Goal: Task Accomplishment & Management: Use online tool/utility

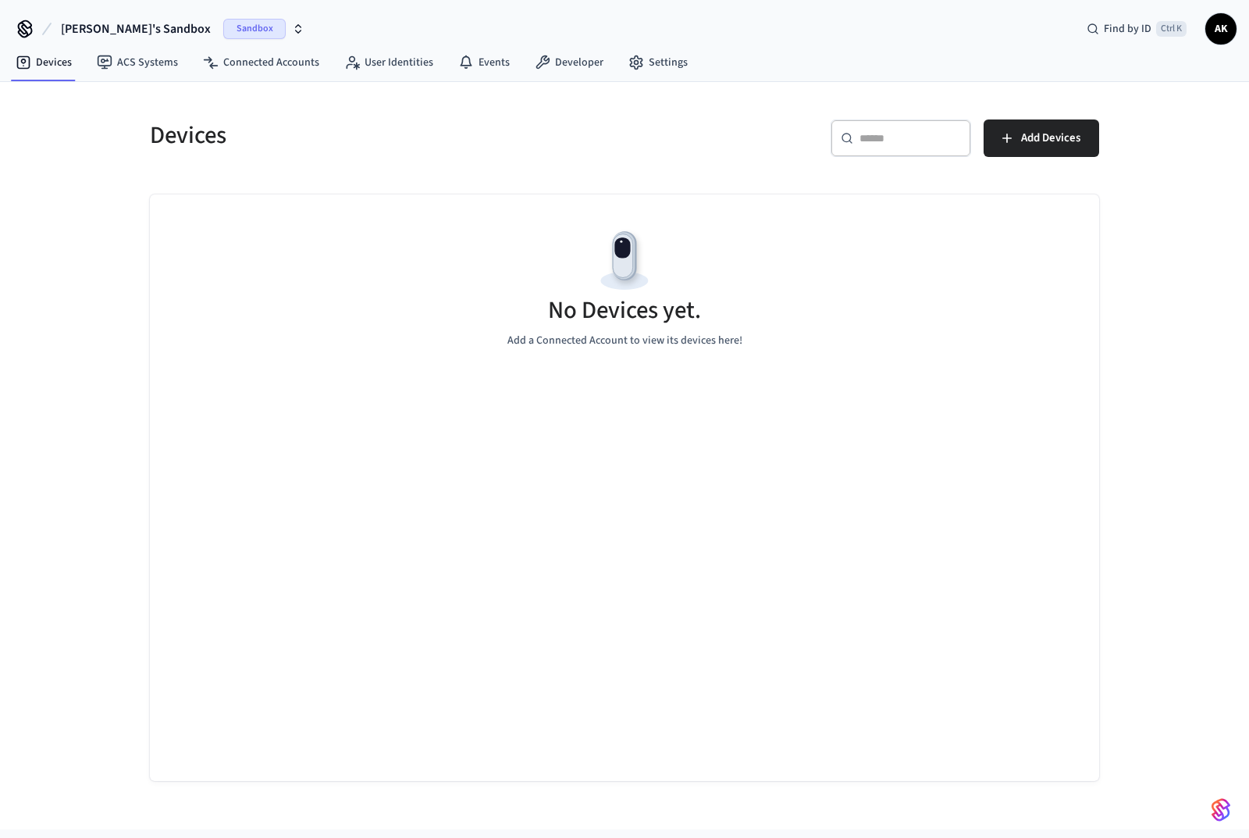
click at [223, 25] on span "Sandbox" at bounding box center [254, 29] width 62 height 20
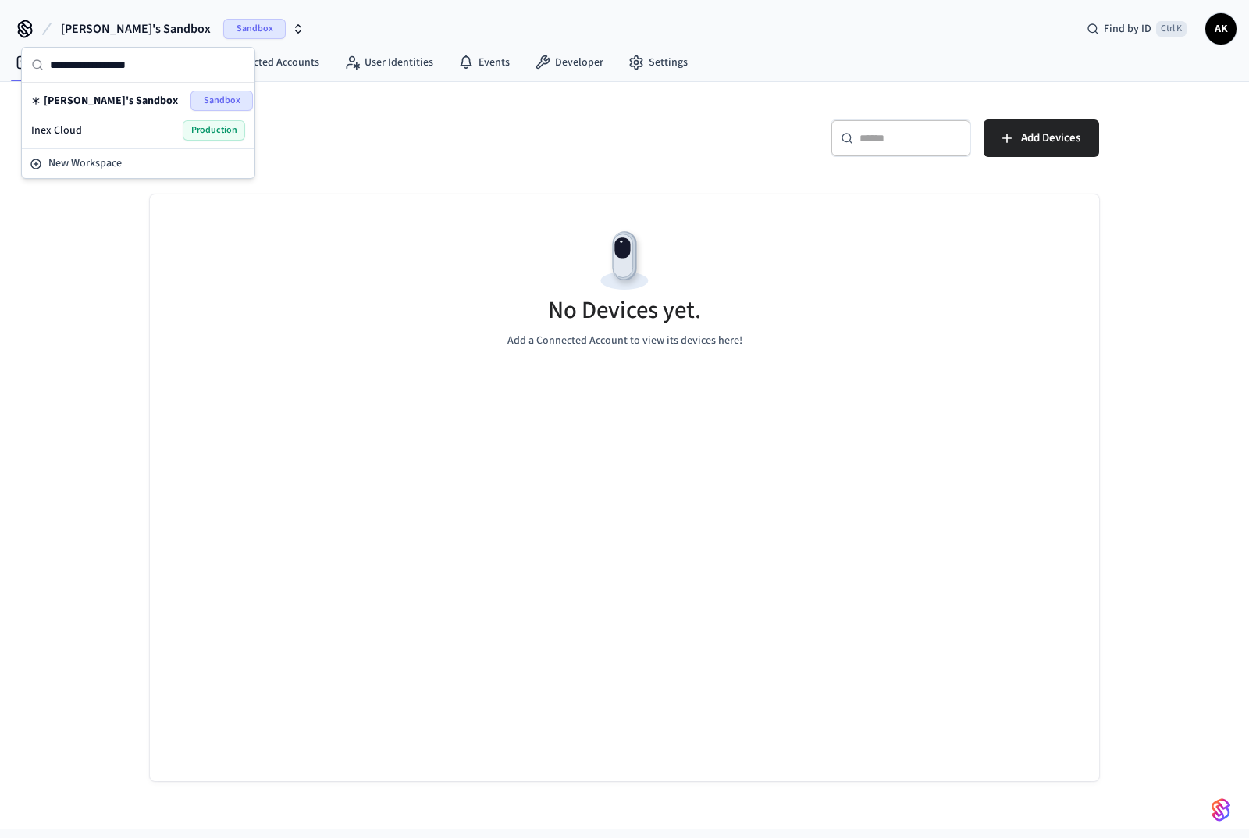
click at [191, 126] on span "Production" at bounding box center [214, 130] width 62 height 20
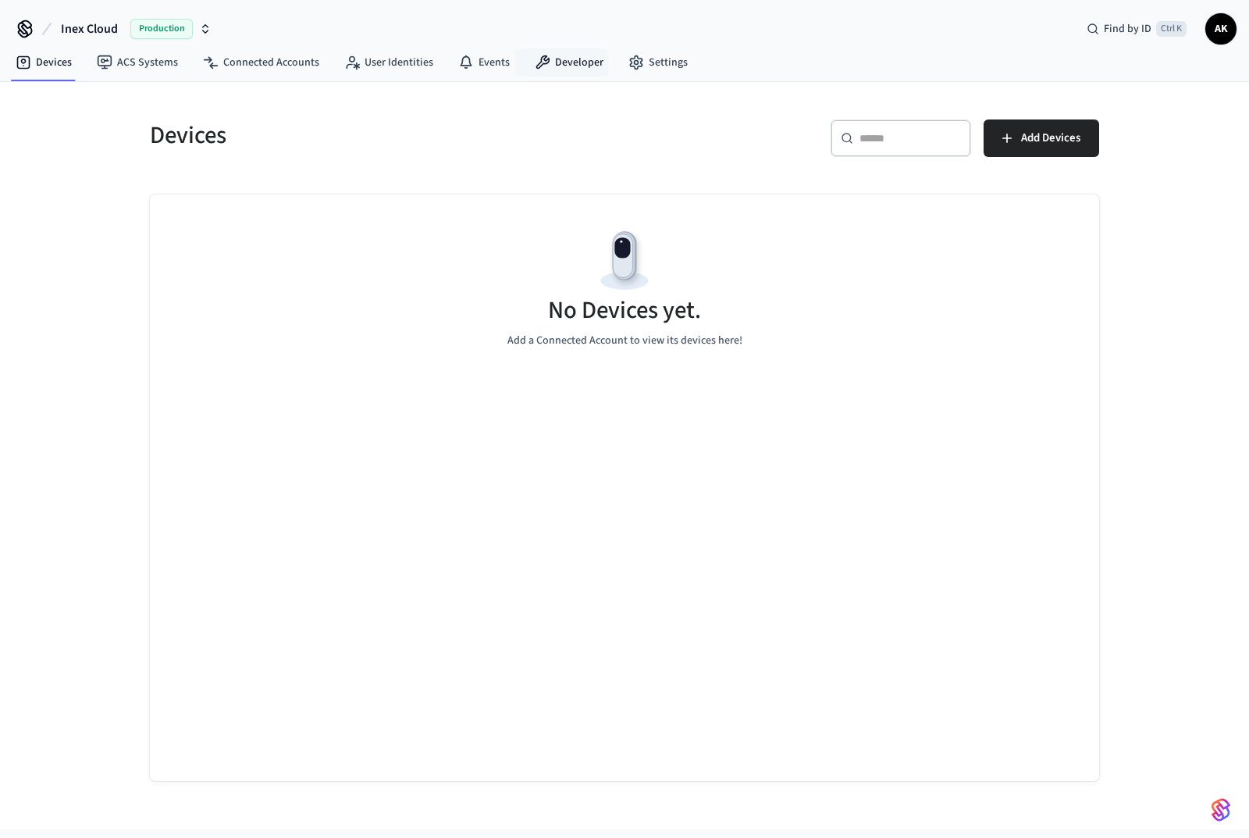
click at [570, 63] on link "Developer" at bounding box center [569, 62] width 94 height 28
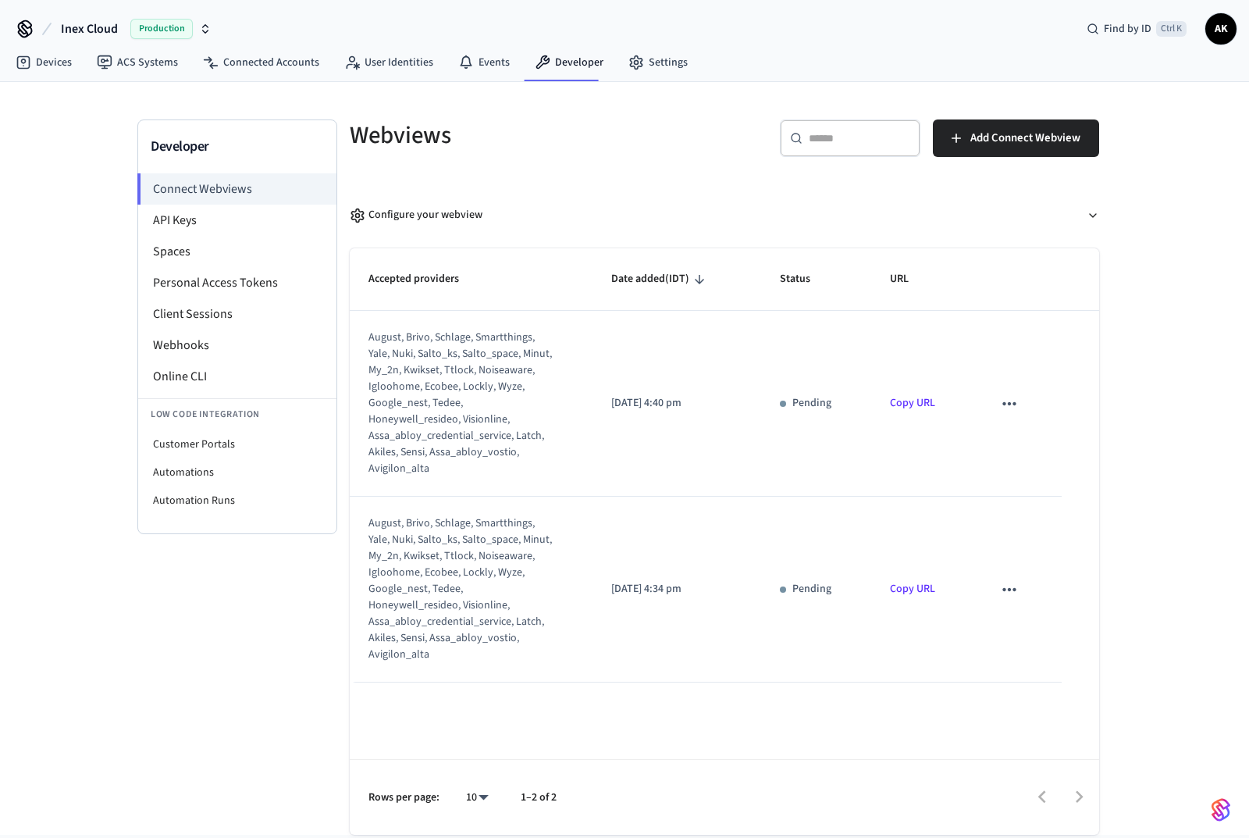
click at [204, 226] on li "API Keys" at bounding box center [237, 220] width 198 height 31
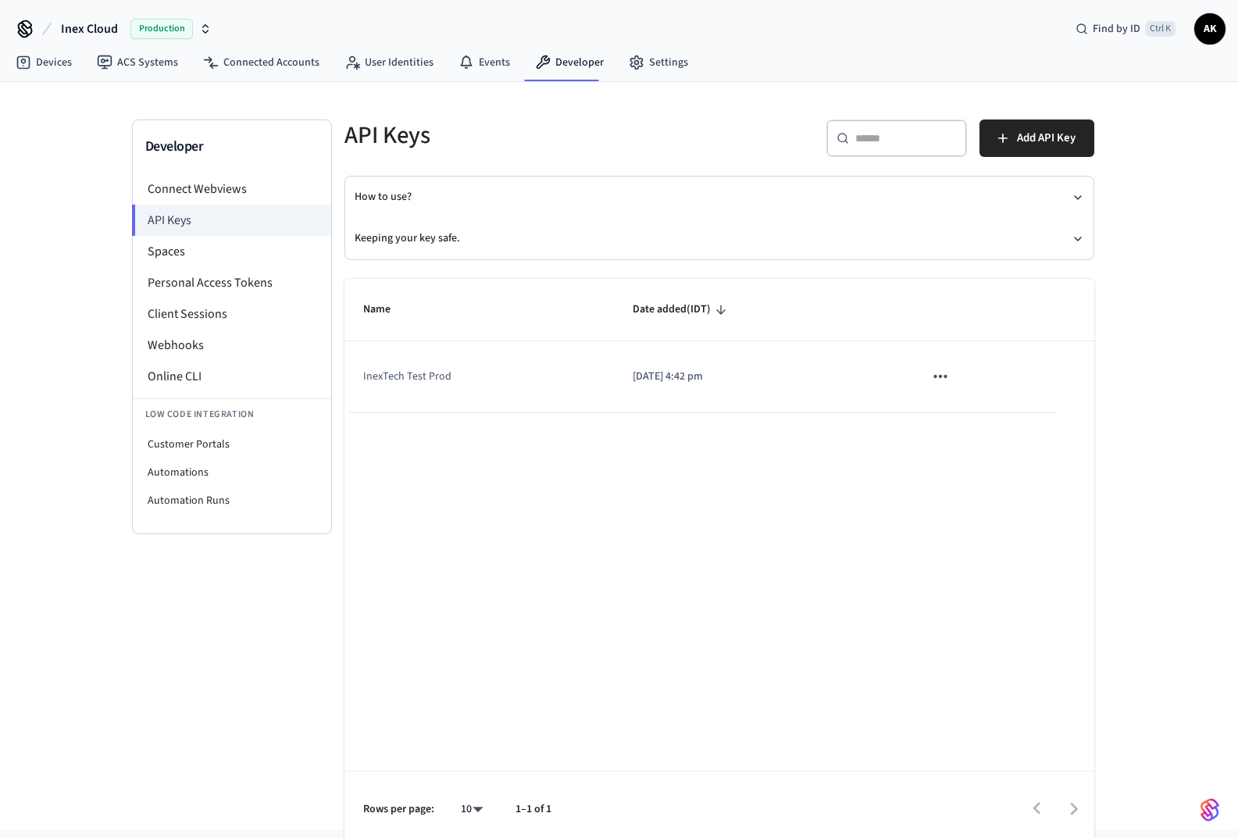
click at [187, 189] on li "Connect Webviews" at bounding box center [232, 188] width 198 height 31
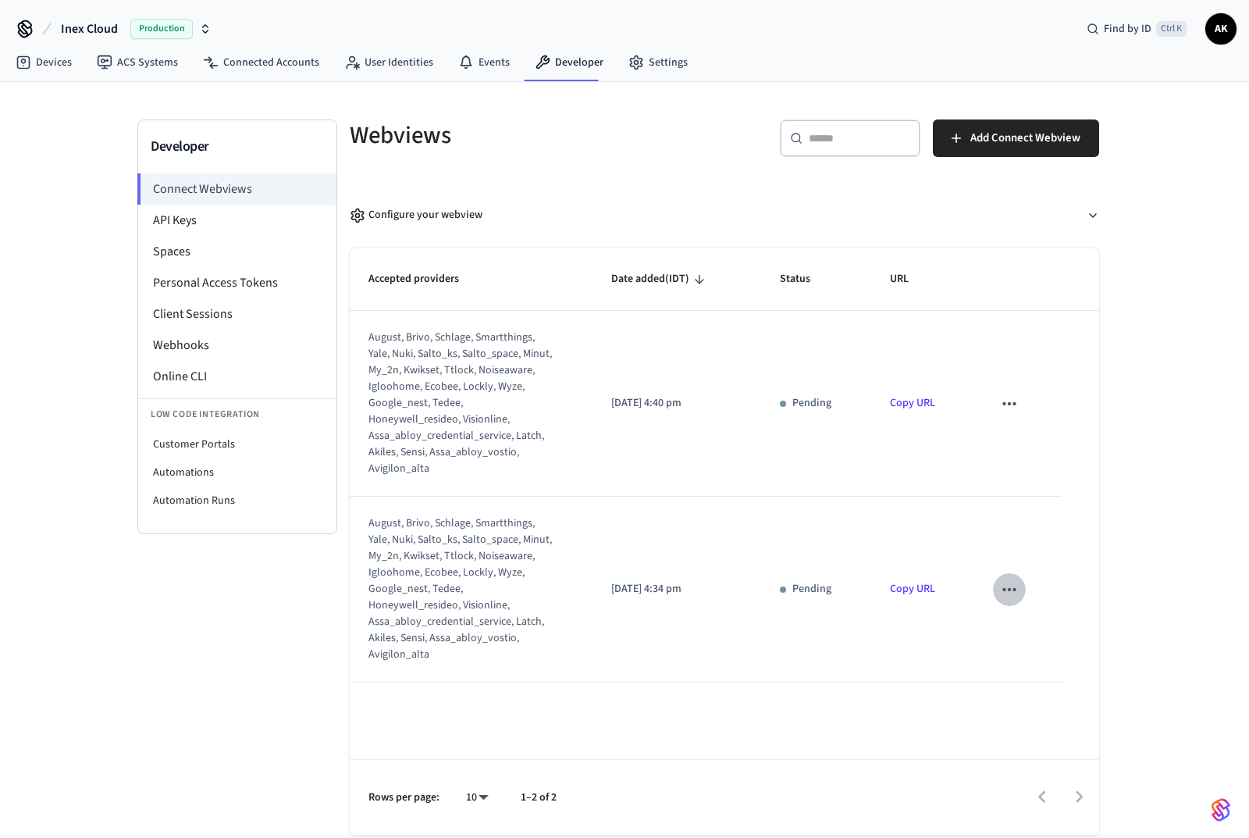
click at [1010, 588] on icon "sticky table" at bounding box center [1009, 589] width 13 height 3
click at [999, 401] on div at bounding box center [624, 419] width 1249 height 838
click at [1015, 402] on icon "sticky table" at bounding box center [1009, 403] width 13 height 3
click at [1004, 583] on div at bounding box center [624, 419] width 1249 height 838
click at [1011, 588] on icon "sticky table" at bounding box center [1009, 589] width 20 height 20
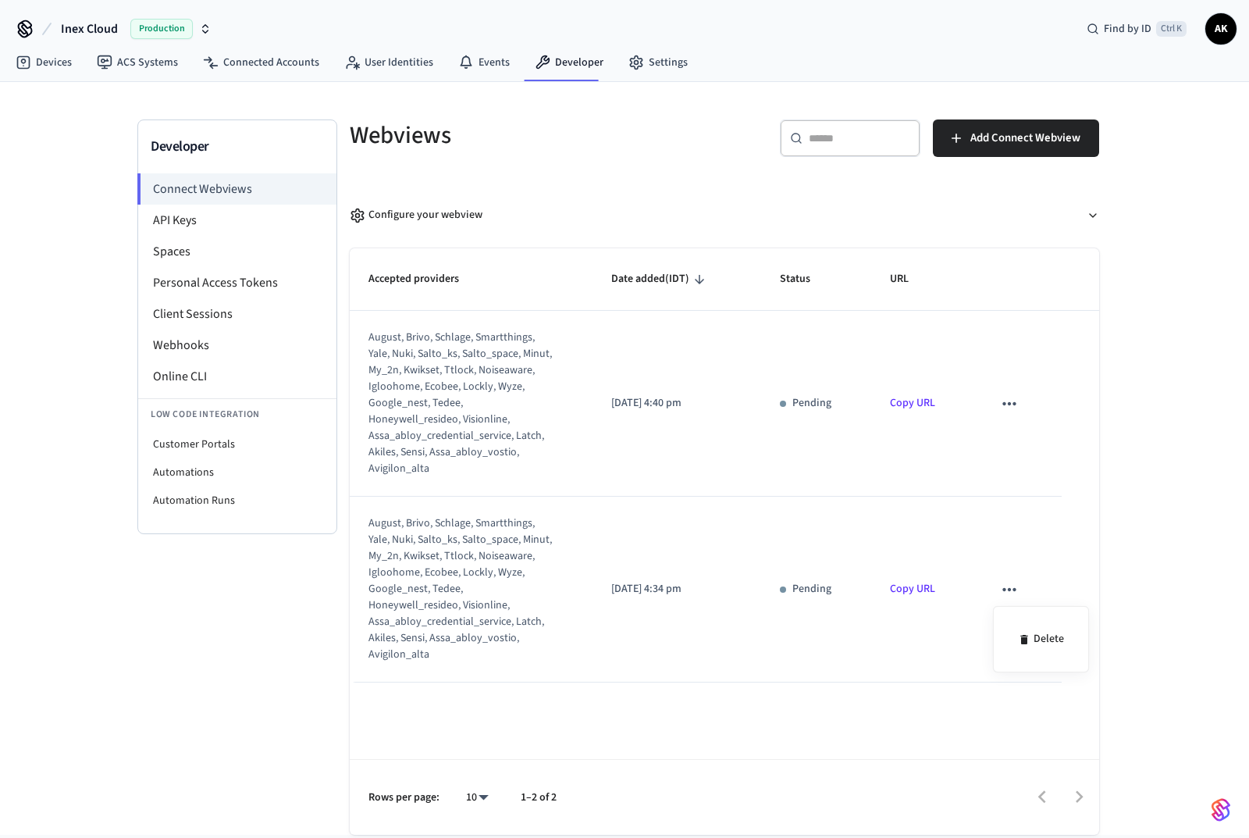
click at [1045, 632] on li "Delete" at bounding box center [1041, 638] width 71 height 41
click at [862, 444] on td "Pending" at bounding box center [816, 404] width 111 height 186
click at [809, 403] on p "Pending" at bounding box center [812, 403] width 39 height 16
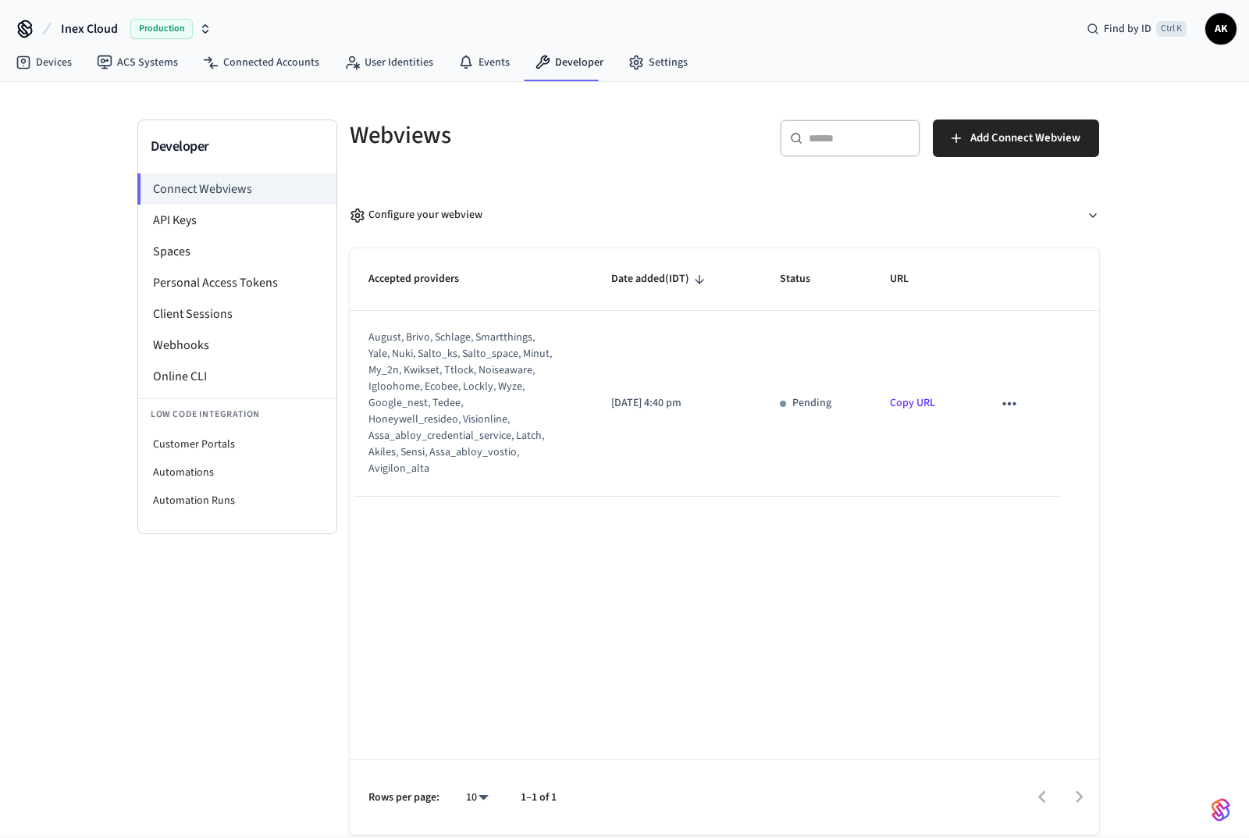
click at [191, 318] on li "Client Sessions" at bounding box center [237, 313] width 198 height 31
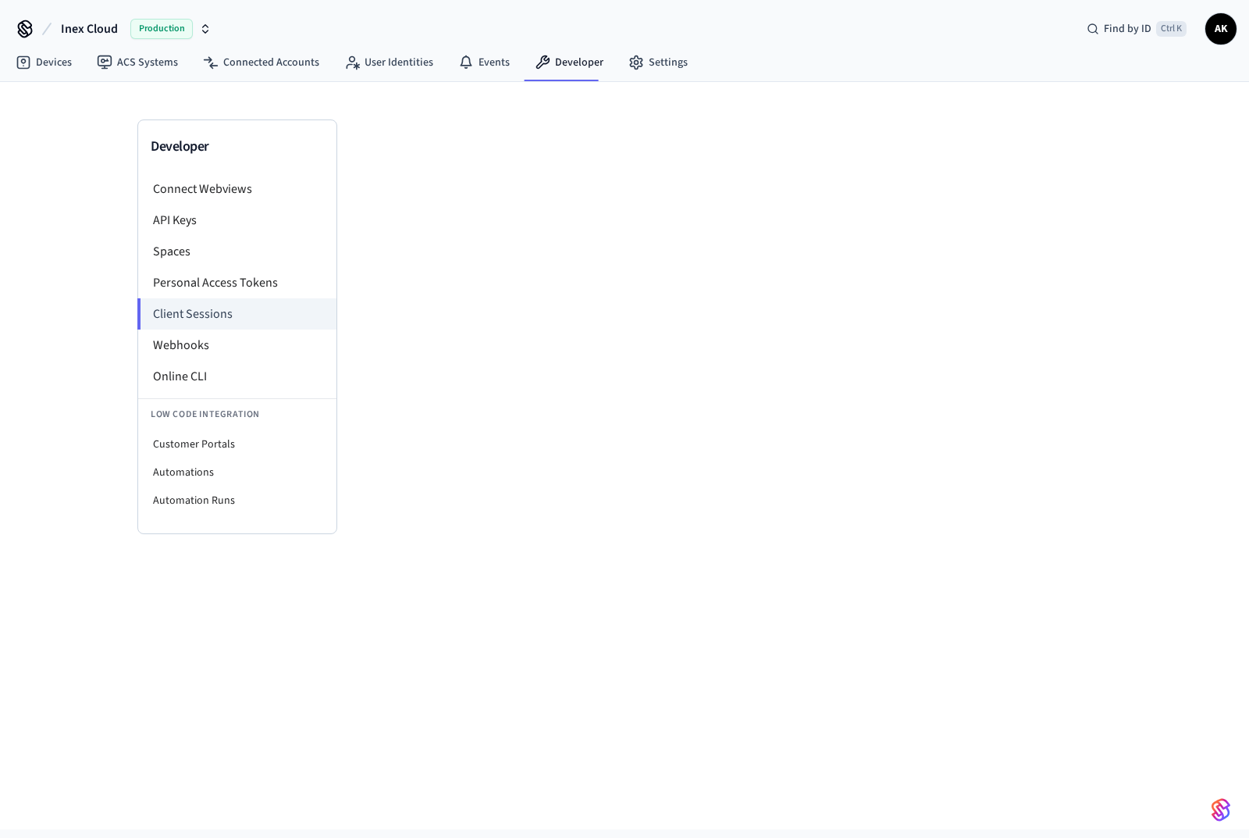
click at [170, 239] on li "Spaces" at bounding box center [237, 251] width 198 height 31
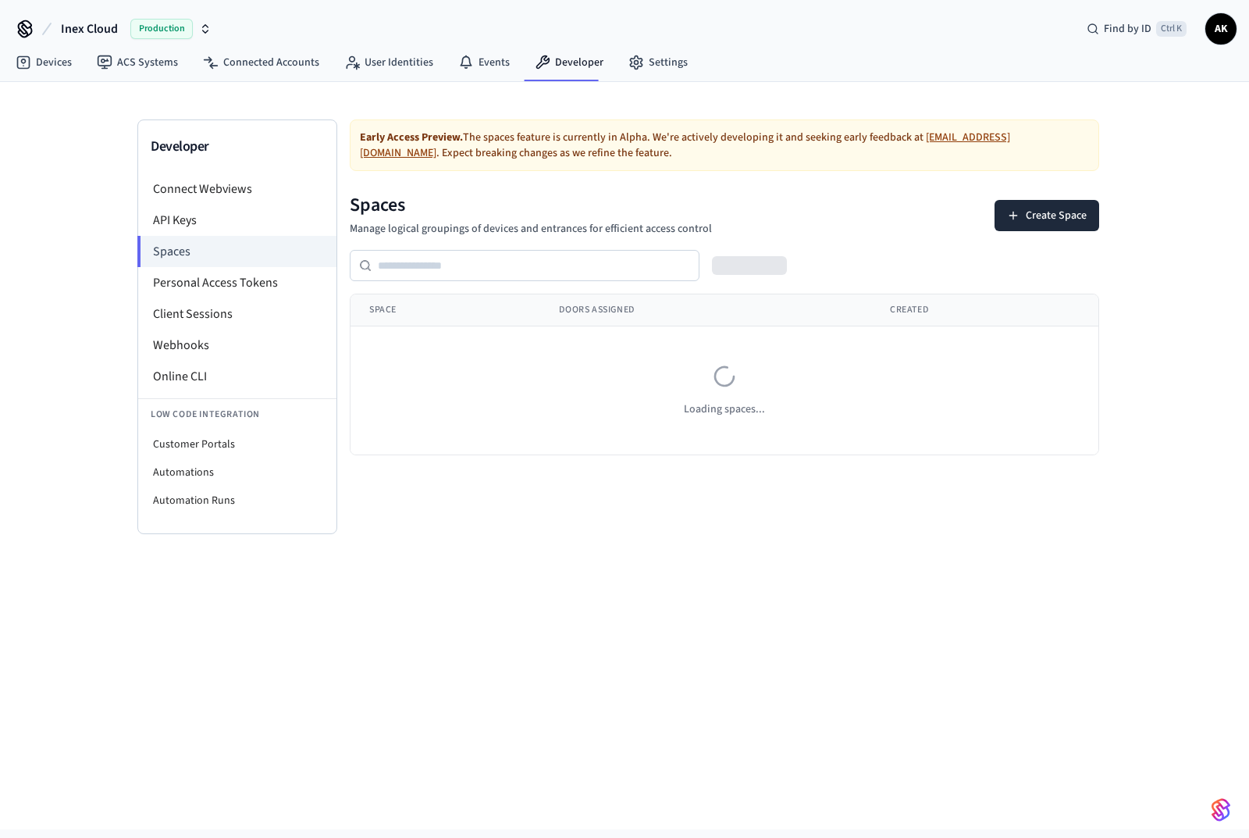
click at [193, 220] on li "API Keys" at bounding box center [237, 220] width 198 height 31
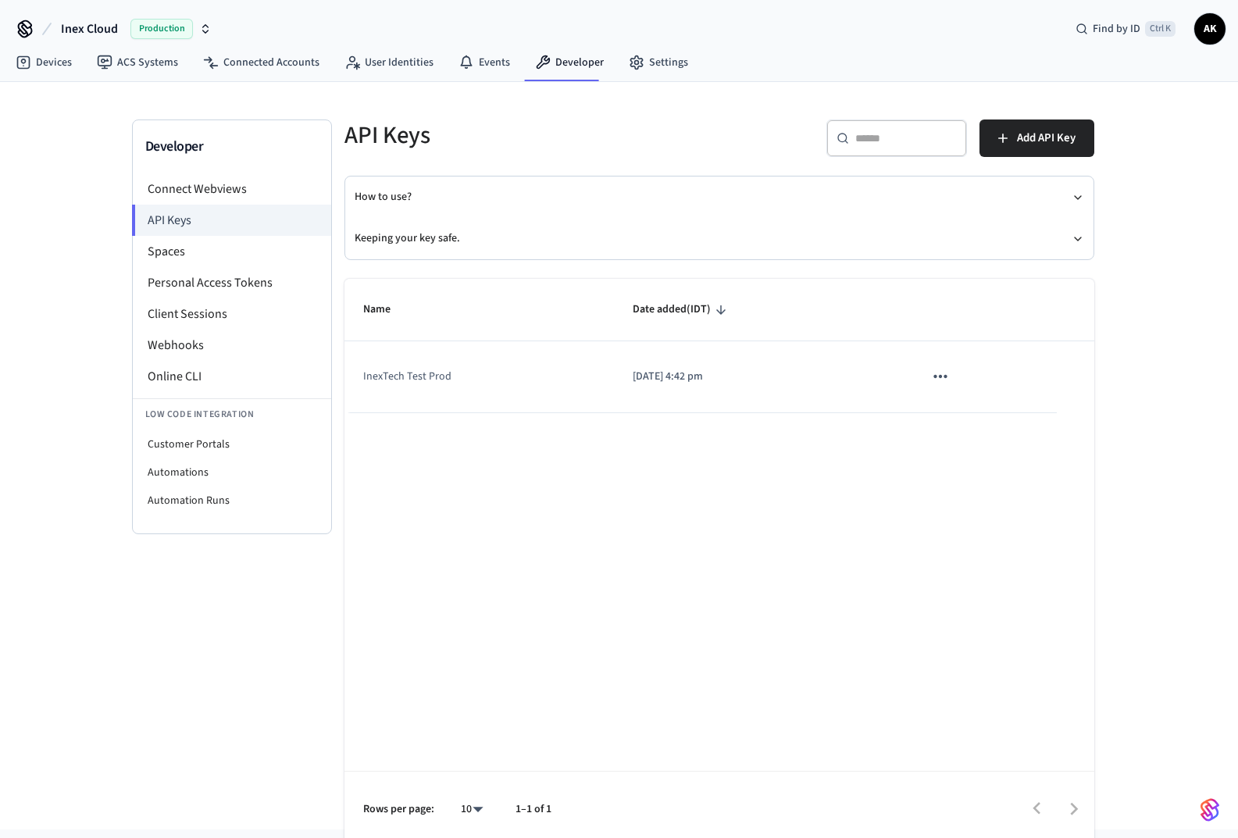
click at [185, 252] on li "Spaces" at bounding box center [232, 251] width 198 height 31
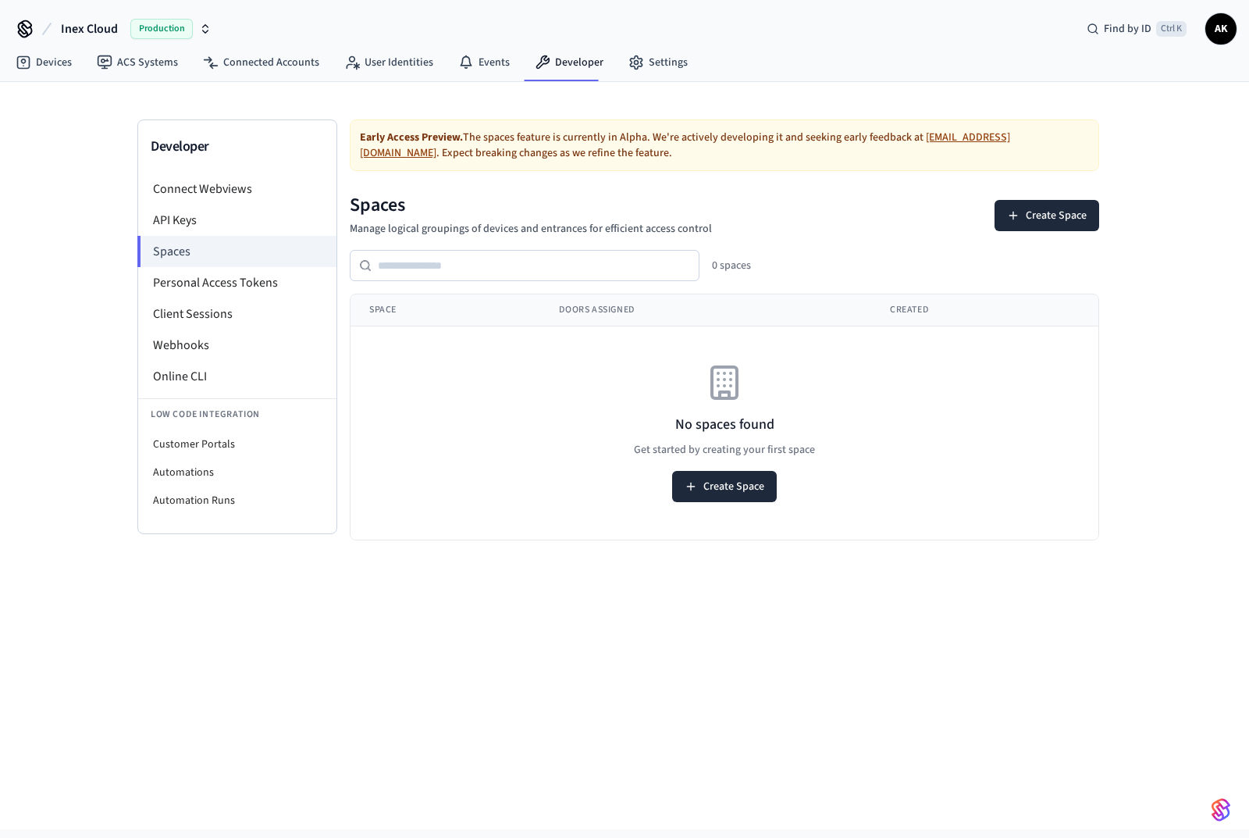
click at [189, 284] on li "Personal Access Tokens" at bounding box center [237, 282] width 198 height 31
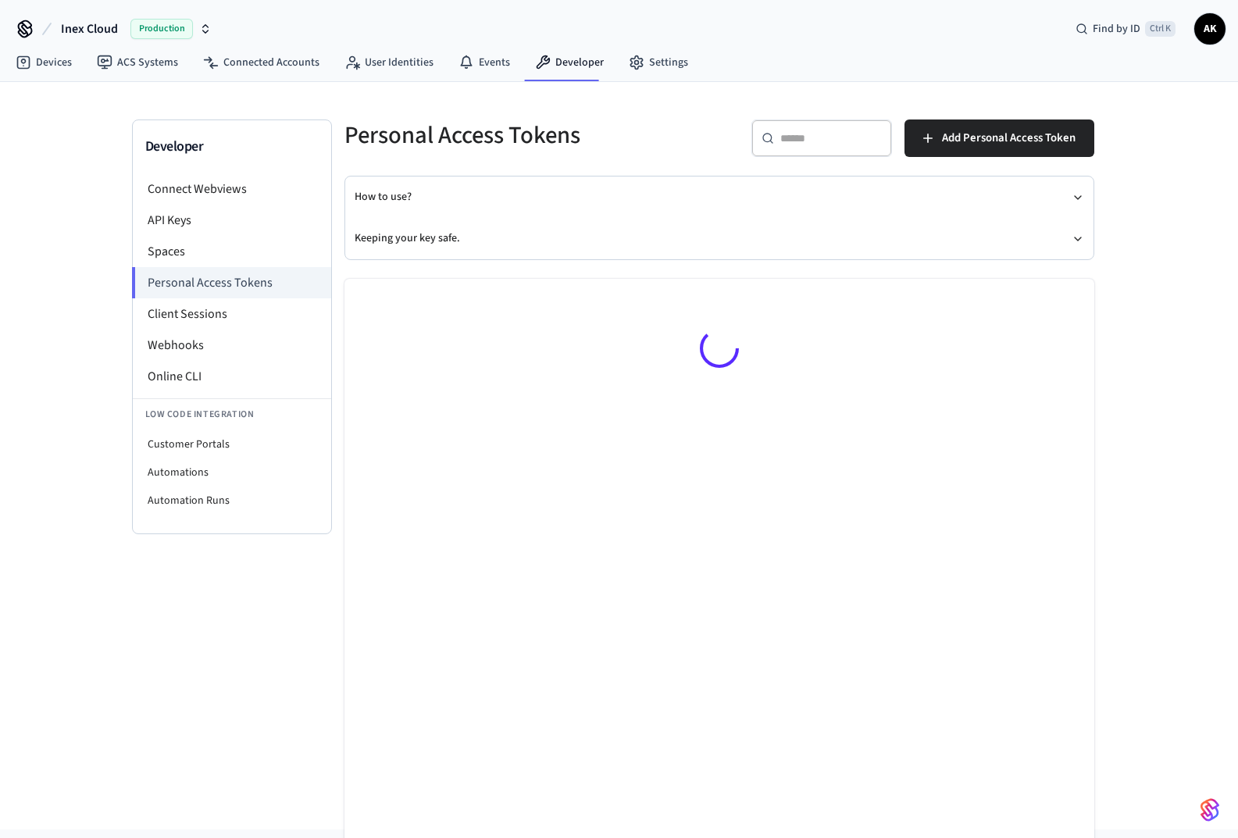
click at [185, 227] on li "API Keys" at bounding box center [232, 220] width 198 height 31
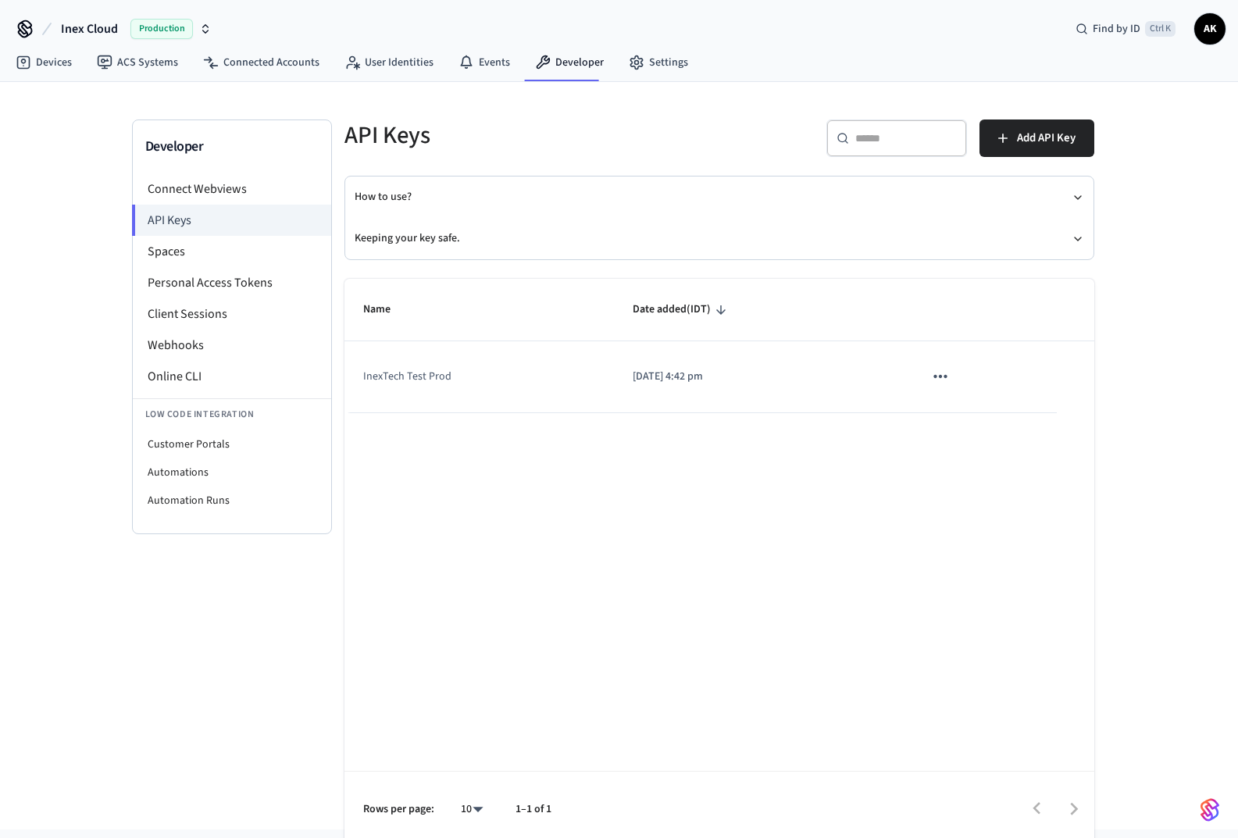
click at [212, 180] on li "Connect Webviews" at bounding box center [232, 188] width 198 height 31
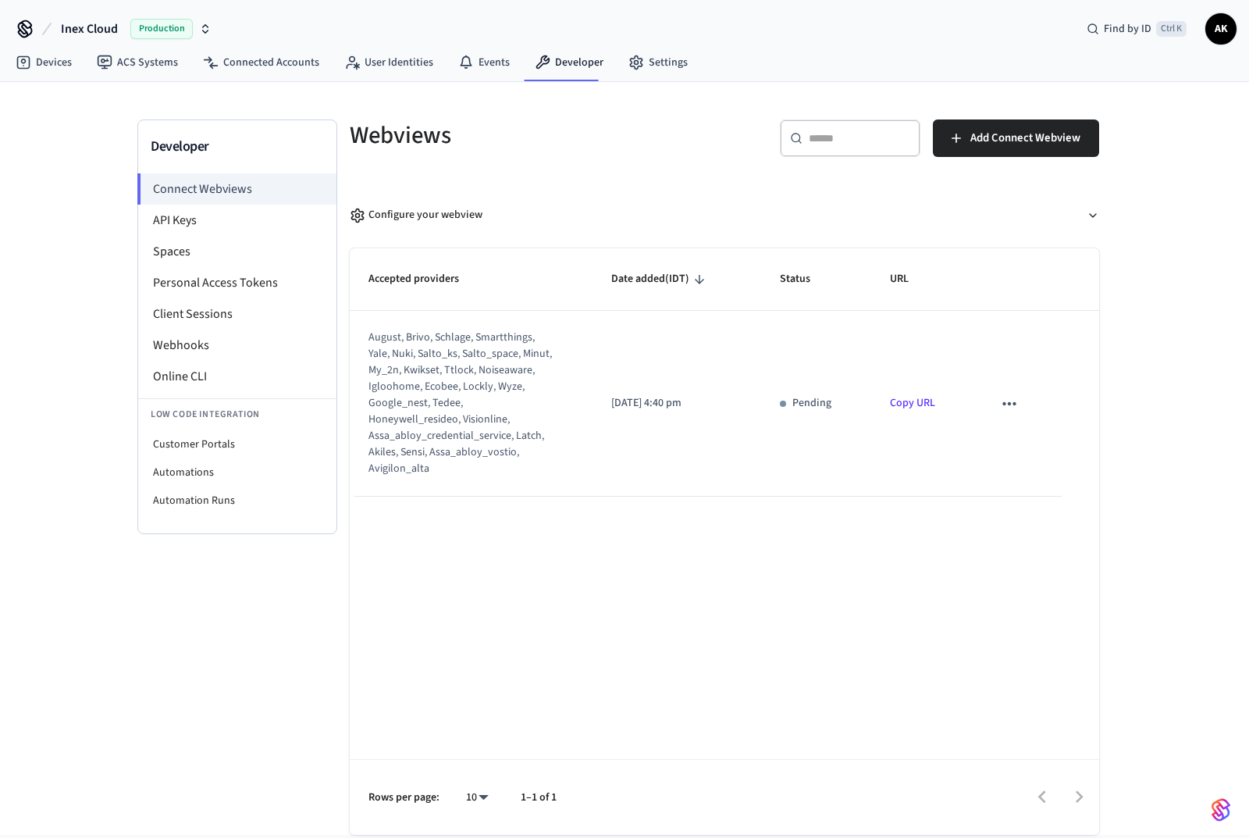
click at [917, 403] on link "Copy URL" at bounding box center [912, 403] width 45 height 16
click at [183, 223] on li "API Keys" at bounding box center [237, 220] width 198 height 31
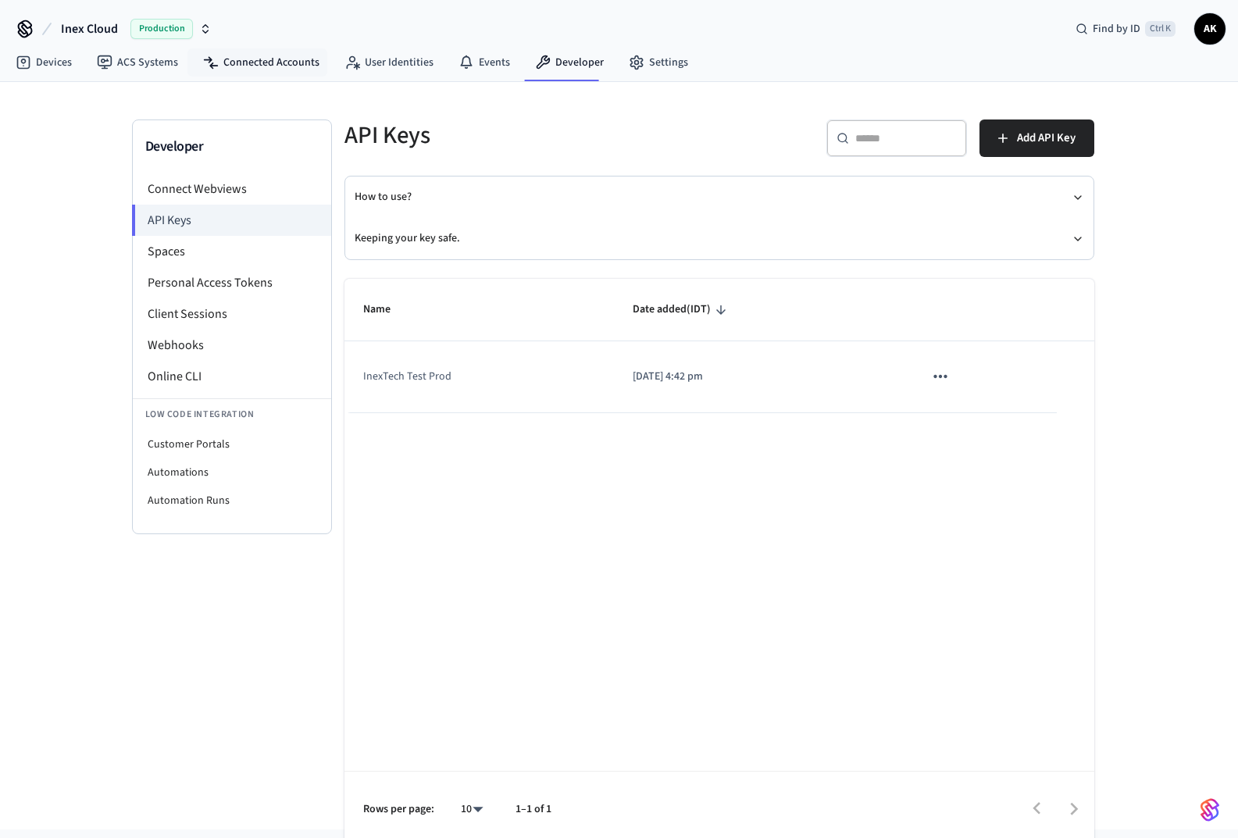
click at [262, 60] on link "Connected Accounts" at bounding box center [261, 62] width 141 height 28
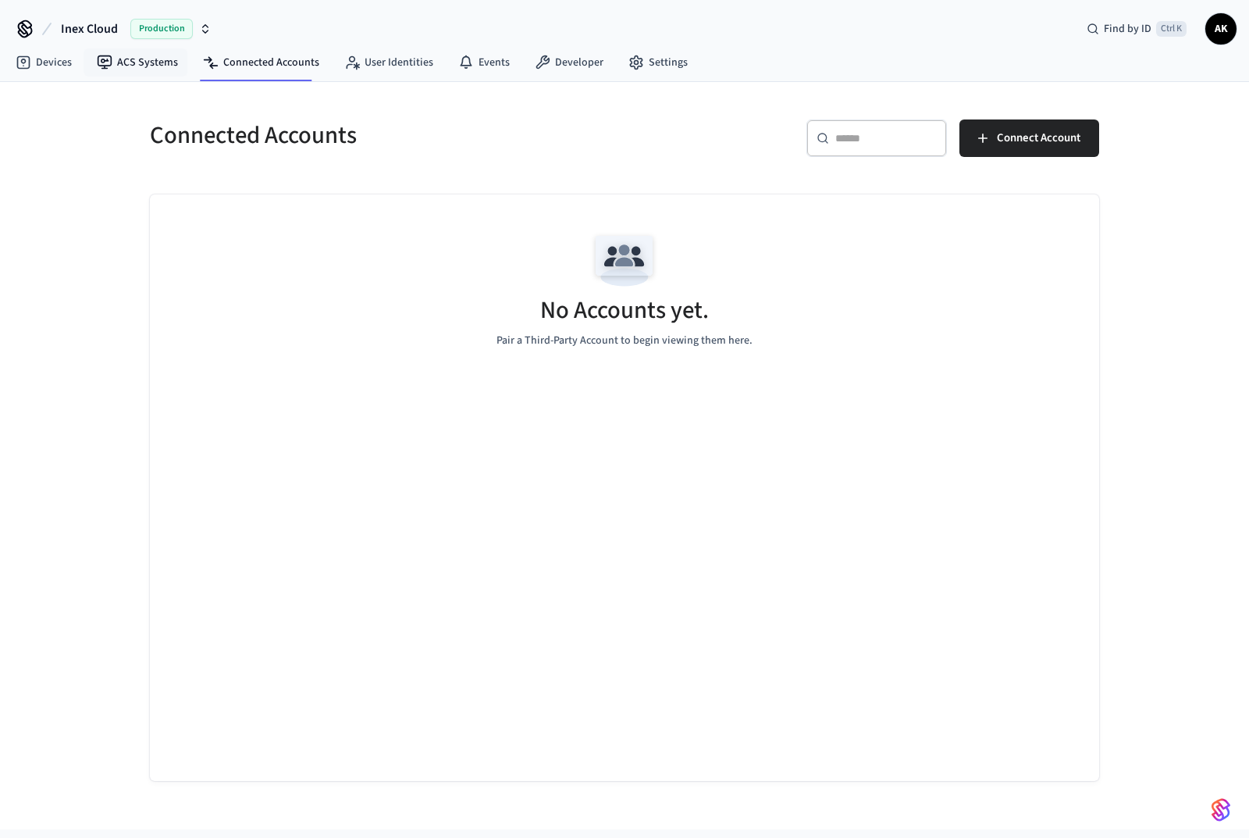
click at [141, 70] on link "ACS Systems" at bounding box center [137, 62] width 106 height 28
click at [47, 58] on link "Devices" at bounding box center [43, 62] width 81 height 28
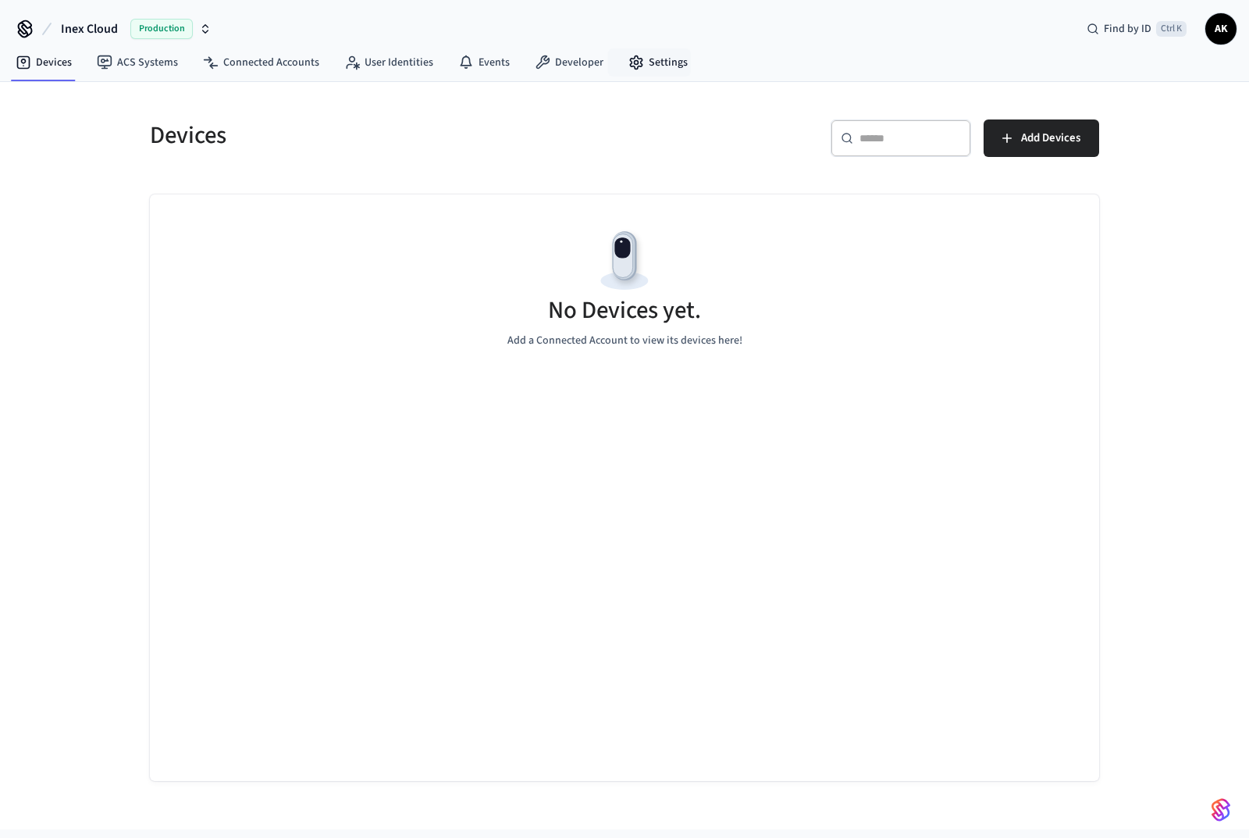
click at [648, 64] on link "Settings" at bounding box center [658, 62] width 84 height 28
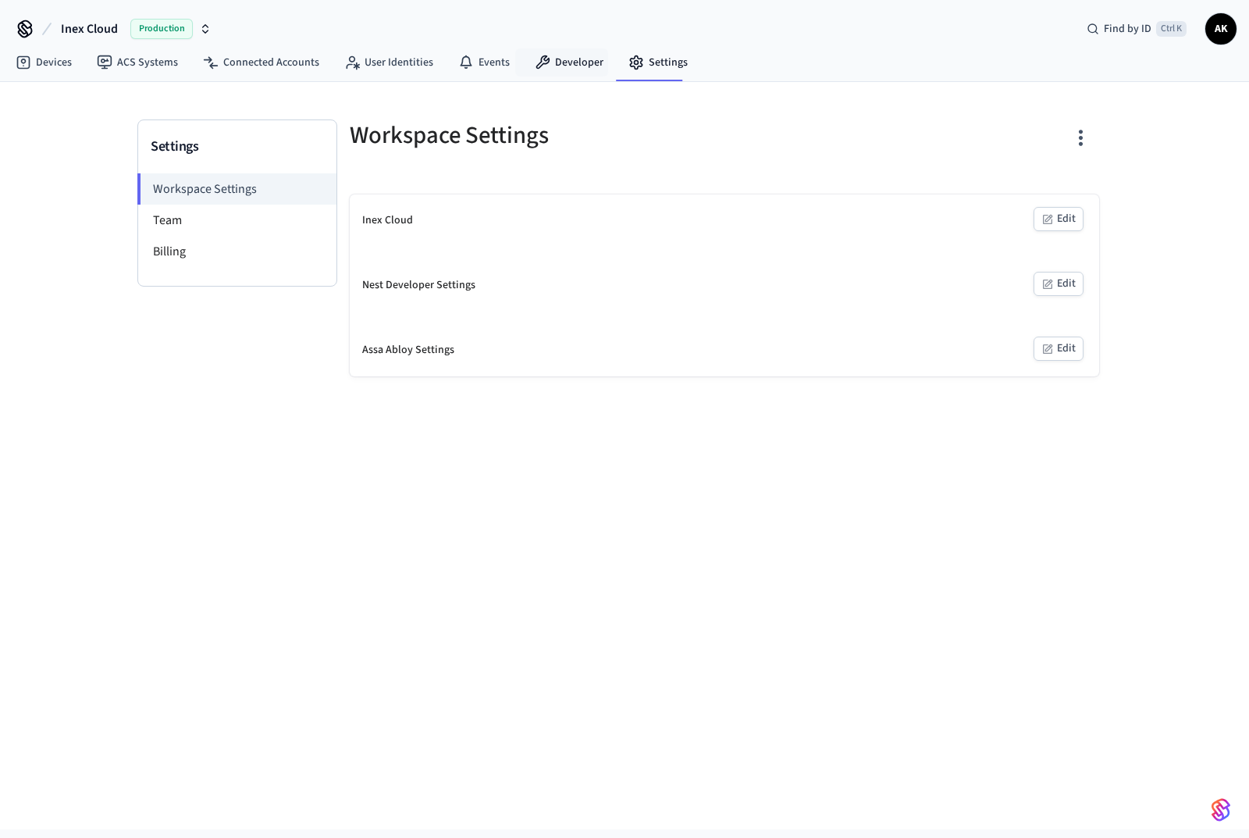
click at [573, 60] on link "Developer" at bounding box center [569, 62] width 94 height 28
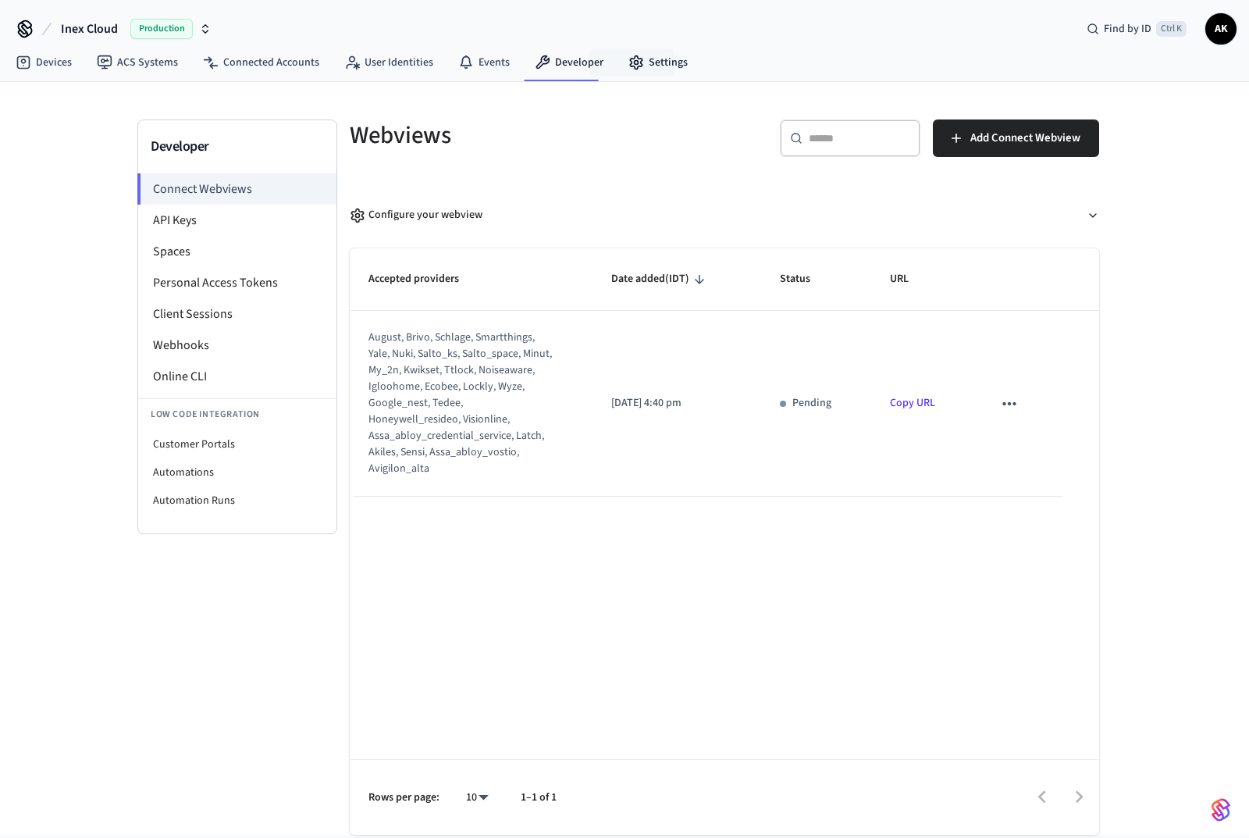
click at [664, 59] on link "Settings" at bounding box center [658, 62] width 84 height 28
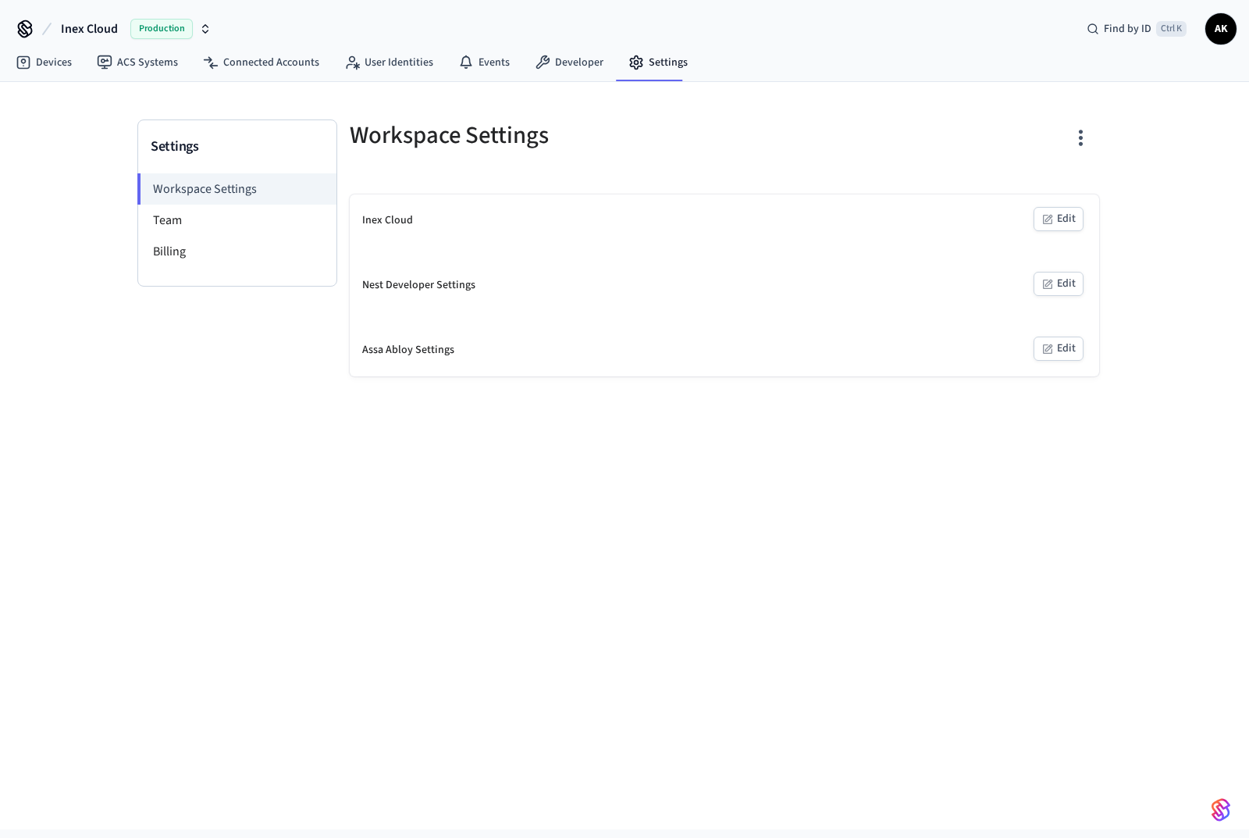
click at [173, 218] on li "Team" at bounding box center [237, 220] width 198 height 31
click at [169, 217] on li "Team" at bounding box center [237, 220] width 198 height 31
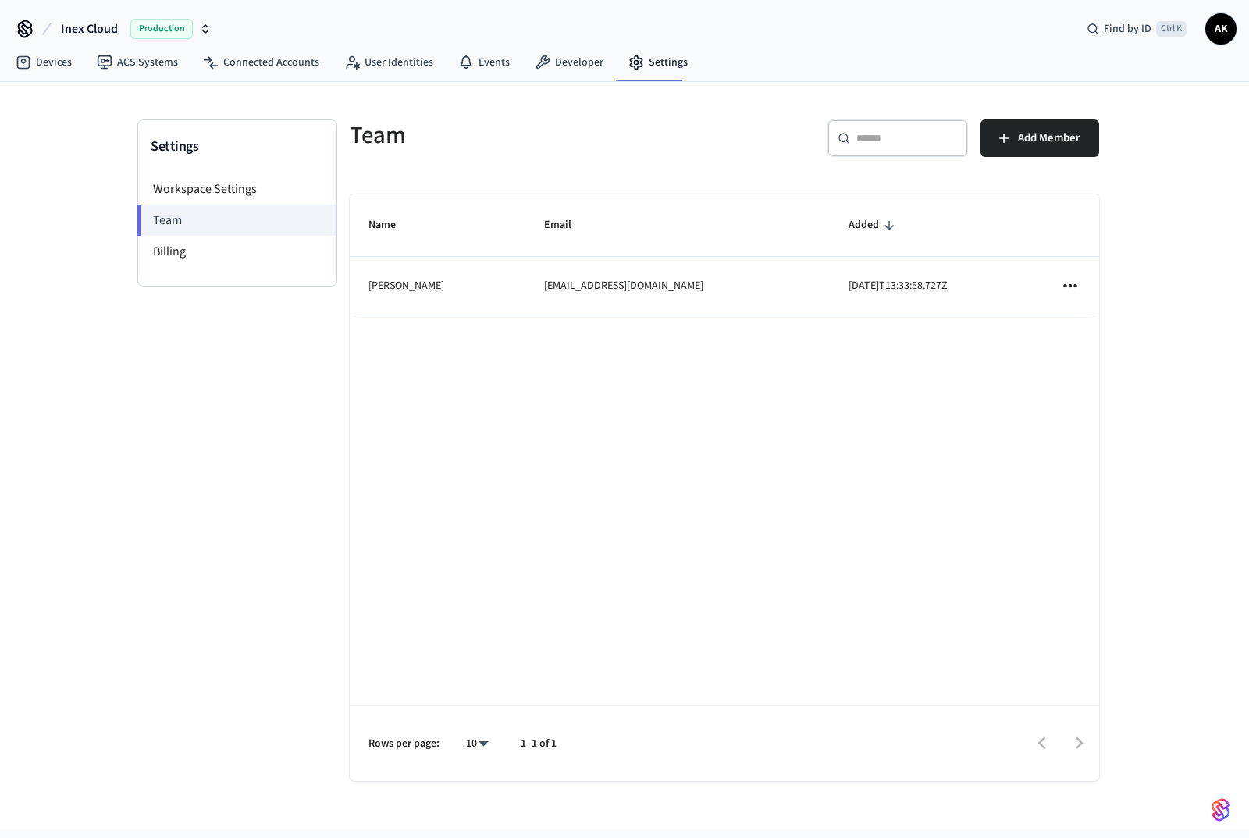
click at [173, 240] on li "Billing" at bounding box center [237, 251] width 198 height 31
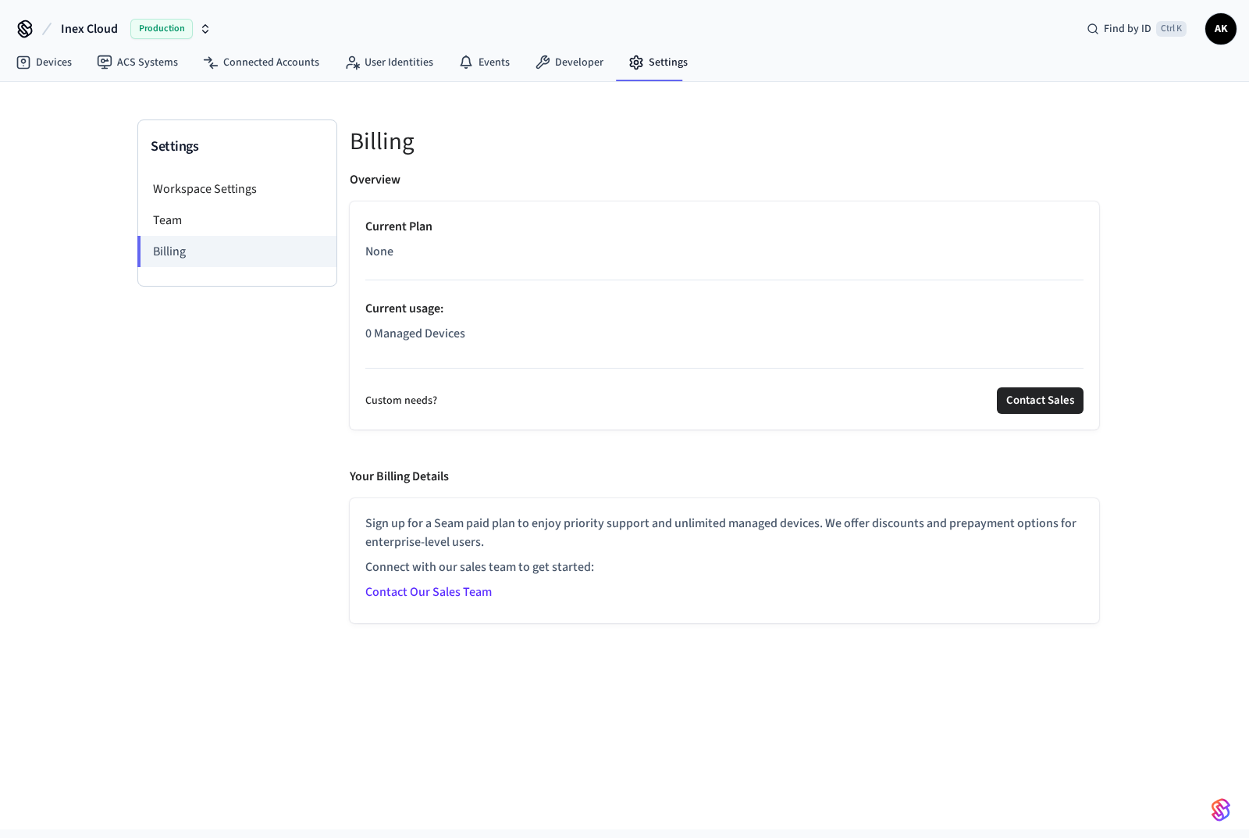
click at [173, 214] on li "Team" at bounding box center [237, 220] width 198 height 31
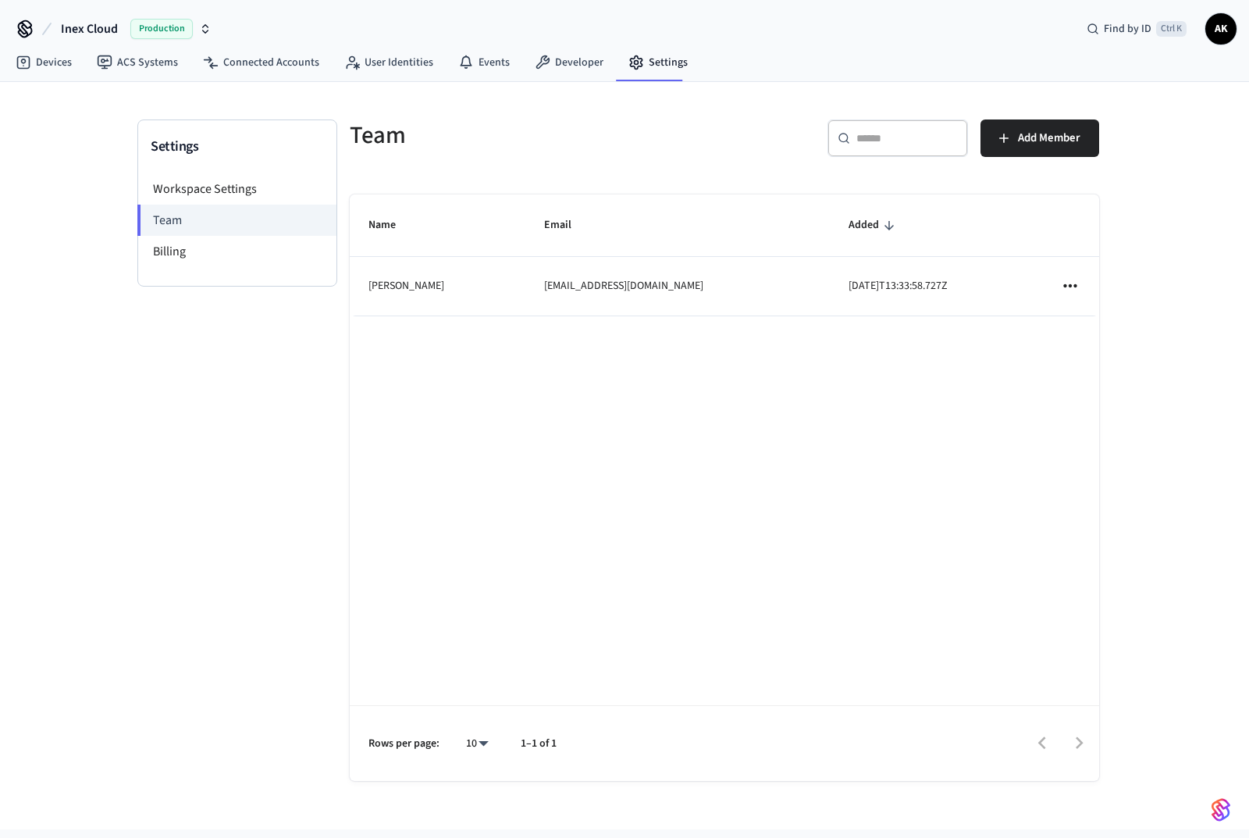
click at [179, 187] on li "Workspace Settings" at bounding box center [237, 188] width 198 height 31
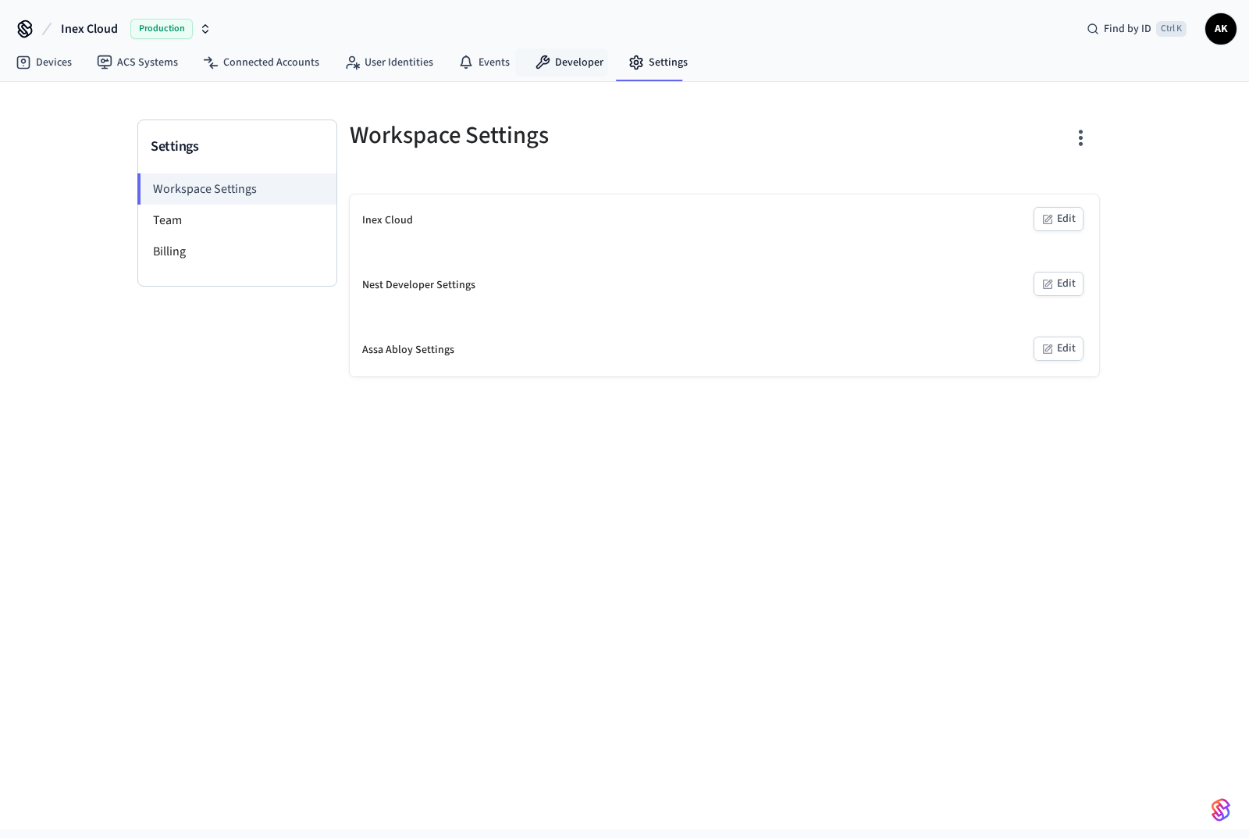
click at [564, 63] on link "Developer" at bounding box center [569, 62] width 94 height 28
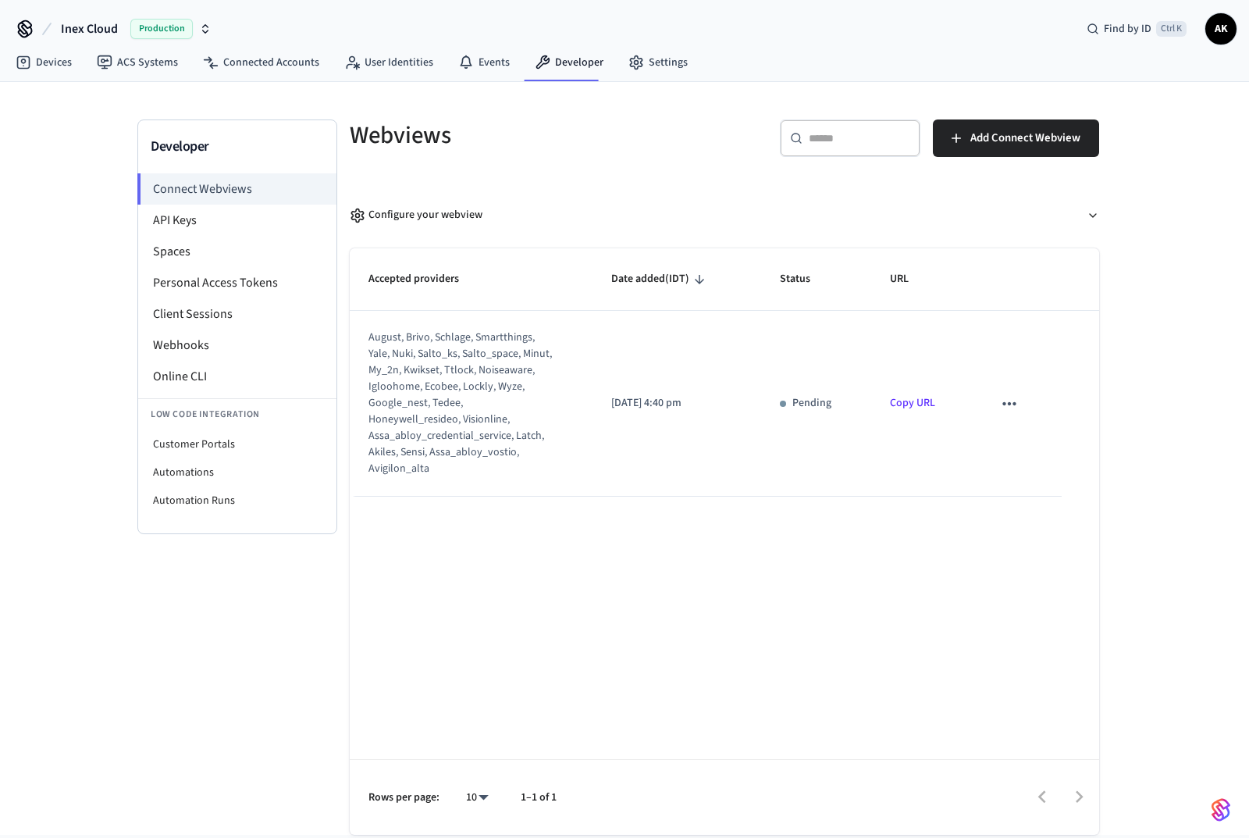
click at [169, 225] on li "API Keys" at bounding box center [237, 220] width 198 height 31
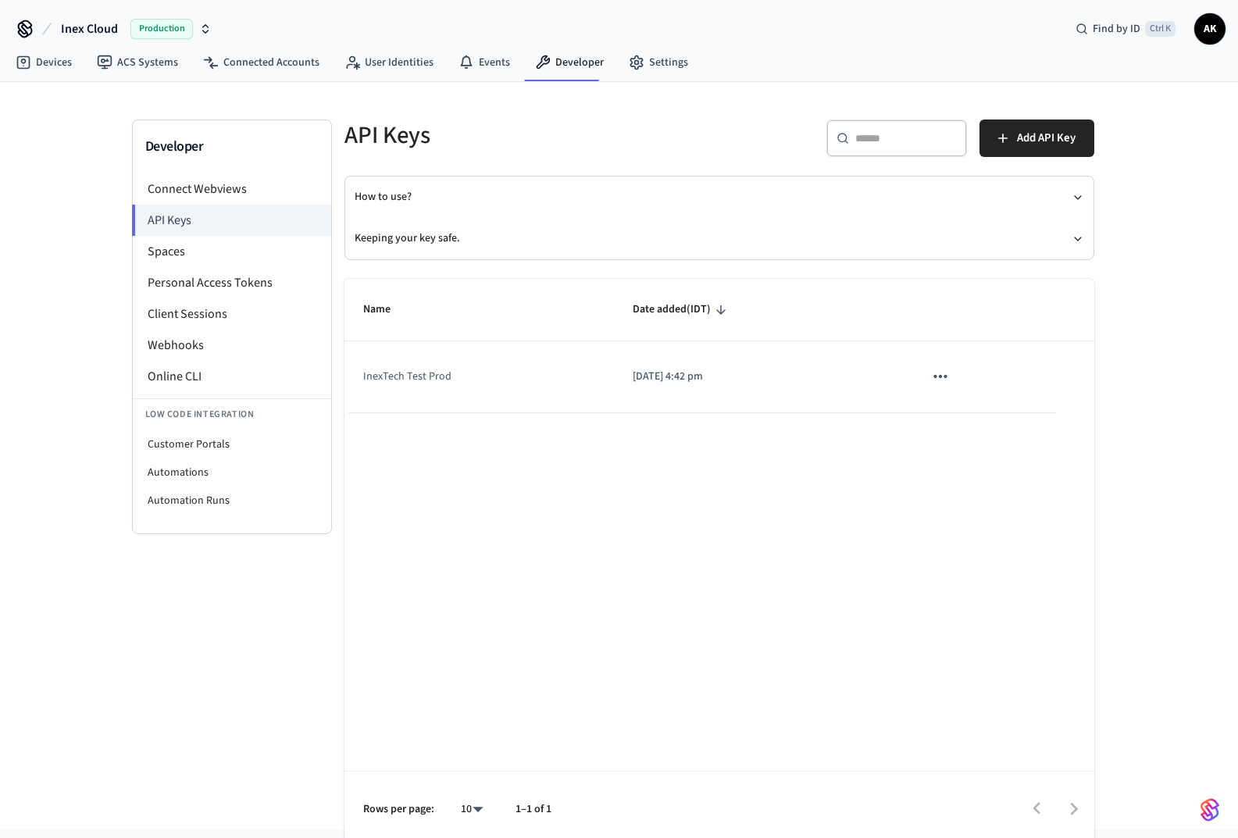
click at [191, 315] on li "Client Sessions" at bounding box center [232, 313] width 198 height 31
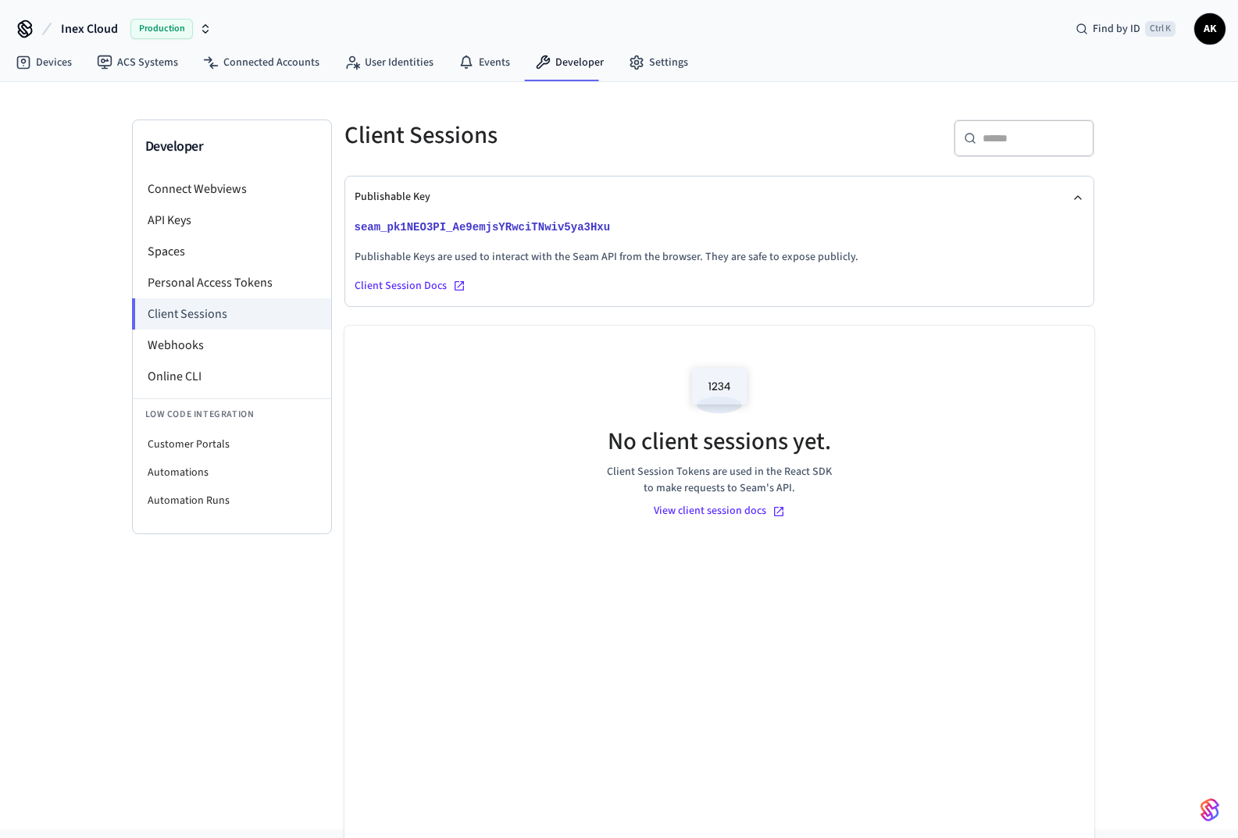
click at [168, 189] on li "Connect Webviews" at bounding box center [232, 188] width 198 height 31
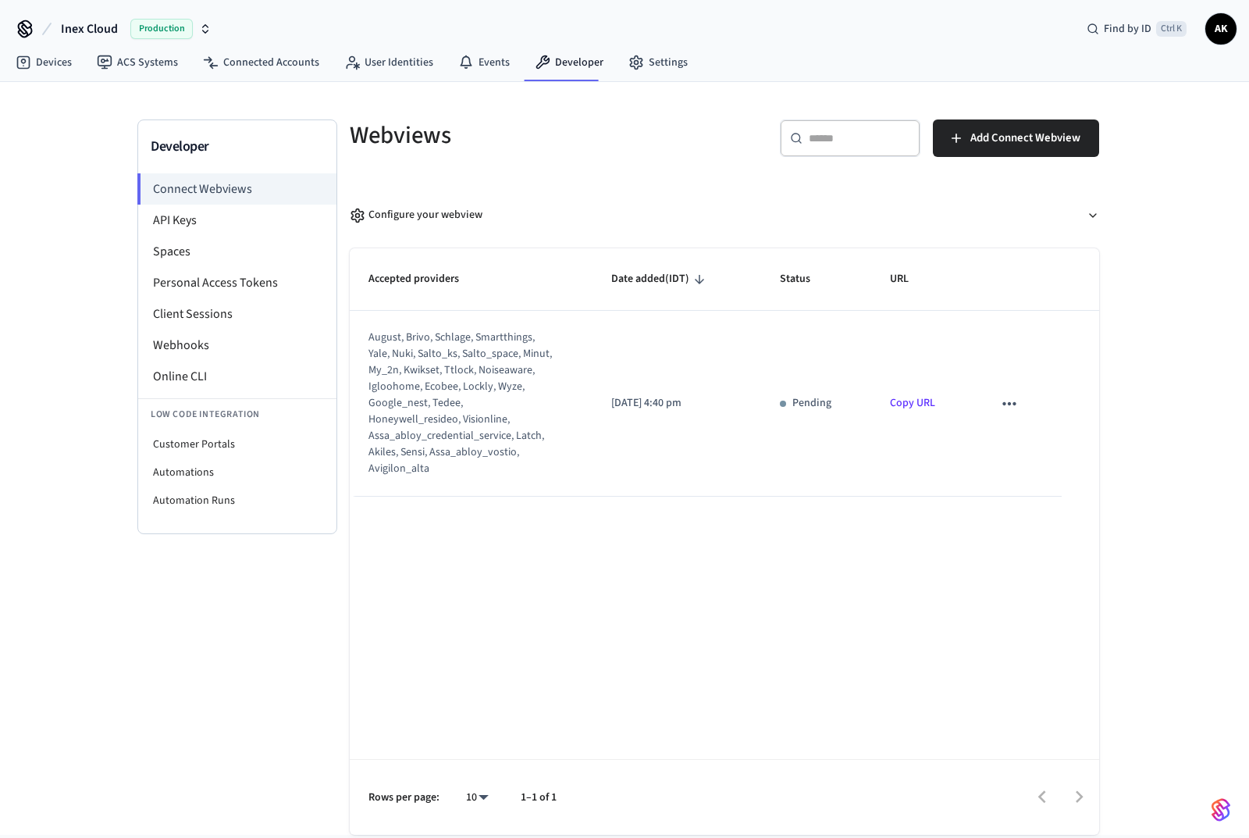
click at [197, 191] on li "Connect Webviews" at bounding box center [236, 188] width 199 height 31
click at [685, 610] on div "Accepted providers Date added (IDT) Status URL august, brivo, schlage, smartthi…" at bounding box center [725, 541] width 750 height 586
click at [294, 835] on html "Inex Cloud Production Find by ID Ctrl K AK Devices ACS Systems Connected Accoun…" at bounding box center [624, 417] width 1249 height 835
click at [917, 397] on link "Copy URL" at bounding box center [912, 403] width 45 height 16
click at [169, 33] on span "Production" at bounding box center [161, 29] width 62 height 20
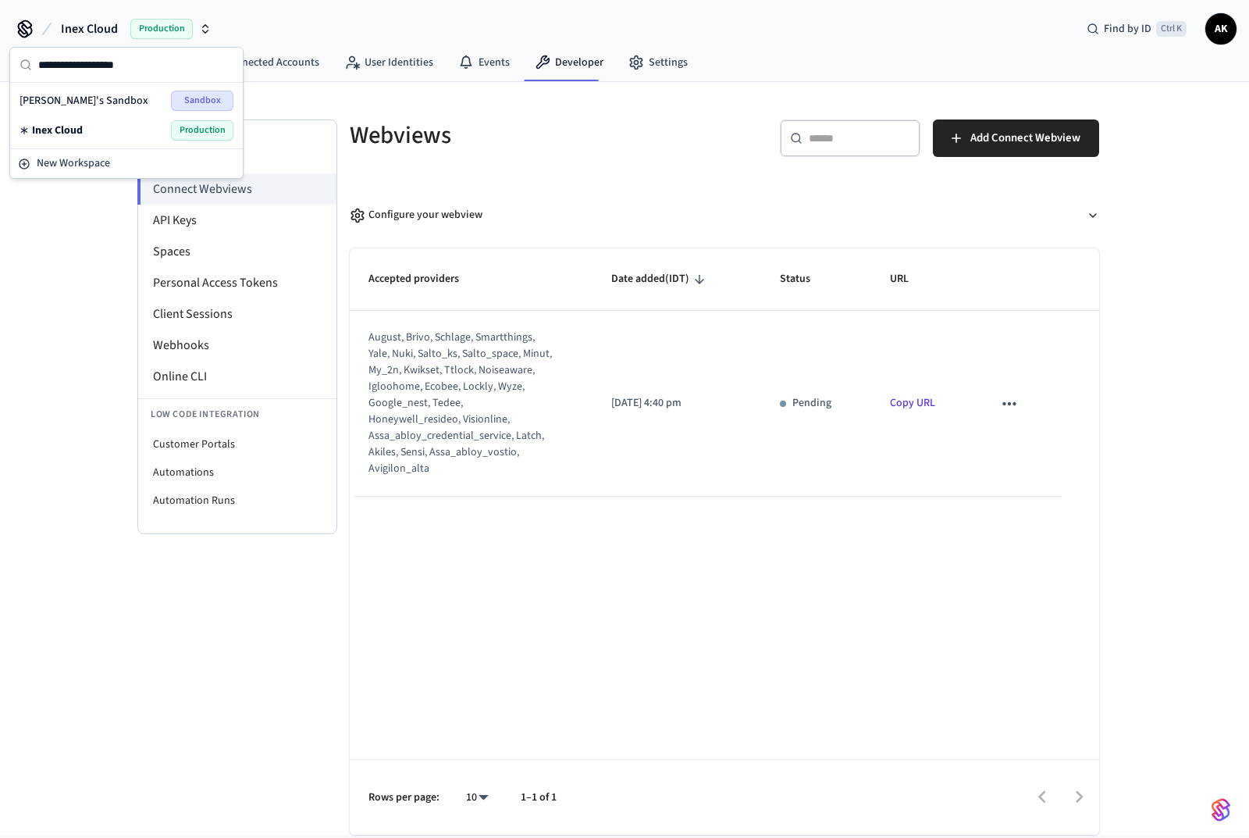
click at [205, 103] on span "Sandbox" at bounding box center [202, 101] width 62 height 20
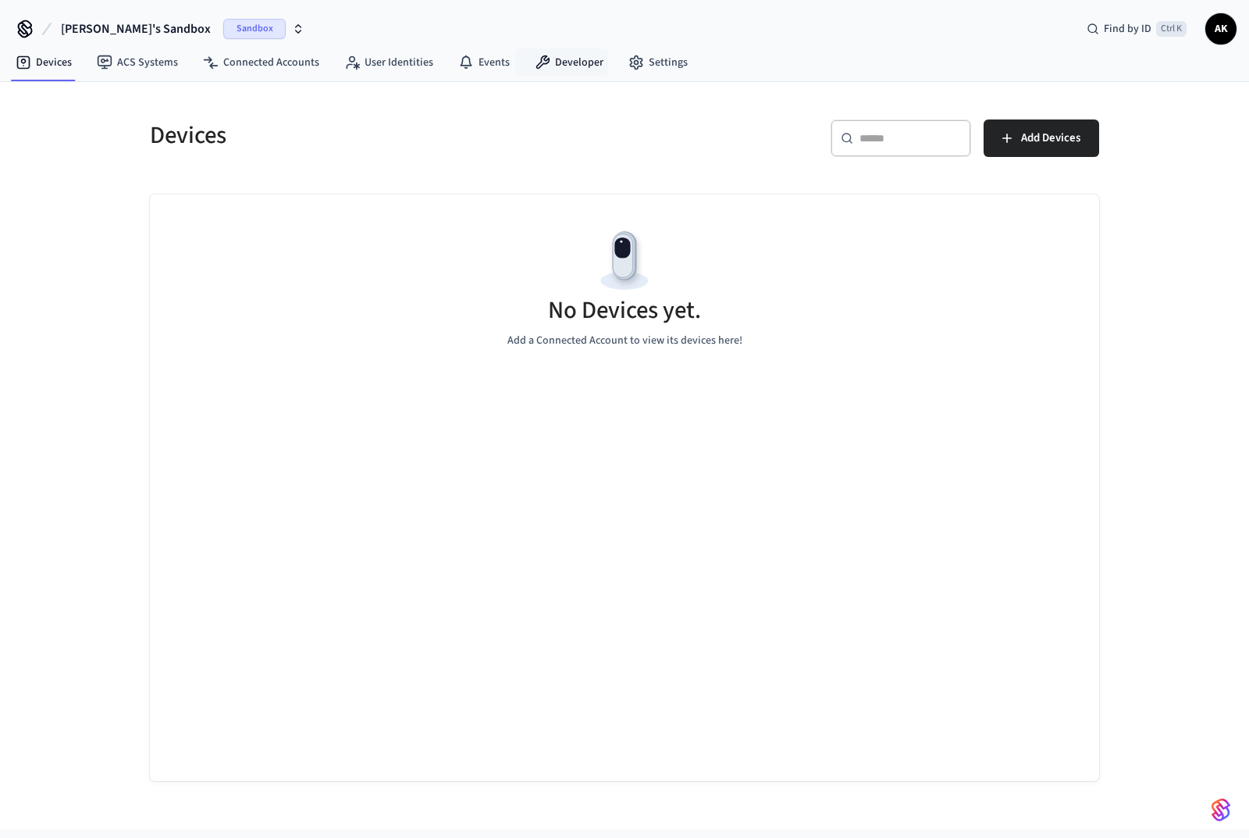
click at [551, 59] on link "Developer" at bounding box center [569, 62] width 94 height 28
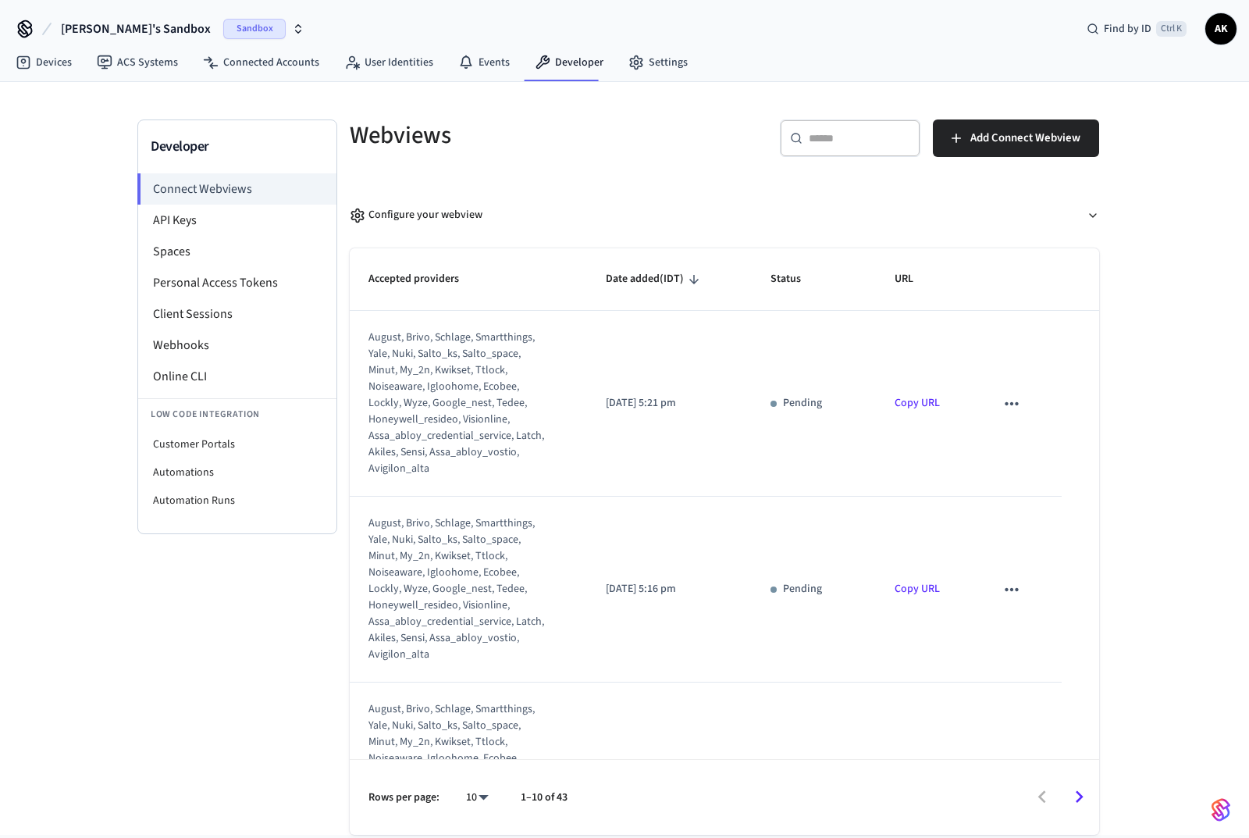
click at [194, 355] on li "Webhooks" at bounding box center [237, 345] width 198 height 31
click at [193, 351] on li "Webhooks" at bounding box center [237, 345] width 198 height 31
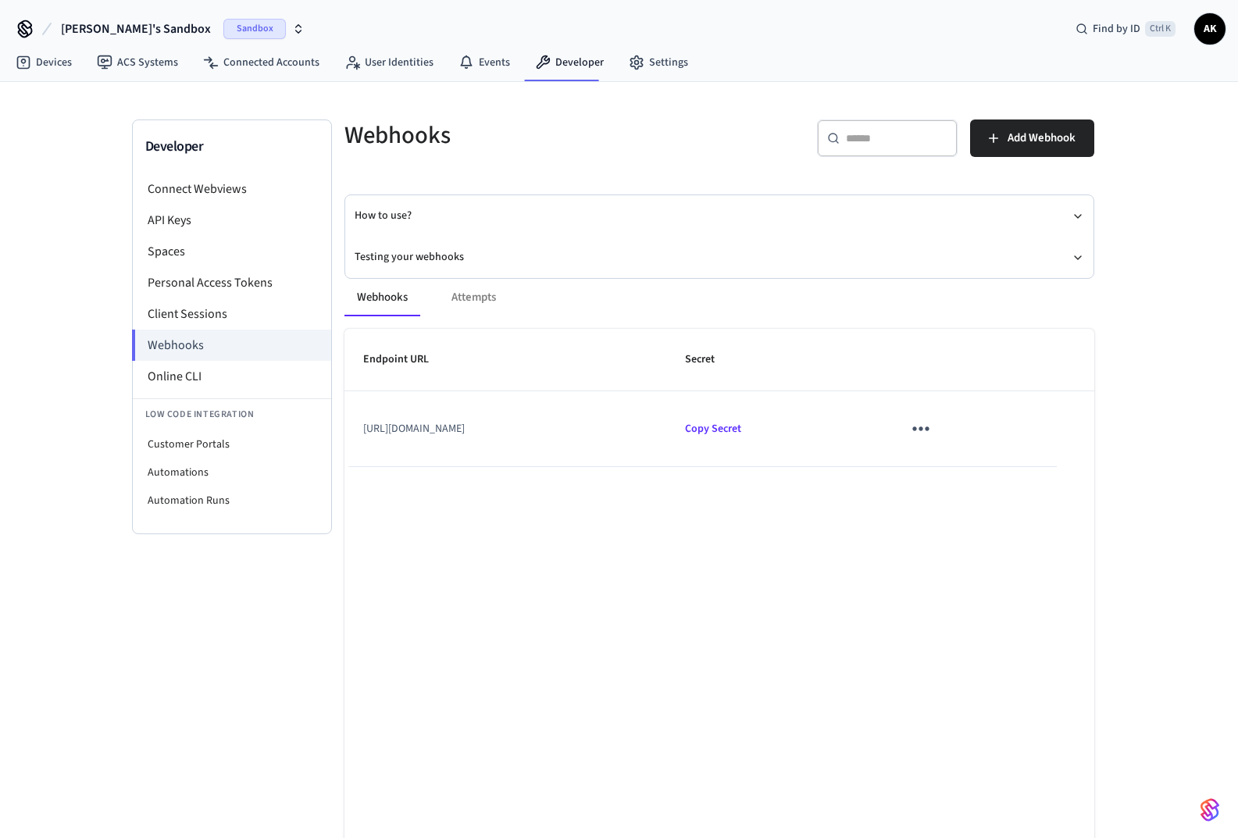
click at [191, 344] on li "Webhooks" at bounding box center [231, 345] width 199 height 31
click at [215, 190] on li "Connect Webviews" at bounding box center [232, 188] width 198 height 31
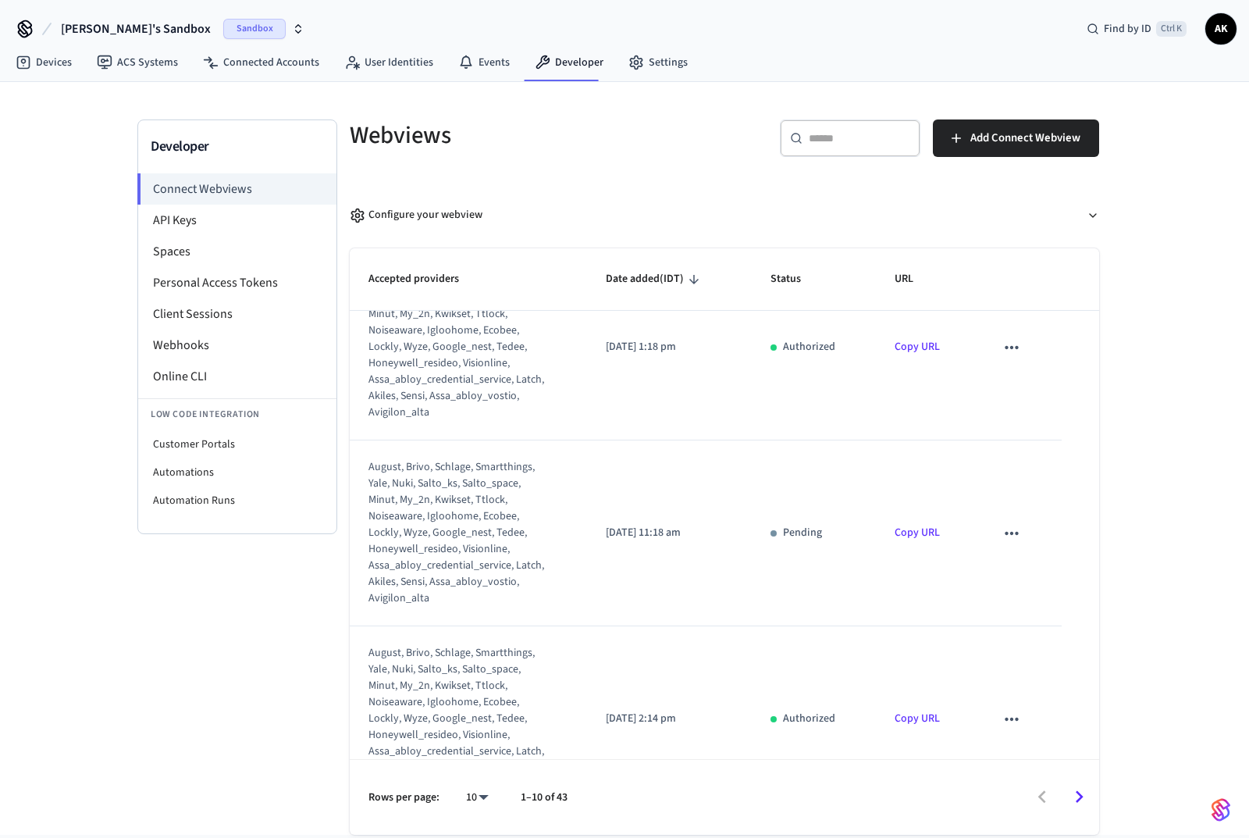
scroll to position [1410, 0]
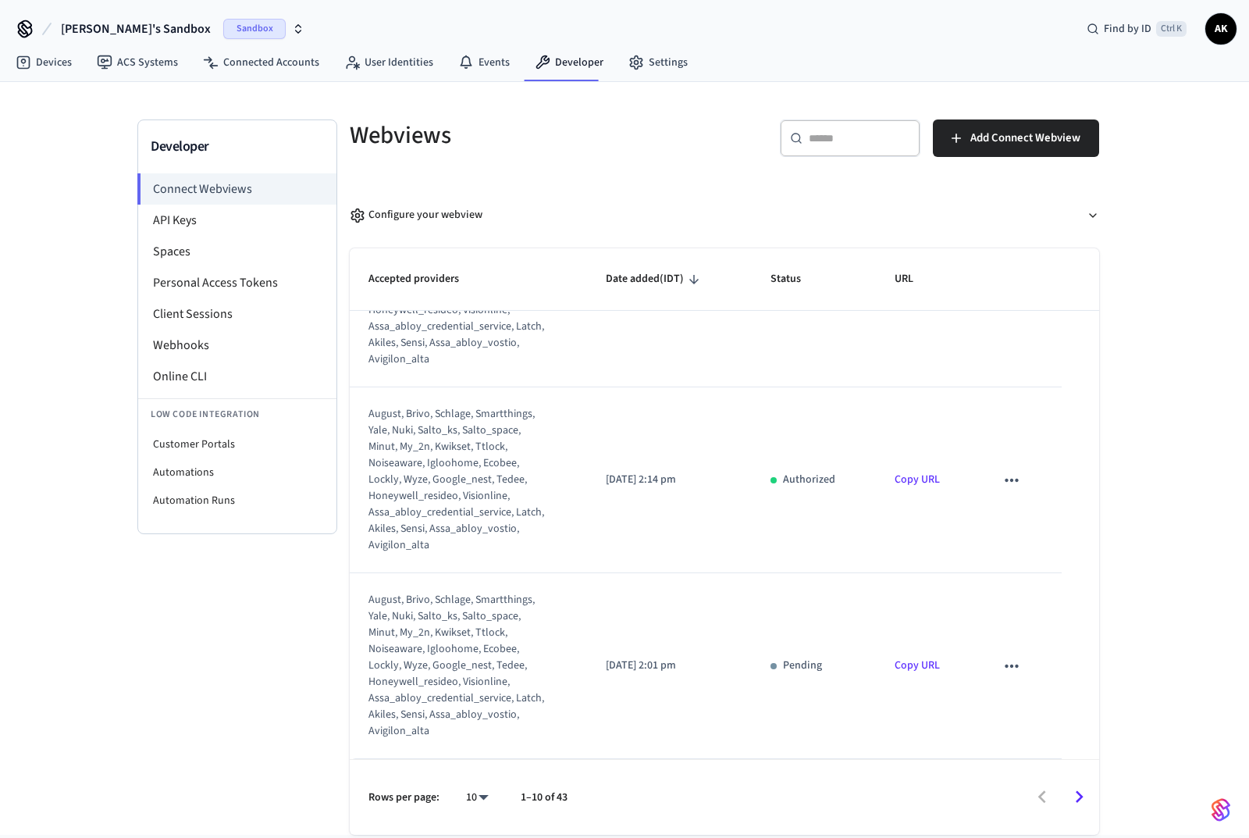
click at [910, 670] on link "Copy URL" at bounding box center [917, 665] width 45 height 16
click at [910, 481] on link "Copy URL" at bounding box center [917, 480] width 45 height 16
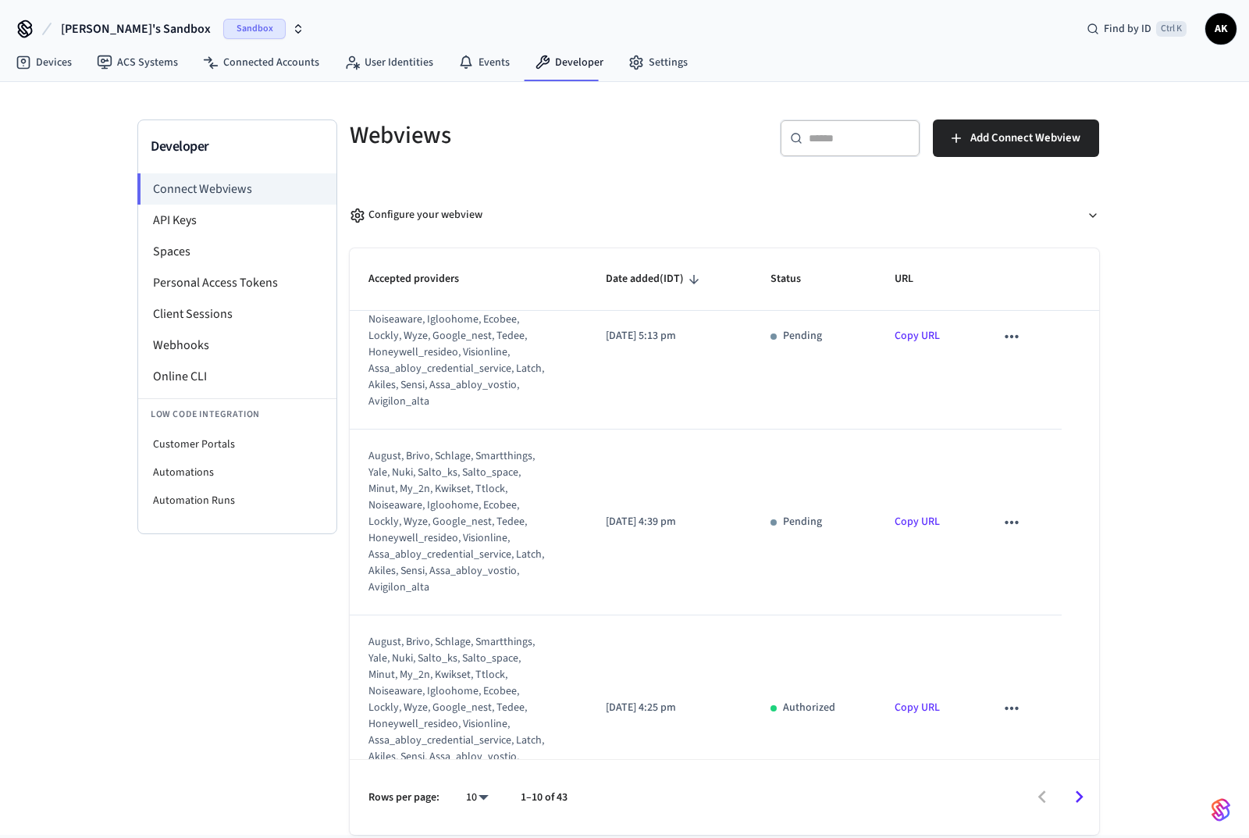
scroll to position [781, 0]
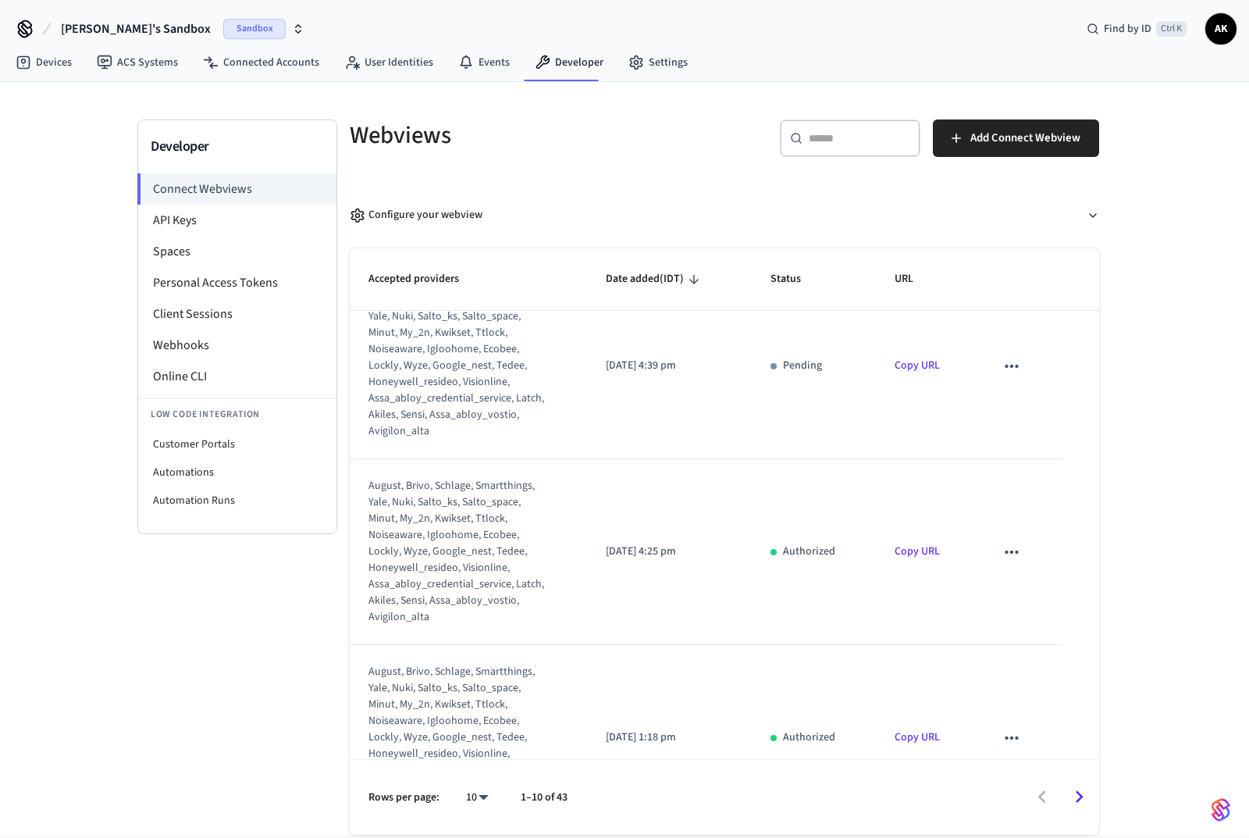
click at [907, 546] on link "Copy URL" at bounding box center [917, 551] width 45 height 16
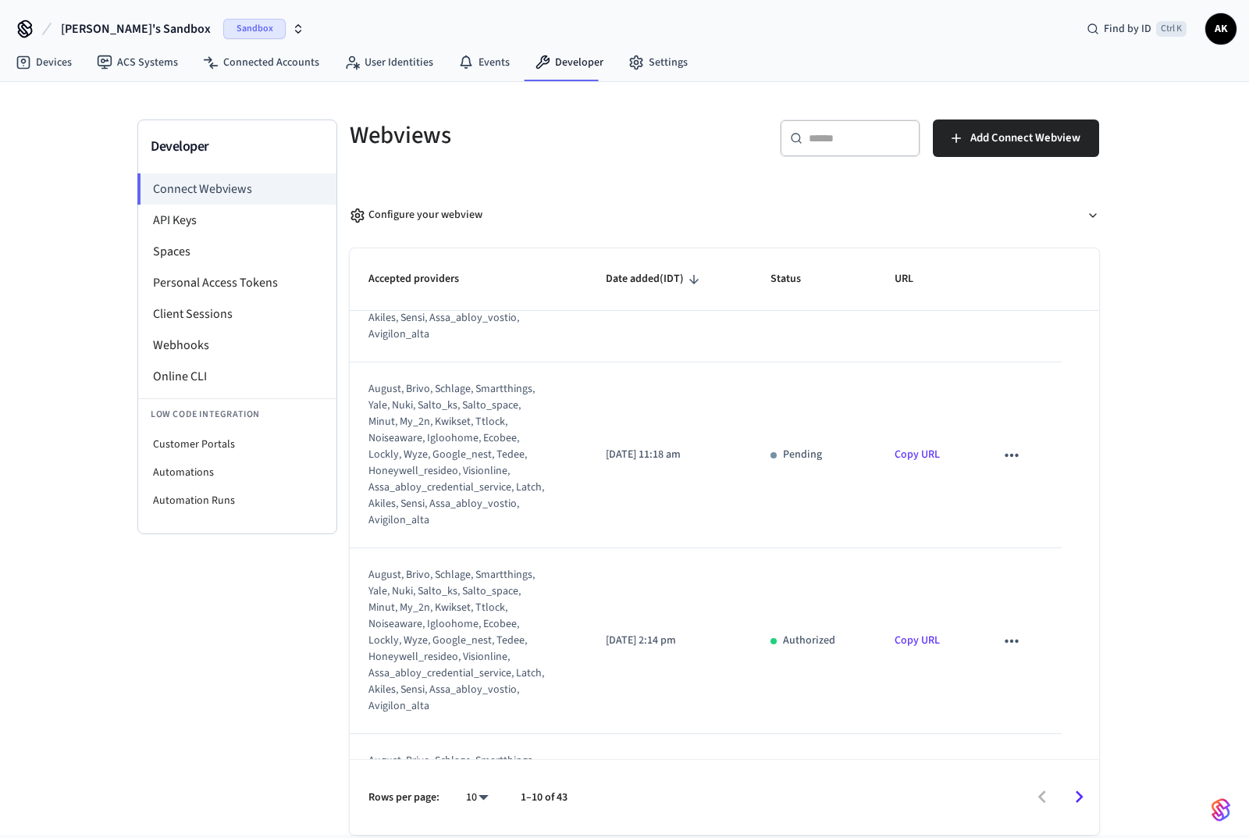
scroll to position [1410, 0]
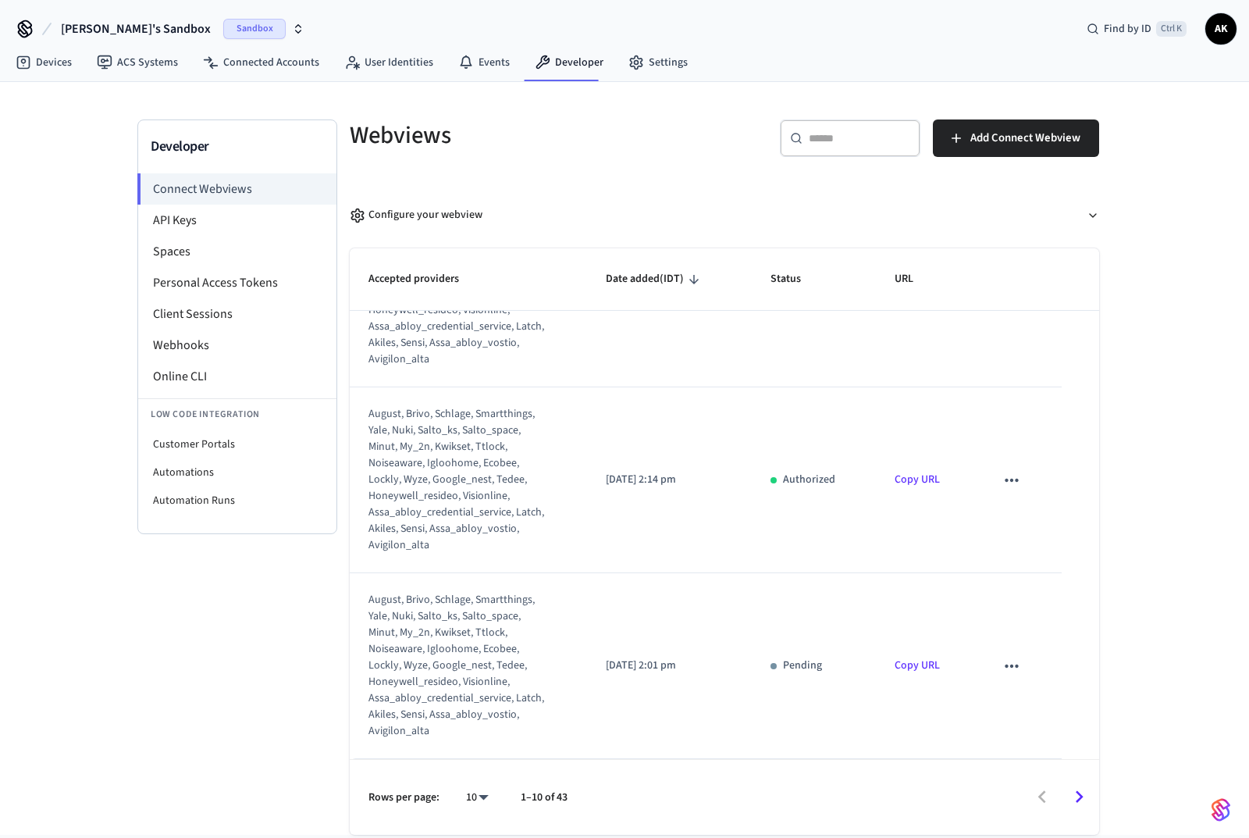
click at [906, 474] on link "Copy URL" at bounding box center [917, 480] width 45 height 16
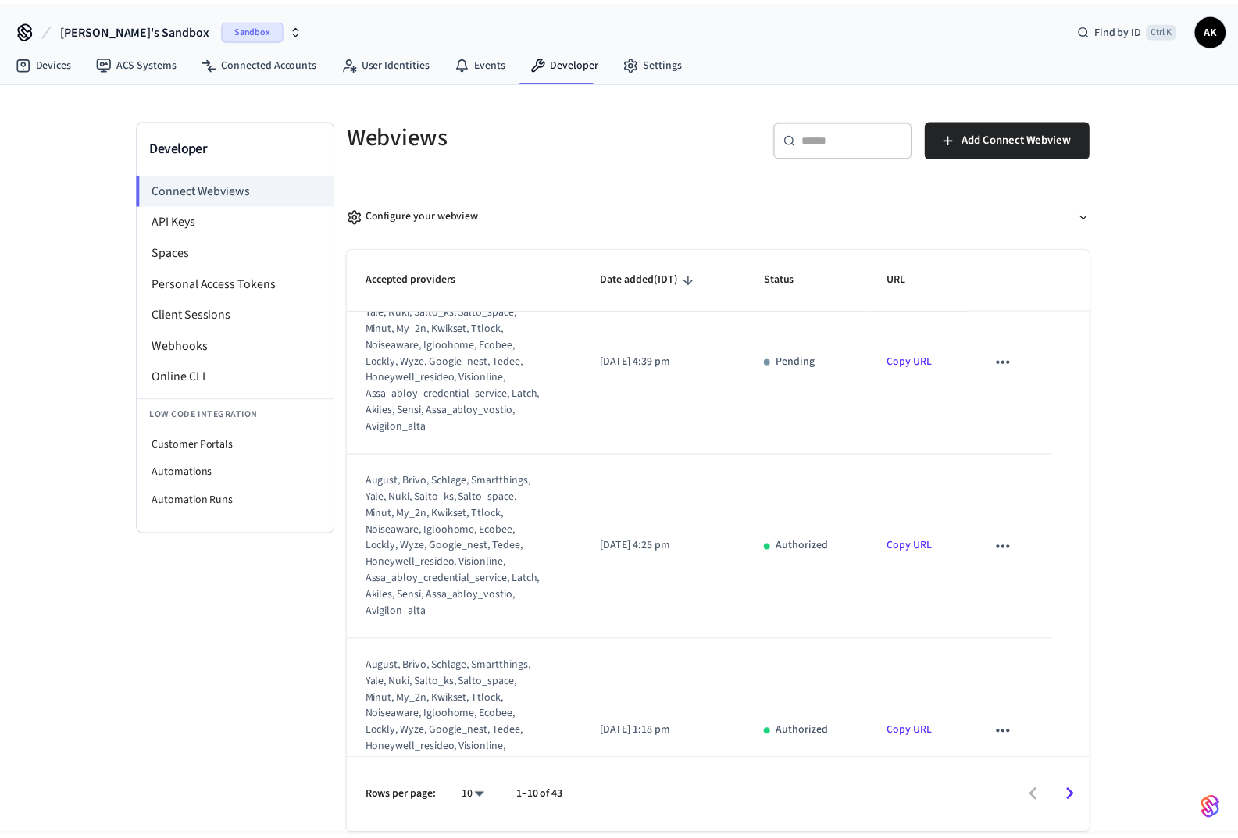
scroll to position [707, 0]
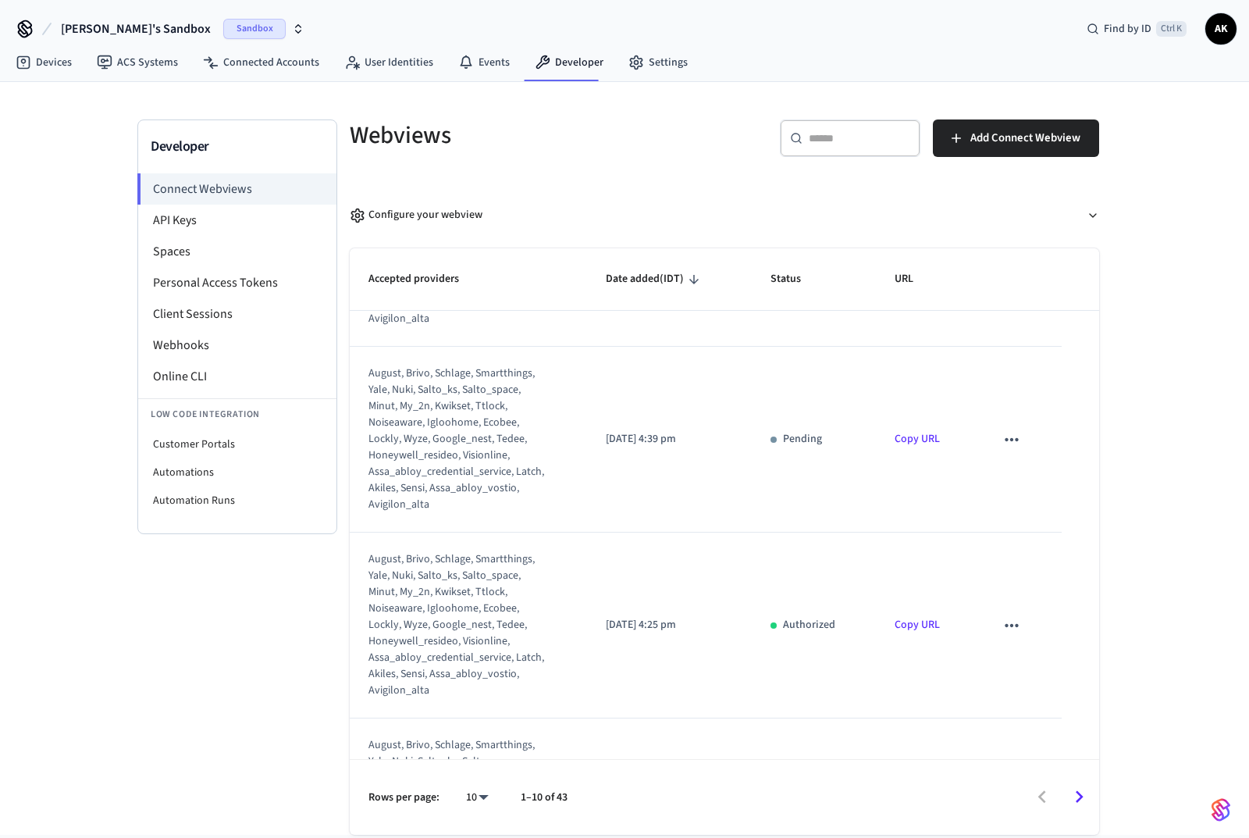
click at [223, 30] on span "Sandbox" at bounding box center [254, 29] width 62 height 20
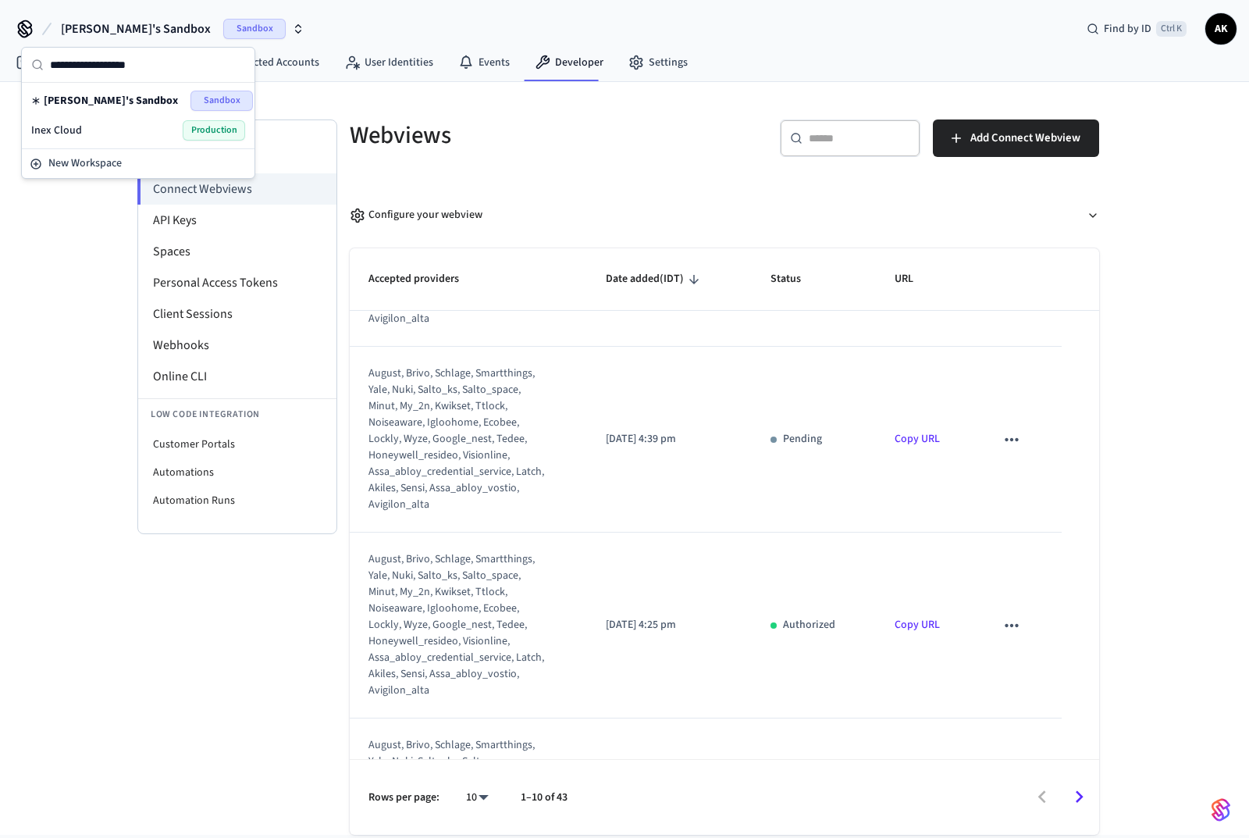
drag, startPoint x: 229, startPoint y: 130, endPoint x: 482, endPoint y: 493, distance: 443.2
click at [229, 132] on span "Production" at bounding box center [214, 130] width 62 height 20
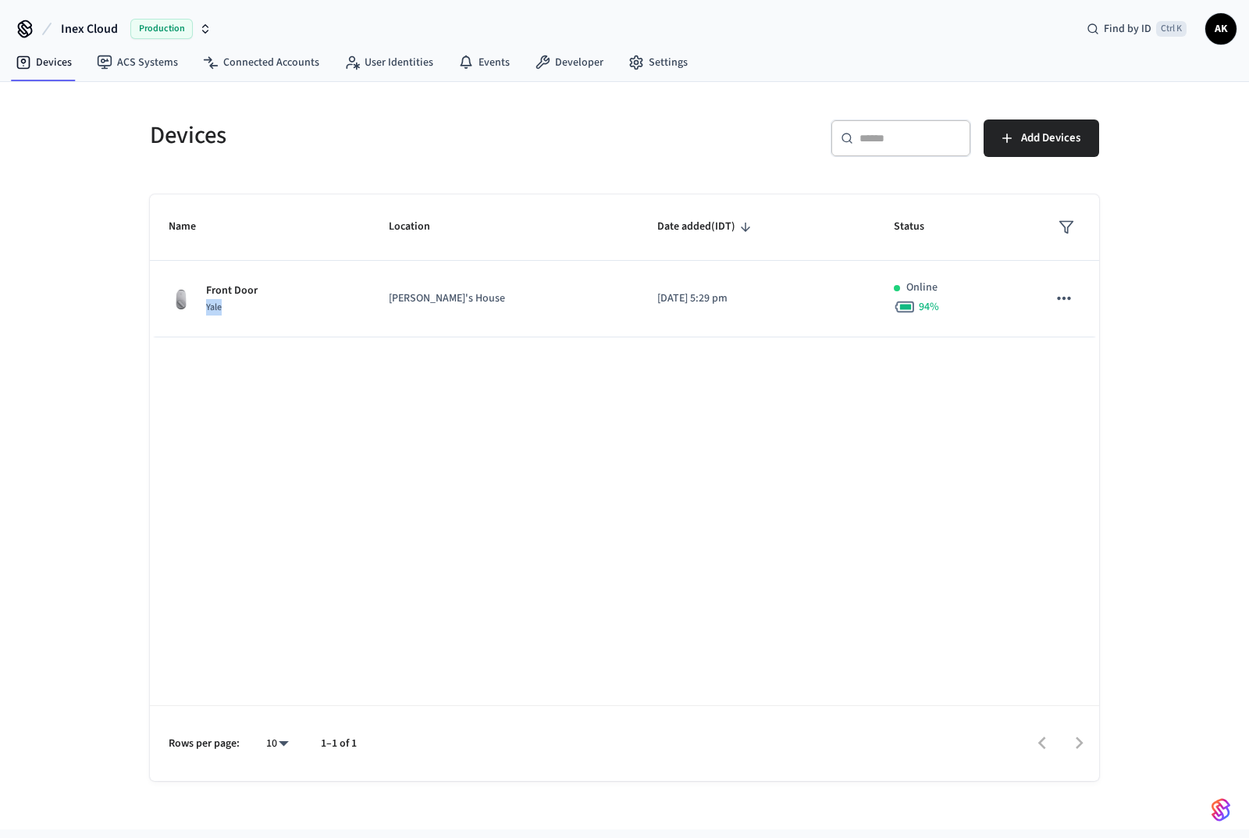
drag, startPoint x: 204, startPoint y: 307, endPoint x: 234, endPoint y: 309, distance: 30.5
click at [230, 307] on div "Front Door Yale" at bounding box center [260, 299] width 183 height 33
click at [407, 383] on div "Name Location Date added (IDT) Status Front Door Yale [PERSON_NAME]'s House [DA…" at bounding box center [625, 487] width 950 height 586
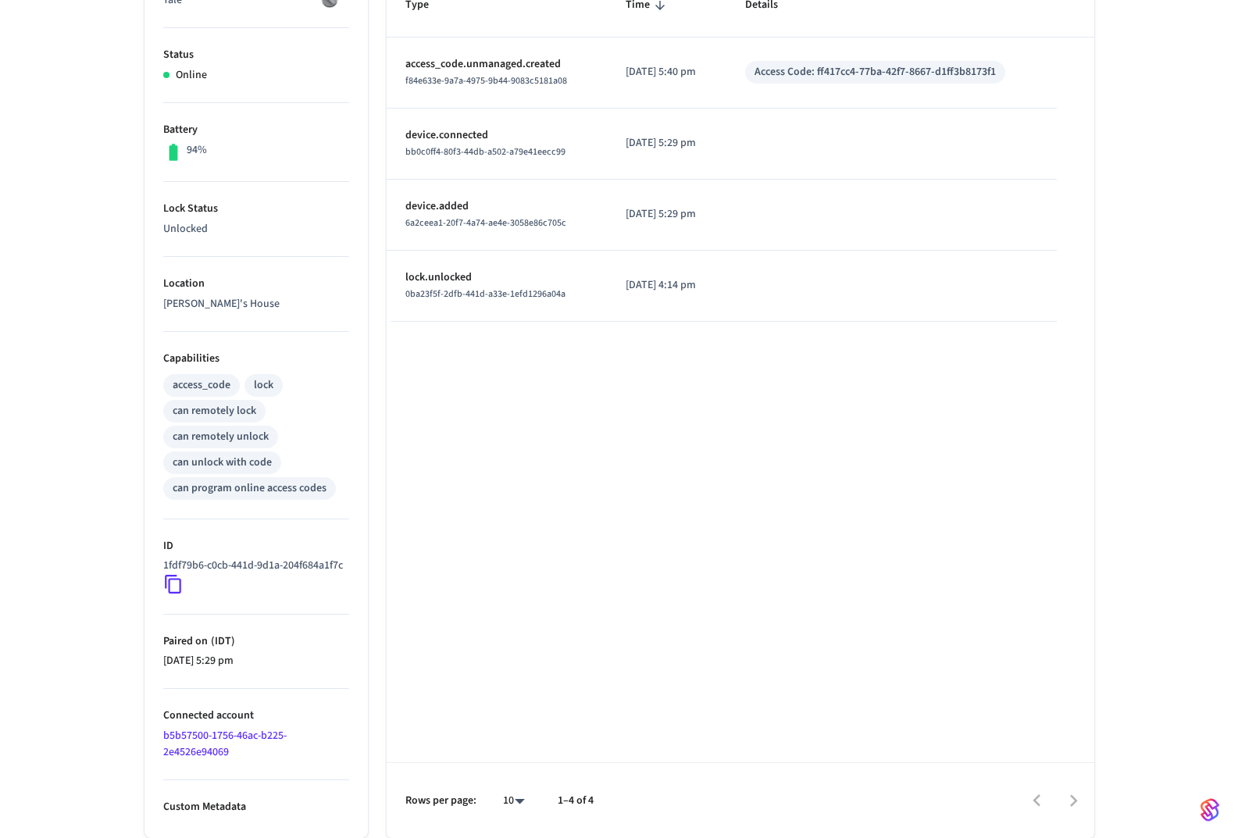
scroll to position [156, 0]
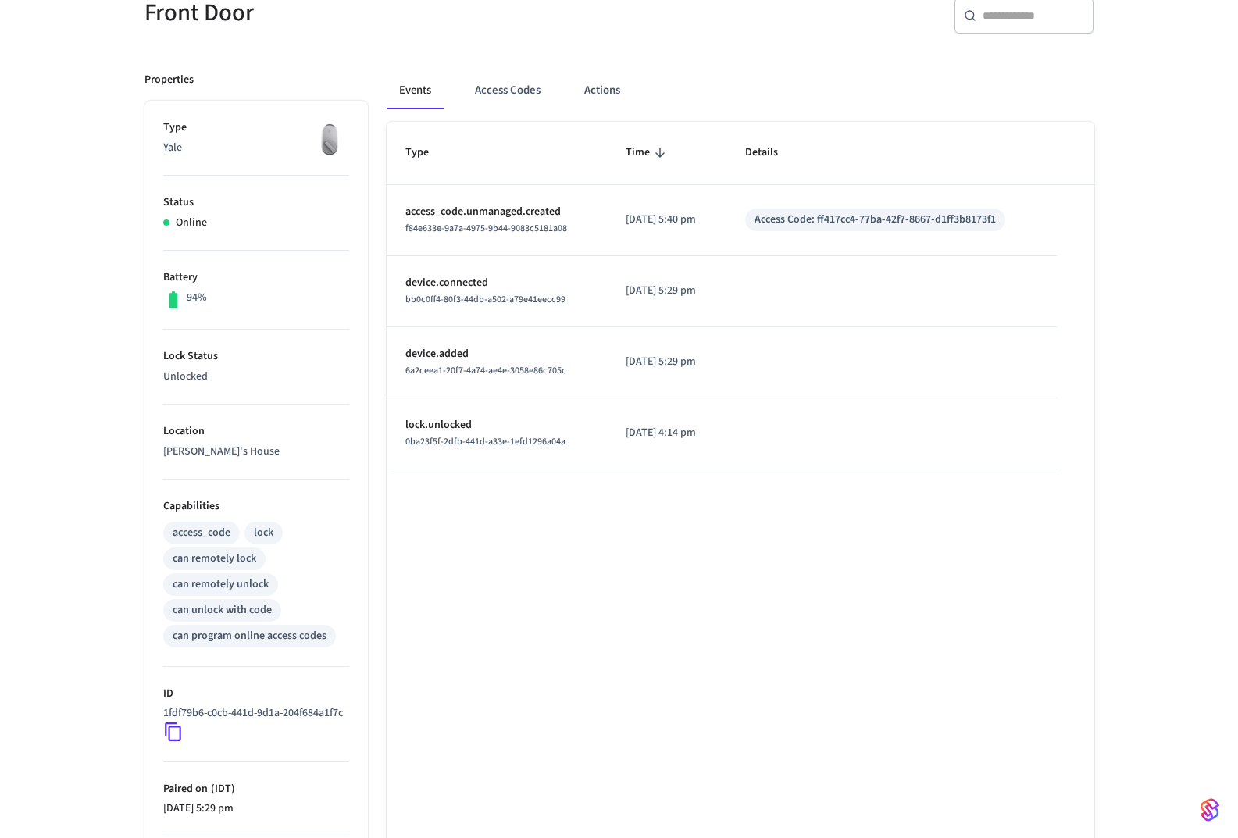
click at [511, 94] on button "Access Codes" at bounding box center [507, 90] width 91 height 37
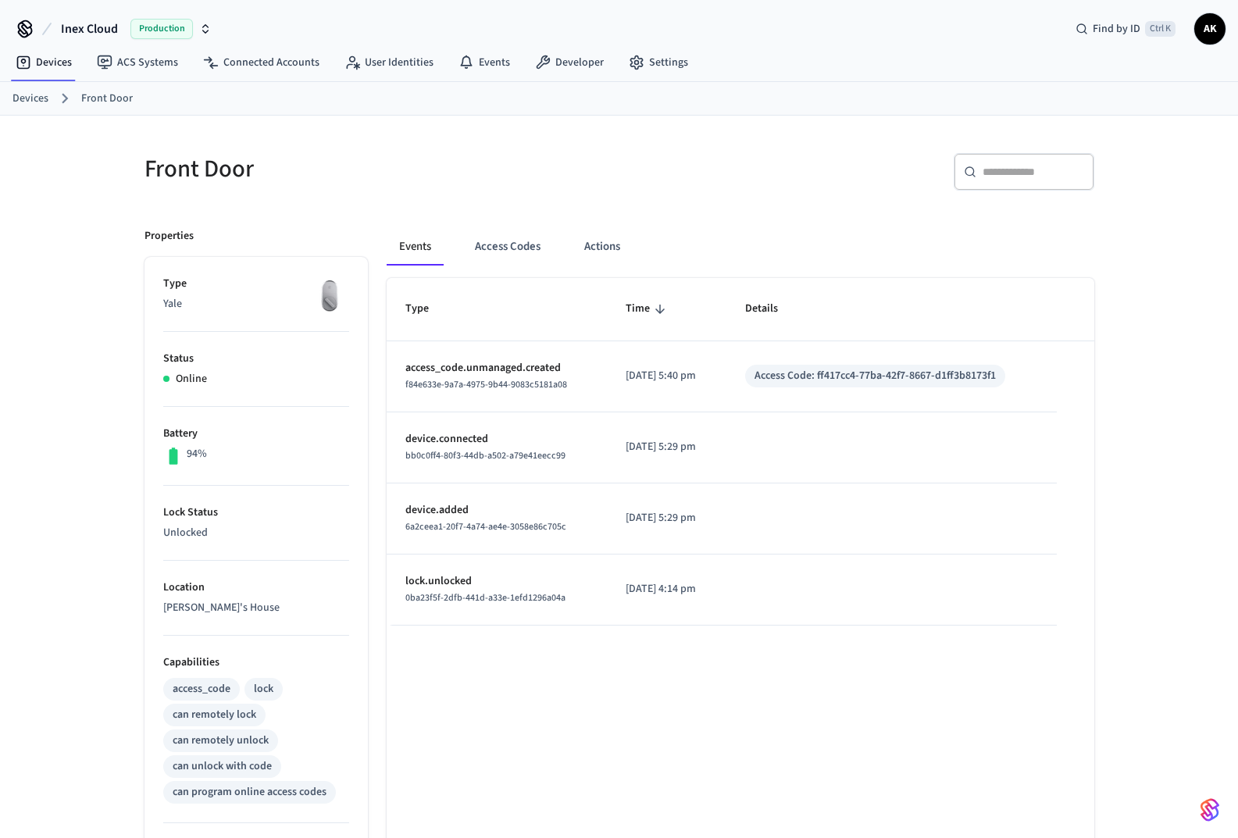
click at [523, 255] on button "Access Codes" at bounding box center [507, 246] width 91 height 37
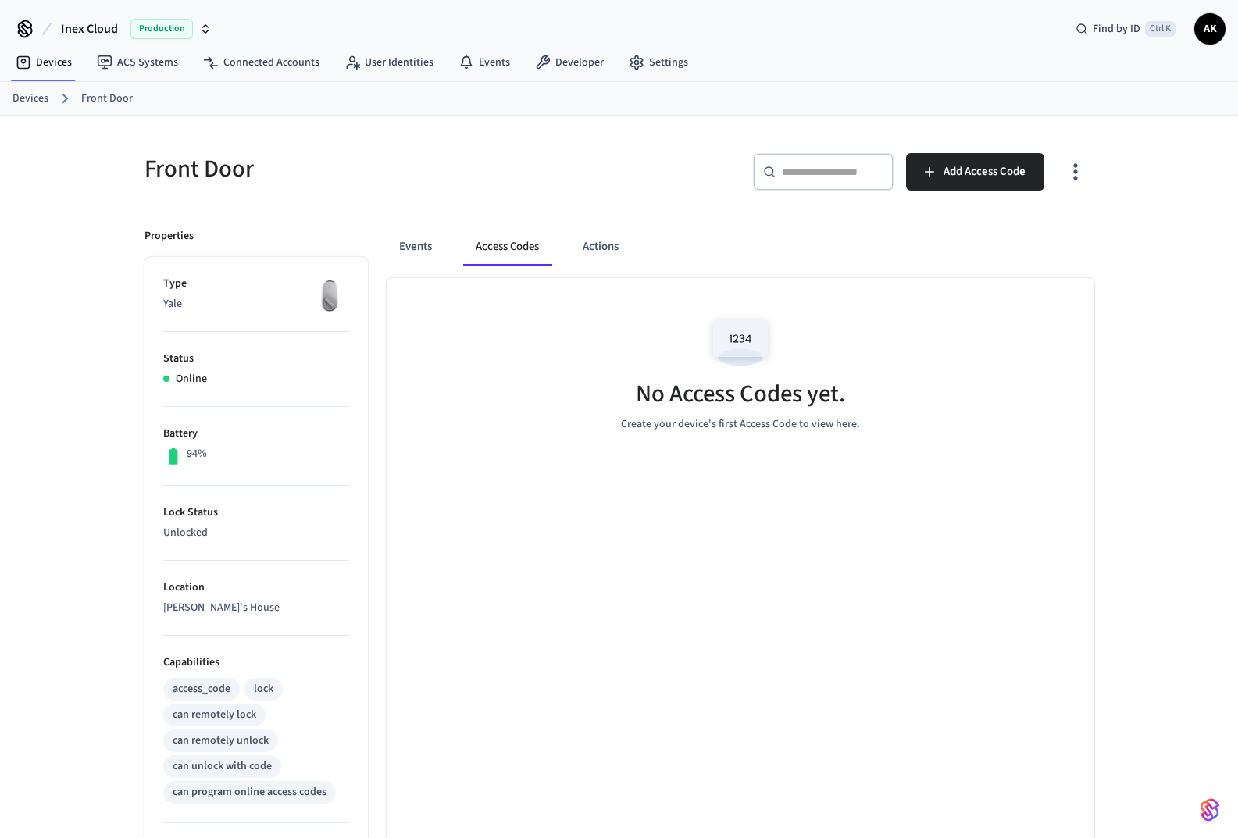
click at [608, 243] on button "Actions" at bounding box center [600, 246] width 61 height 37
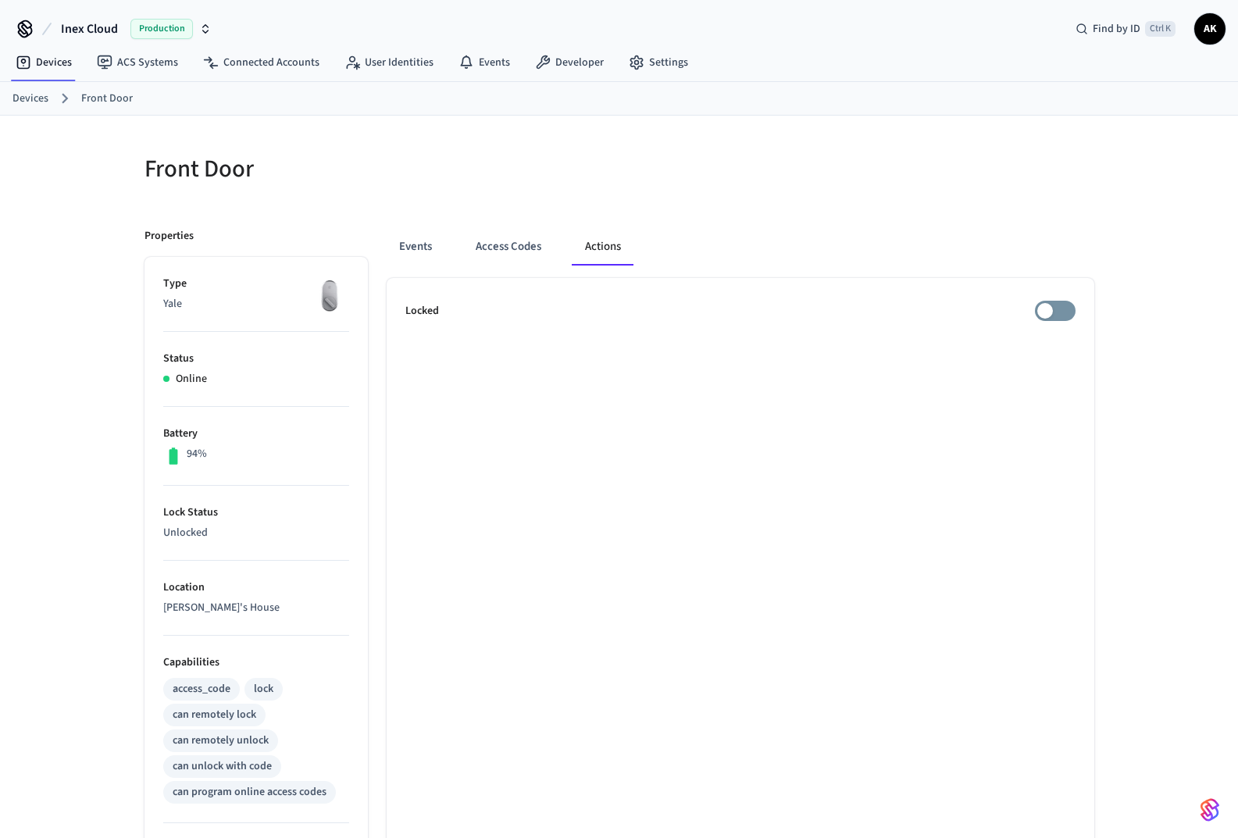
click at [415, 243] on button "Events" at bounding box center [416, 246] width 58 height 37
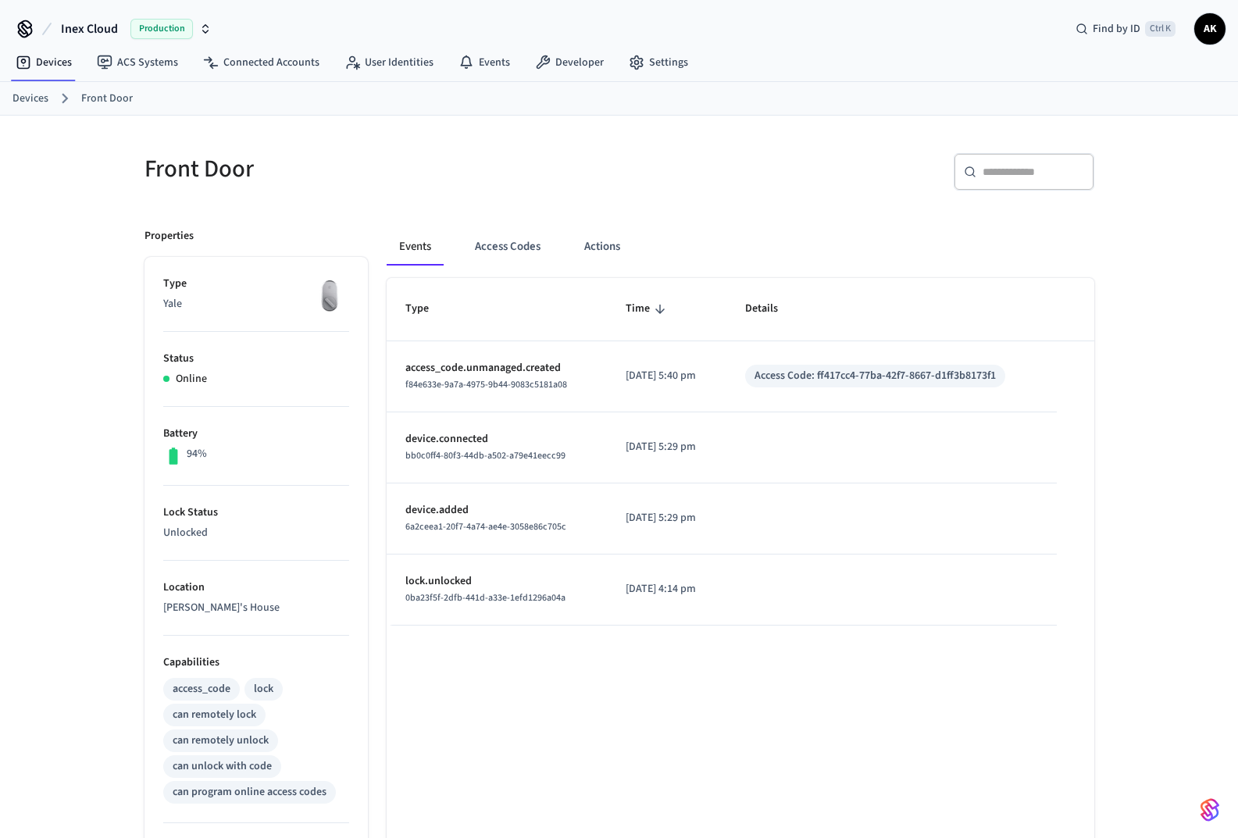
click at [497, 236] on button "Access Codes" at bounding box center [507, 246] width 91 height 37
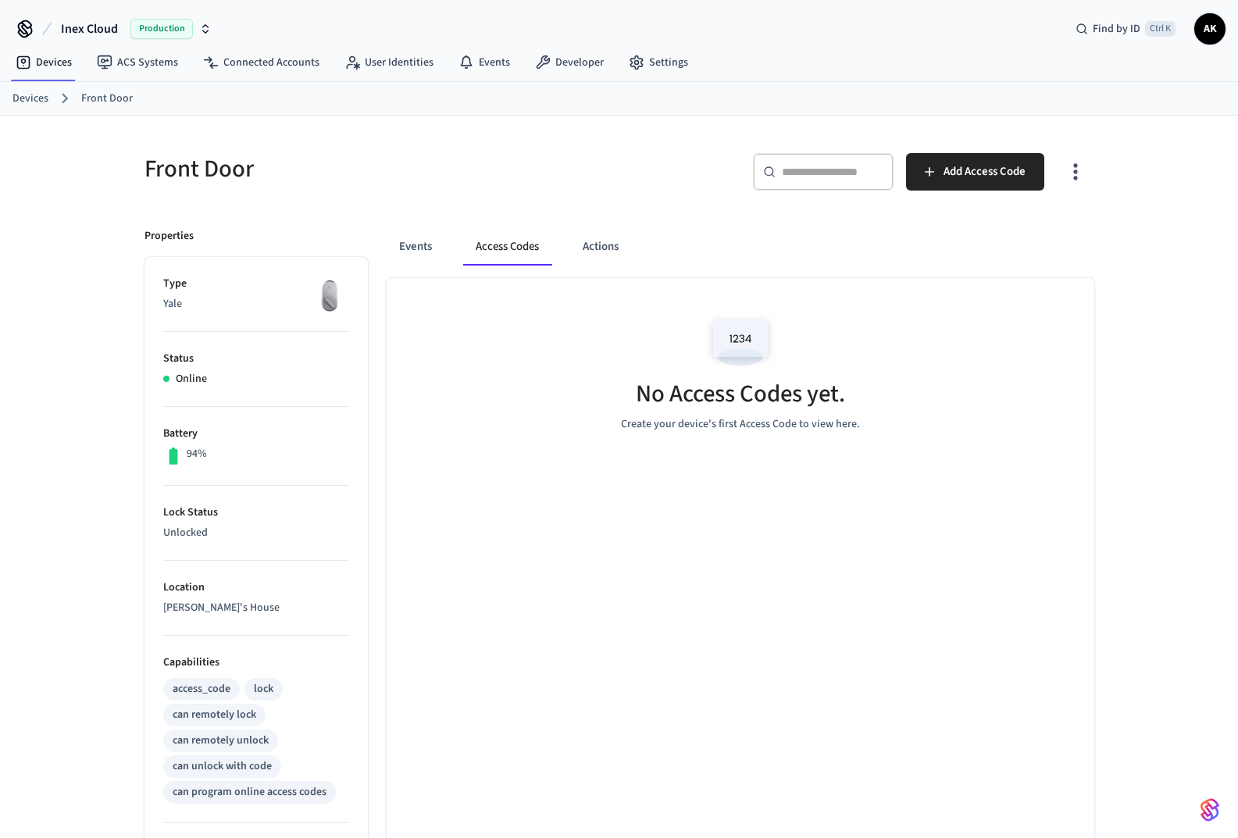
click at [397, 242] on button "Events" at bounding box center [416, 246] width 58 height 37
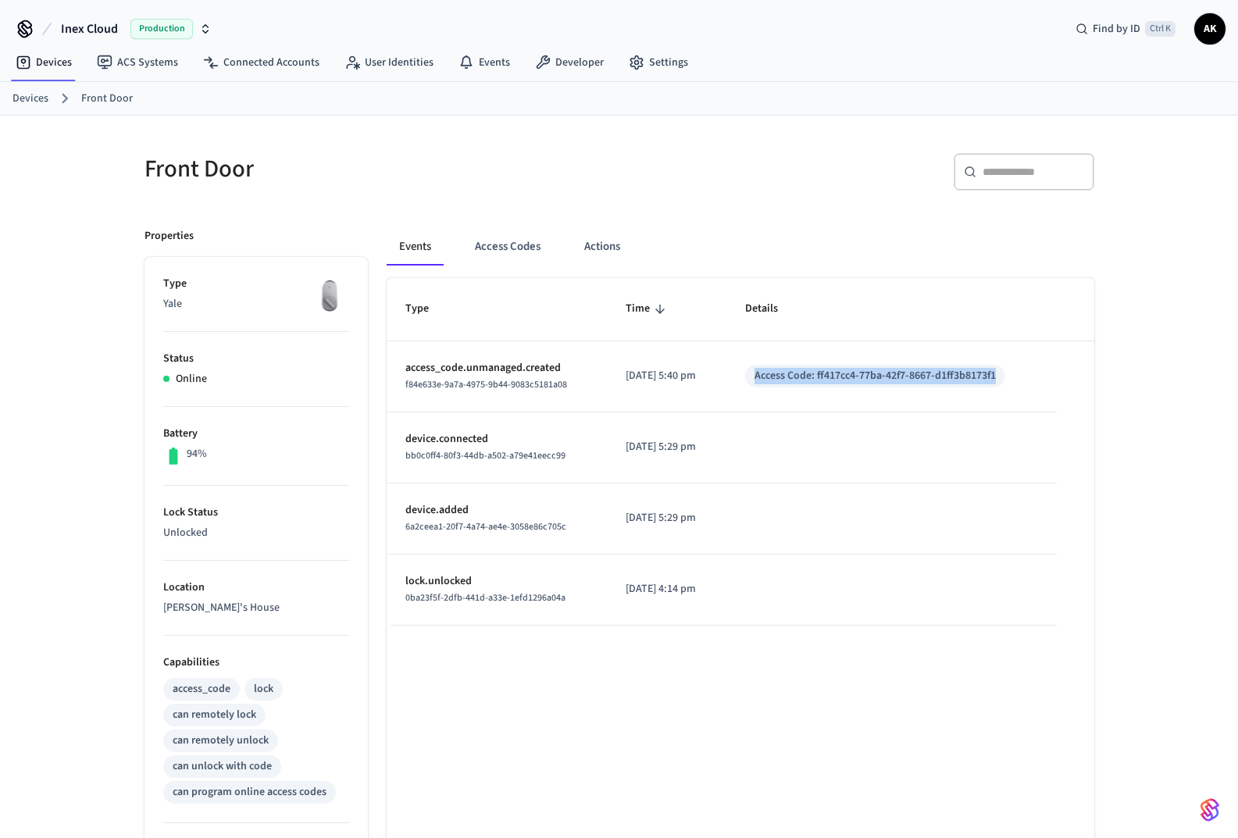
drag, startPoint x: 816, startPoint y: 373, endPoint x: 1047, endPoint y: 367, distance: 231.2
click at [1047, 367] on td "Access Code: ff417cc4-77ba-42f7-8667-d1ff3b8173f1" at bounding box center [891, 376] width 330 height 71
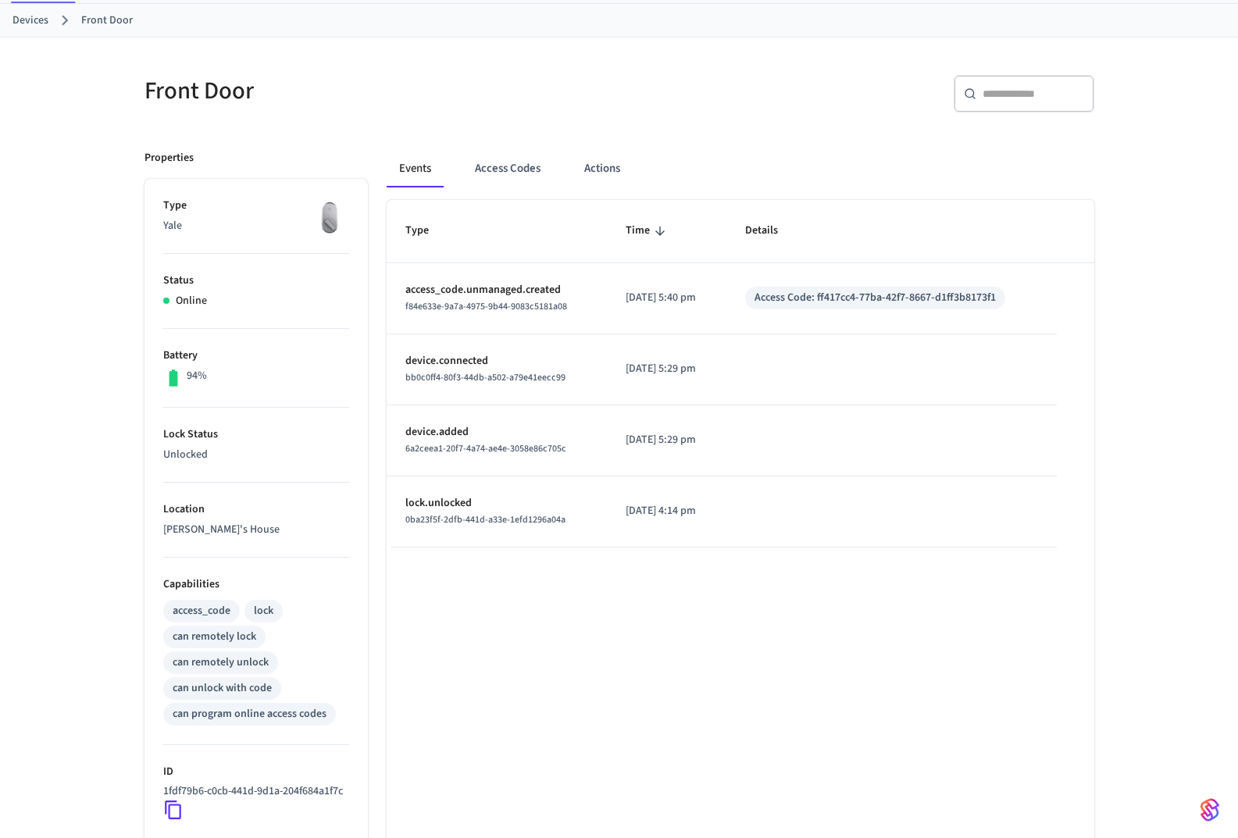
click at [527, 247] on th "Type" at bounding box center [497, 231] width 221 height 62
click at [501, 166] on button "Access Codes" at bounding box center [507, 168] width 91 height 37
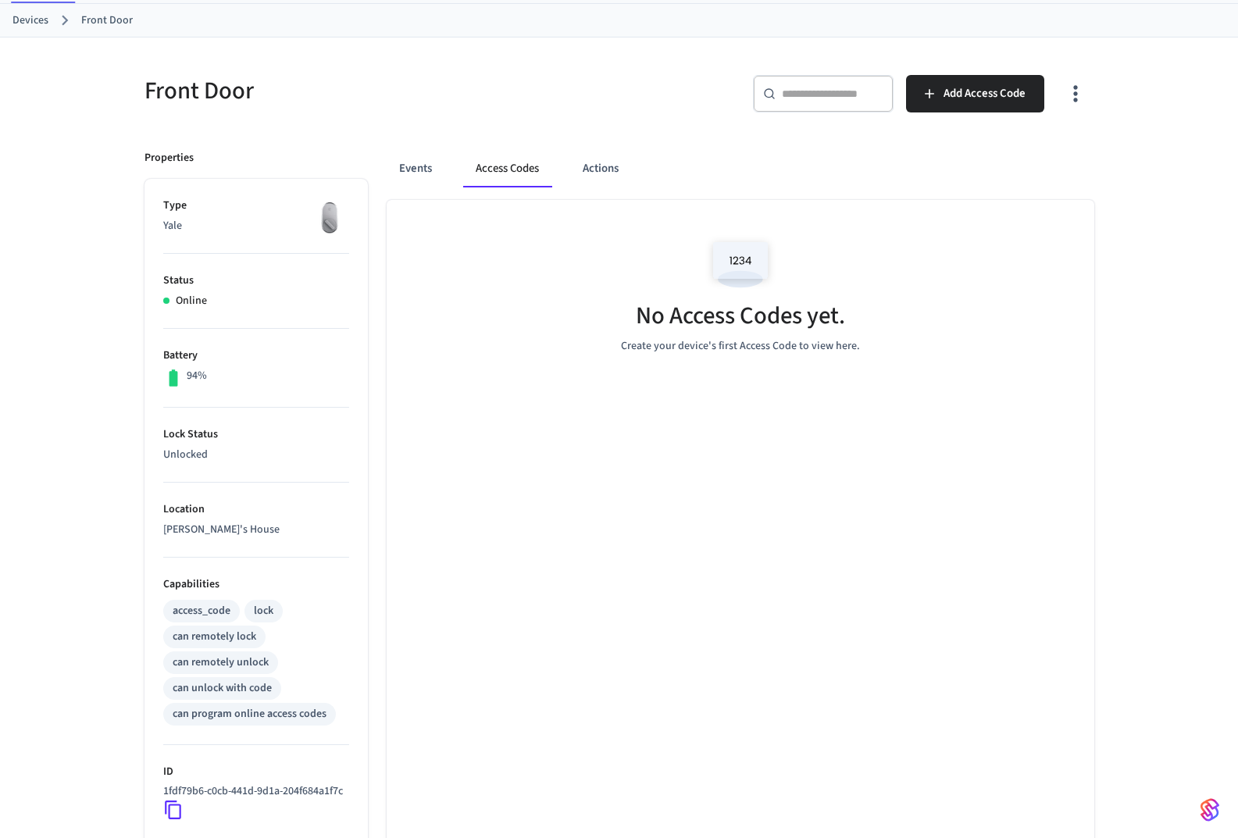
click at [607, 172] on button "Actions" at bounding box center [600, 168] width 61 height 37
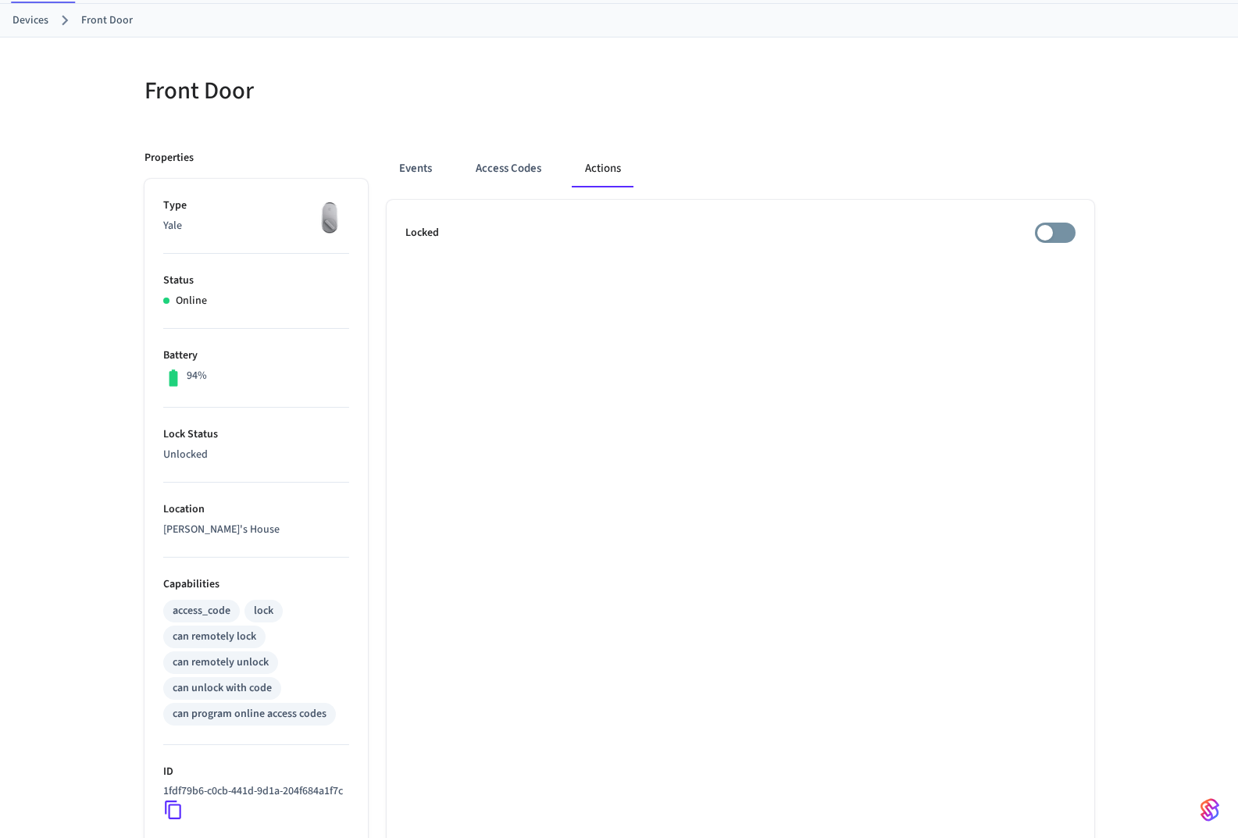
click at [494, 178] on button "Access Codes" at bounding box center [508, 168] width 91 height 37
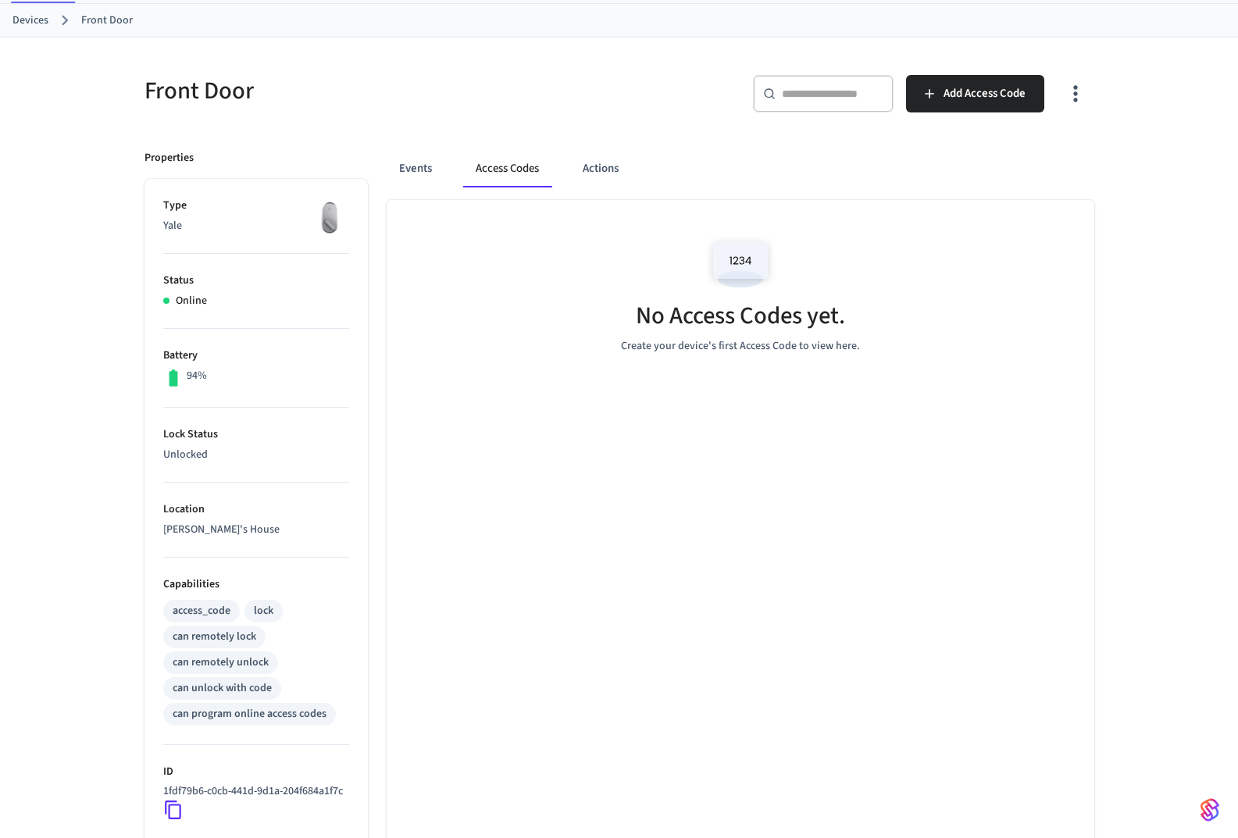
click at [391, 177] on button "Events" at bounding box center [416, 168] width 58 height 37
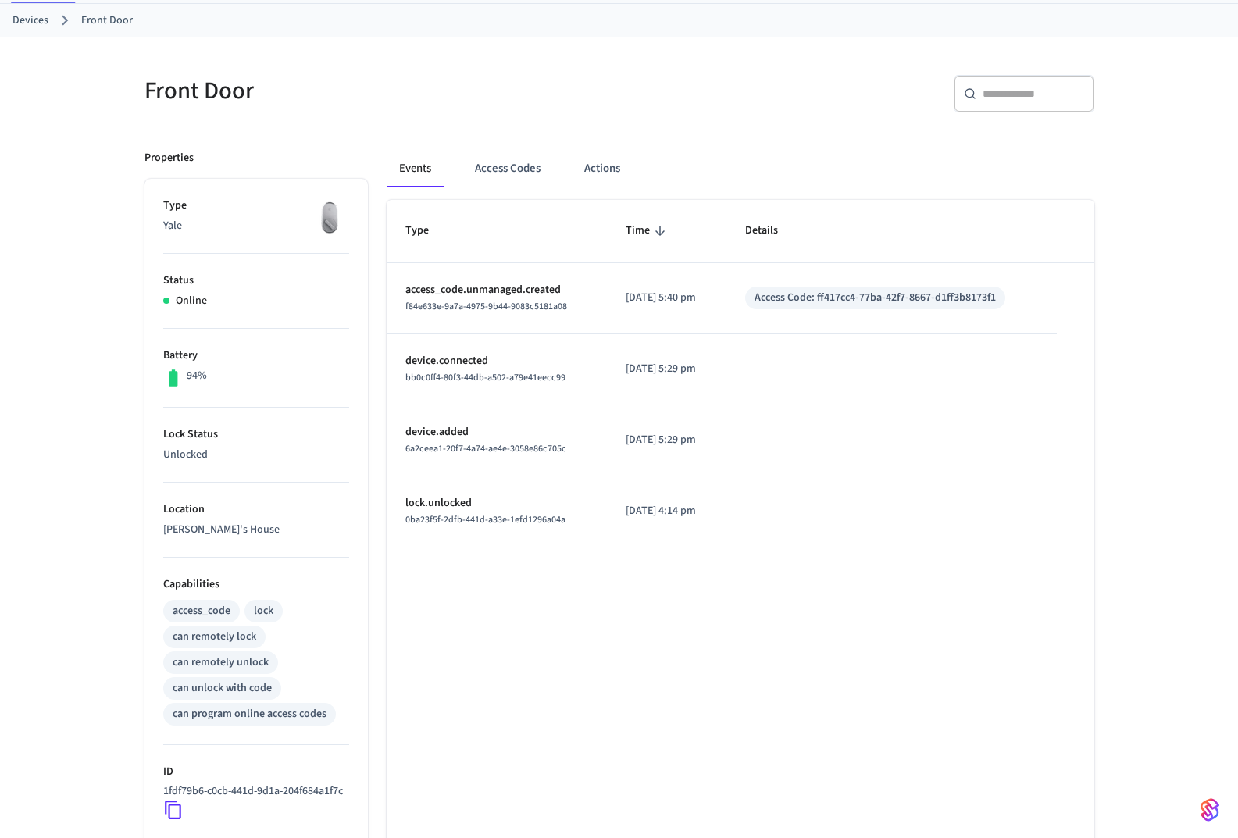
click at [416, 177] on button "Events" at bounding box center [415, 168] width 57 height 37
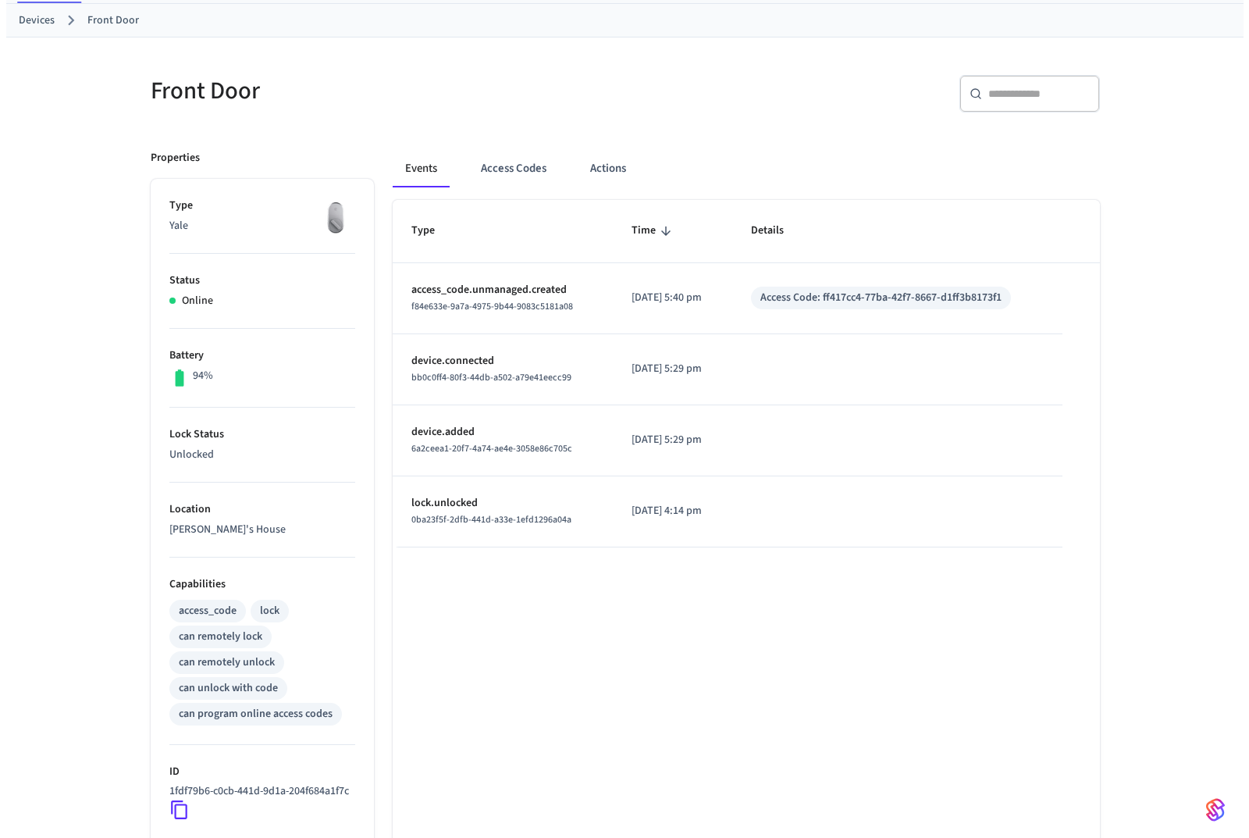
scroll to position [0, 0]
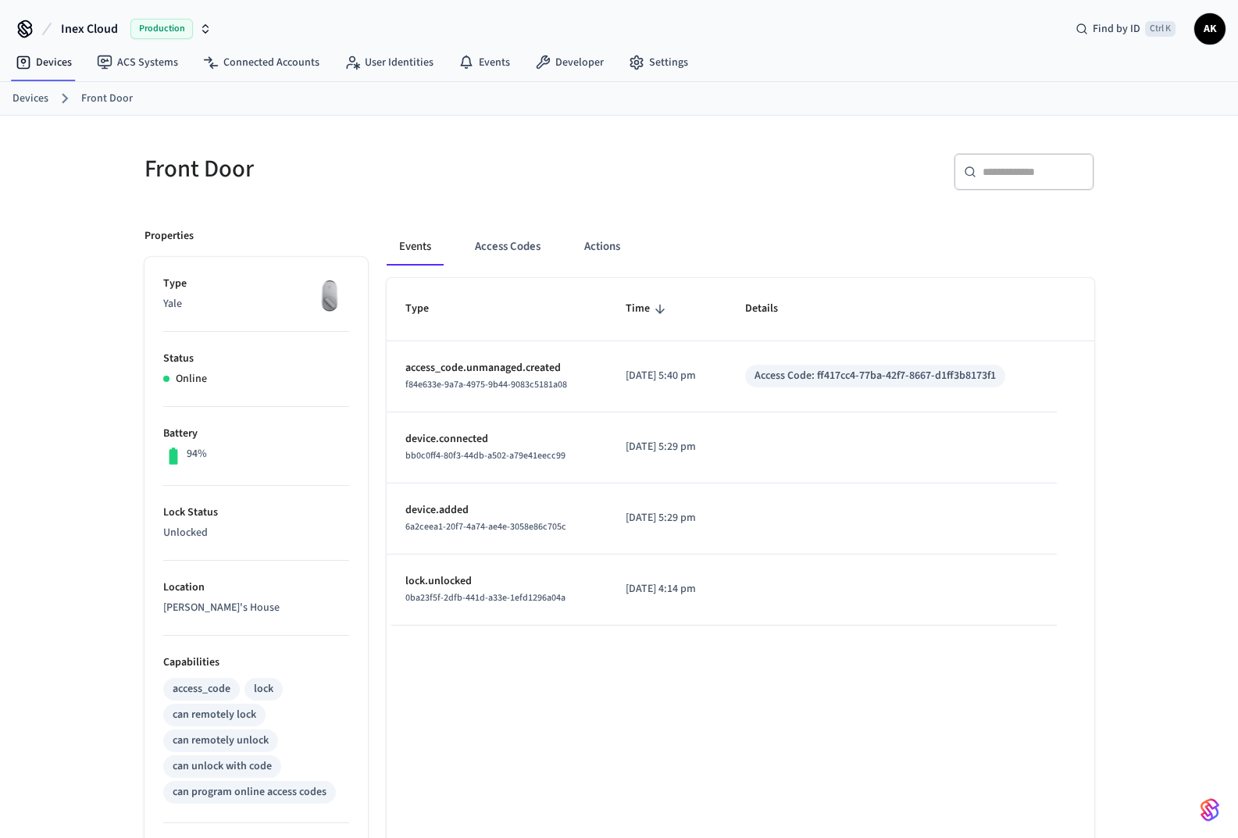
click at [515, 240] on button "Access Codes" at bounding box center [507, 246] width 91 height 37
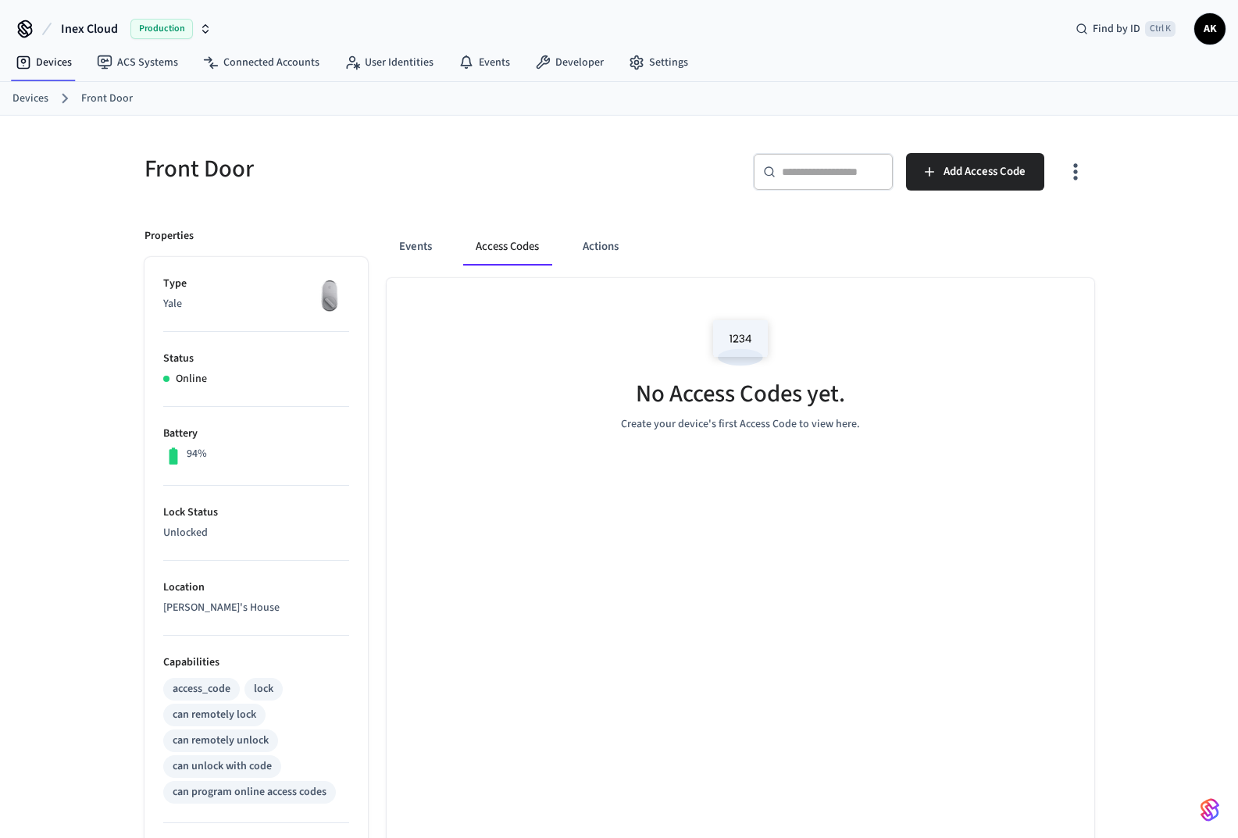
click at [595, 251] on button "Actions" at bounding box center [600, 246] width 61 height 37
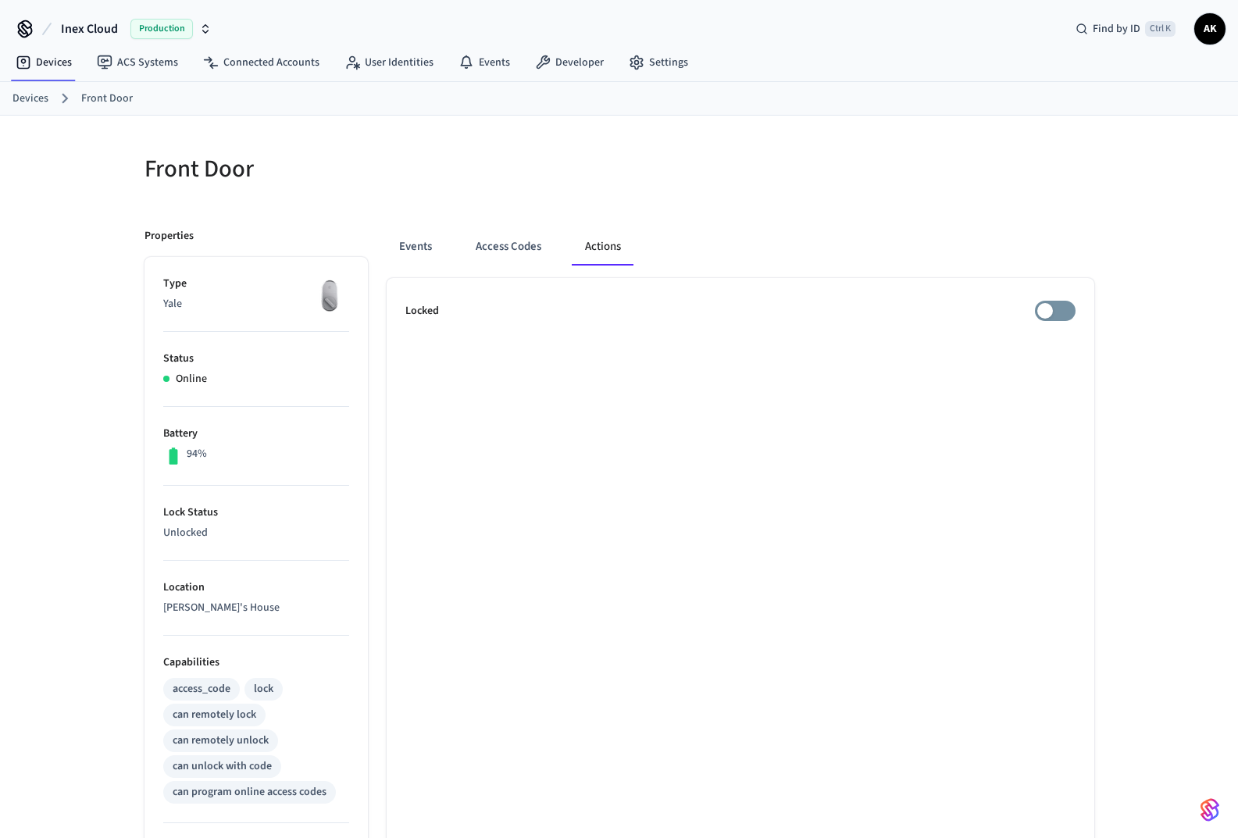
click at [516, 255] on button "Access Codes" at bounding box center [508, 246] width 91 height 37
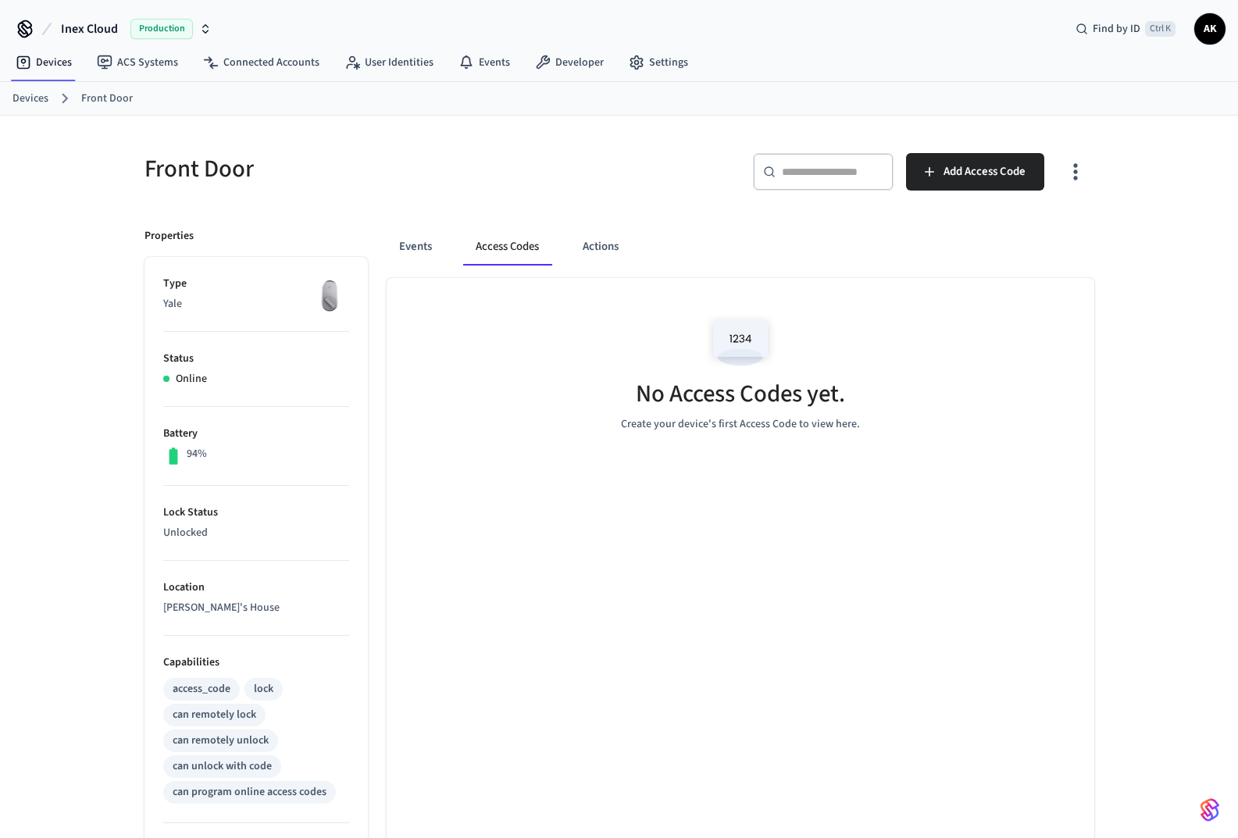
click at [415, 249] on button "Events" at bounding box center [416, 246] width 58 height 37
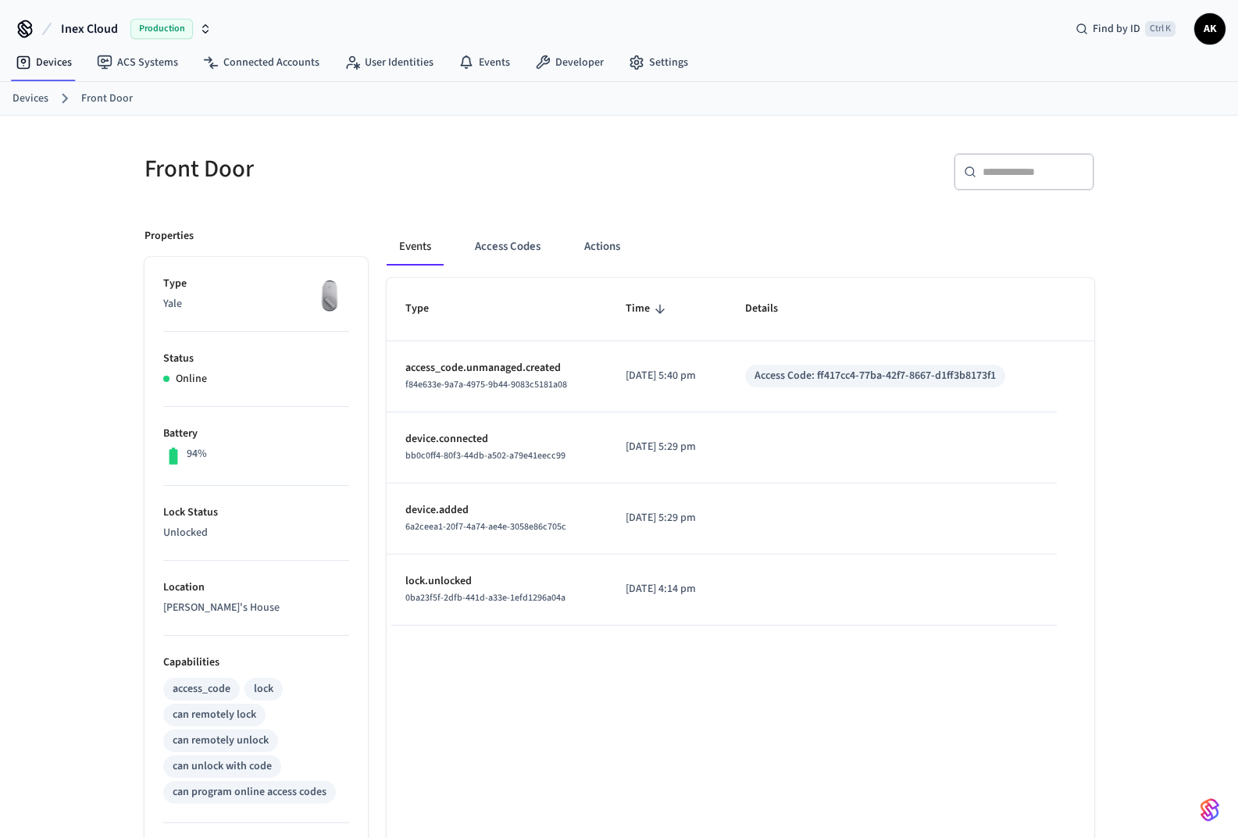
click at [498, 255] on button "Access Codes" at bounding box center [507, 246] width 91 height 37
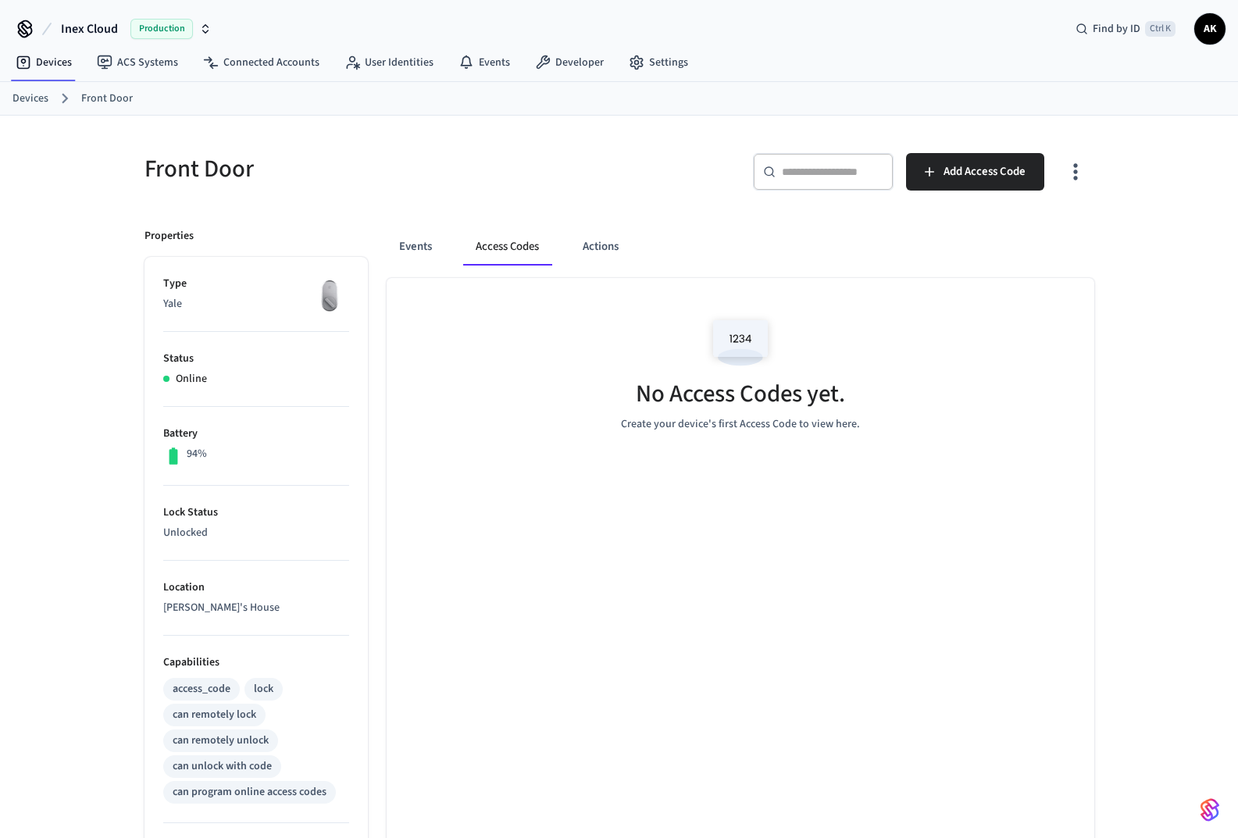
click at [415, 248] on button "Events" at bounding box center [416, 246] width 58 height 37
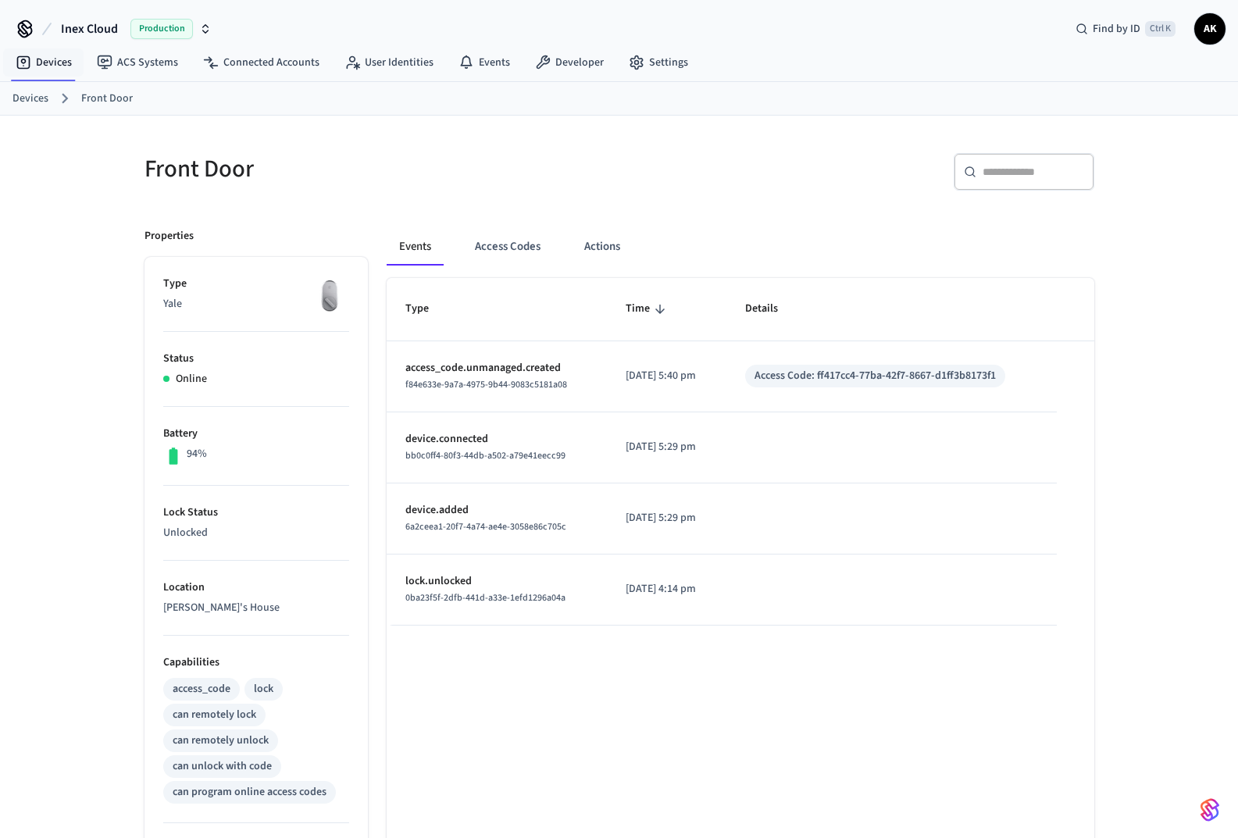
click at [38, 60] on link "Devices" at bounding box center [43, 62] width 81 height 28
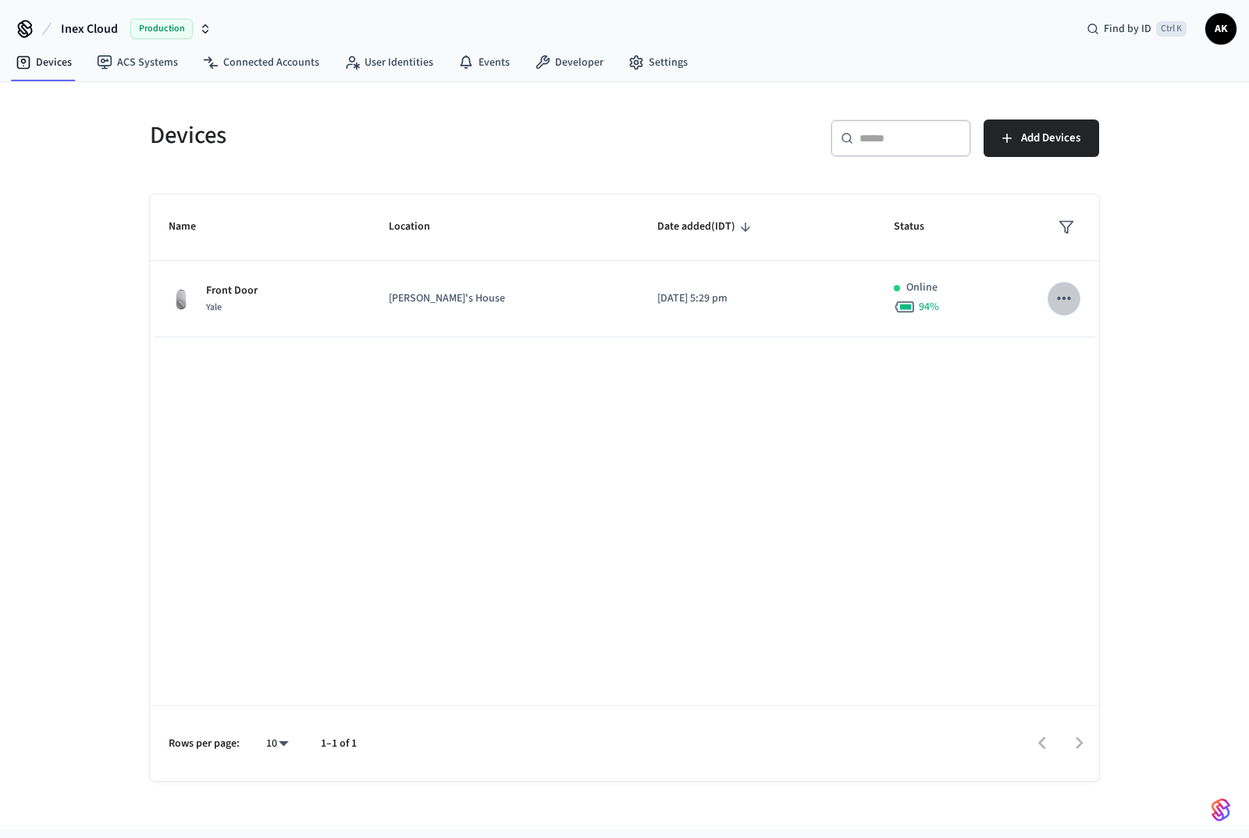
click at [1060, 302] on icon "sticky table" at bounding box center [1064, 298] width 20 height 20
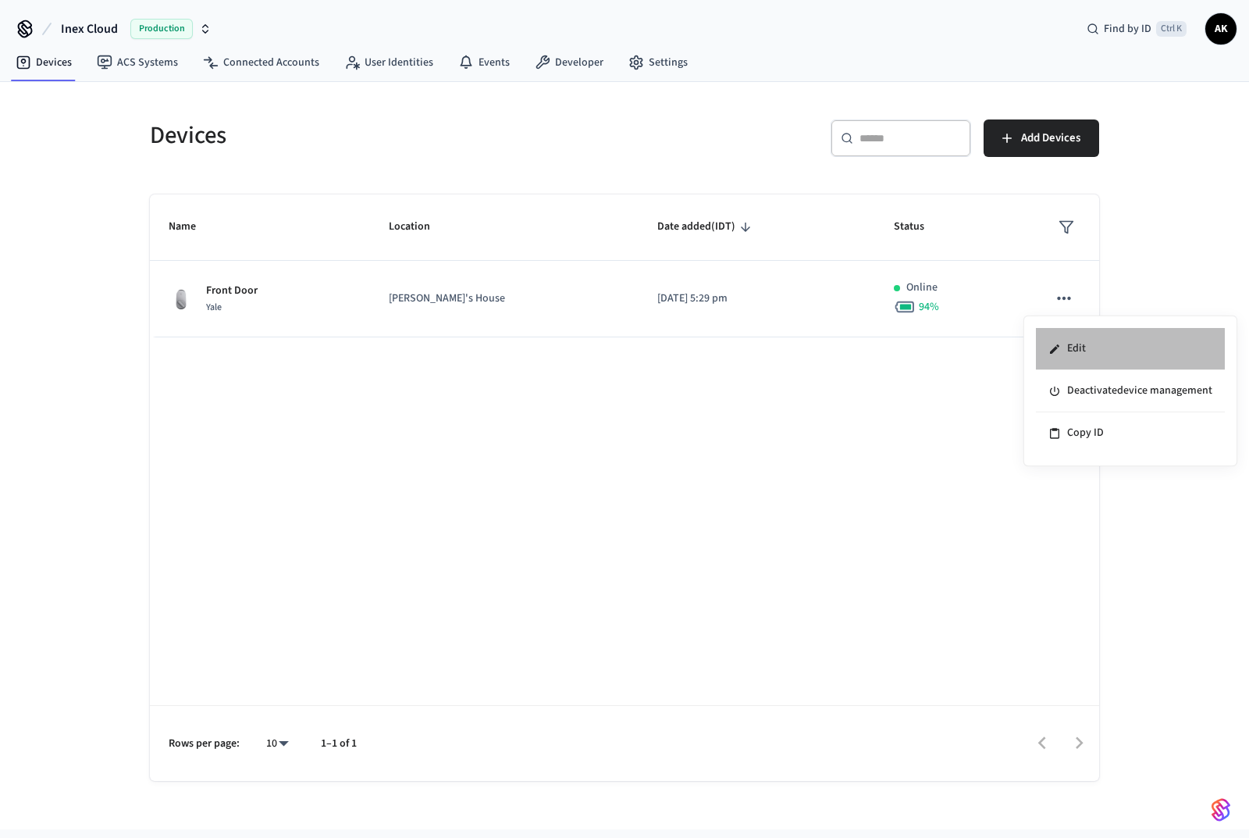
click at [1084, 350] on li "Edit" at bounding box center [1130, 349] width 189 height 42
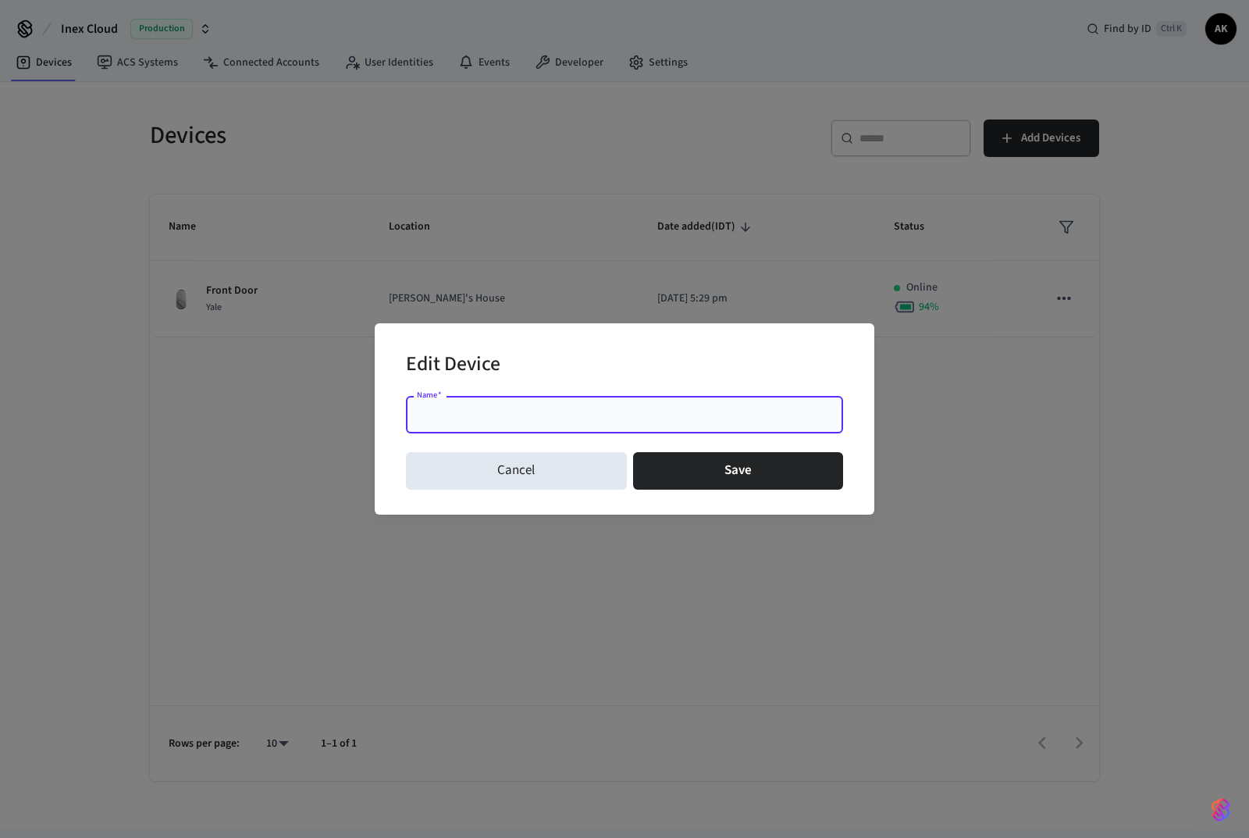
click at [502, 474] on button "Cancel" at bounding box center [516, 470] width 221 height 37
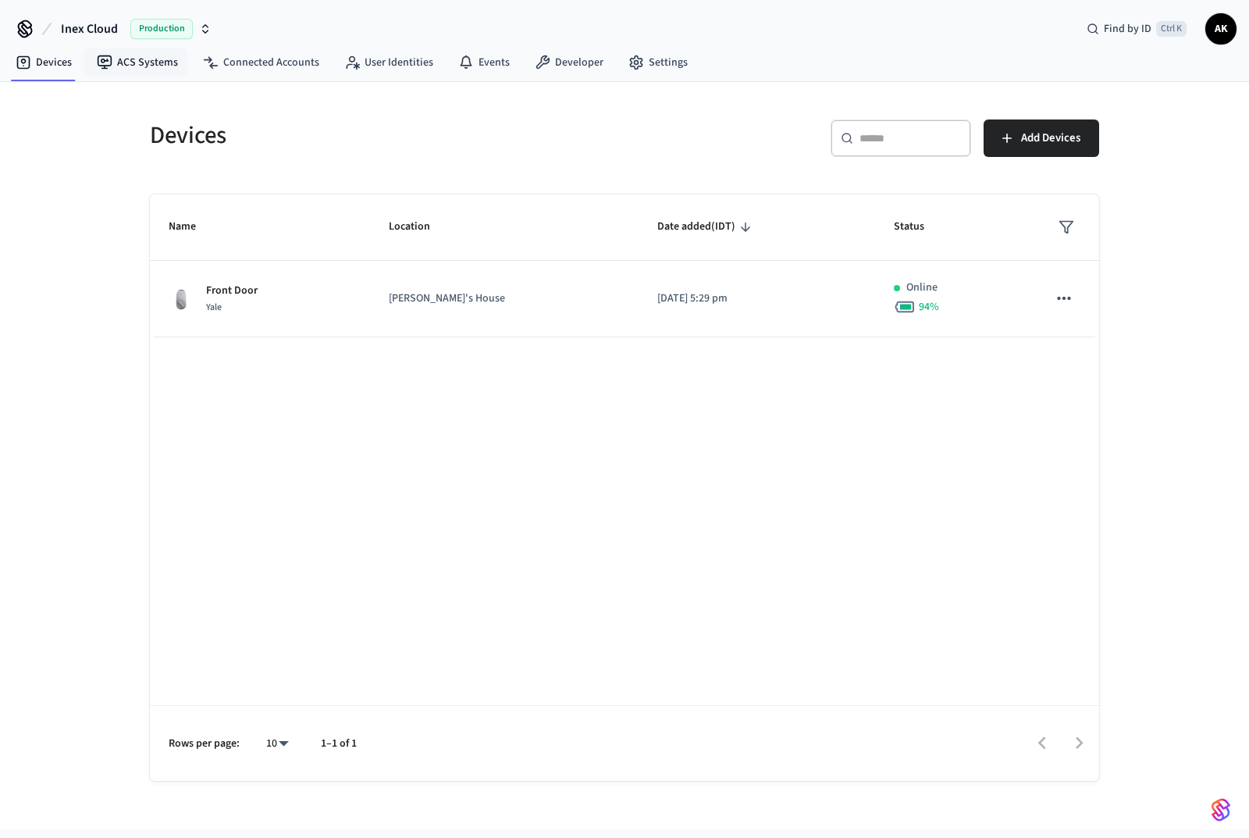
click at [155, 52] on link "ACS Systems" at bounding box center [137, 62] width 106 height 28
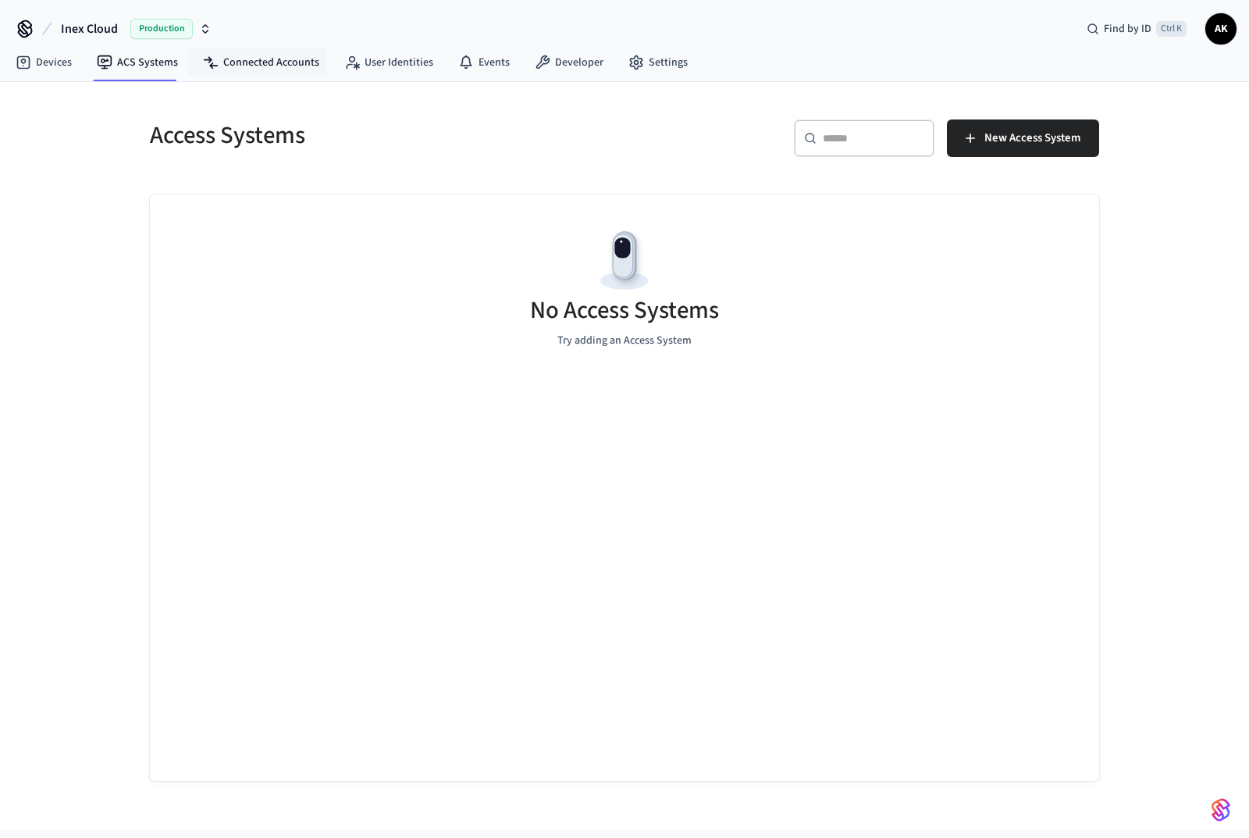
click at [273, 64] on link "Connected Accounts" at bounding box center [261, 62] width 141 height 28
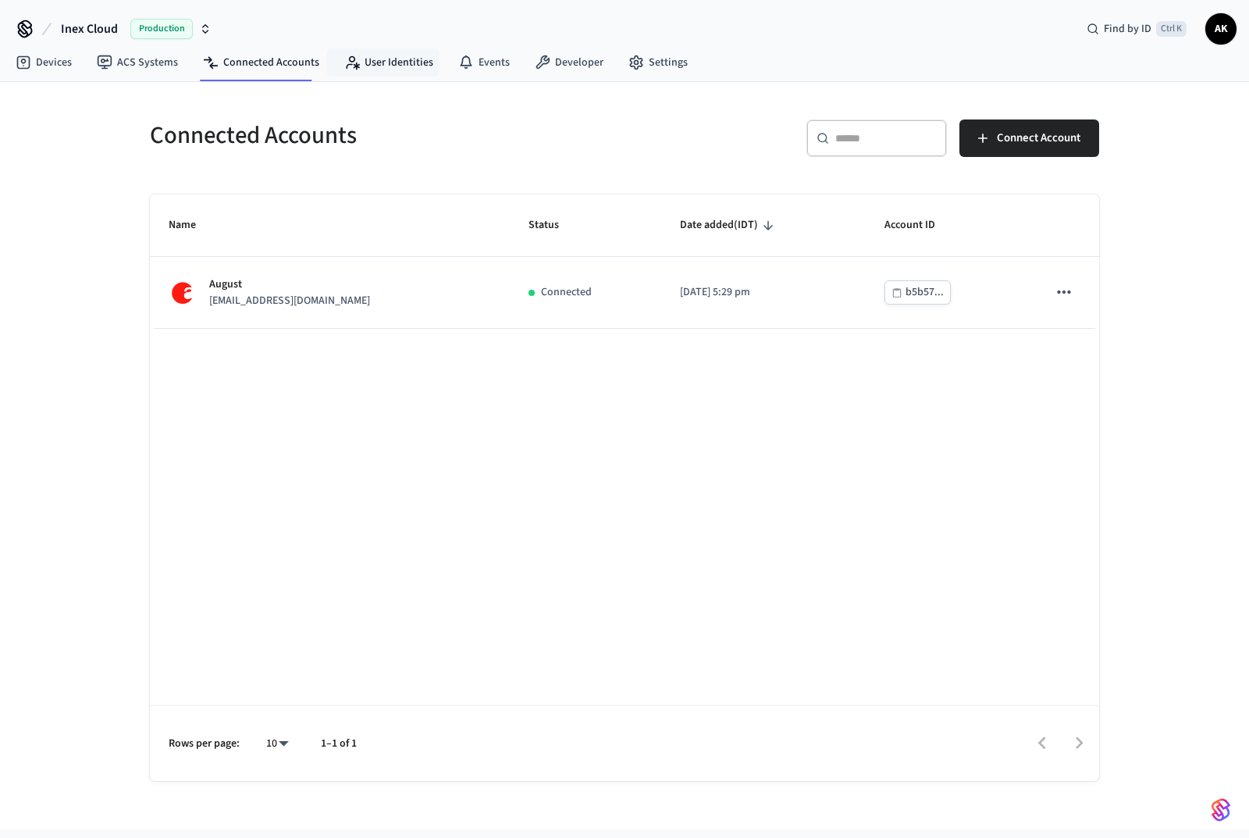
click at [387, 52] on link "User Identities" at bounding box center [389, 62] width 114 height 28
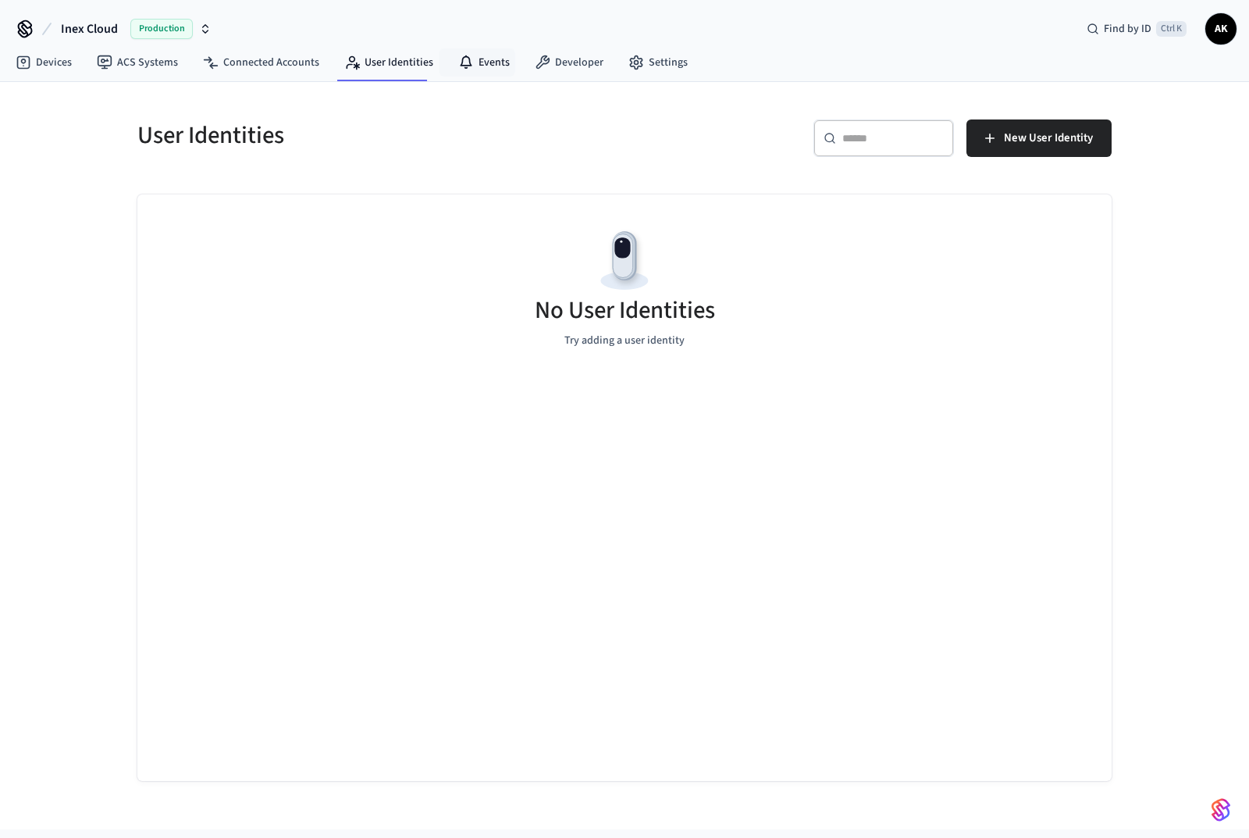
click at [475, 57] on link "Events" at bounding box center [484, 62] width 77 height 28
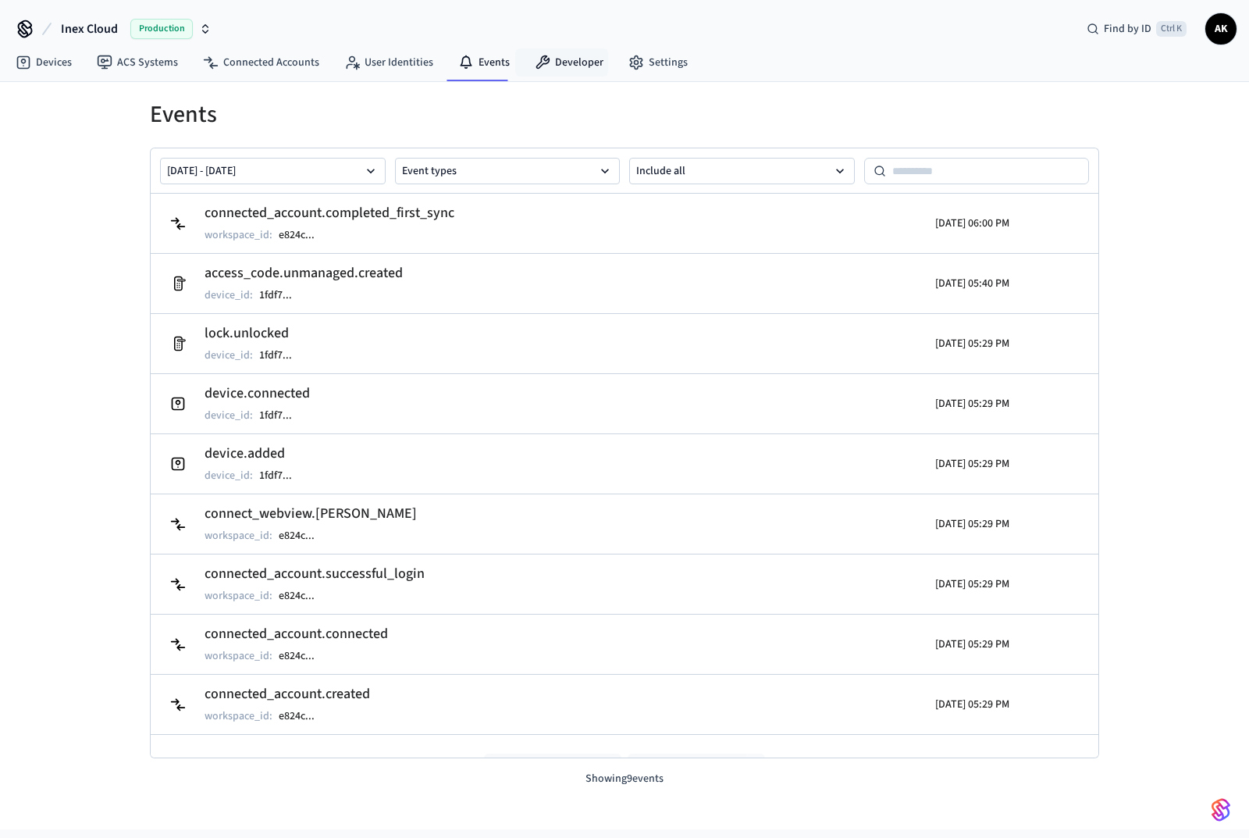
click at [566, 62] on link "Developer" at bounding box center [569, 62] width 94 height 28
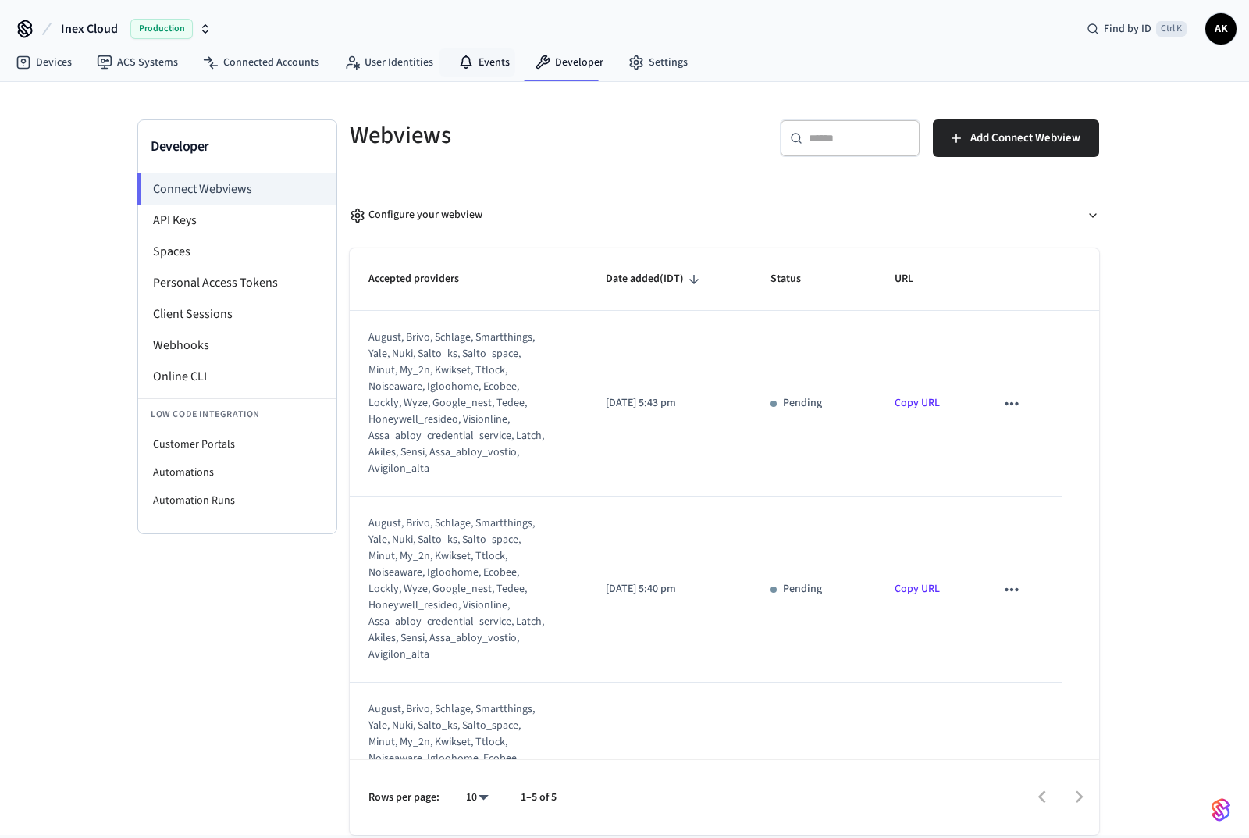
click at [476, 69] on link "Events" at bounding box center [484, 62] width 77 height 28
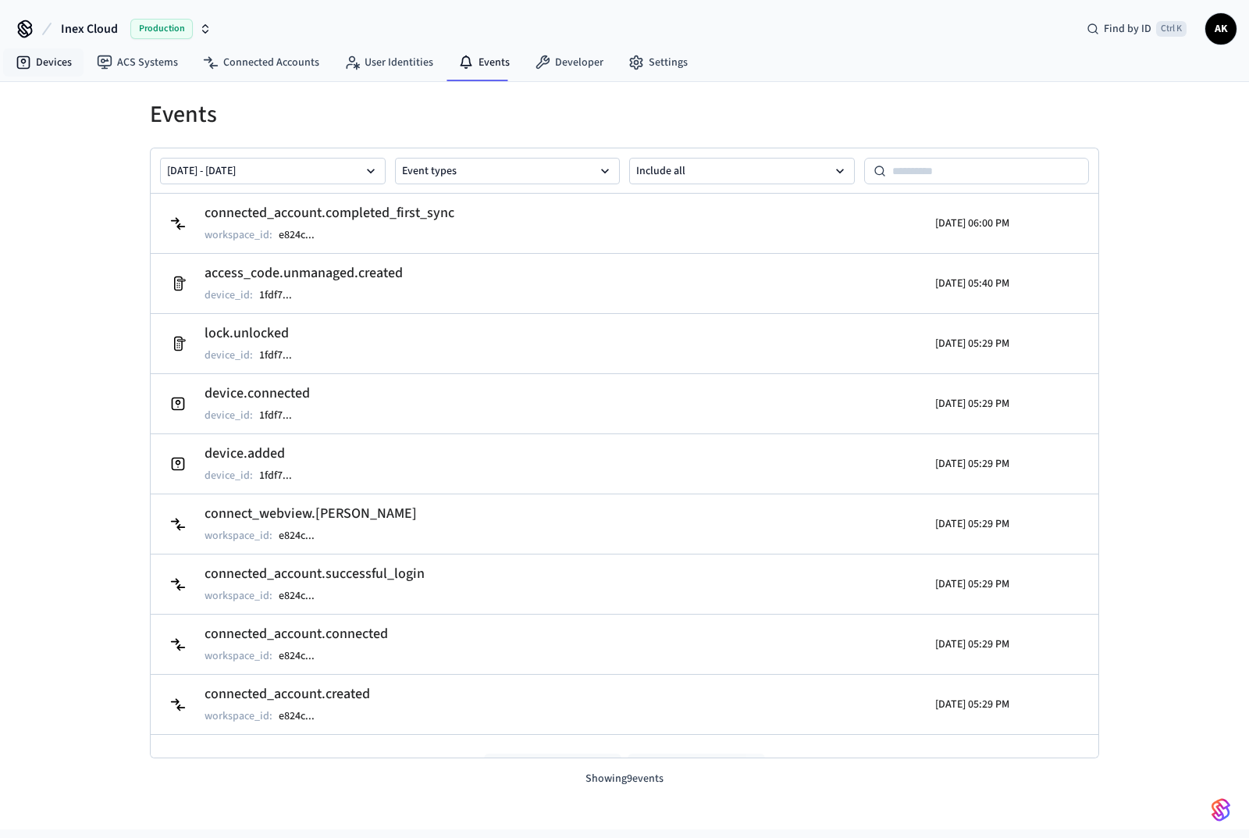
click at [42, 70] on link "Devices" at bounding box center [43, 62] width 81 height 28
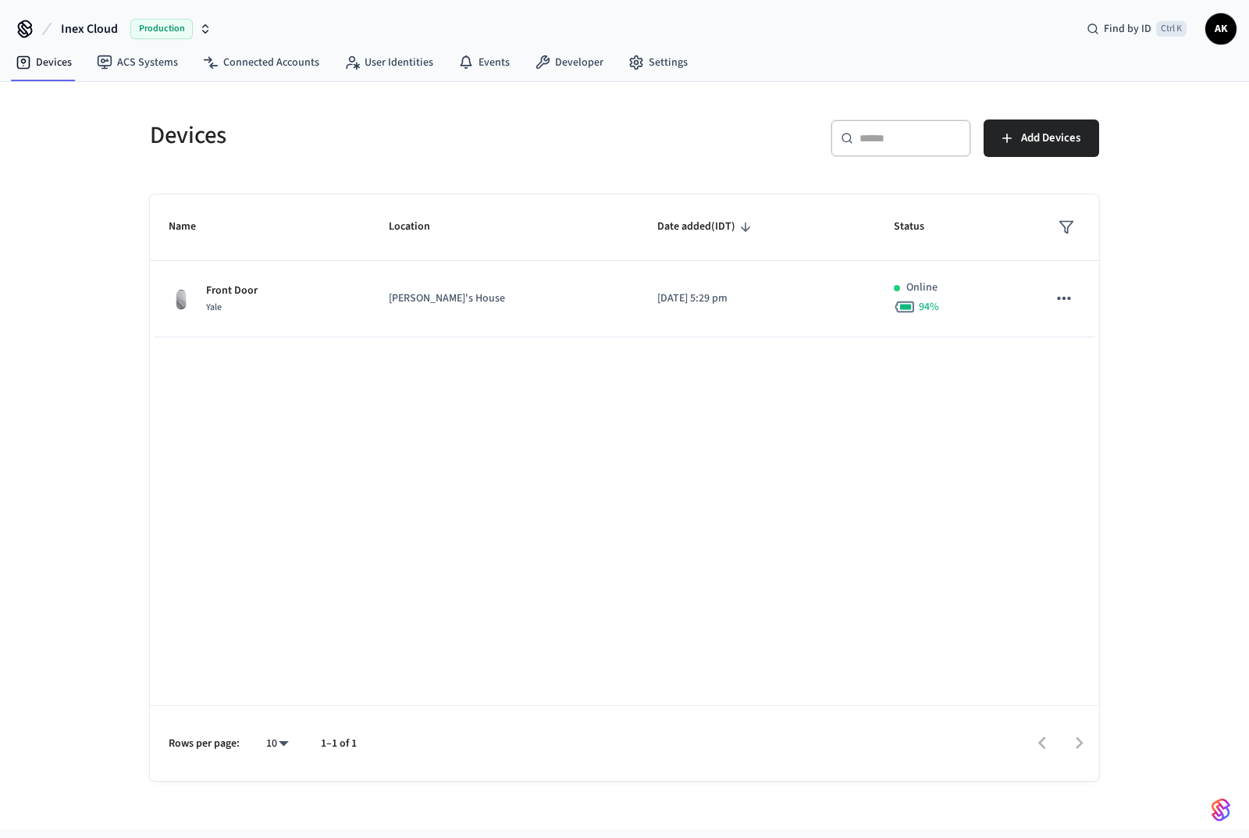
click at [1031, 141] on span "Add Devices" at bounding box center [1050, 138] width 59 height 20
click at [273, 62] on link "Connected Accounts" at bounding box center [261, 62] width 141 height 28
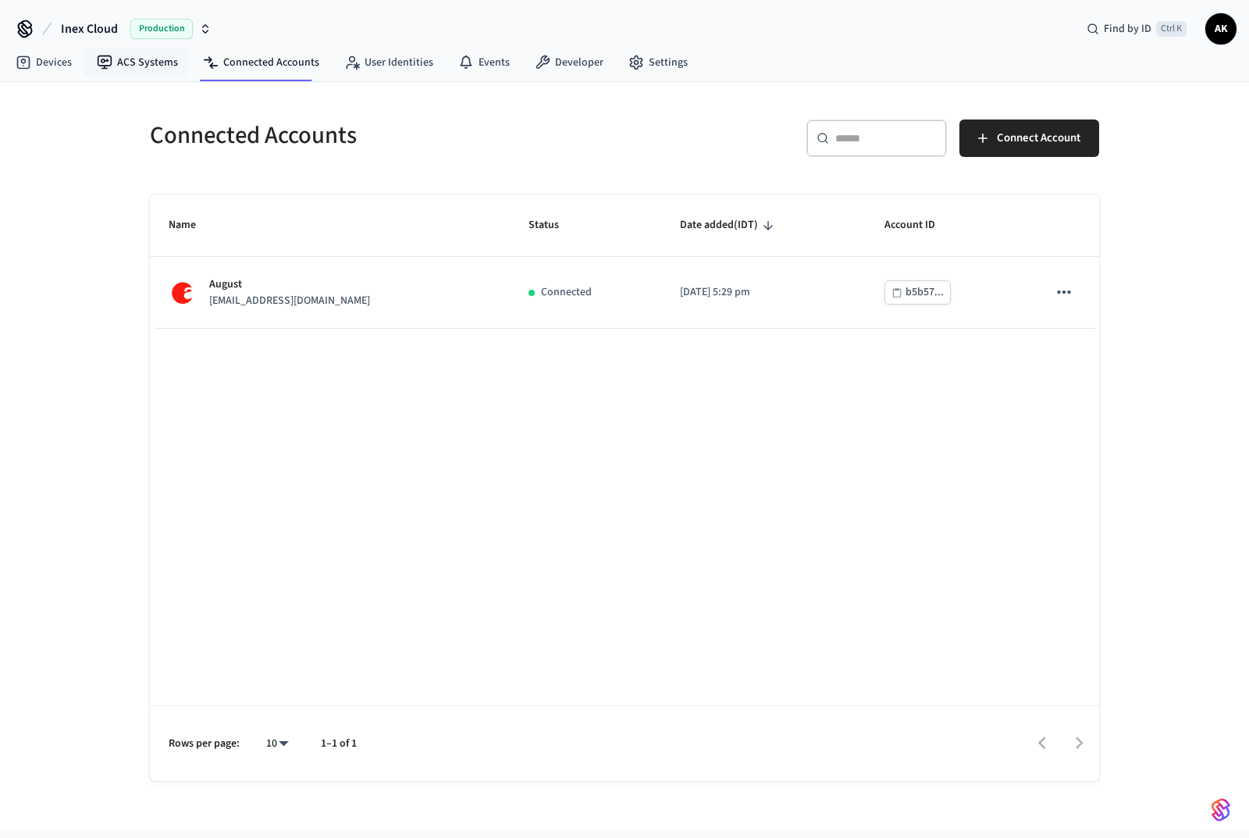
click at [155, 70] on link "ACS Systems" at bounding box center [137, 62] width 106 height 28
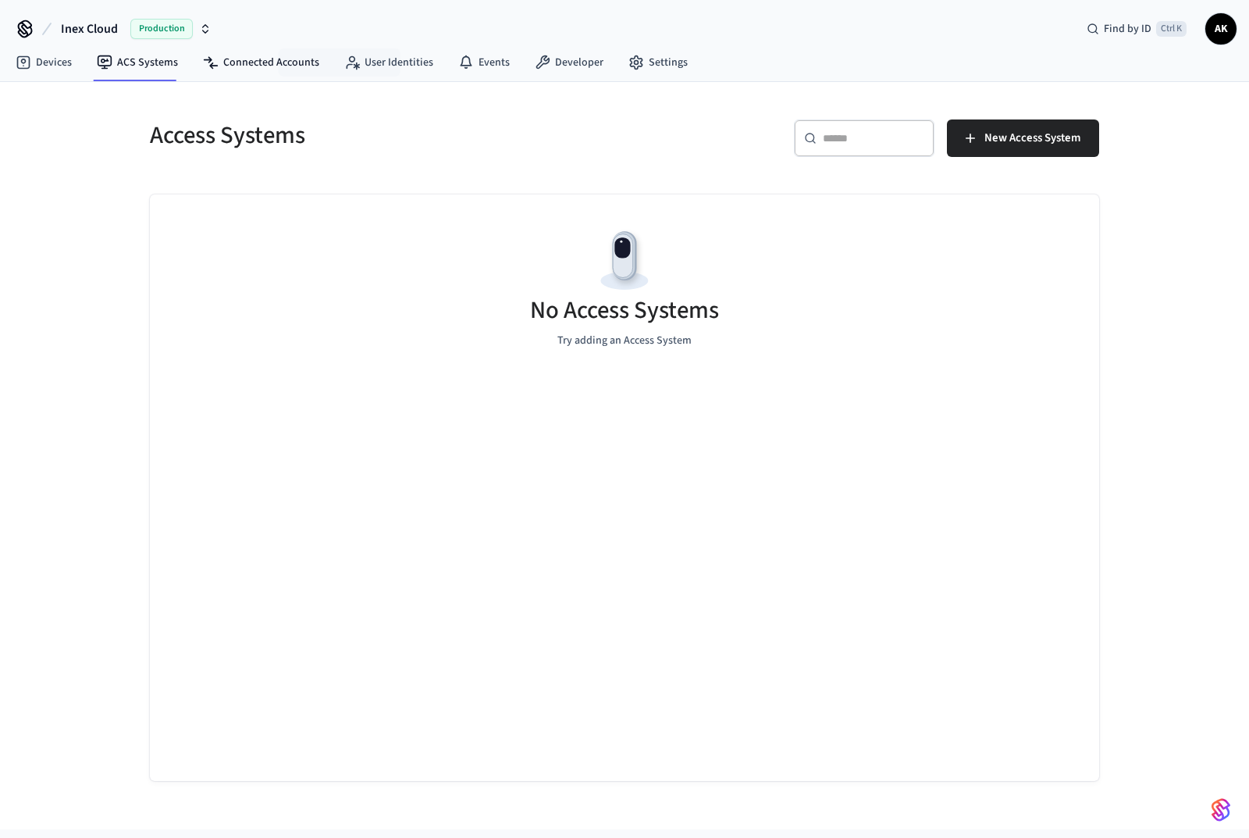
click at [256, 55] on link "Connected Accounts" at bounding box center [261, 62] width 141 height 28
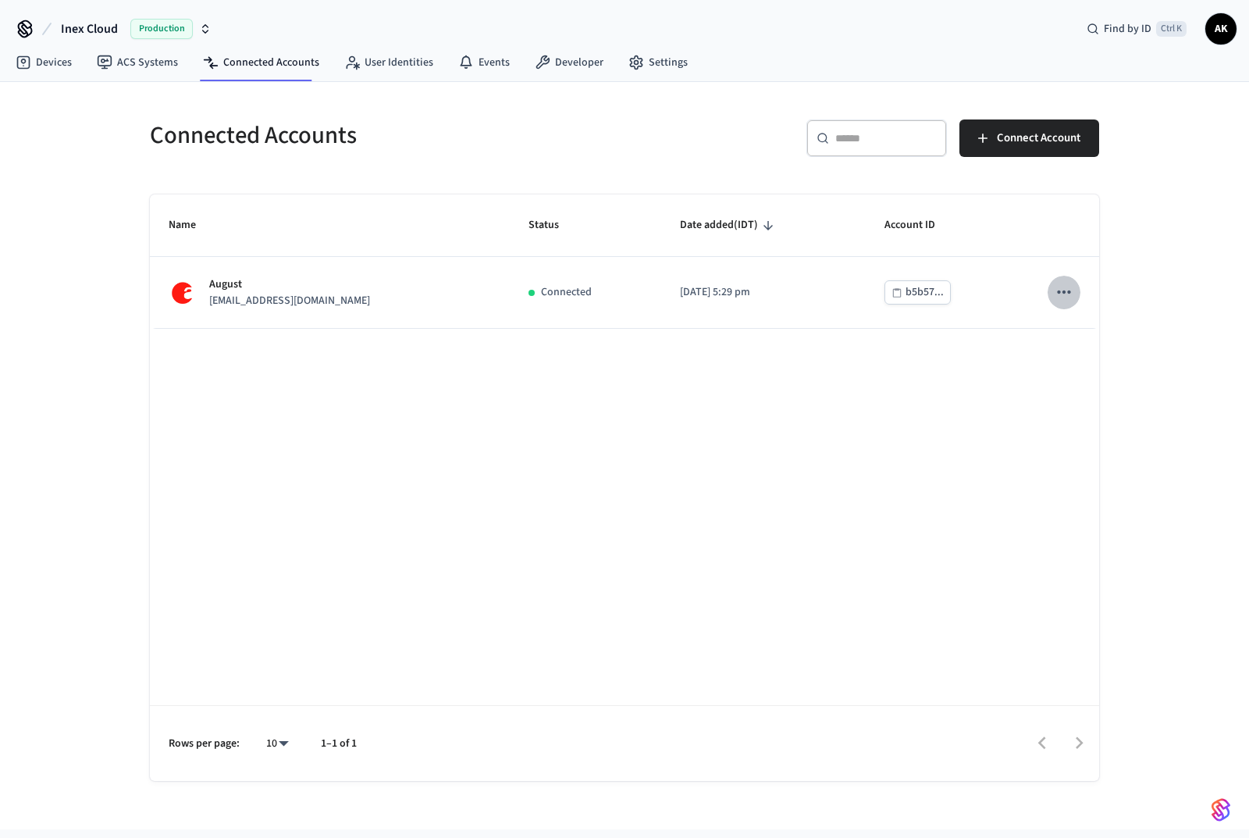
click at [1072, 287] on icon "sticky table" at bounding box center [1064, 292] width 20 height 20
click at [584, 60] on div at bounding box center [624, 419] width 1249 height 838
click at [653, 60] on link "Settings" at bounding box center [658, 62] width 84 height 28
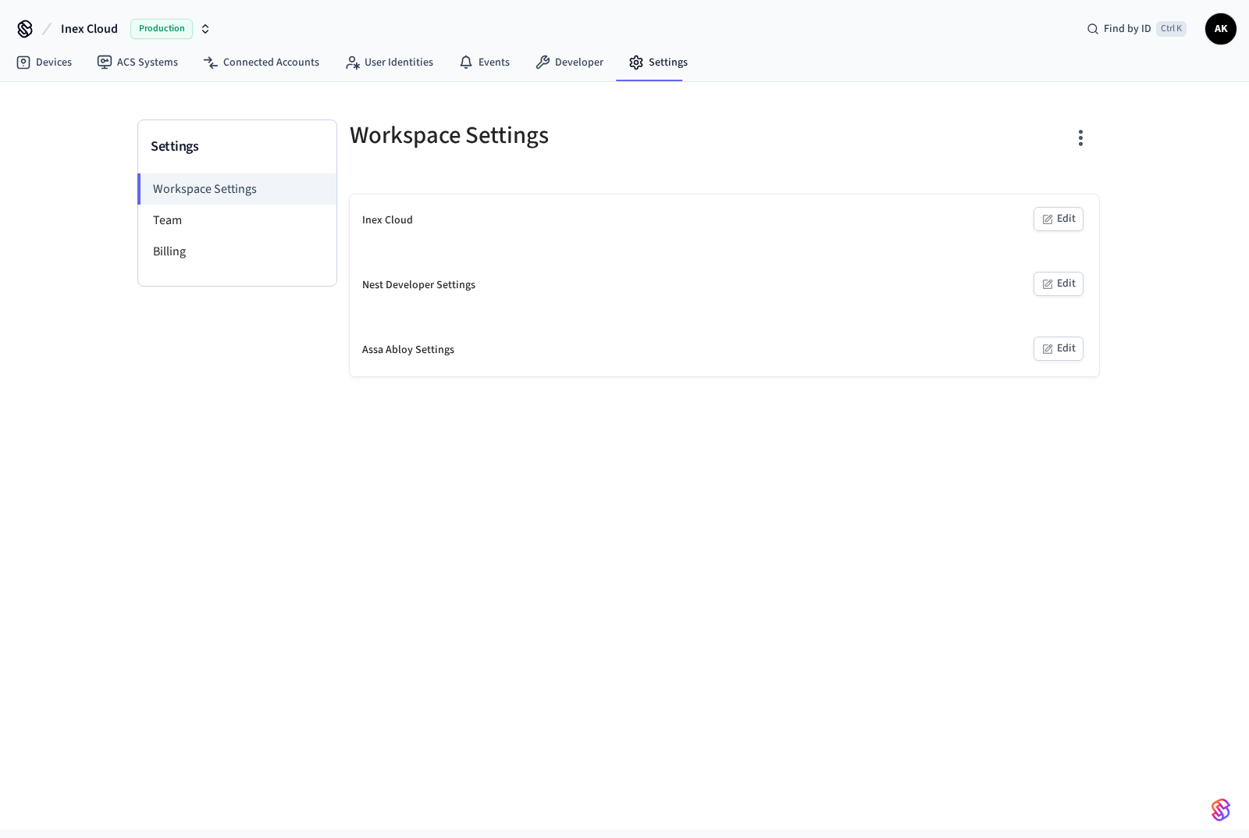
click at [216, 191] on li "Workspace Settings" at bounding box center [236, 188] width 199 height 31
click at [1068, 223] on button "Edit" at bounding box center [1059, 219] width 50 height 24
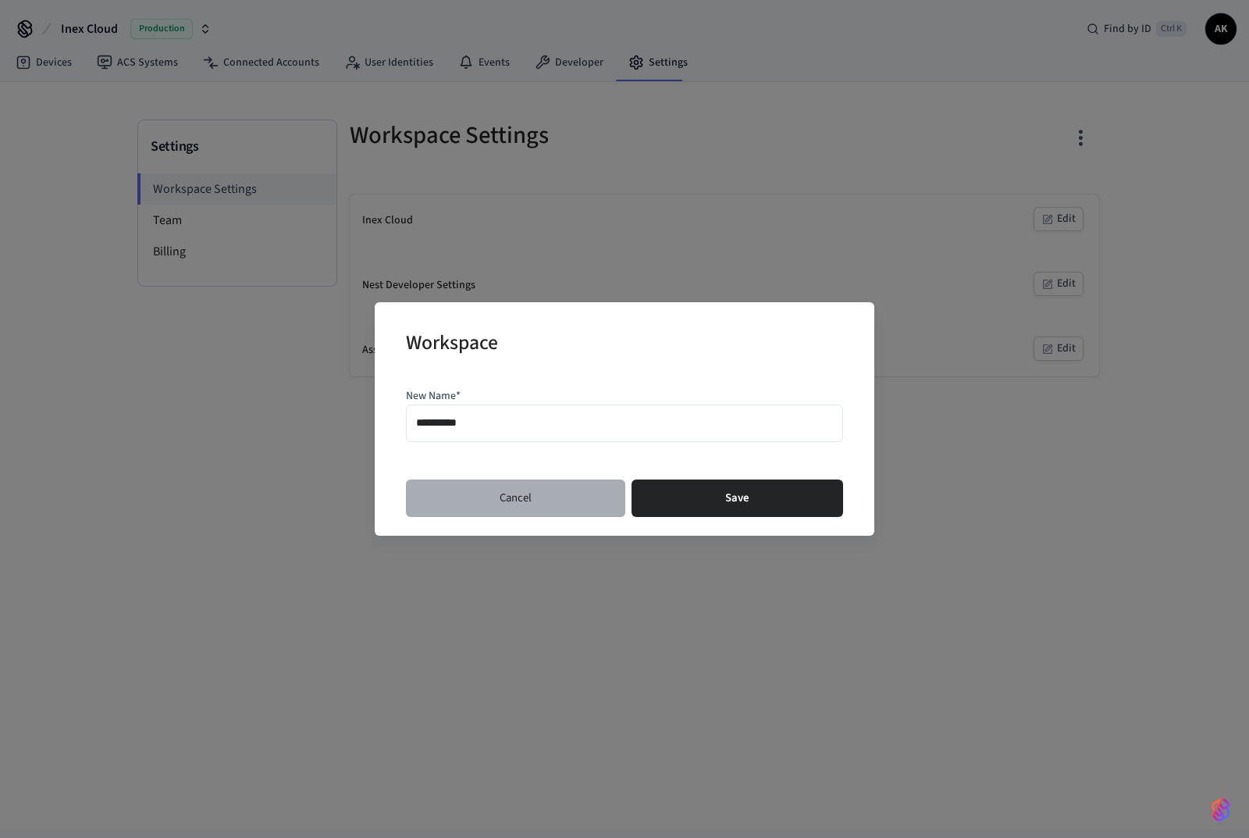
click at [518, 500] on button "Cancel" at bounding box center [515, 497] width 219 height 37
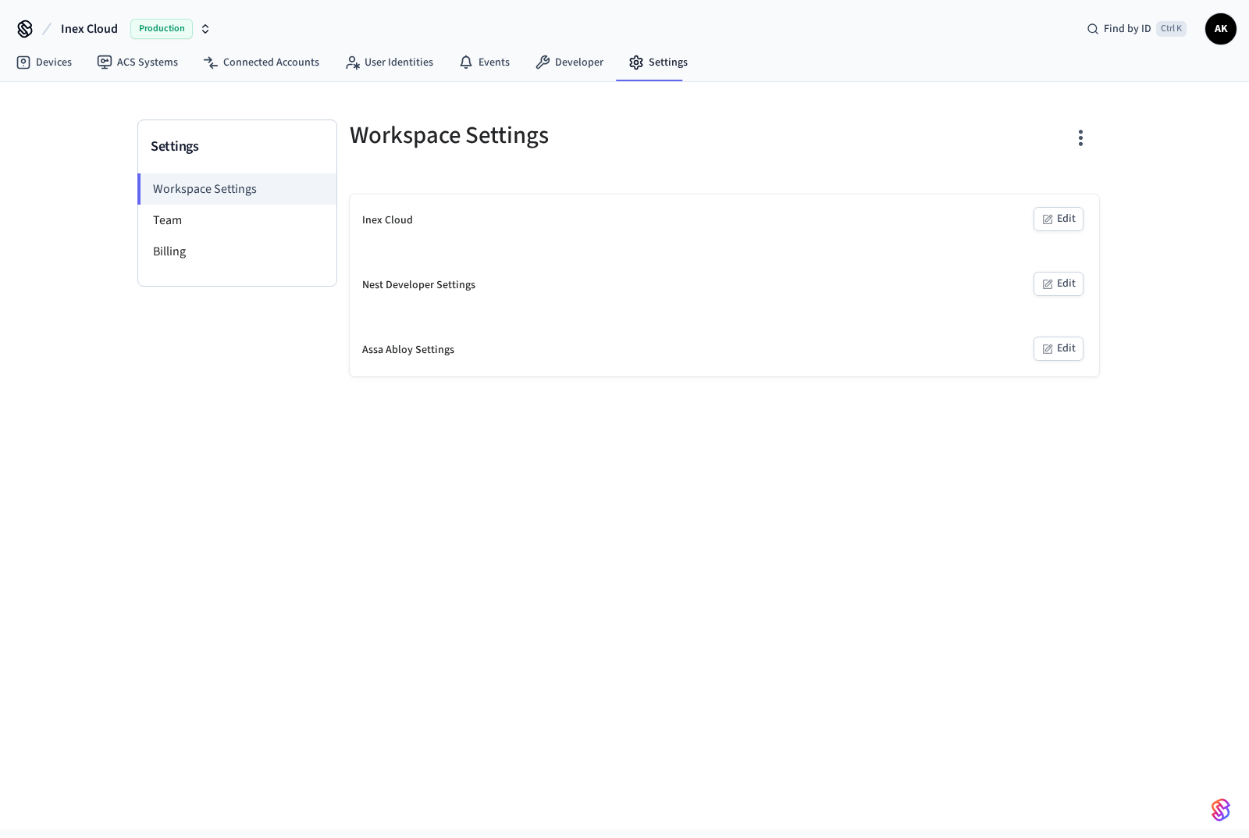
click at [399, 227] on div "Inex Cloud" at bounding box center [387, 220] width 51 height 16
click at [399, 226] on div "Inex Cloud" at bounding box center [387, 220] width 51 height 16
click at [414, 277] on div "Nest Developer Settings" at bounding box center [418, 285] width 113 height 16
click at [1070, 282] on button "Edit" at bounding box center [1059, 284] width 50 height 24
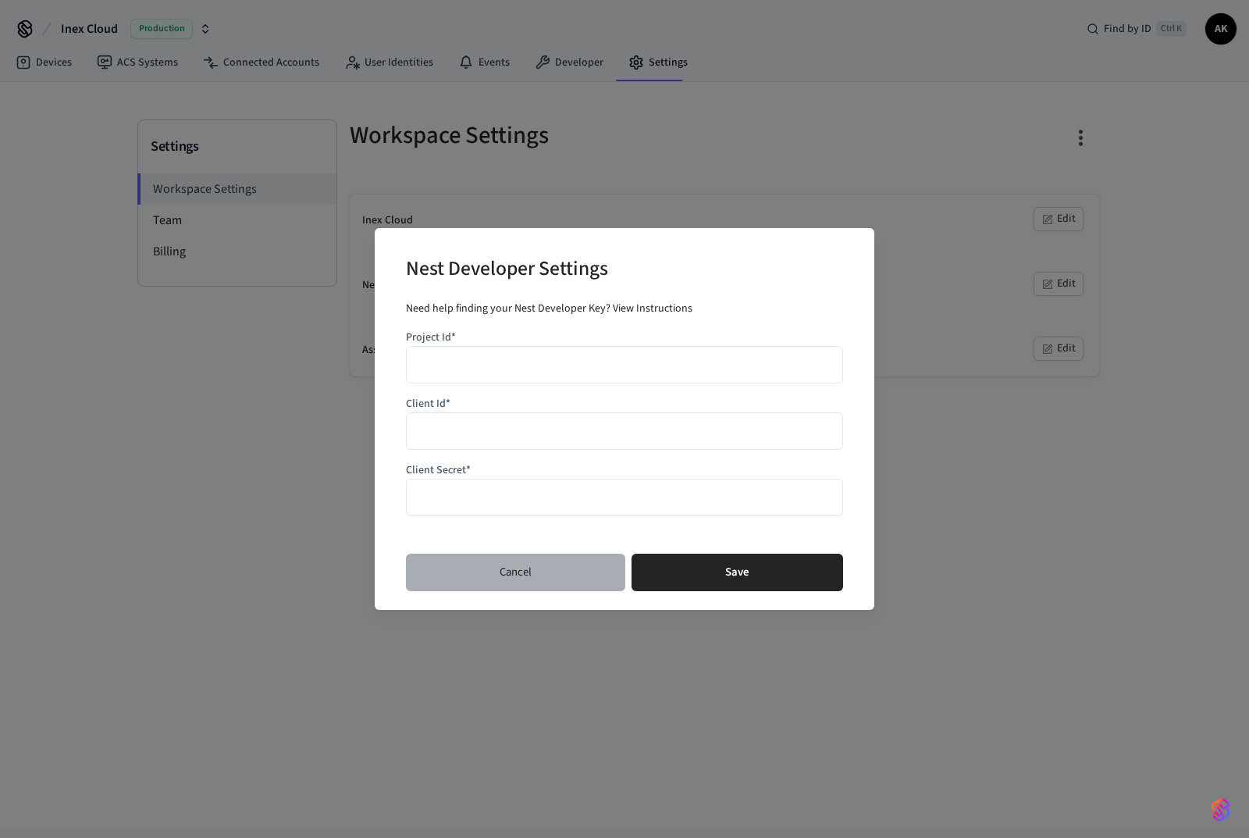
click at [550, 575] on button "Cancel" at bounding box center [515, 572] width 219 height 37
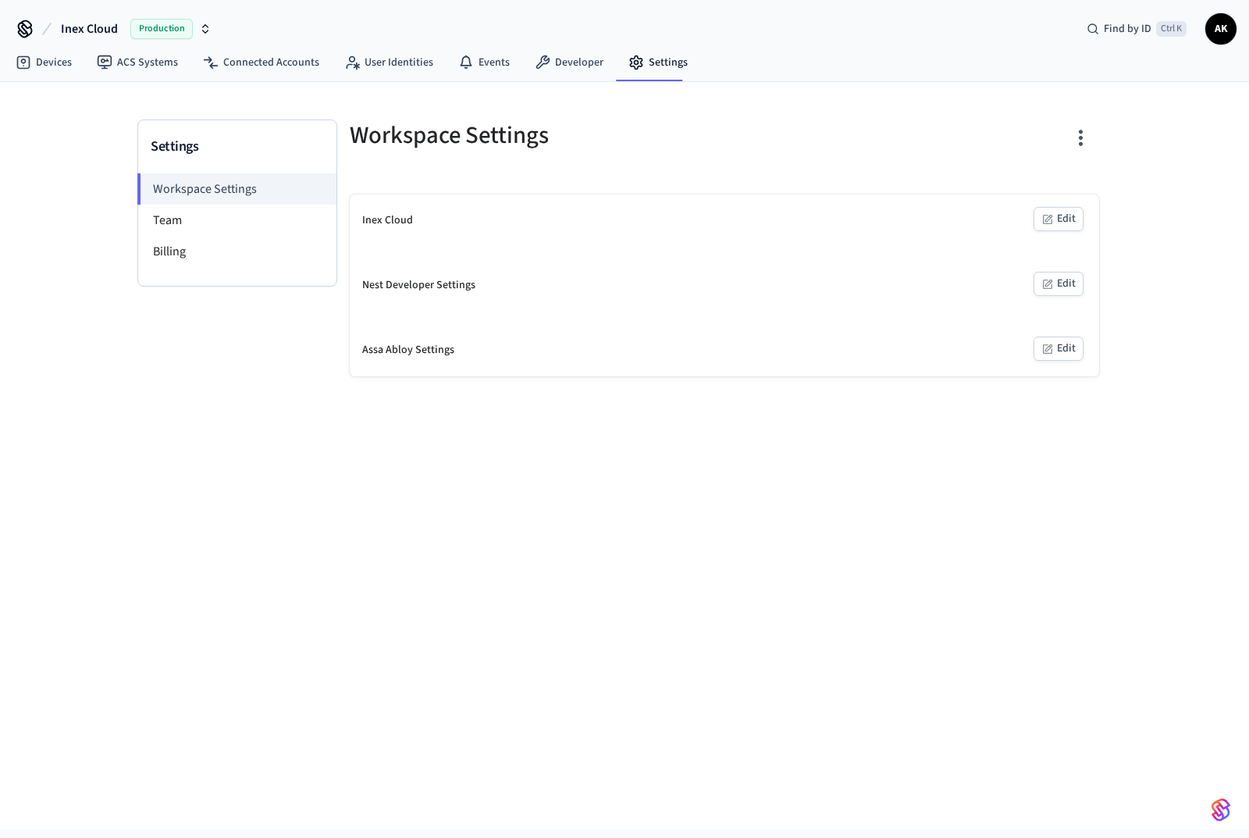
click at [179, 221] on li "Team" at bounding box center [237, 220] width 198 height 31
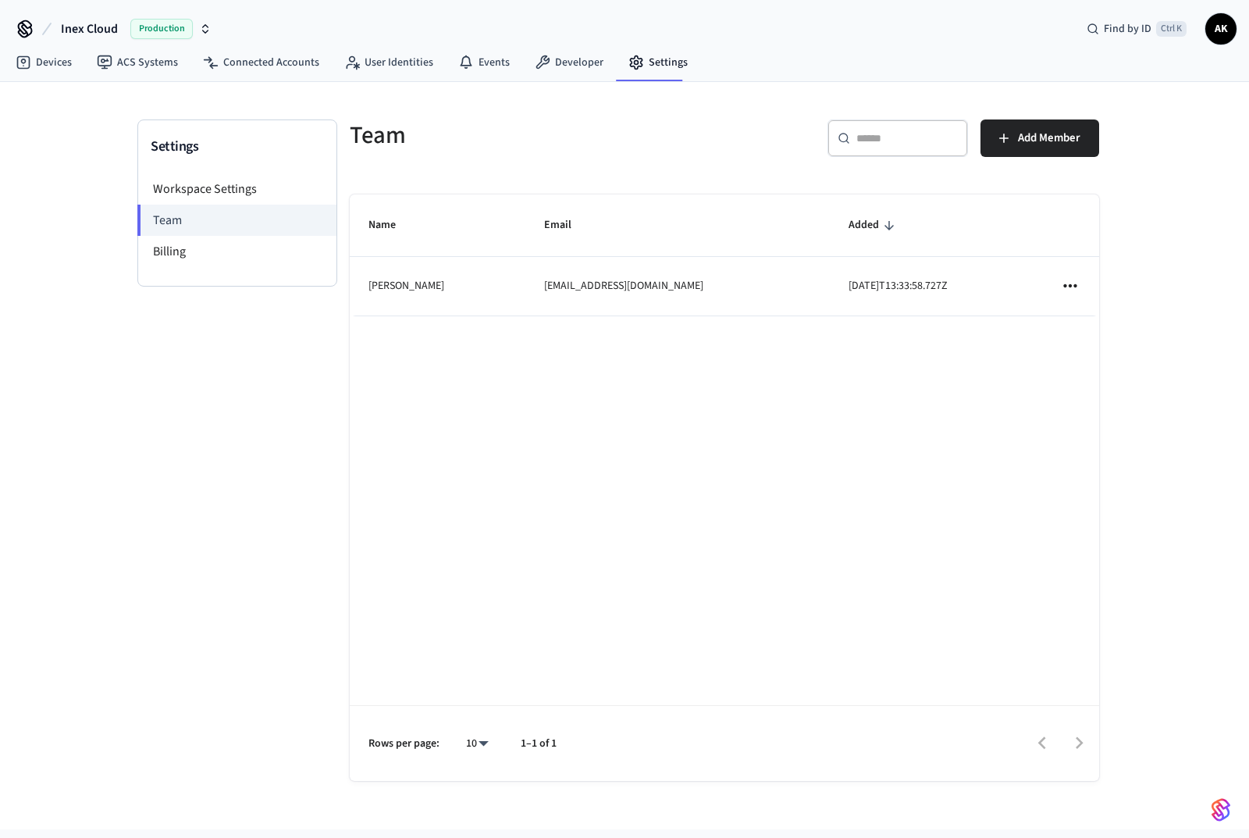
click at [166, 254] on li "Billing" at bounding box center [237, 251] width 198 height 31
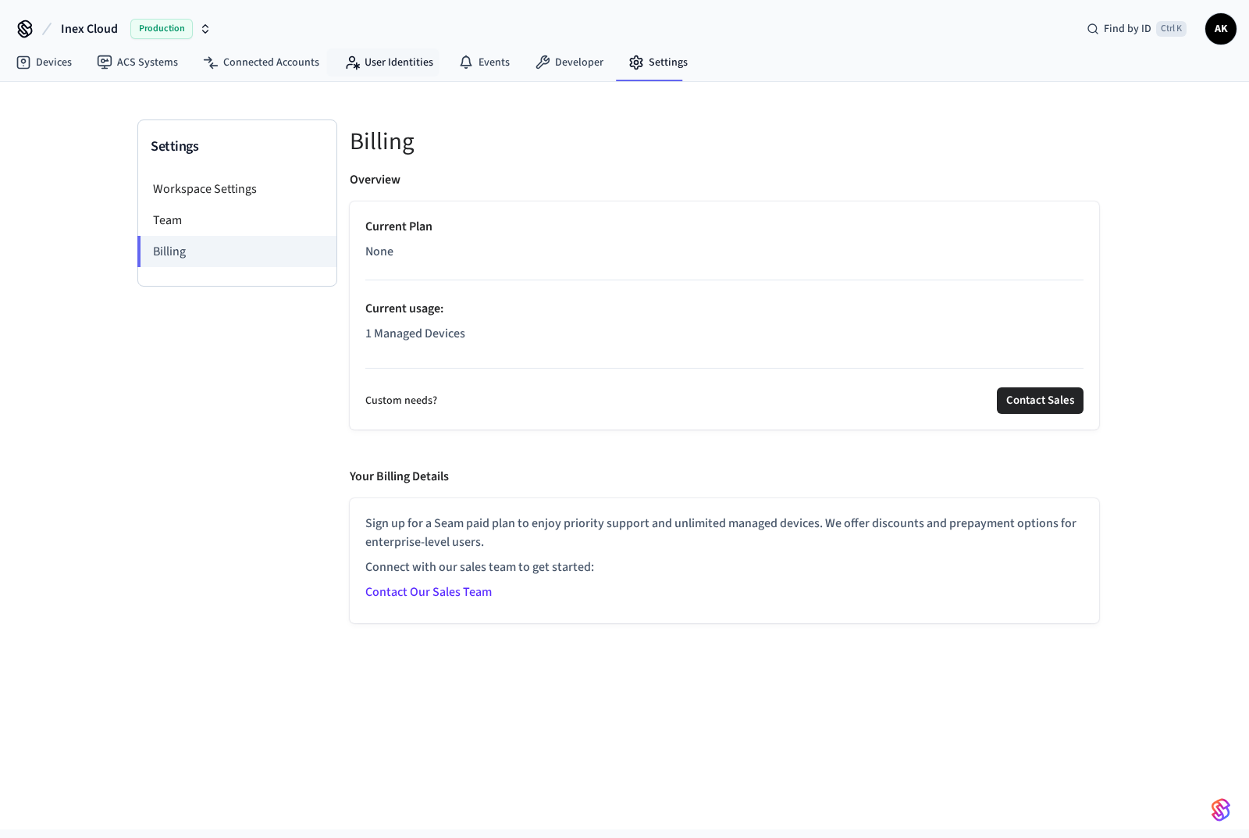
click at [390, 69] on link "User Identities" at bounding box center [389, 62] width 114 height 28
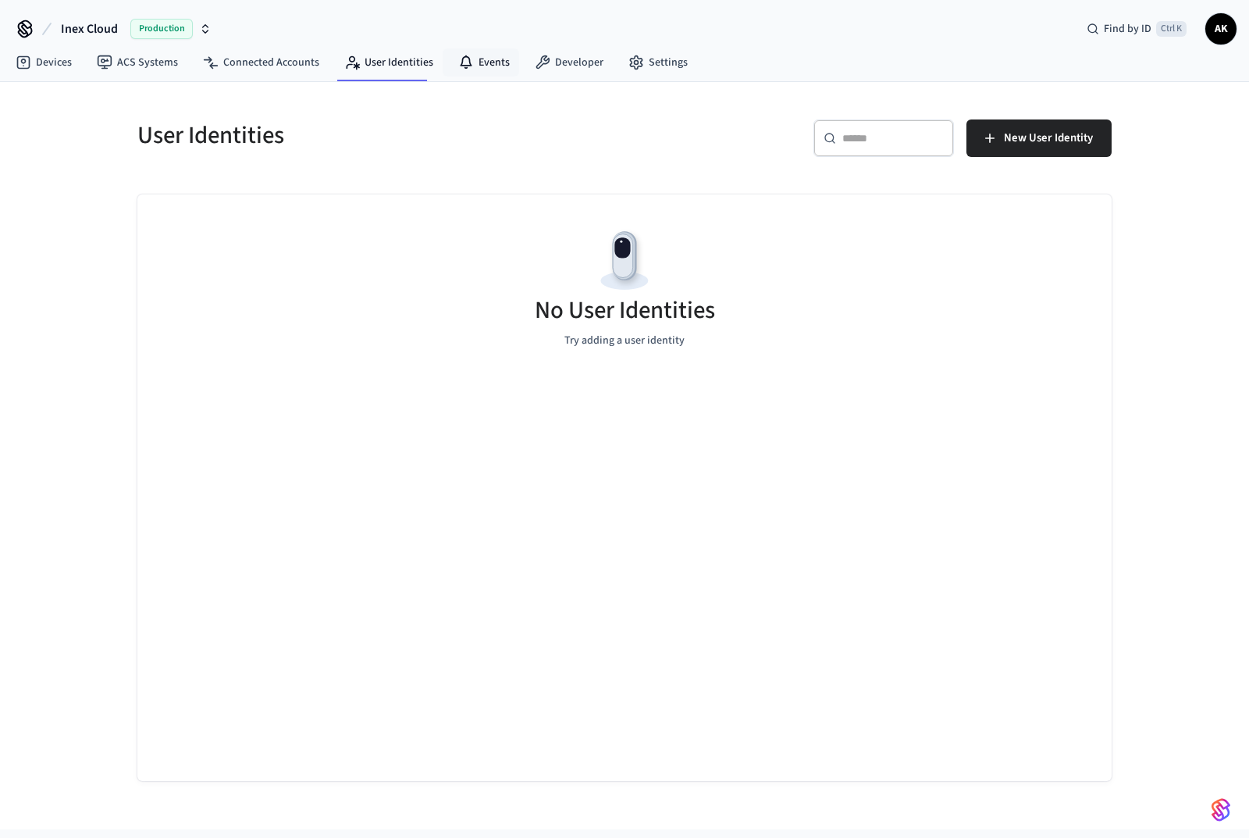
click at [484, 62] on link "Events" at bounding box center [484, 62] width 77 height 28
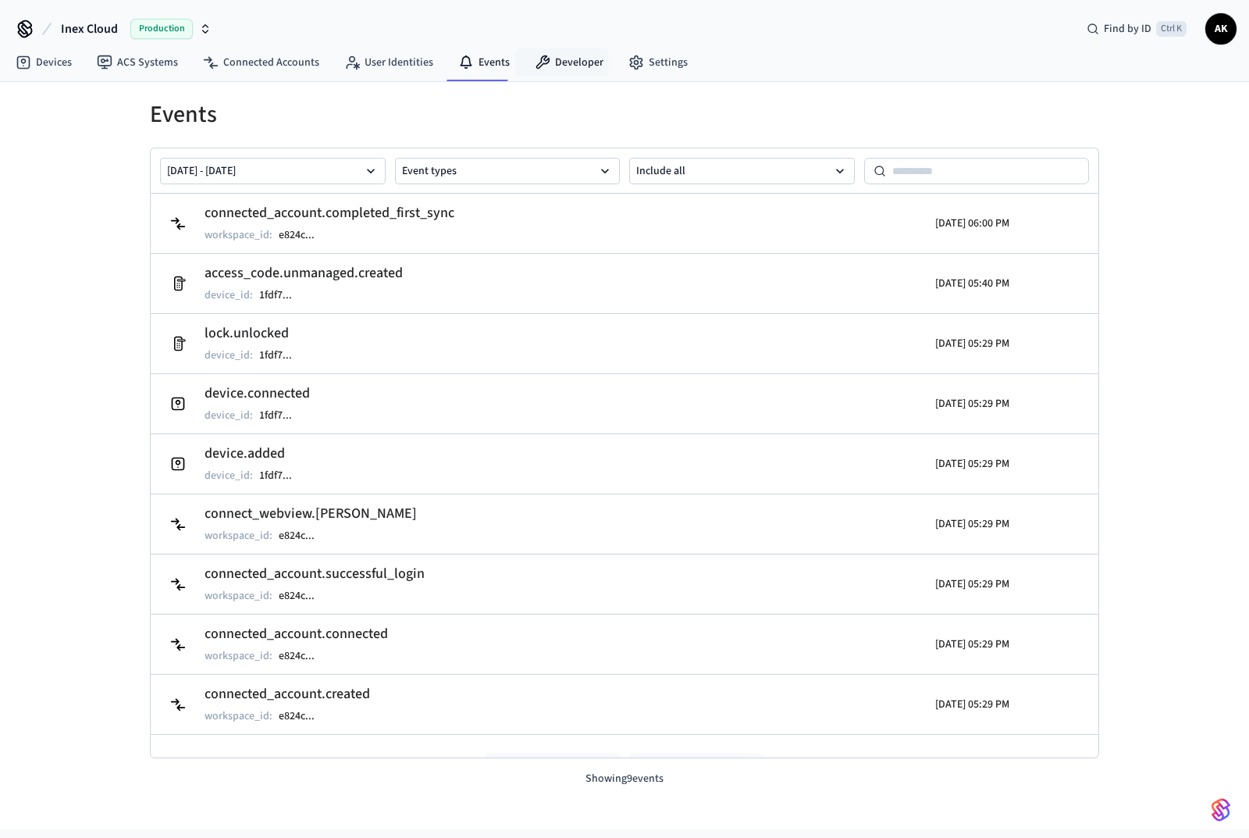
click at [563, 55] on link "Developer" at bounding box center [569, 62] width 94 height 28
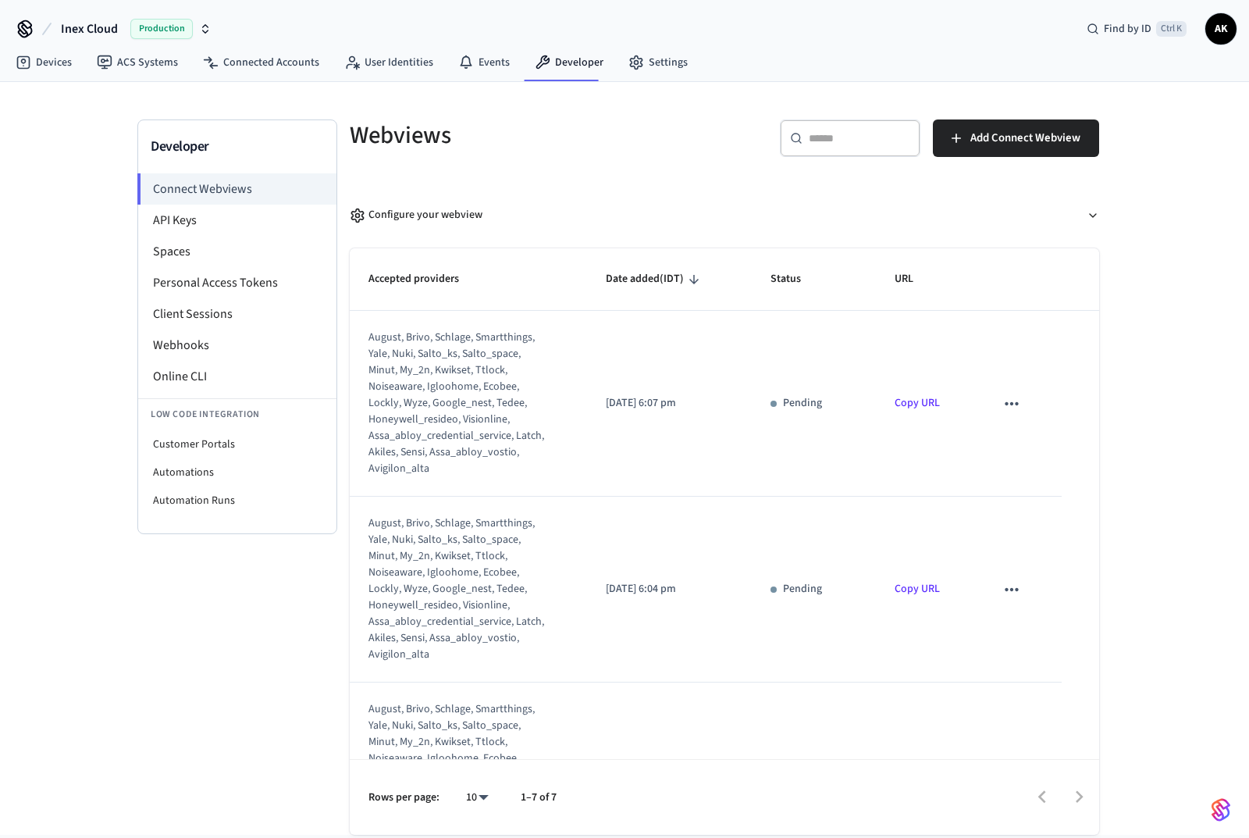
click at [401, 375] on div "august, brivo, schlage, smartthings, yale, nuki, salto_ks, salto_space, minut, …" at bounding box center [459, 404] width 180 height 148
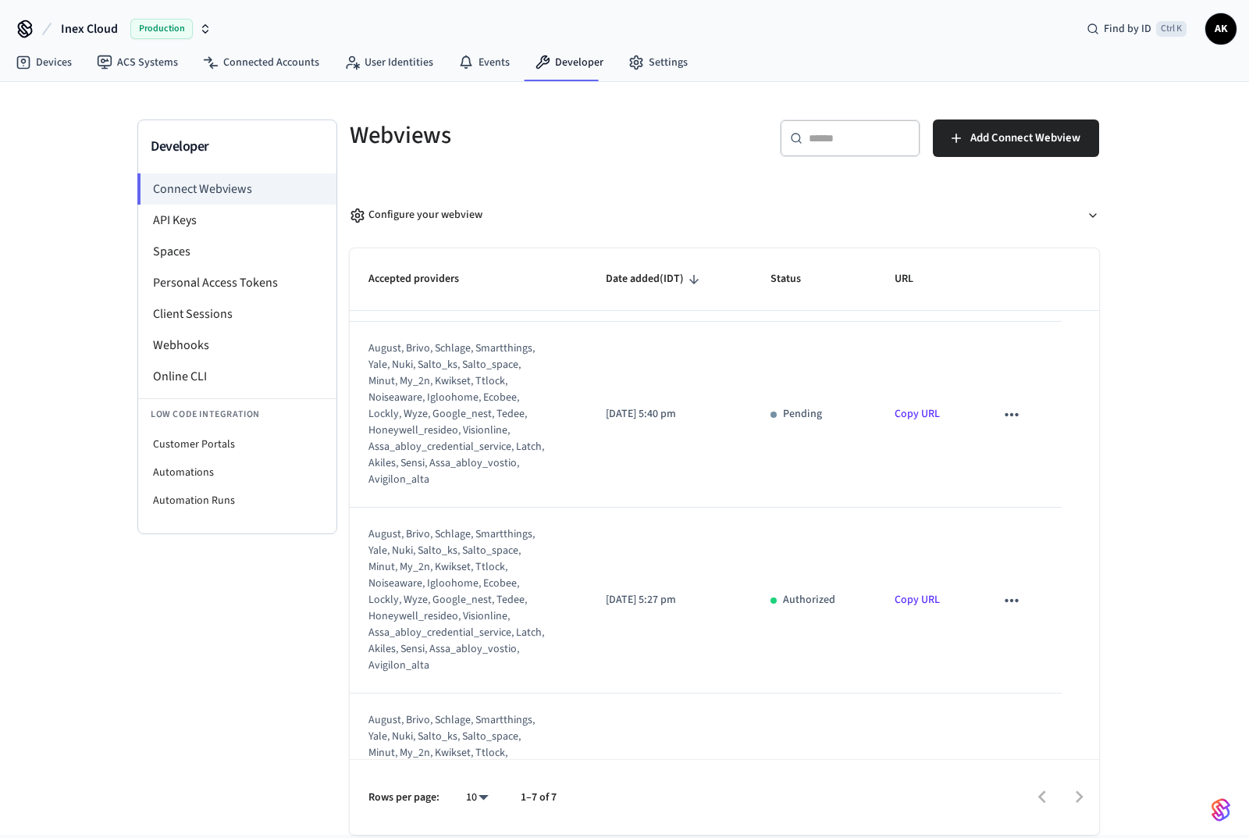
scroll to position [853, 0]
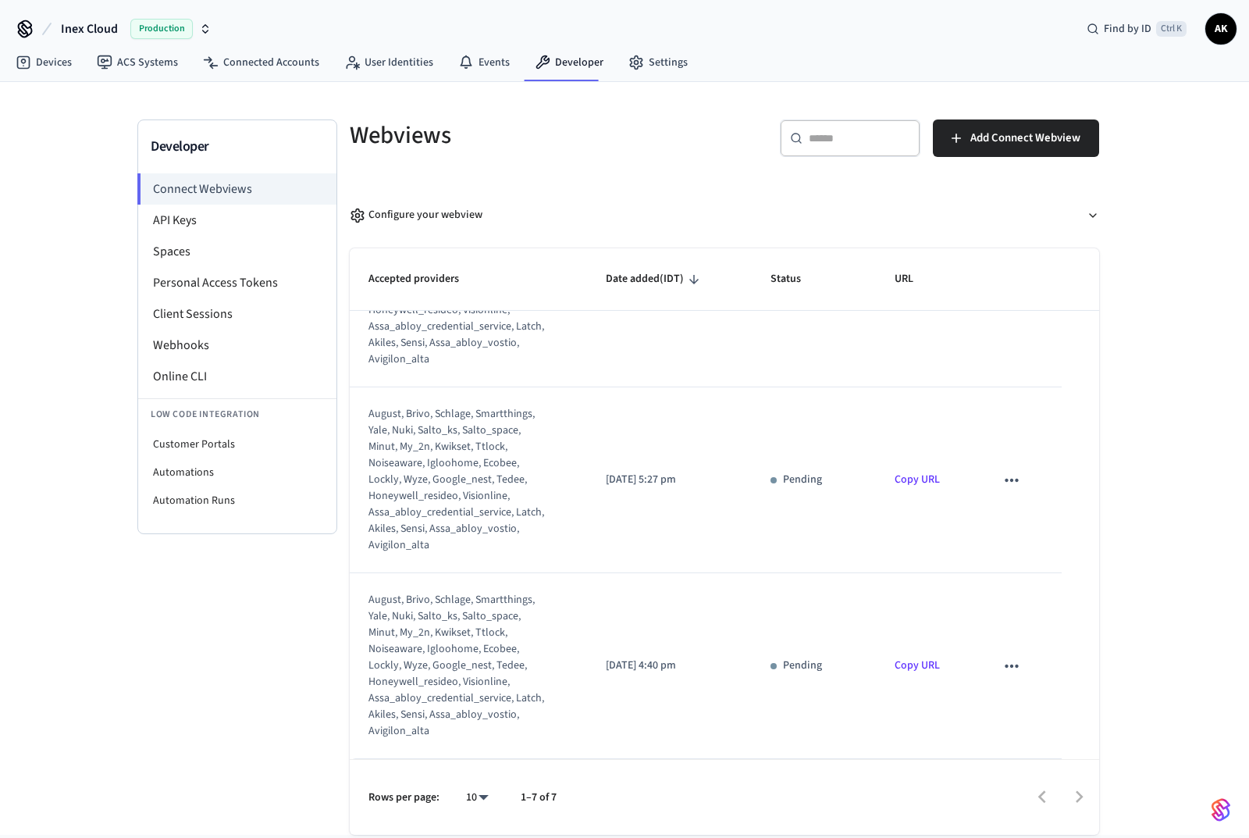
click at [905, 660] on link "Copy URL" at bounding box center [917, 665] width 45 height 16
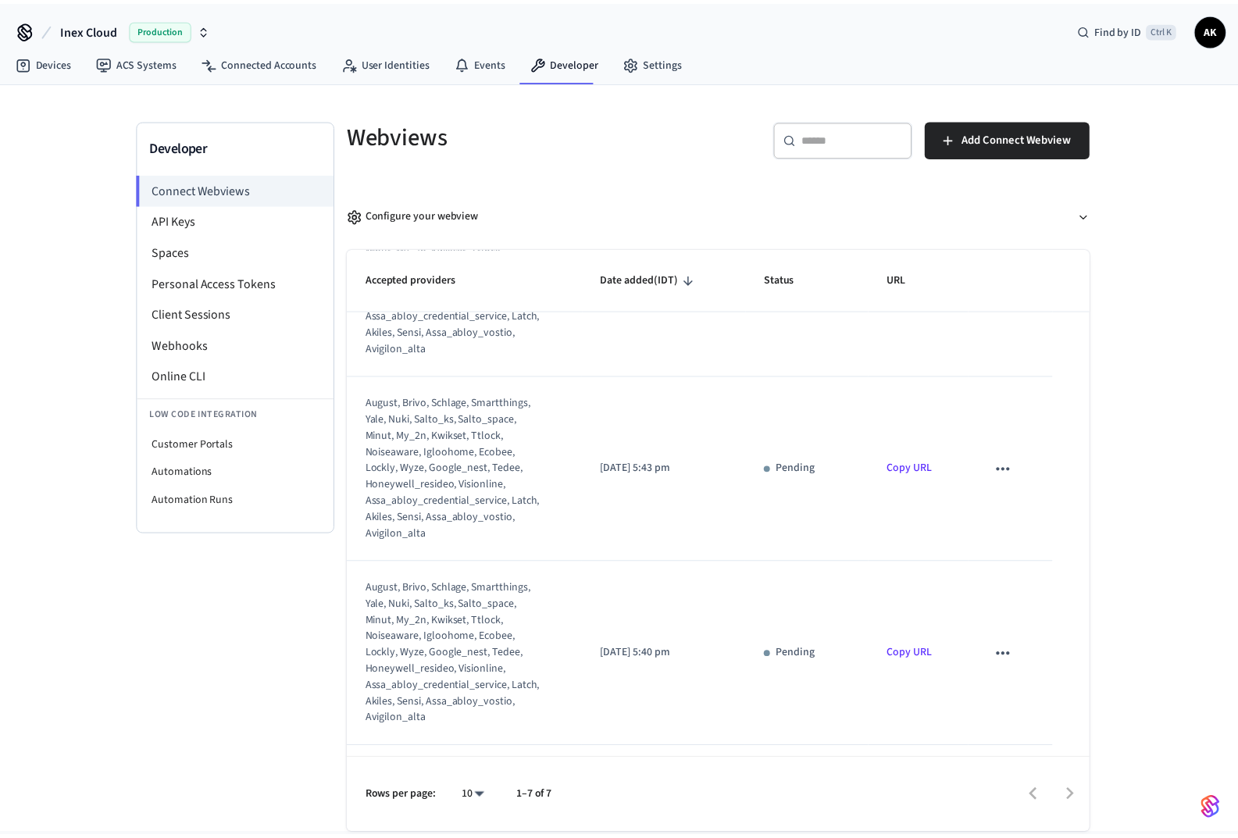
scroll to position [0, 0]
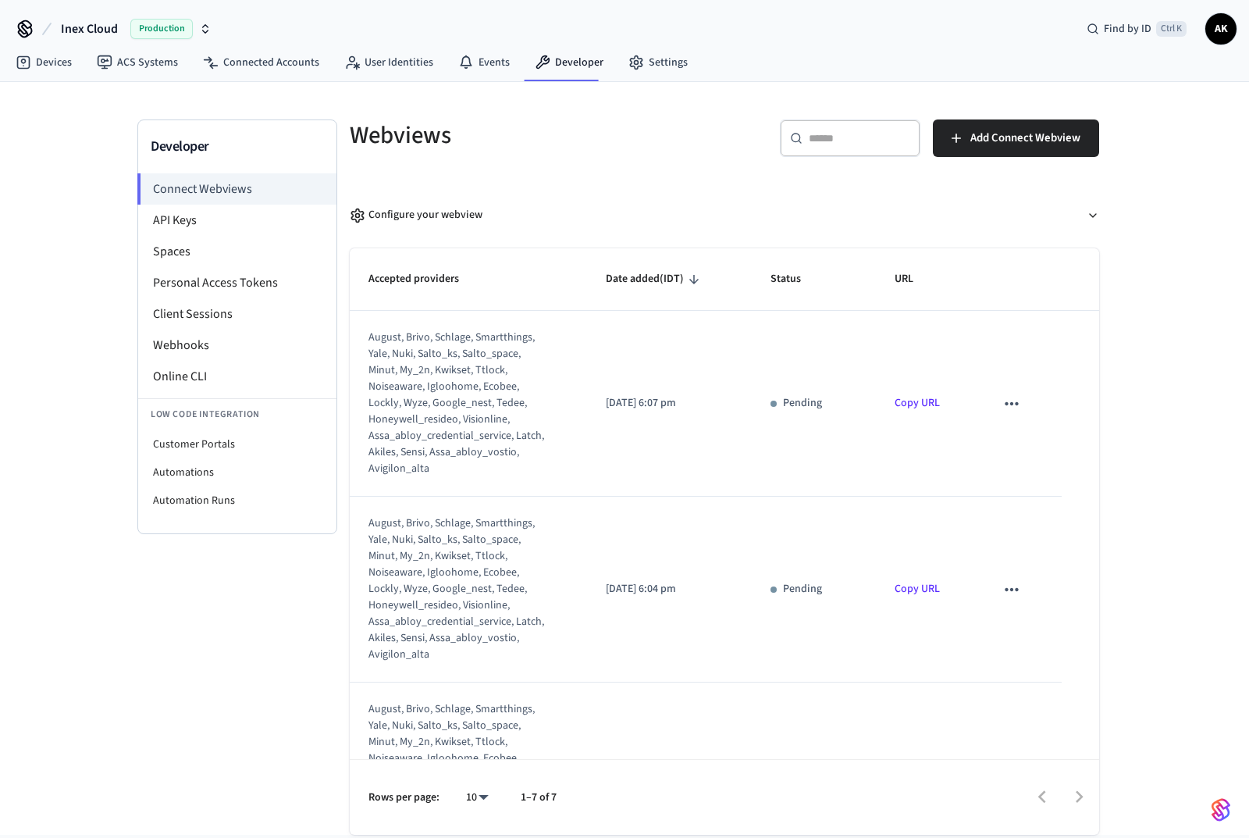
click at [359, 212] on icon "button" at bounding box center [358, 216] width 16 height 16
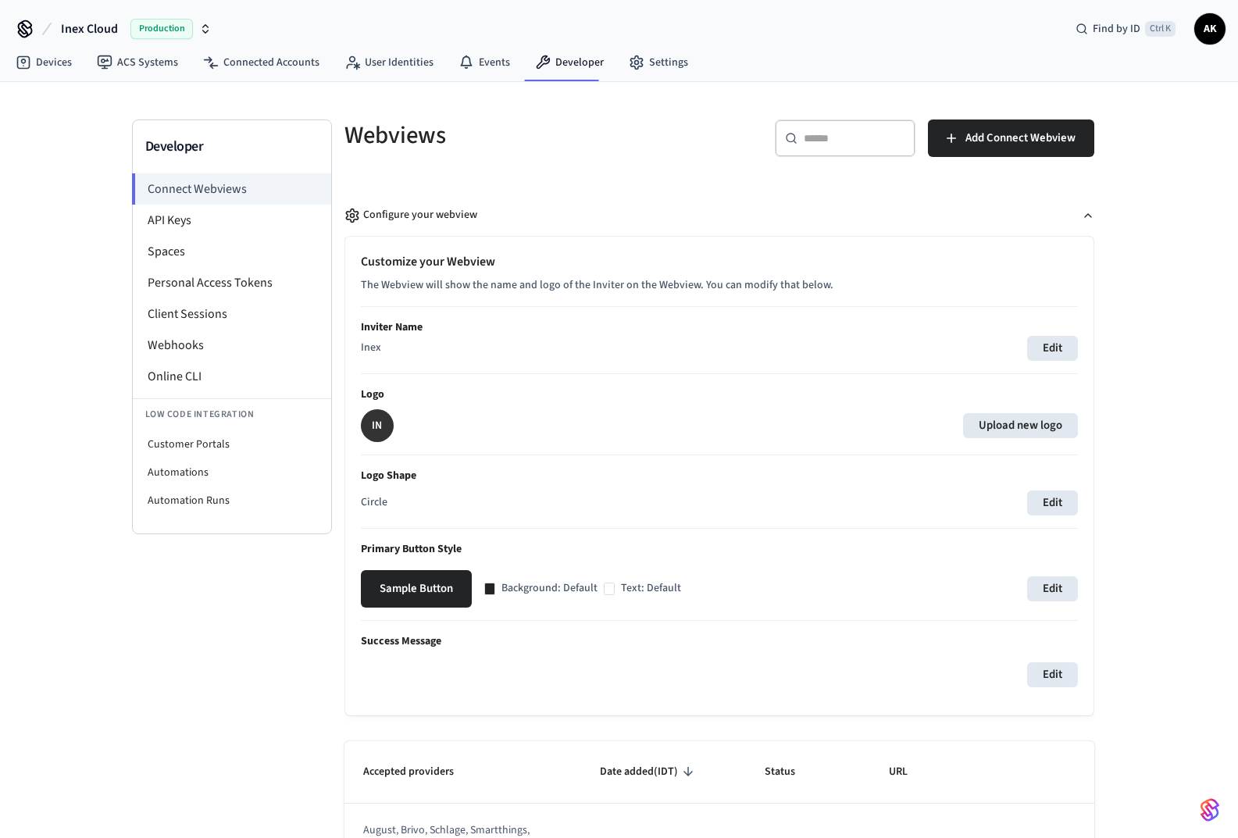
click at [187, 341] on li "Webhooks" at bounding box center [232, 345] width 198 height 31
click at [174, 347] on li "Webhooks" at bounding box center [232, 345] width 198 height 31
click at [175, 347] on li "Webhooks" at bounding box center [232, 345] width 198 height 31
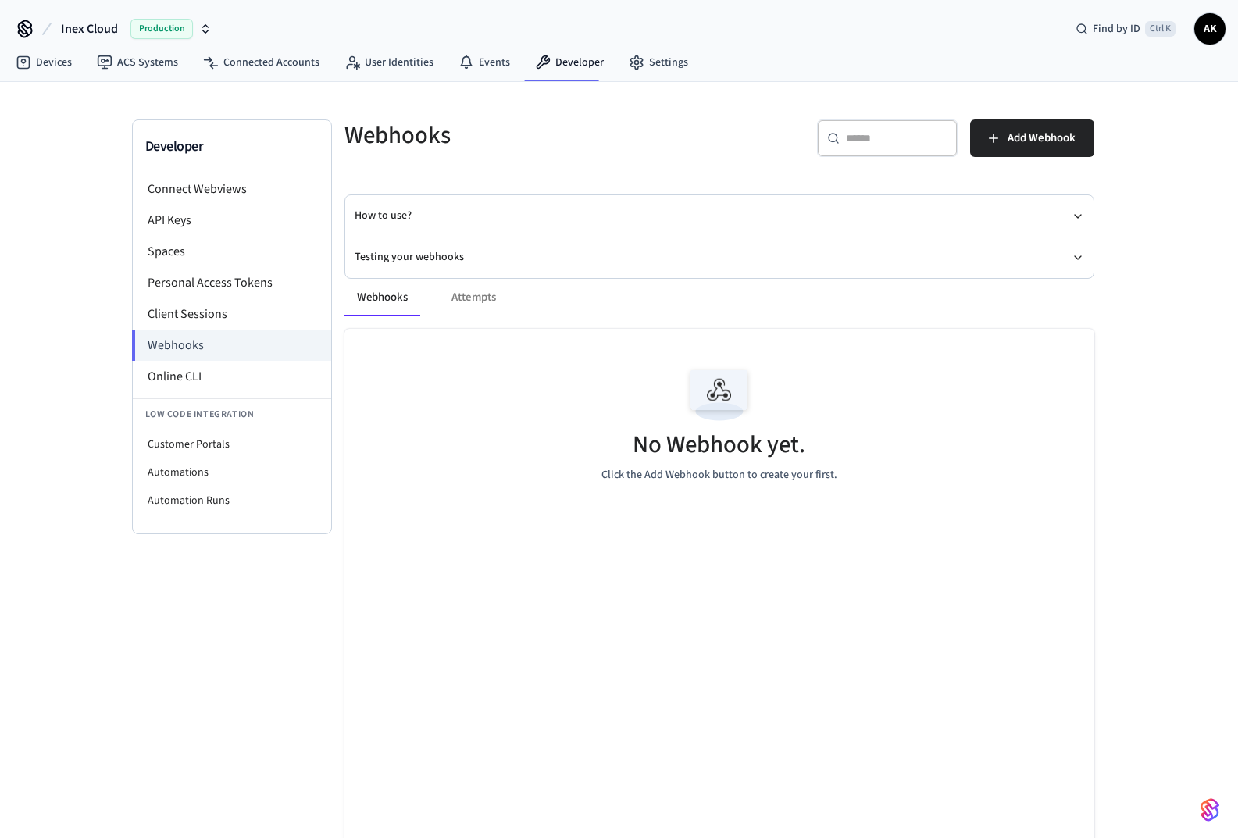
click at [471, 297] on div "Webhooks Attempts" at bounding box center [719, 297] width 750 height 37
click at [382, 295] on button "Webhooks" at bounding box center [382, 297] width 76 height 37
click at [151, 31] on span "Production" at bounding box center [161, 29] width 62 height 20
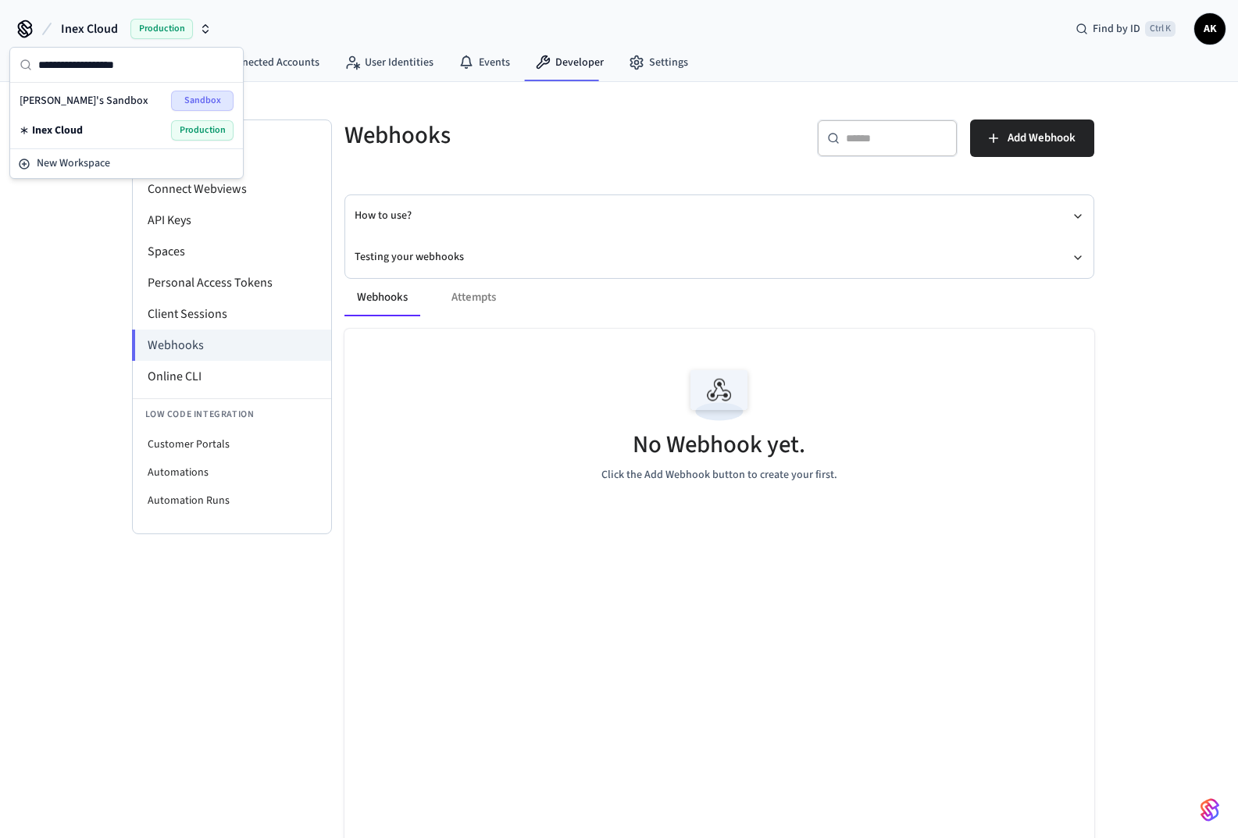
click at [199, 95] on span "Sandbox" at bounding box center [202, 101] width 62 height 20
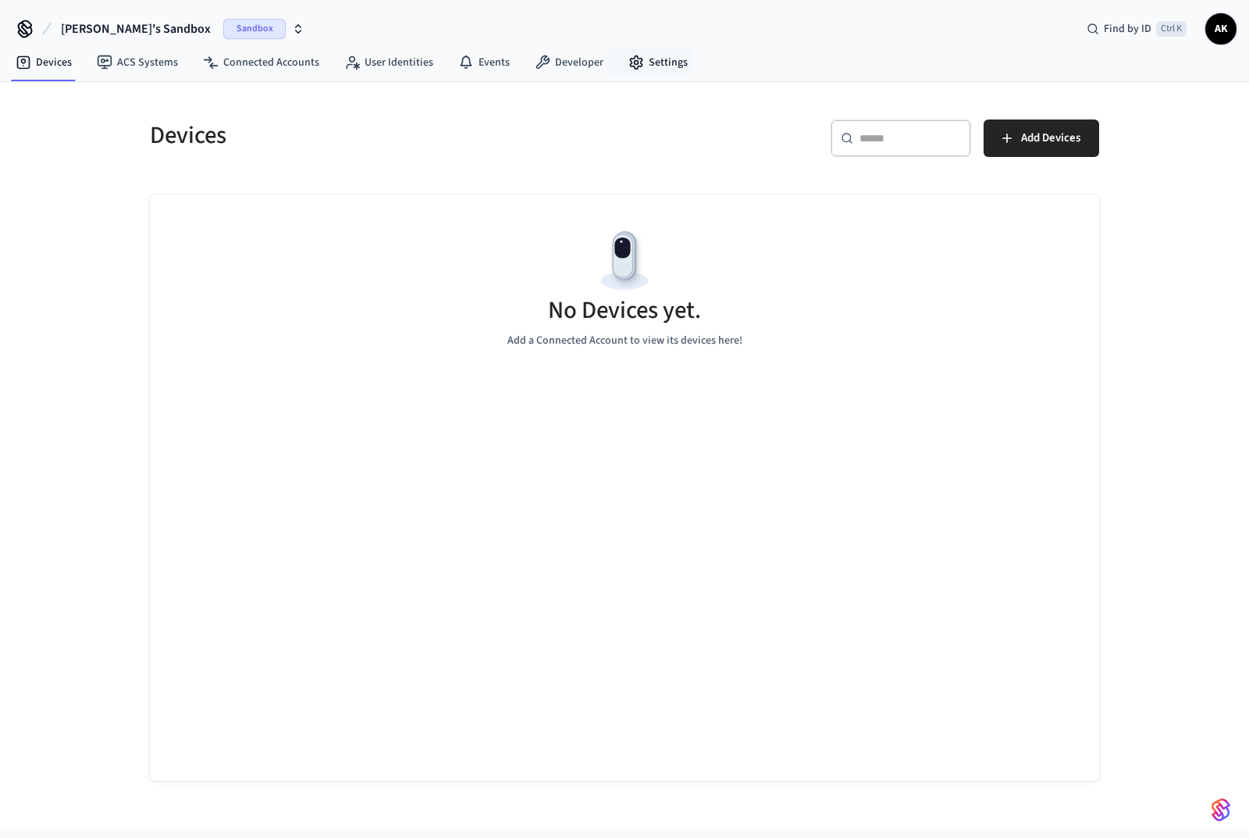
click at [641, 62] on link "Settings" at bounding box center [658, 62] width 84 height 28
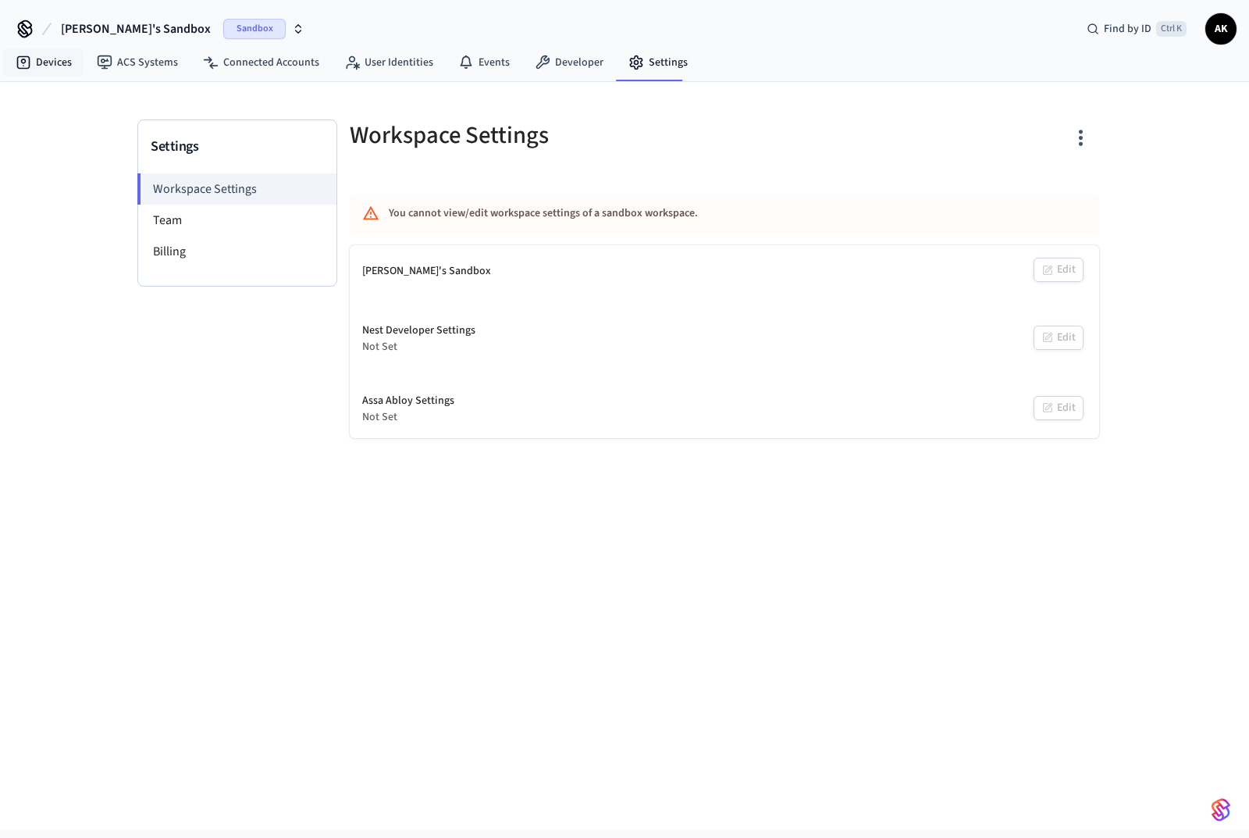
click at [52, 55] on link "Devices" at bounding box center [43, 62] width 81 height 28
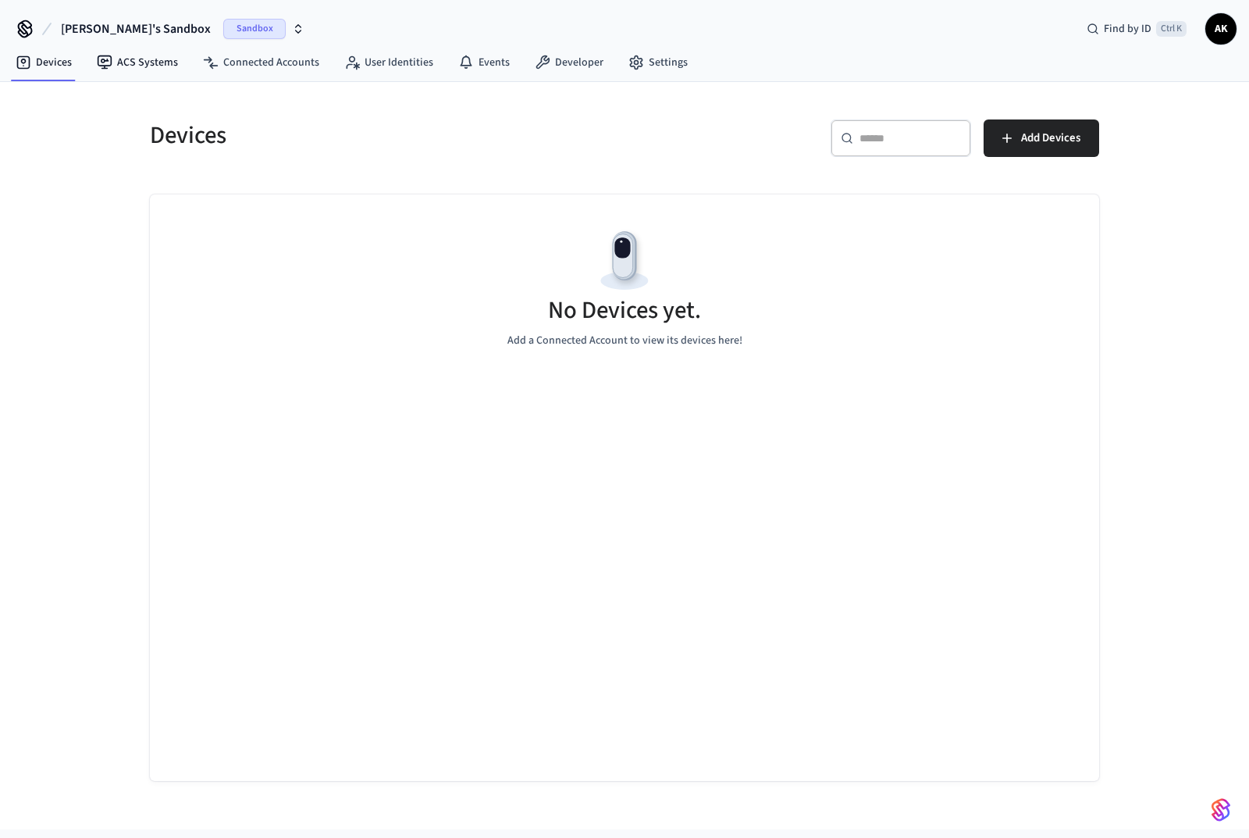
click at [139, 66] on link "ACS Systems" at bounding box center [137, 62] width 106 height 28
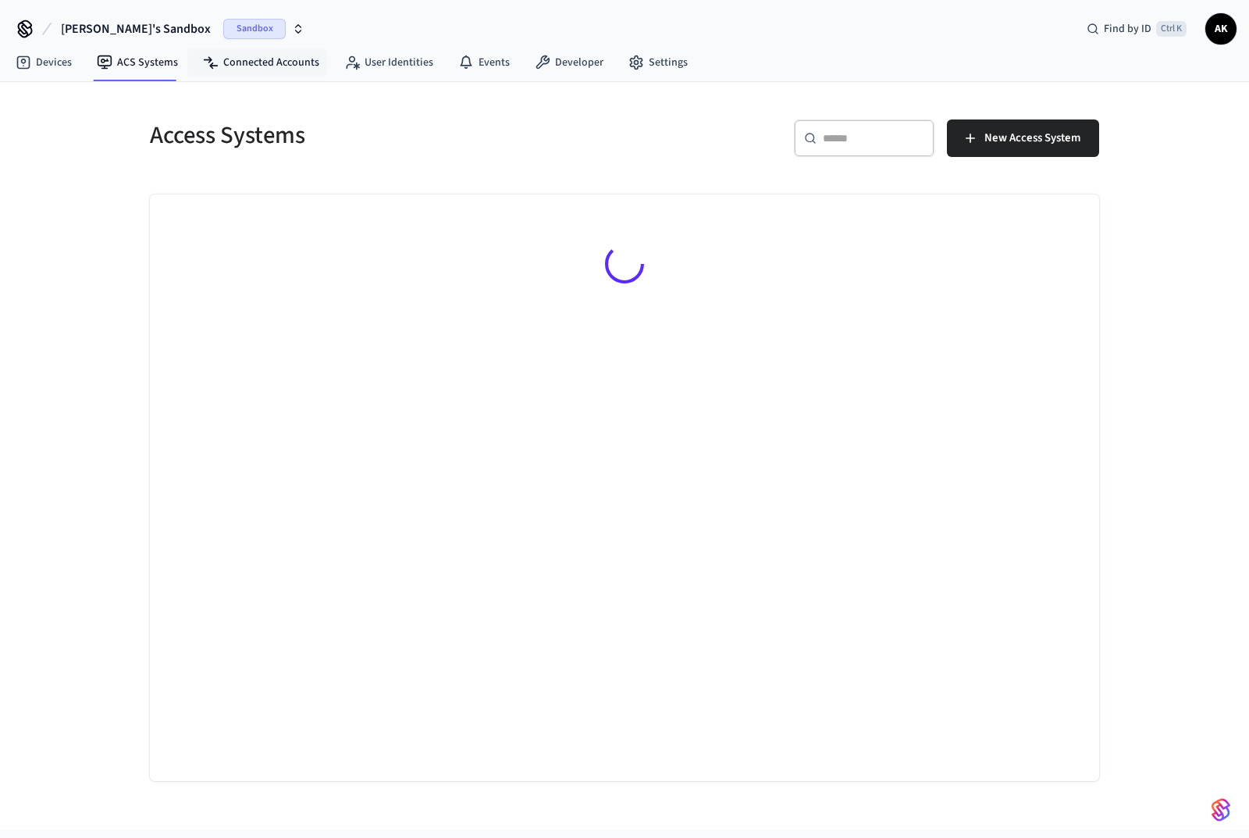
click at [287, 67] on link "Connected Accounts" at bounding box center [261, 62] width 141 height 28
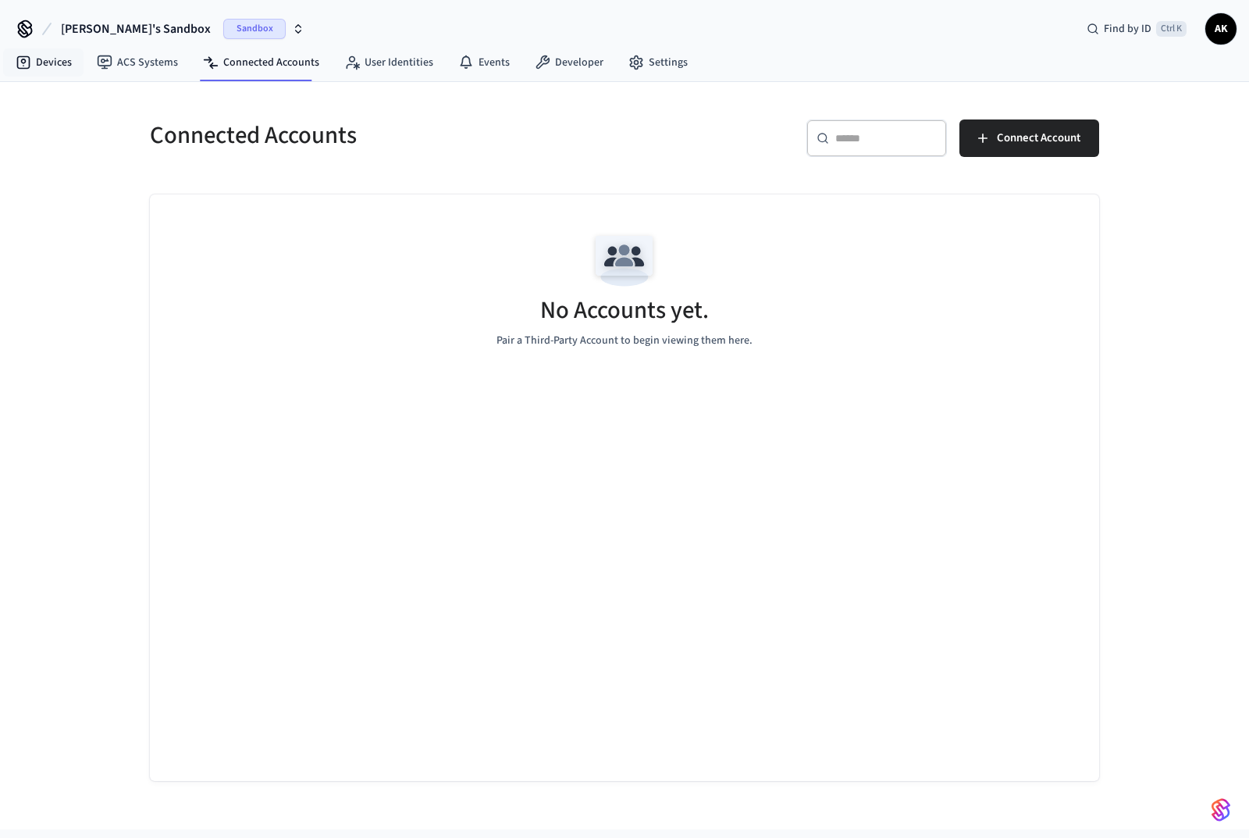
click at [52, 59] on link "Devices" at bounding box center [43, 62] width 81 height 28
click at [572, 59] on link "Developer" at bounding box center [569, 62] width 94 height 28
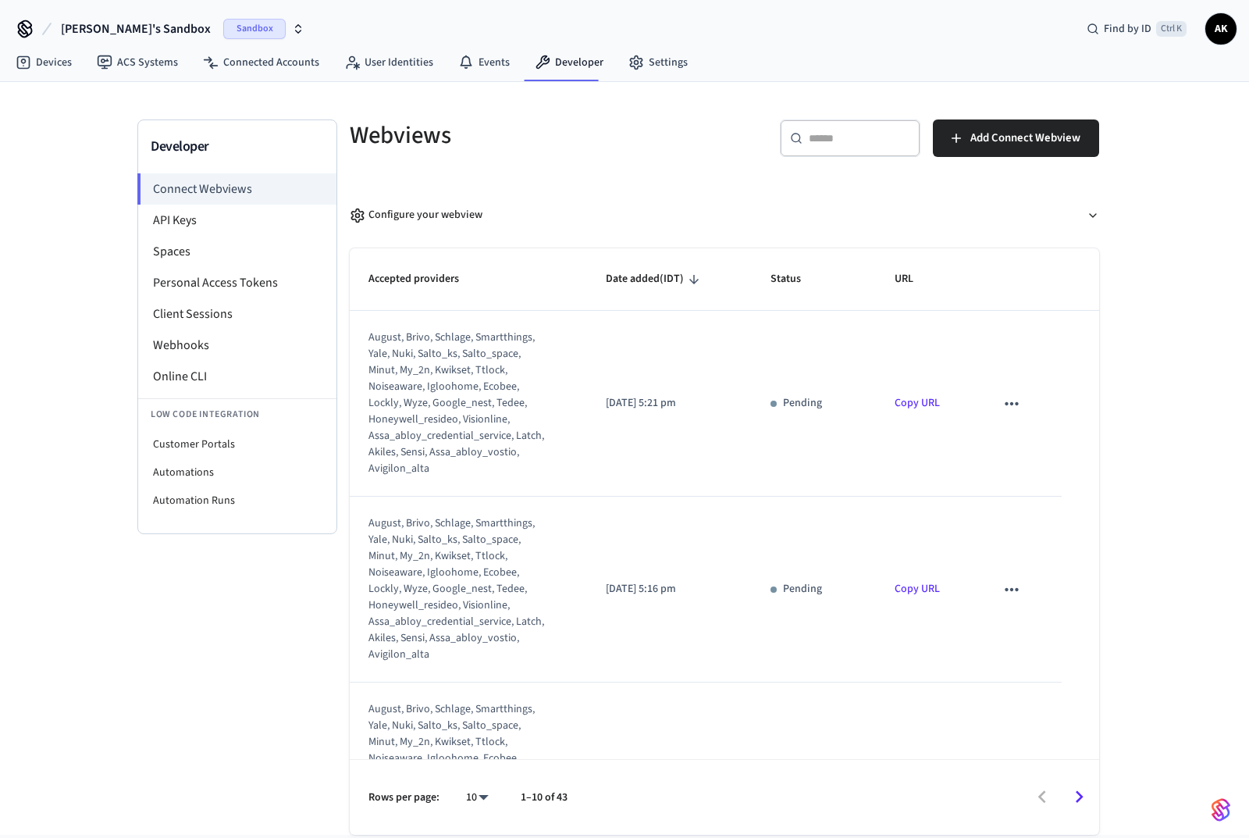
click at [193, 343] on li "Webhooks" at bounding box center [237, 345] width 198 height 31
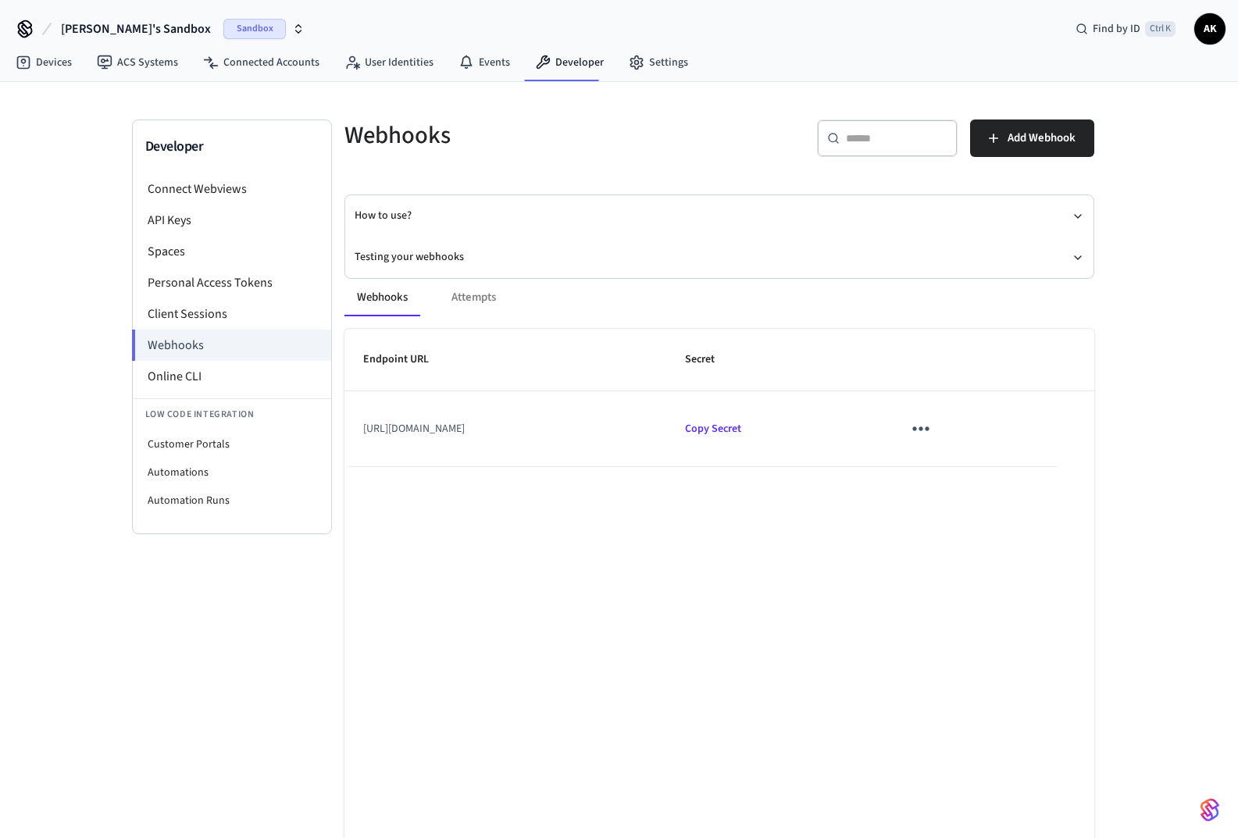
click at [476, 301] on div "Webhooks Attempts" at bounding box center [719, 297] width 750 height 37
click at [495, 293] on div "Webhooks Attempts" at bounding box center [719, 297] width 750 height 37
click at [394, 300] on button "Webhooks" at bounding box center [382, 297] width 76 height 37
click at [741, 429] on span "Copy Secret" at bounding box center [713, 429] width 56 height 16
drag, startPoint x: 686, startPoint y: 428, endPoint x: 350, endPoint y: 419, distance: 335.9
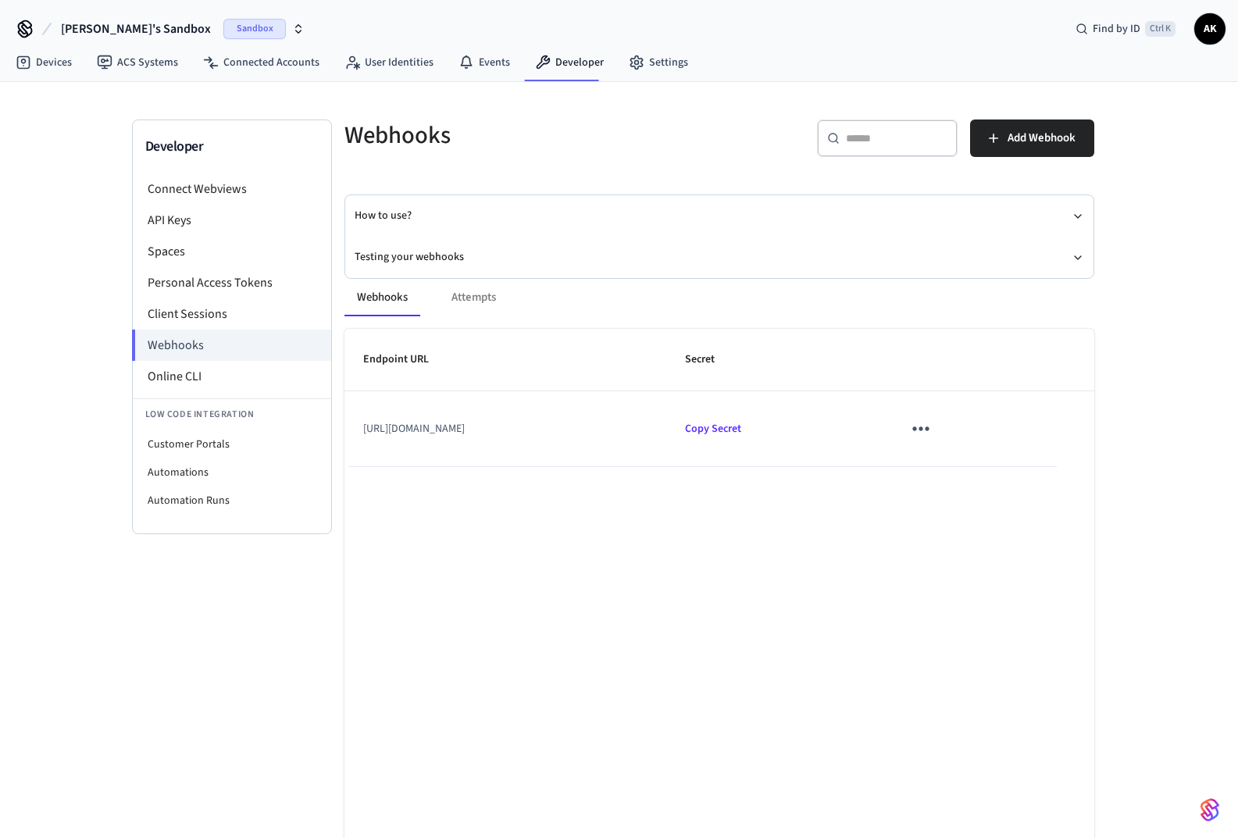
click at [350, 419] on td "[URL][DOMAIN_NAME]" at bounding box center [505, 428] width 322 height 75
click at [932, 430] on icon "sticky table" at bounding box center [920, 428] width 24 height 24
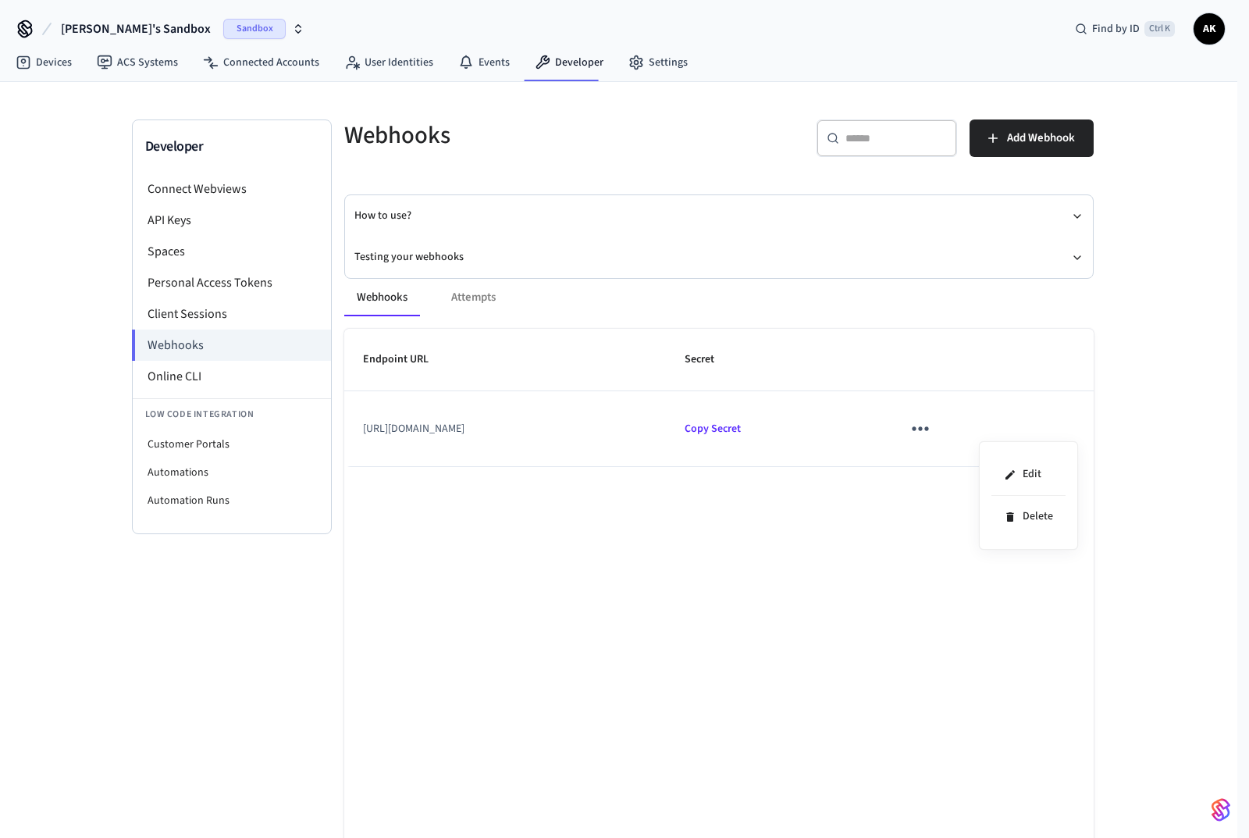
click at [1039, 469] on li "Edit" at bounding box center [1029, 475] width 74 height 42
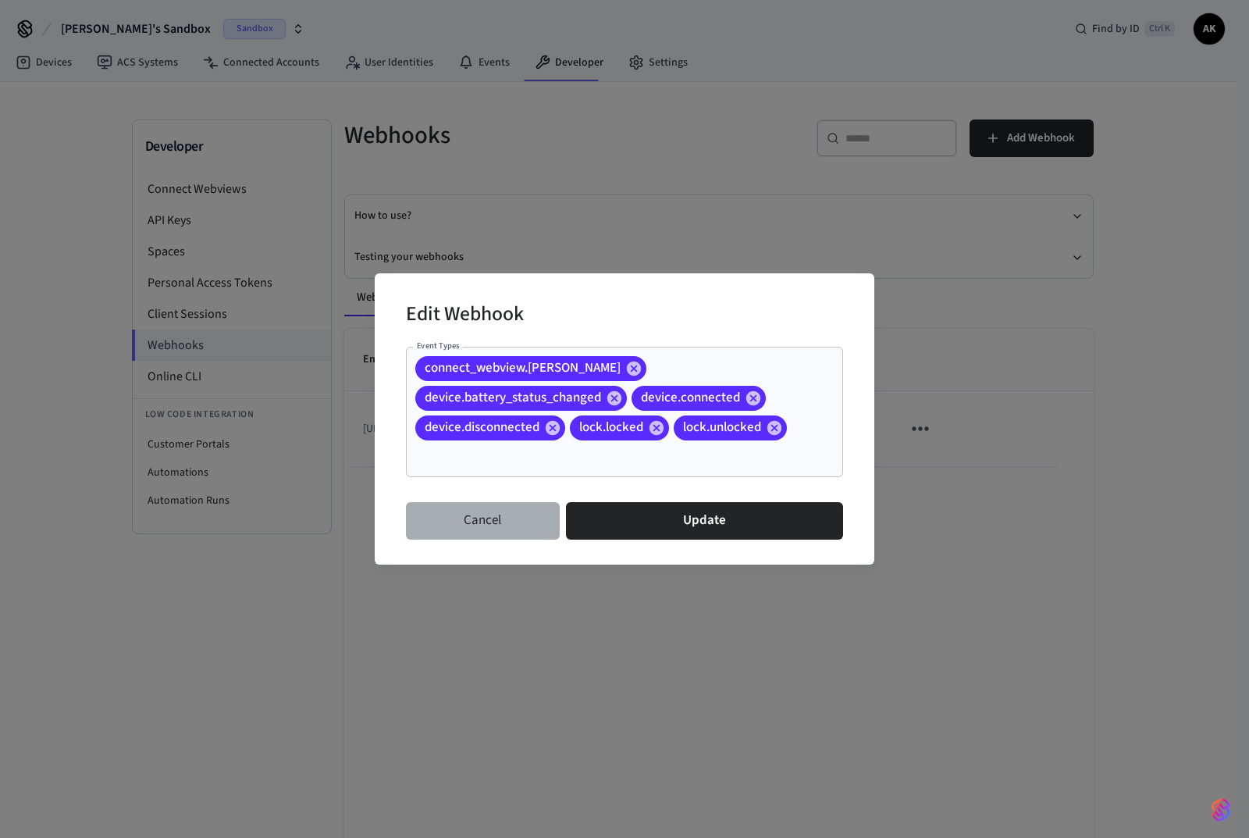
click at [476, 508] on button "Cancel" at bounding box center [483, 520] width 154 height 37
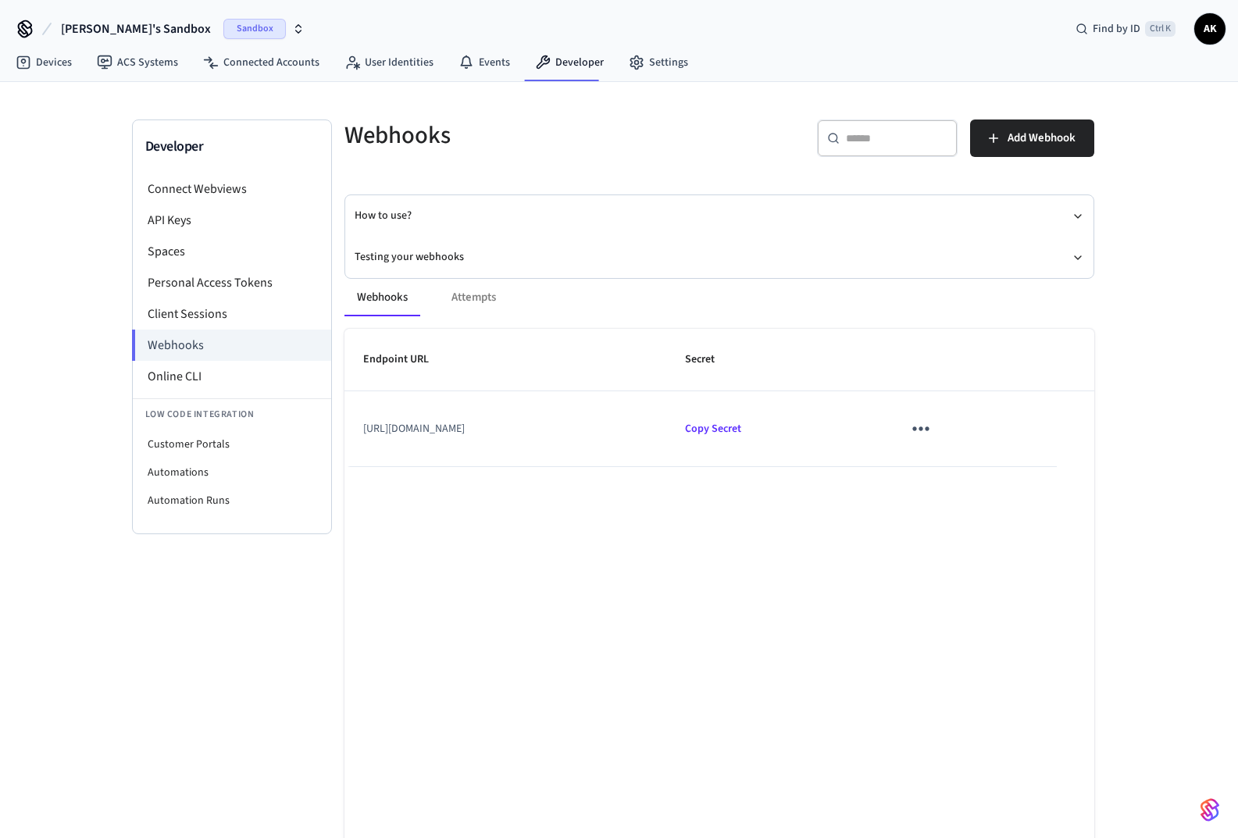
click at [478, 529] on div "Endpoint URL Secret [URL][DOMAIN_NAME] Copy Secret Rows per page: 10 ** 1–1 of 1" at bounding box center [719, 622] width 750 height 586
click at [223, 33] on span "Sandbox" at bounding box center [254, 29] width 62 height 20
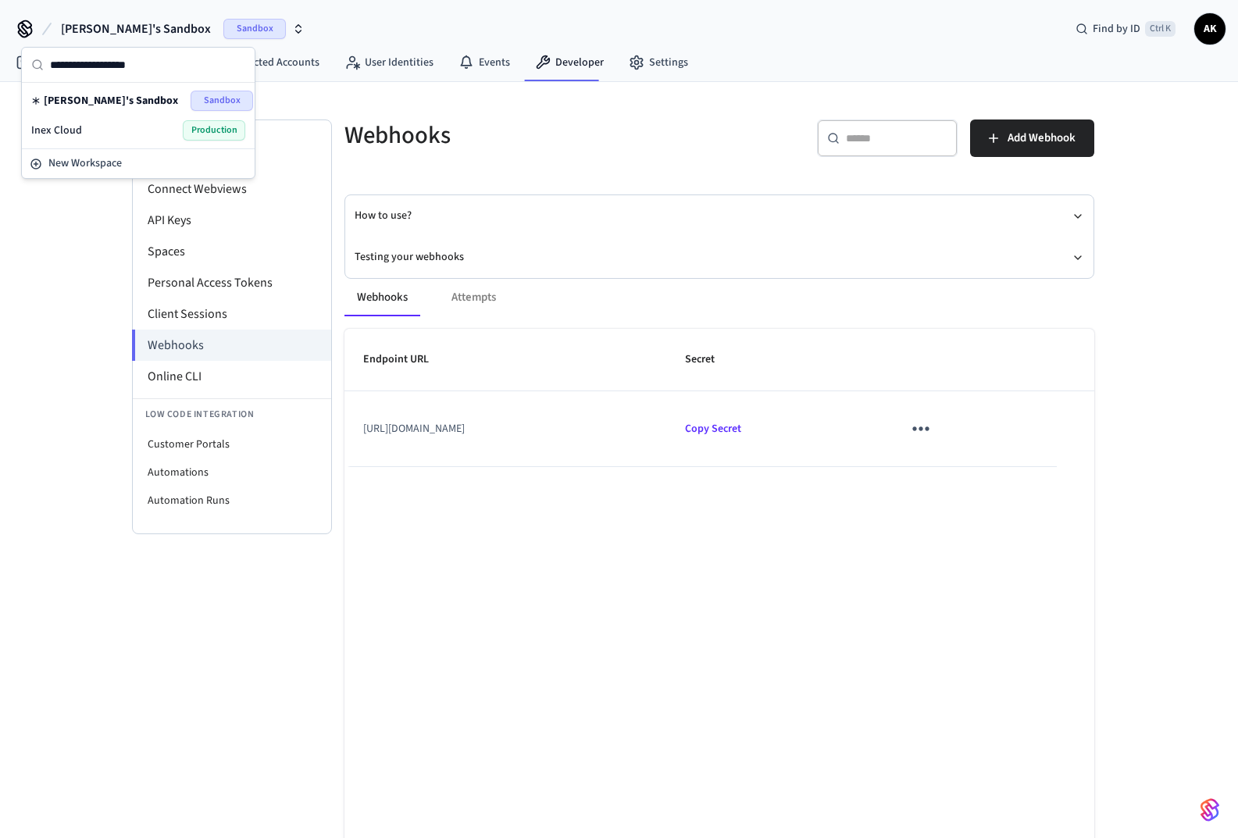
click at [216, 130] on span "Production" at bounding box center [214, 130] width 62 height 20
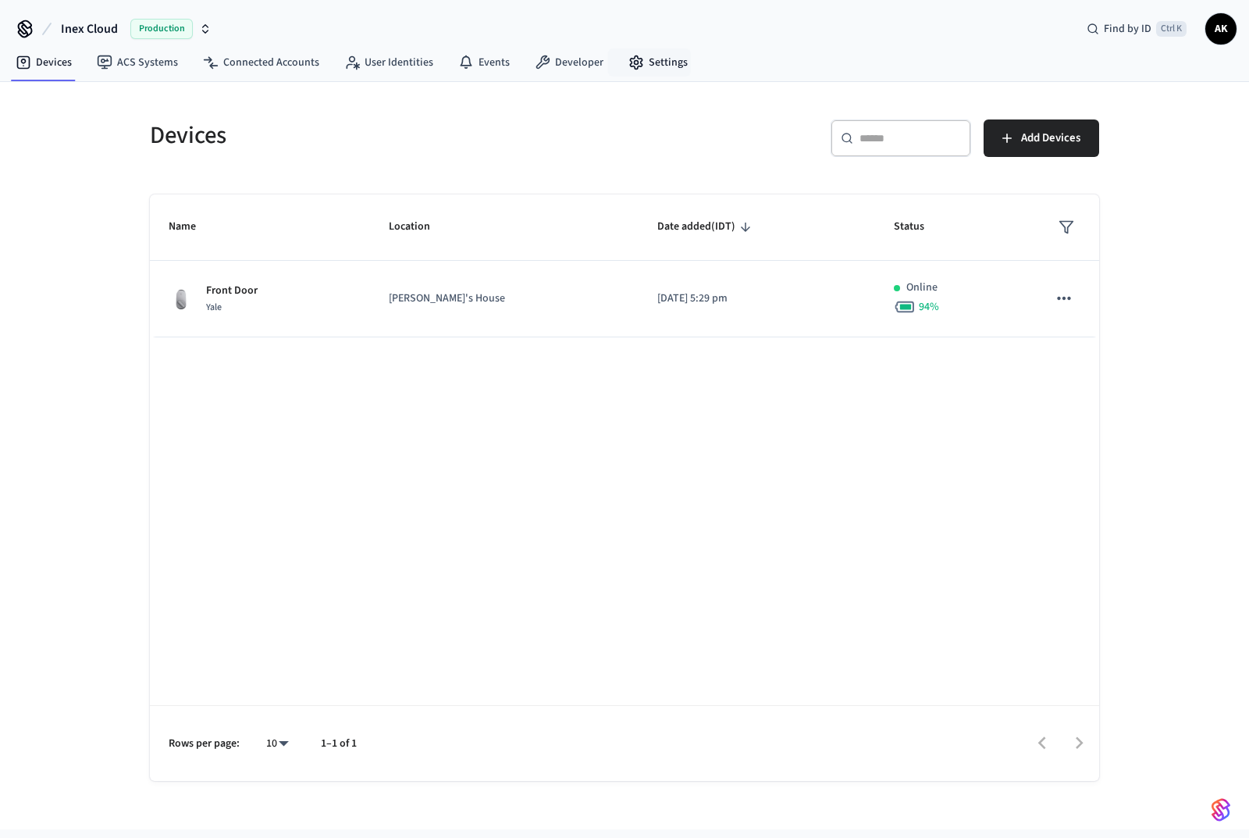
click at [662, 58] on link "Settings" at bounding box center [658, 62] width 84 height 28
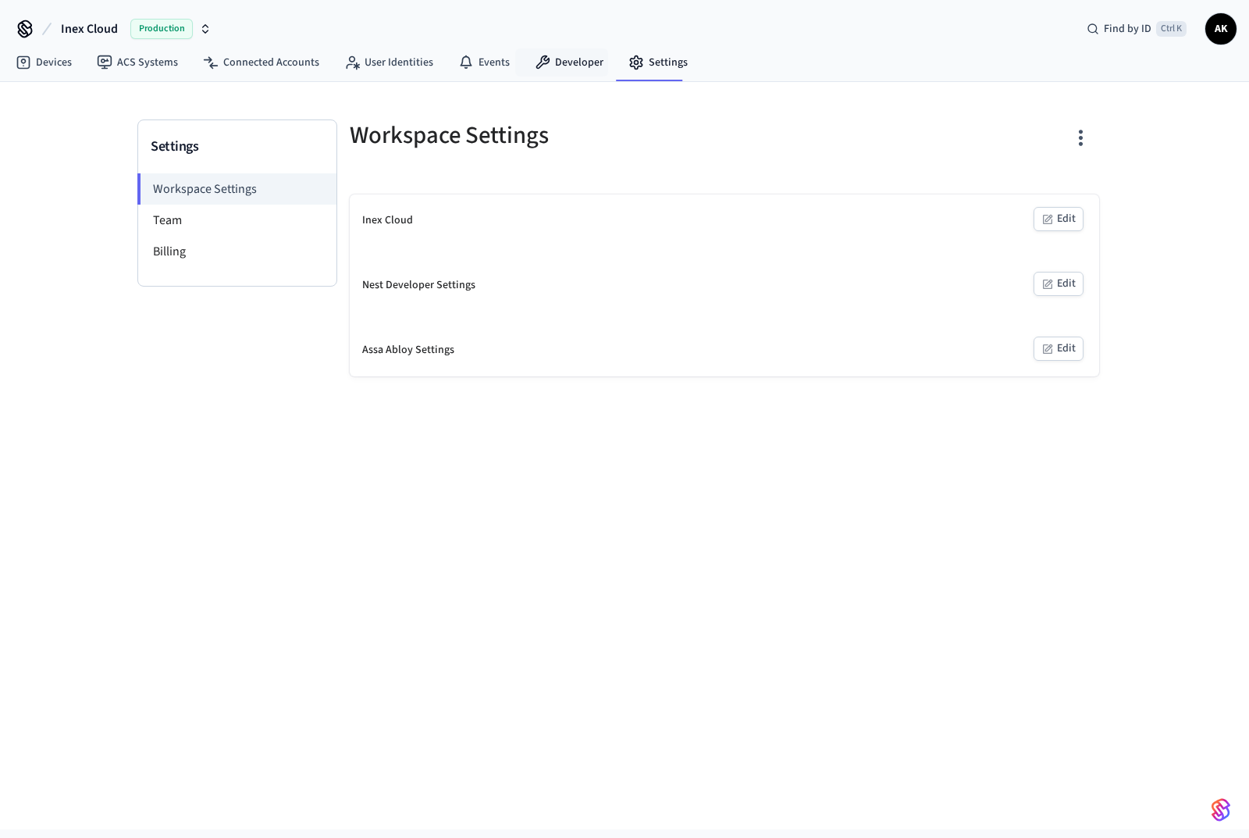
click at [547, 60] on link "Developer" at bounding box center [569, 62] width 94 height 28
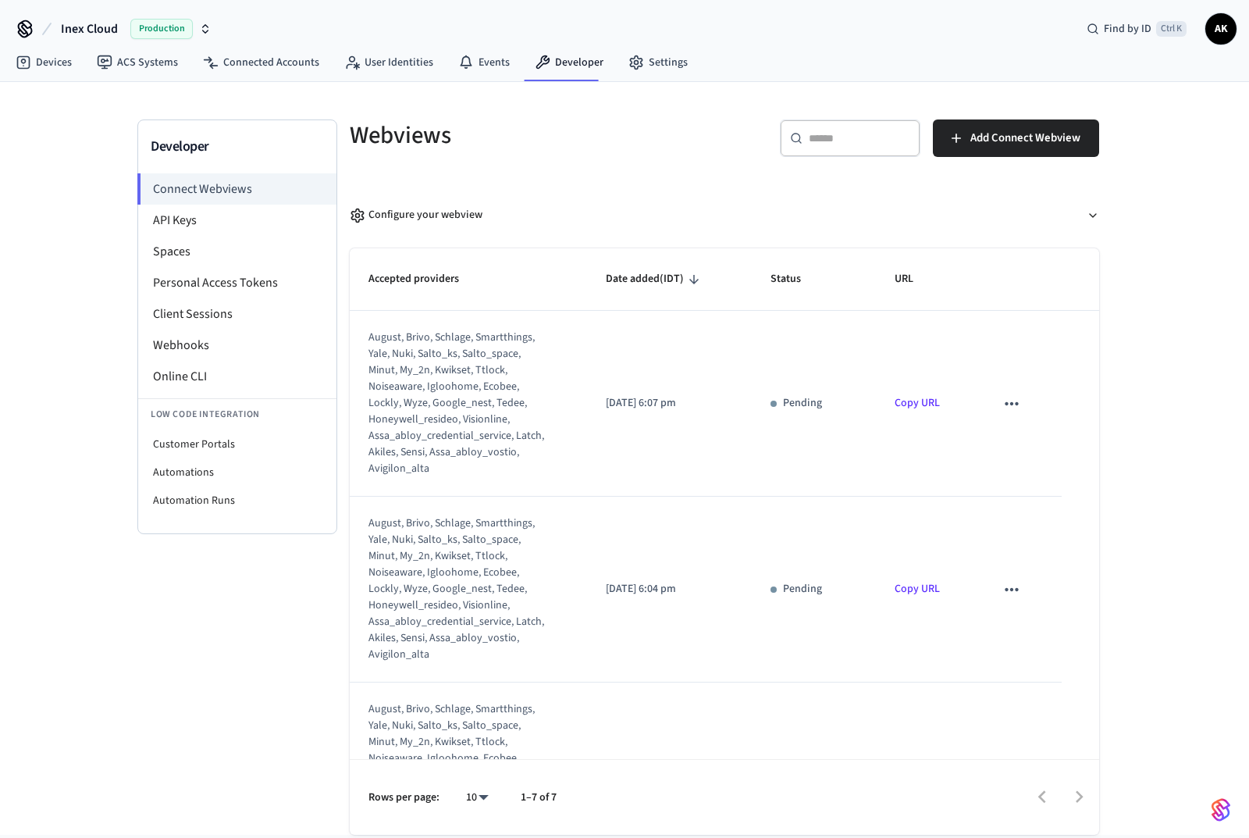
click at [201, 340] on li "Webhooks" at bounding box center [237, 345] width 198 height 31
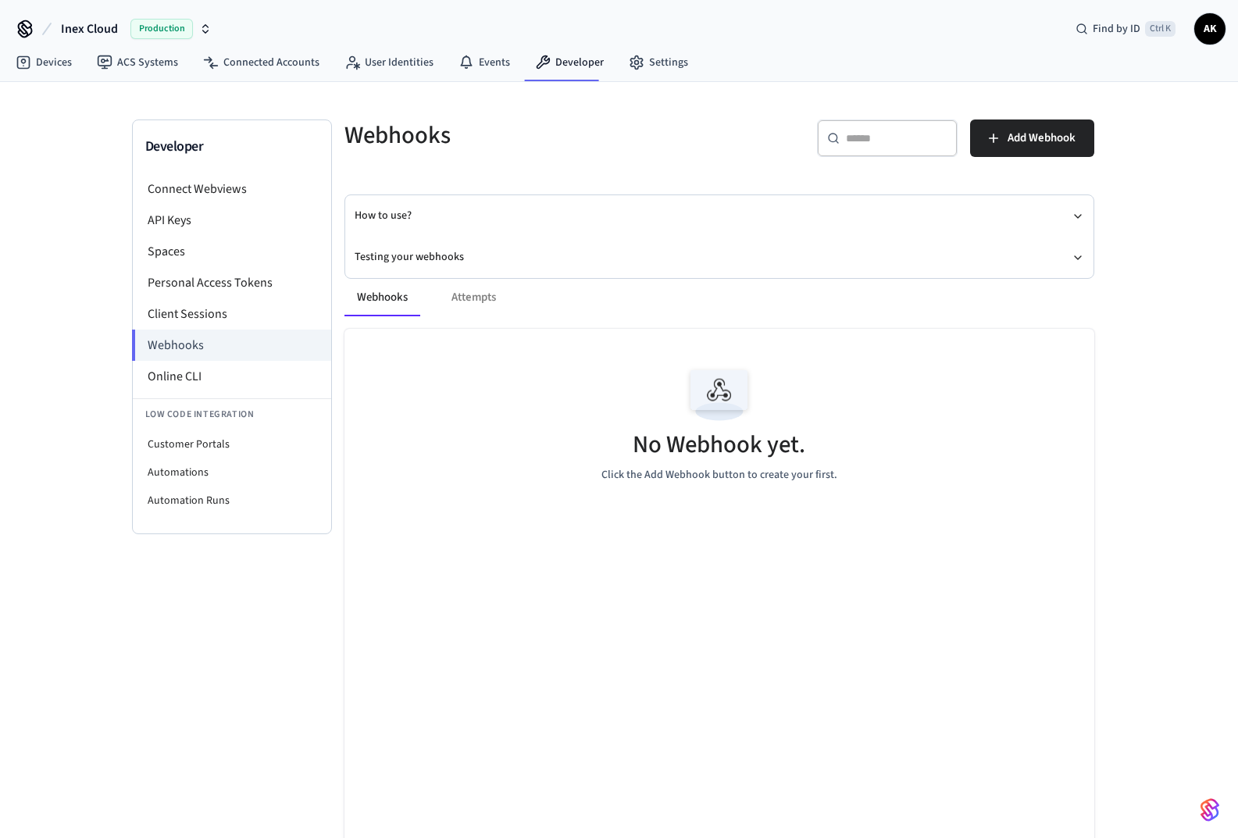
click at [1010, 142] on span "Add Webhook" at bounding box center [1041, 138] width 68 height 20
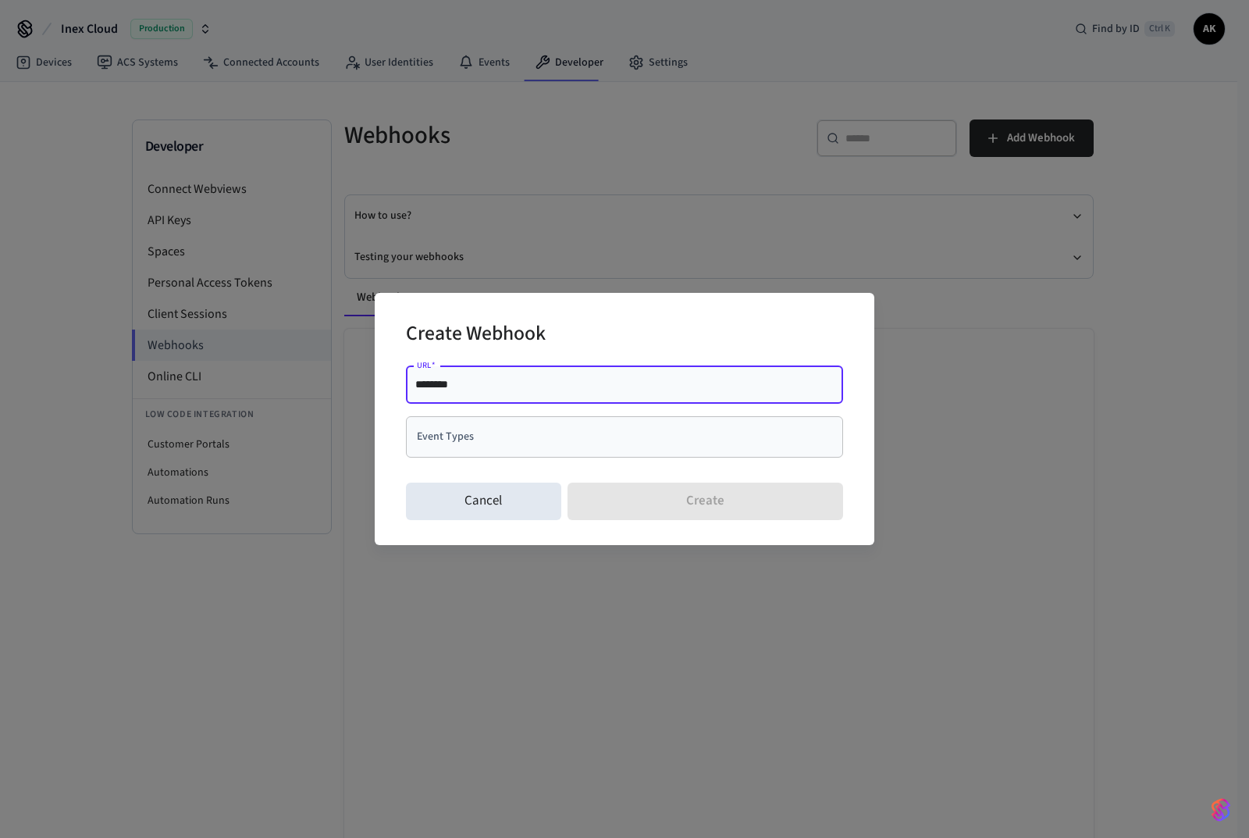
click at [475, 494] on button "Cancel" at bounding box center [483, 501] width 155 height 37
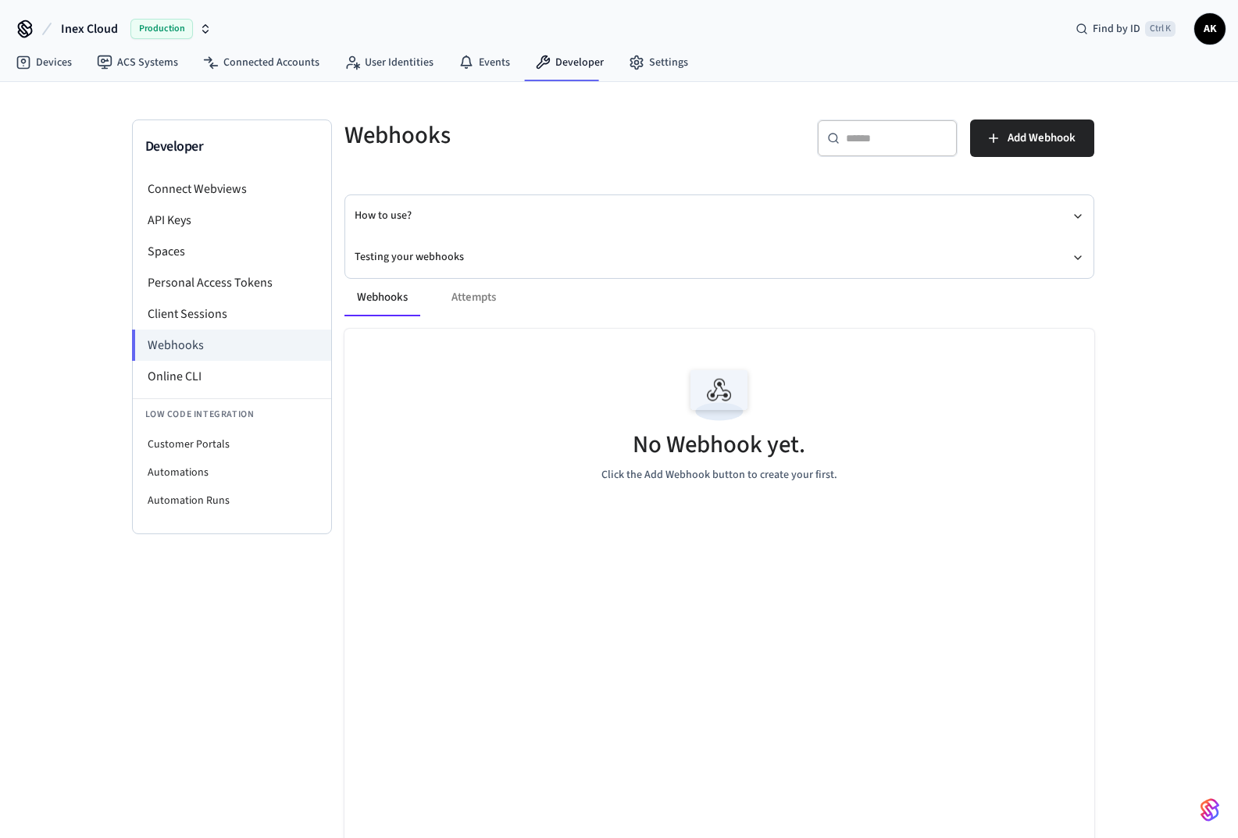
click at [177, 30] on span "Production" at bounding box center [161, 29] width 62 height 20
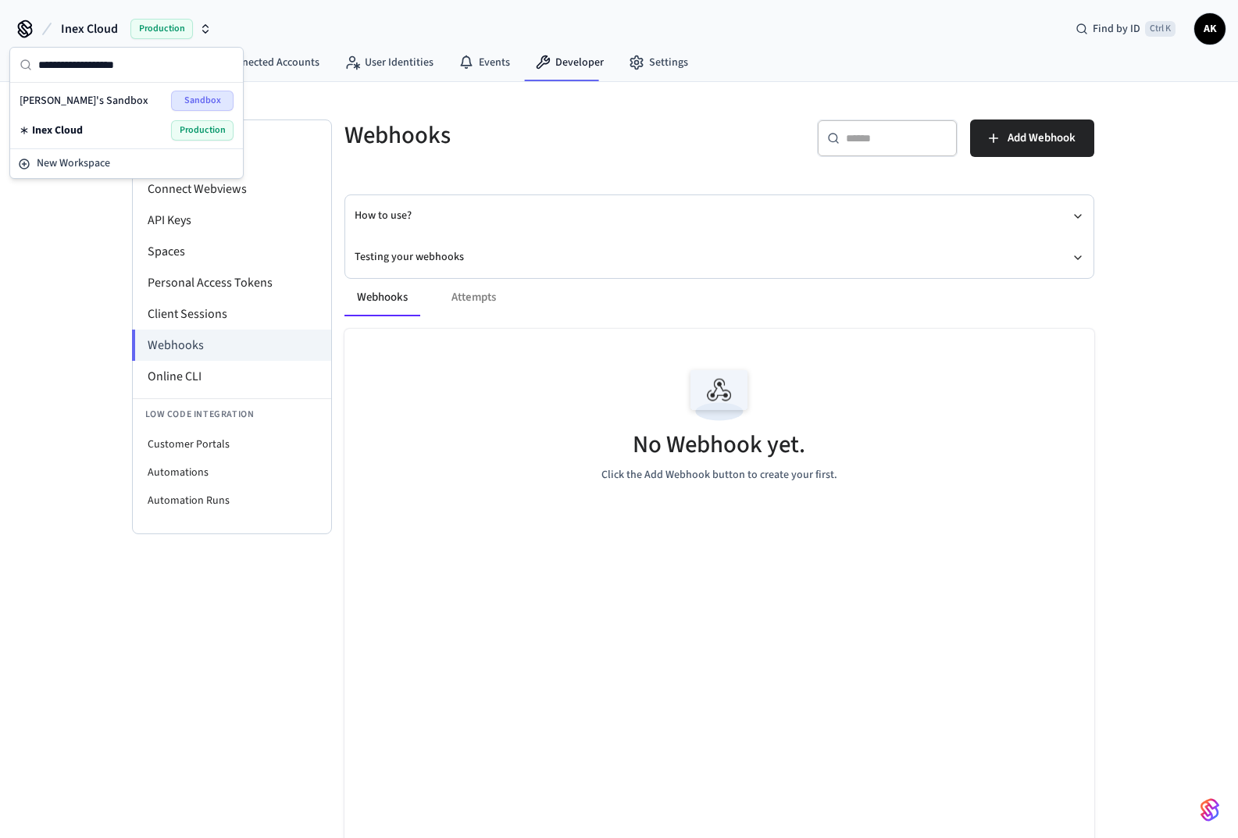
click at [194, 123] on span "Production" at bounding box center [202, 130] width 62 height 20
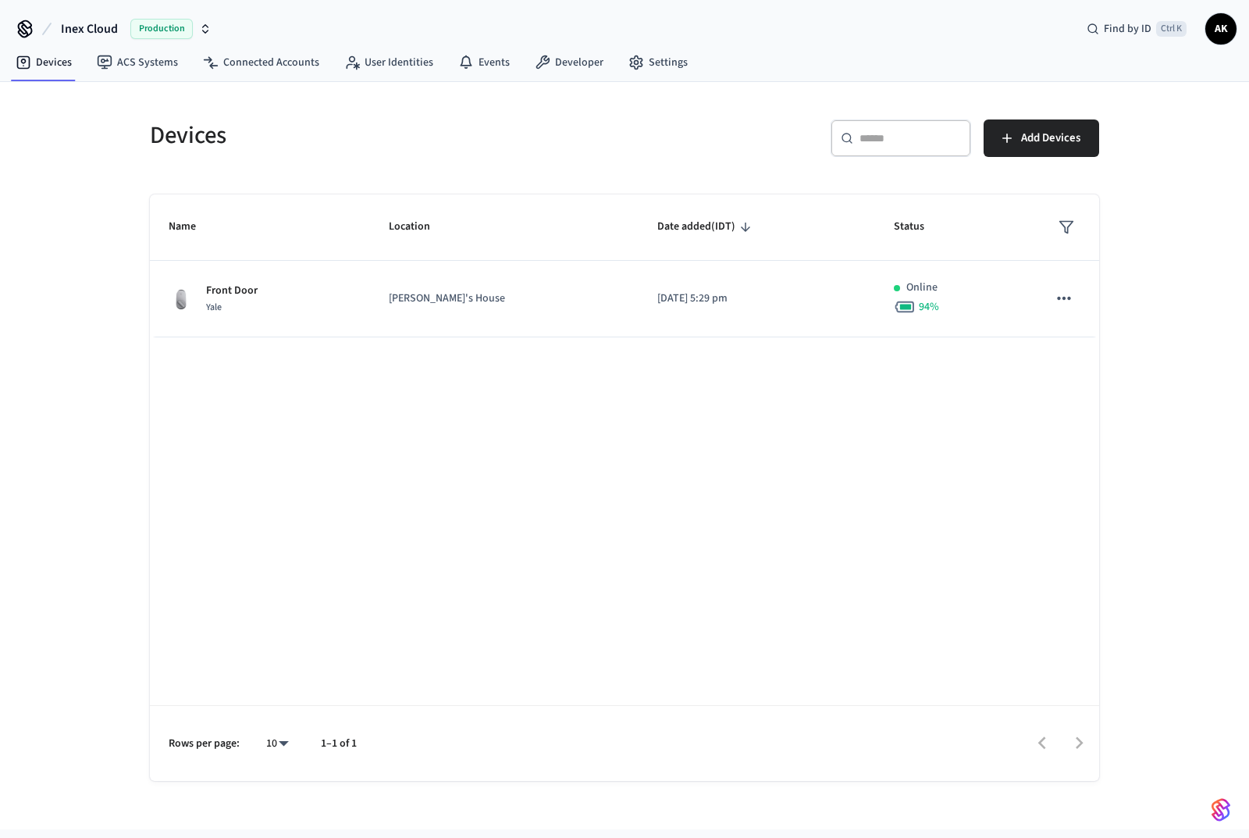
click at [201, 94] on div "Devices ​ ​ Add Devices Name Location Date added (IDT) Status Front Door Yale […" at bounding box center [624, 431] width 999 height 699
click at [1060, 292] on icon "sticky table" at bounding box center [1064, 298] width 20 height 20
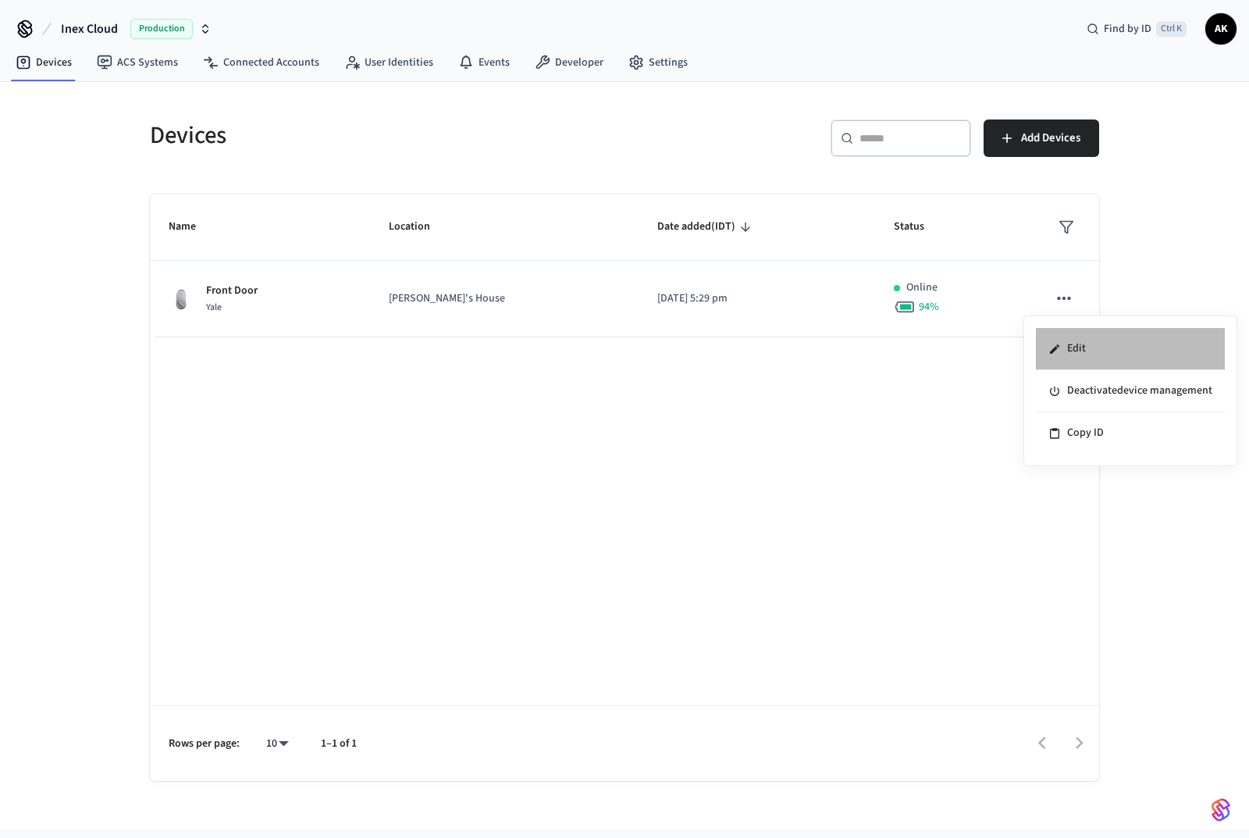
click at [1077, 340] on li "Edit" at bounding box center [1130, 349] width 189 height 42
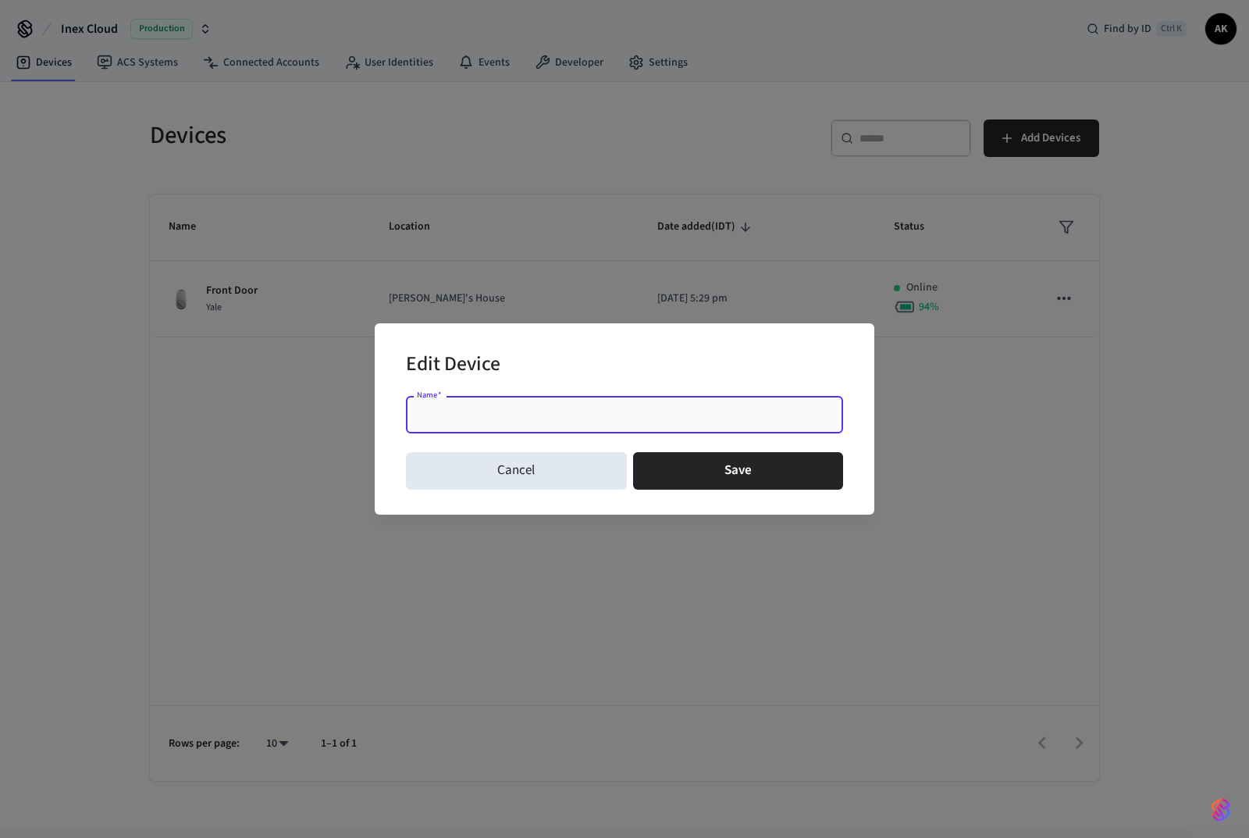
click at [498, 488] on button "Cancel" at bounding box center [516, 470] width 221 height 37
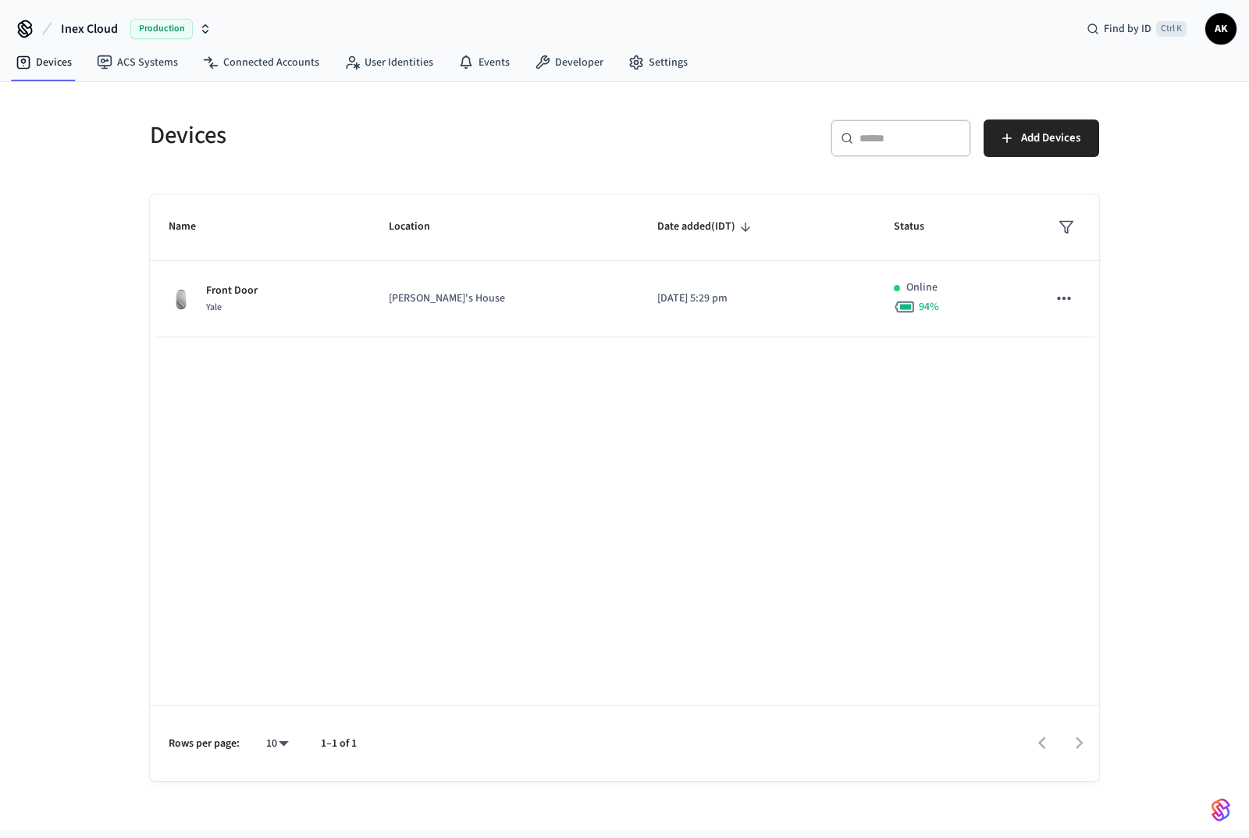
click at [512, 476] on div "Name Location Date added (IDT) Status Front Door Yale [PERSON_NAME]'s House [DA…" at bounding box center [625, 487] width 950 height 586
click at [668, 62] on link "Settings" at bounding box center [658, 62] width 84 height 28
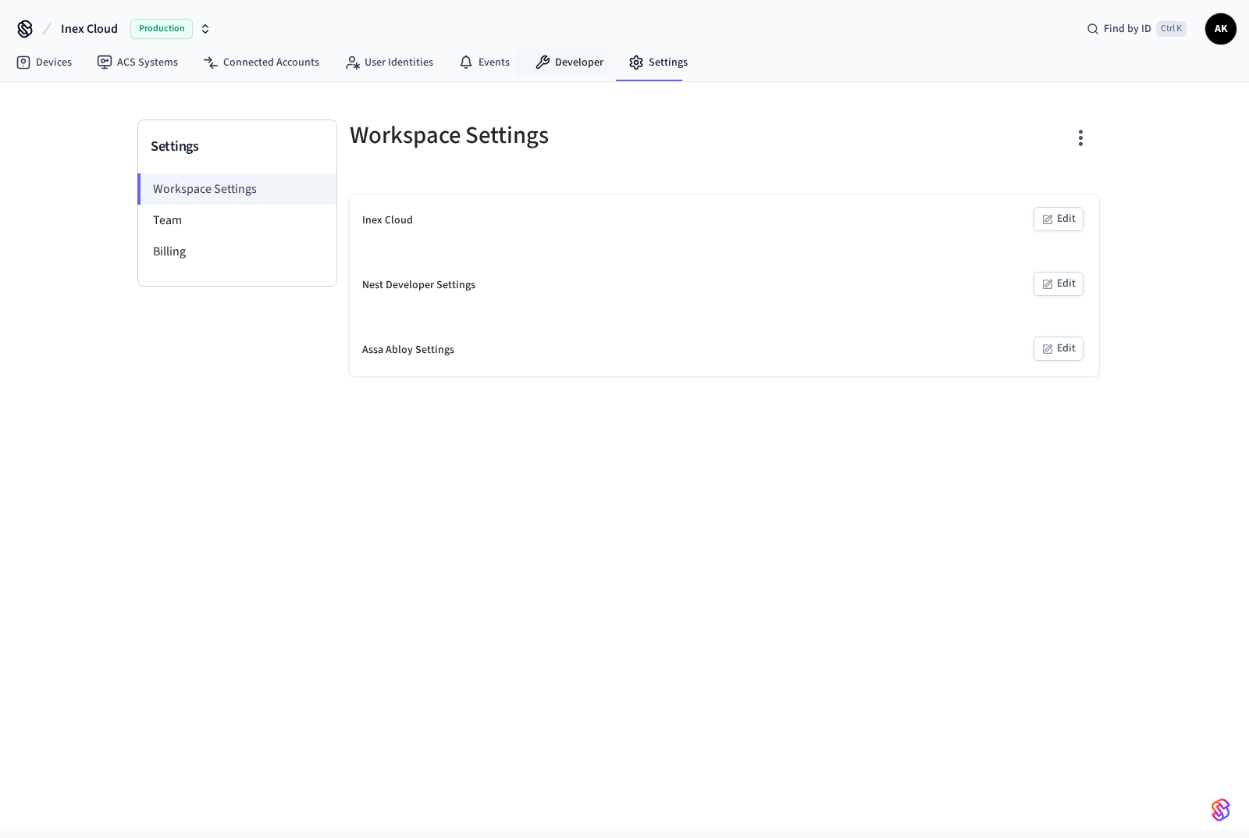
click at [583, 59] on link "Developer" at bounding box center [569, 62] width 94 height 28
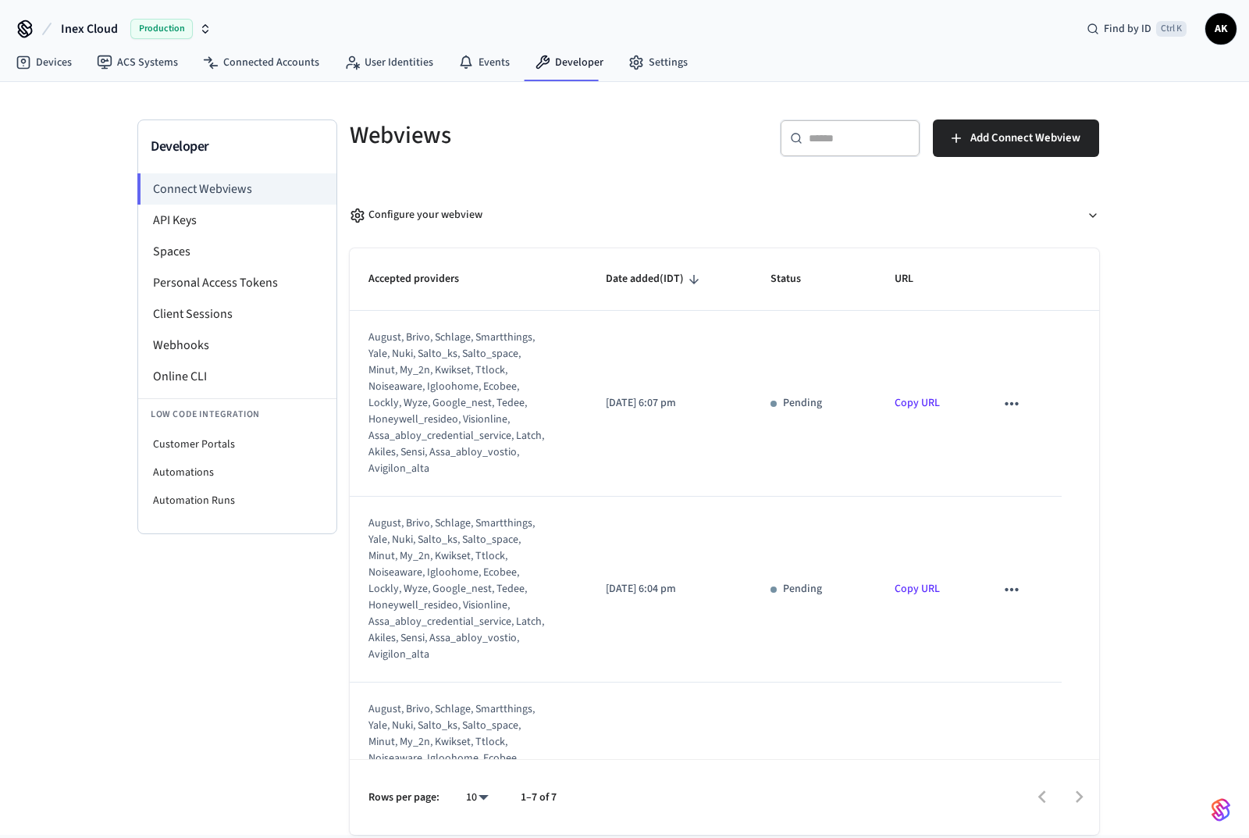
click at [180, 343] on li "Webhooks" at bounding box center [237, 345] width 198 height 31
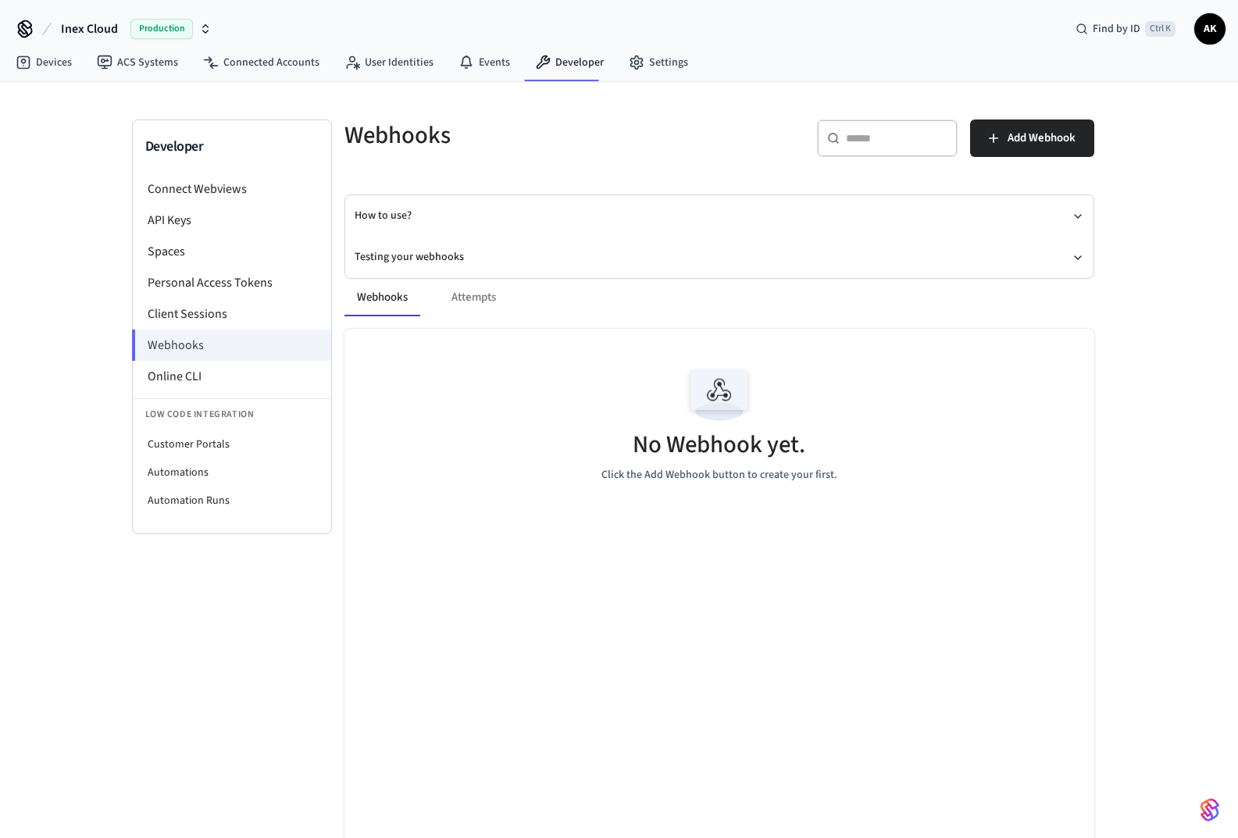
click at [166, 24] on span "Production" at bounding box center [161, 29] width 62 height 20
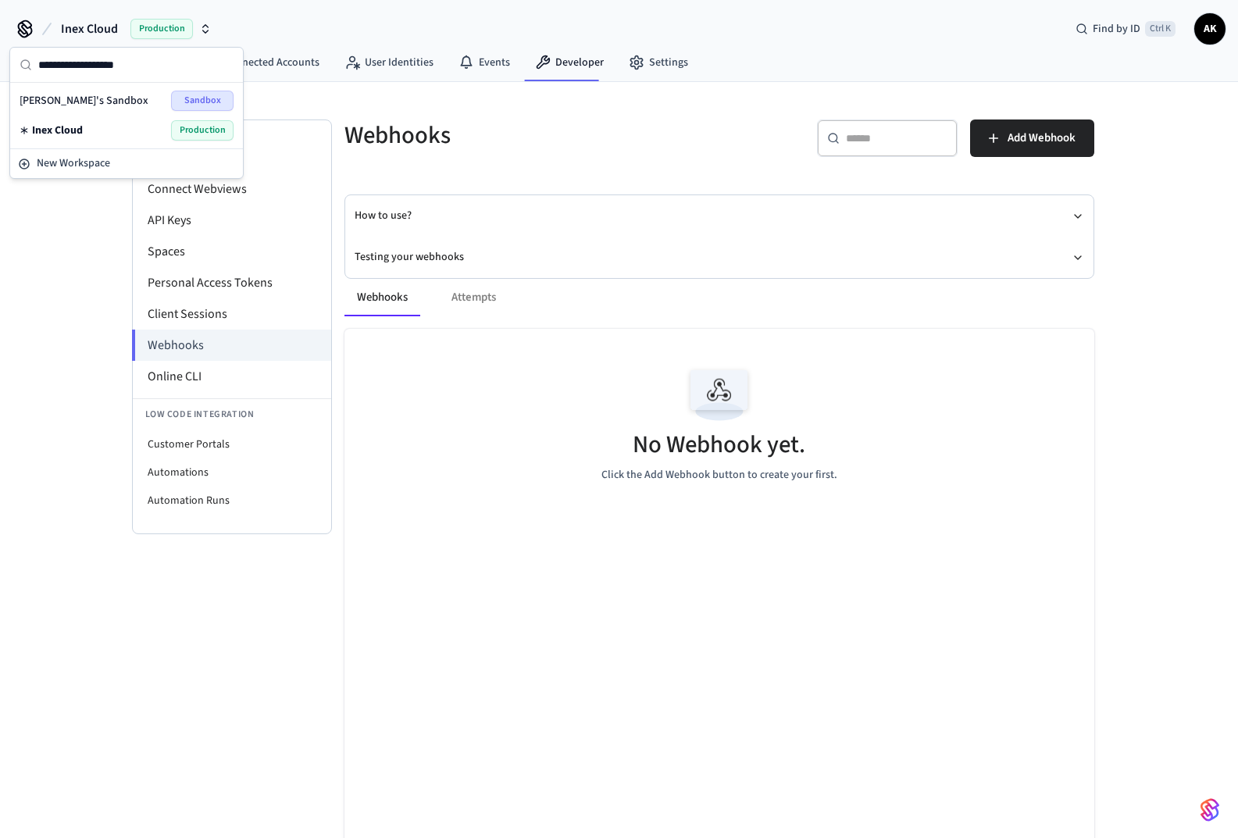
click at [198, 105] on span "Sandbox" at bounding box center [202, 101] width 62 height 20
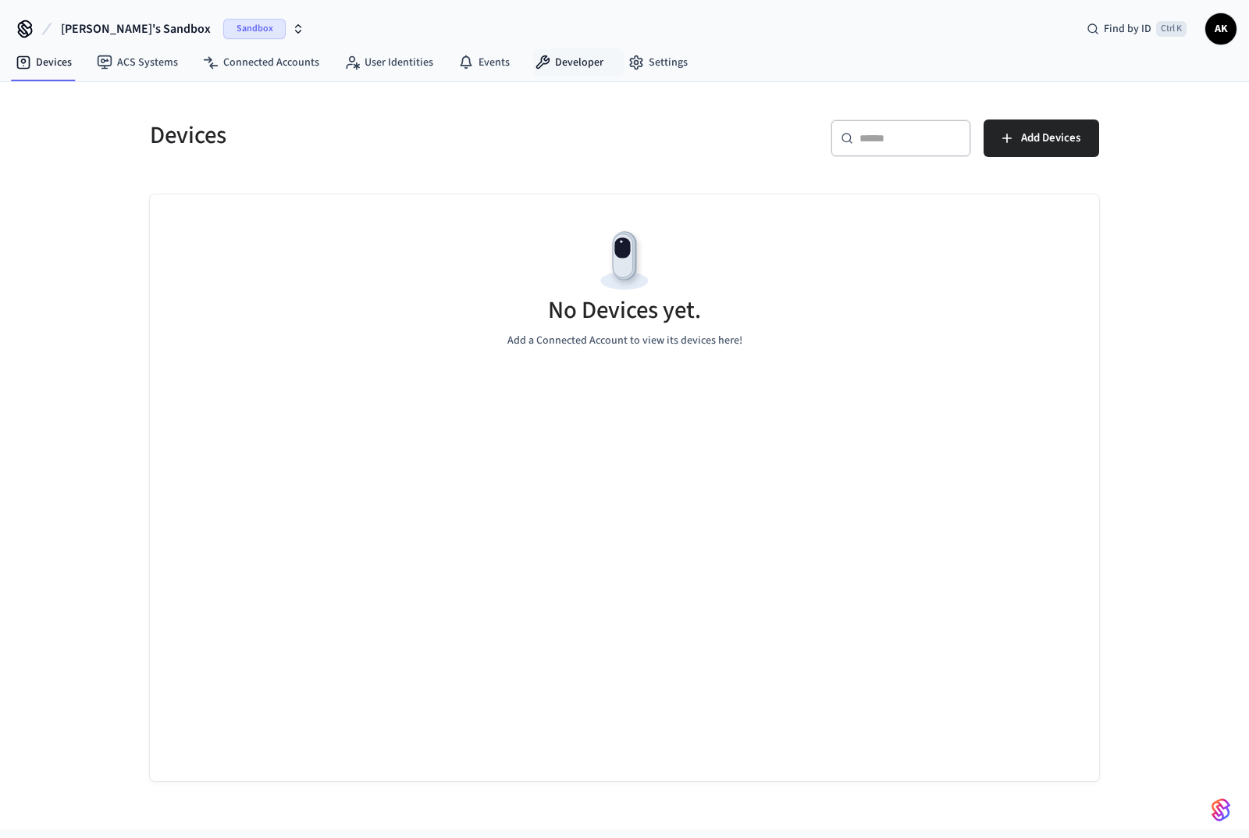
click at [586, 62] on link "Developer" at bounding box center [569, 62] width 94 height 28
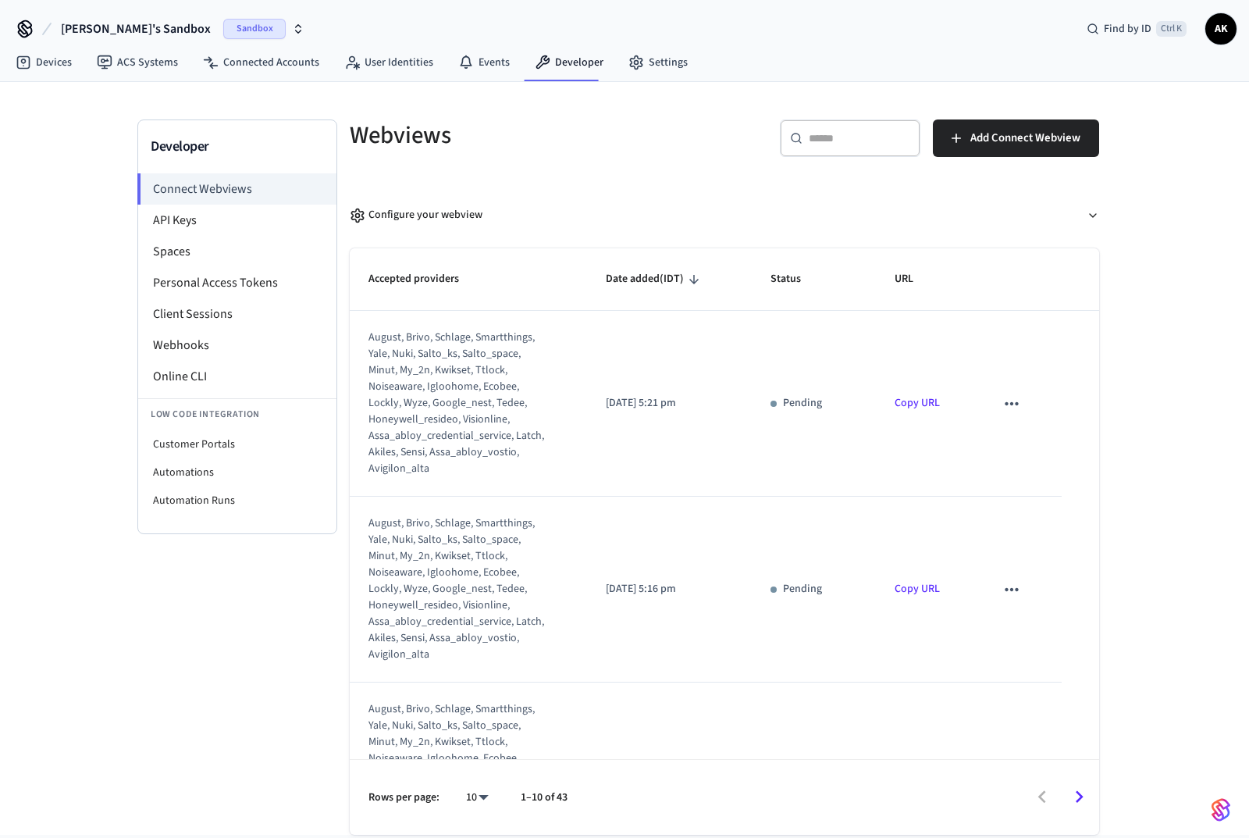
click at [191, 346] on li "Webhooks" at bounding box center [237, 345] width 198 height 31
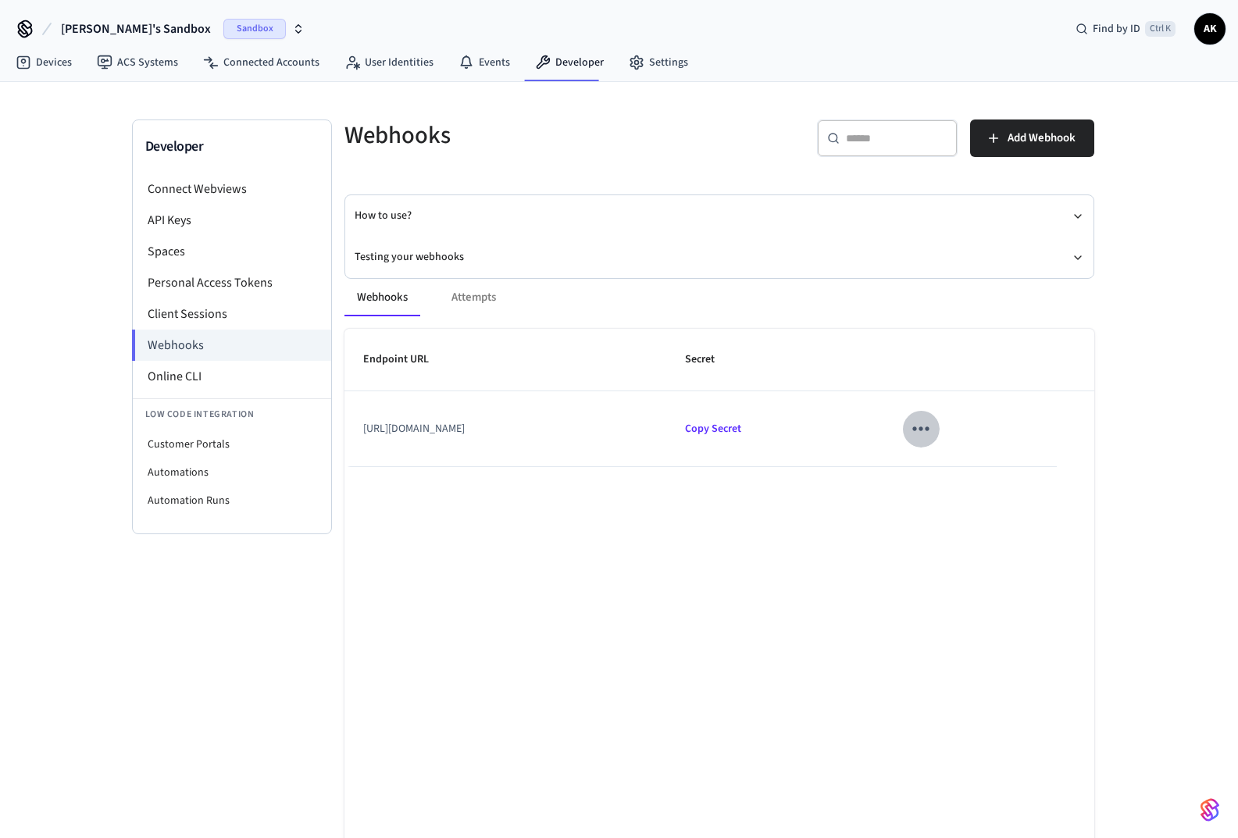
click at [932, 426] on icon "sticky table" at bounding box center [920, 428] width 24 height 24
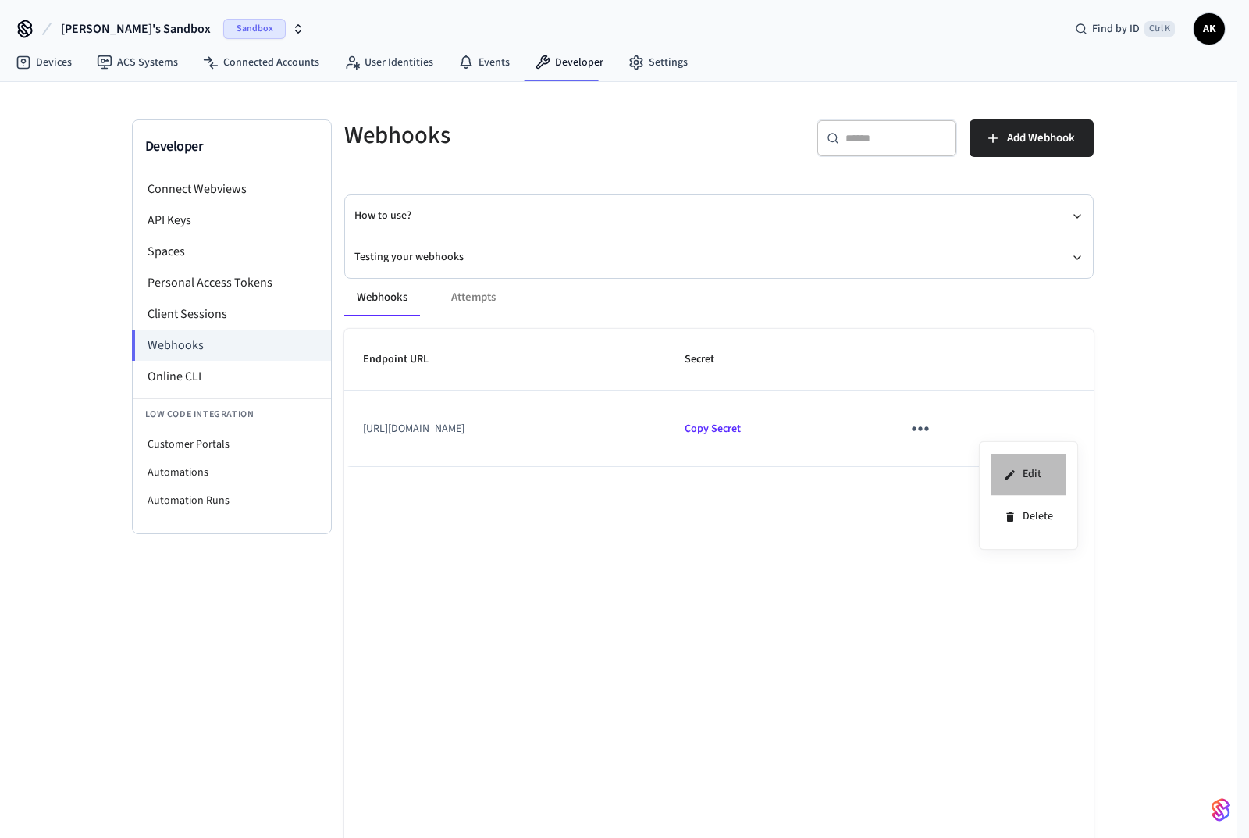
click at [1021, 468] on li "Edit" at bounding box center [1029, 475] width 74 height 42
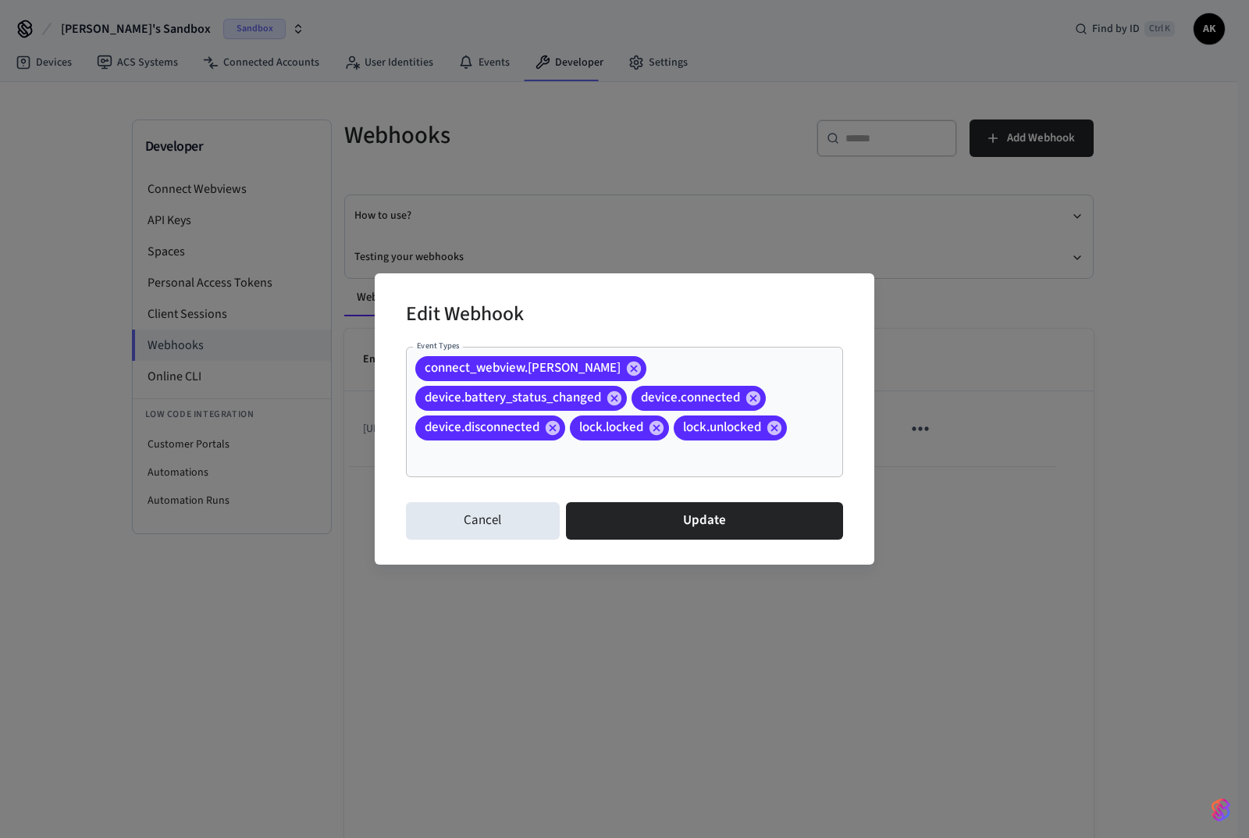
click at [493, 522] on button "Cancel" at bounding box center [483, 520] width 154 height 37
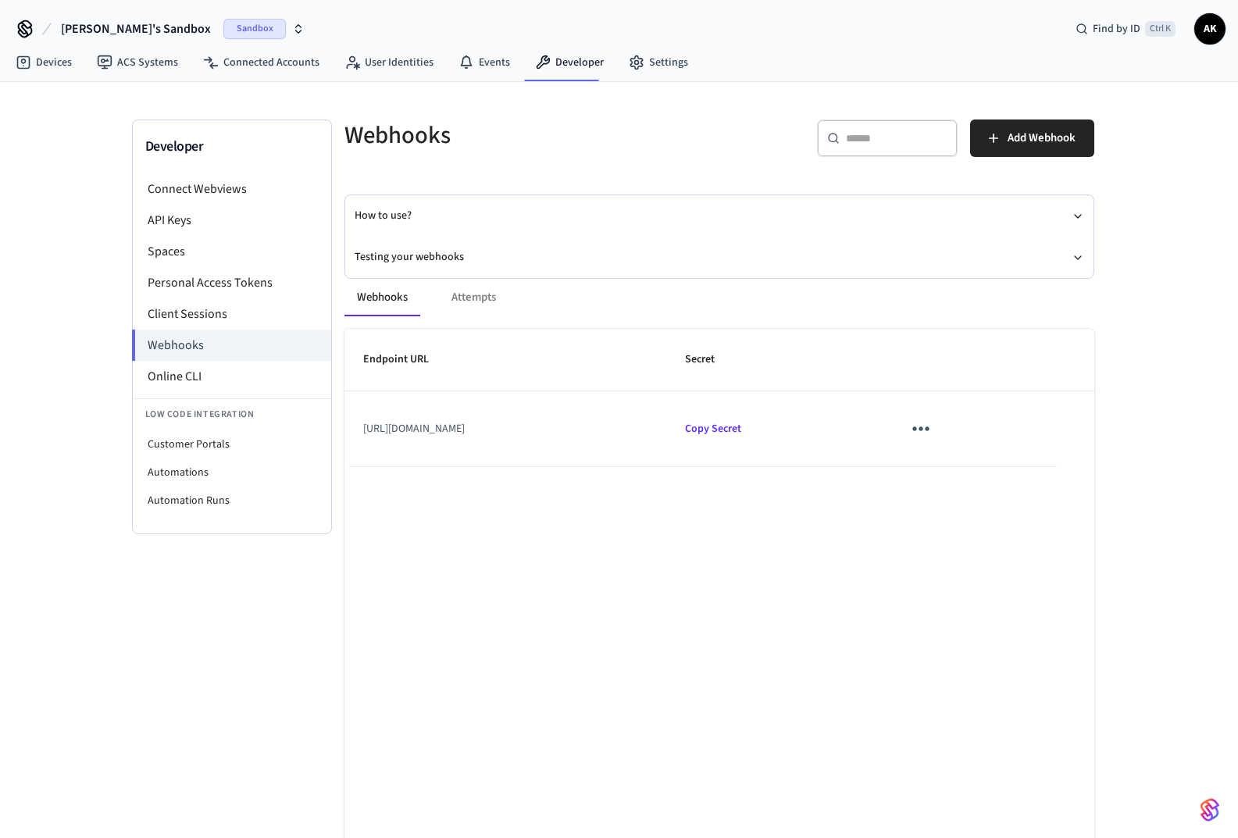
drag, startPoint x: 358, startPoint y: 428, endPoint x: 695, endPoint y: 427, distance: 337.3
click at [667, 427] on td "[URL][DOMAIN_NAME]" at bounding box center [505, 428] width 322 height 75
copy td "[URL][DOMAIN_NAME]"
click at [223, 24] on span "Sandbox" at bounding box center [254, 29] width 62 height 20
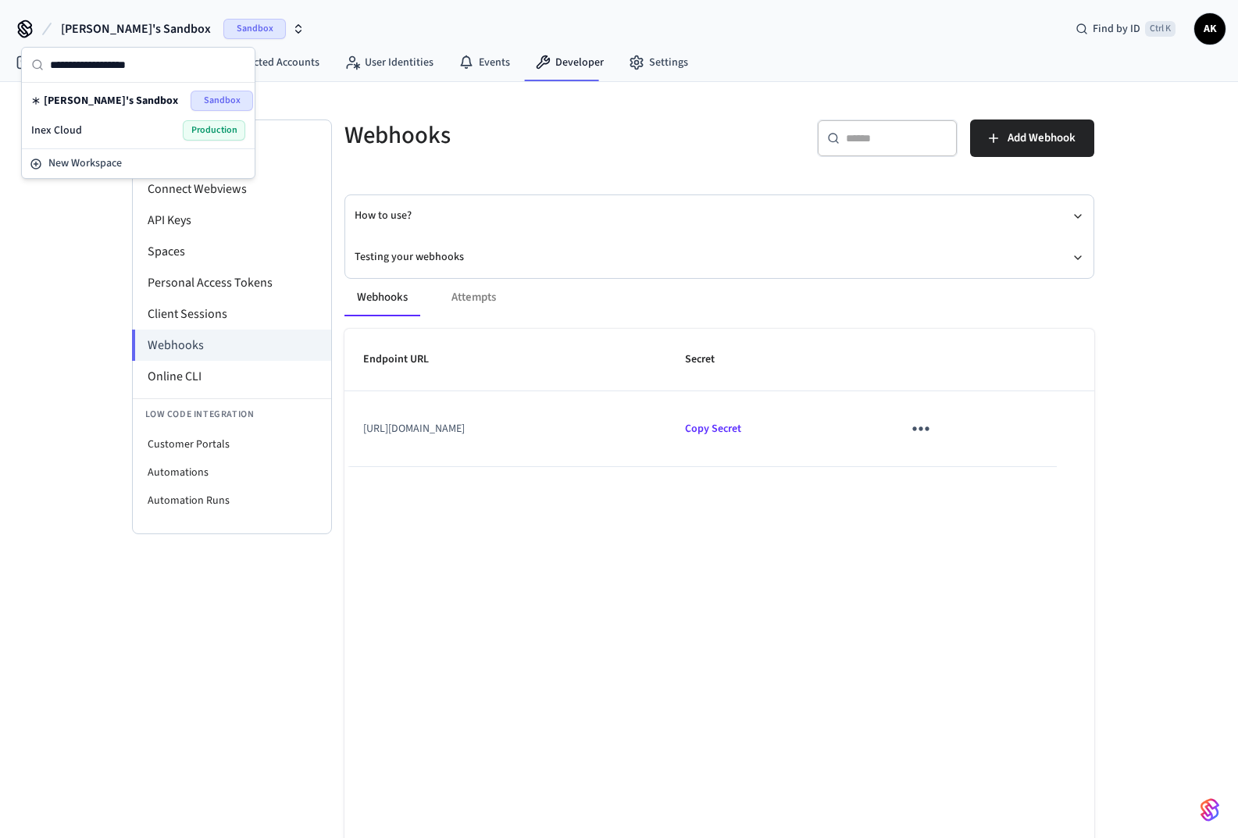
click at [213, 130] on span "Production" at bounding box center [214, 130] width 62 height 20
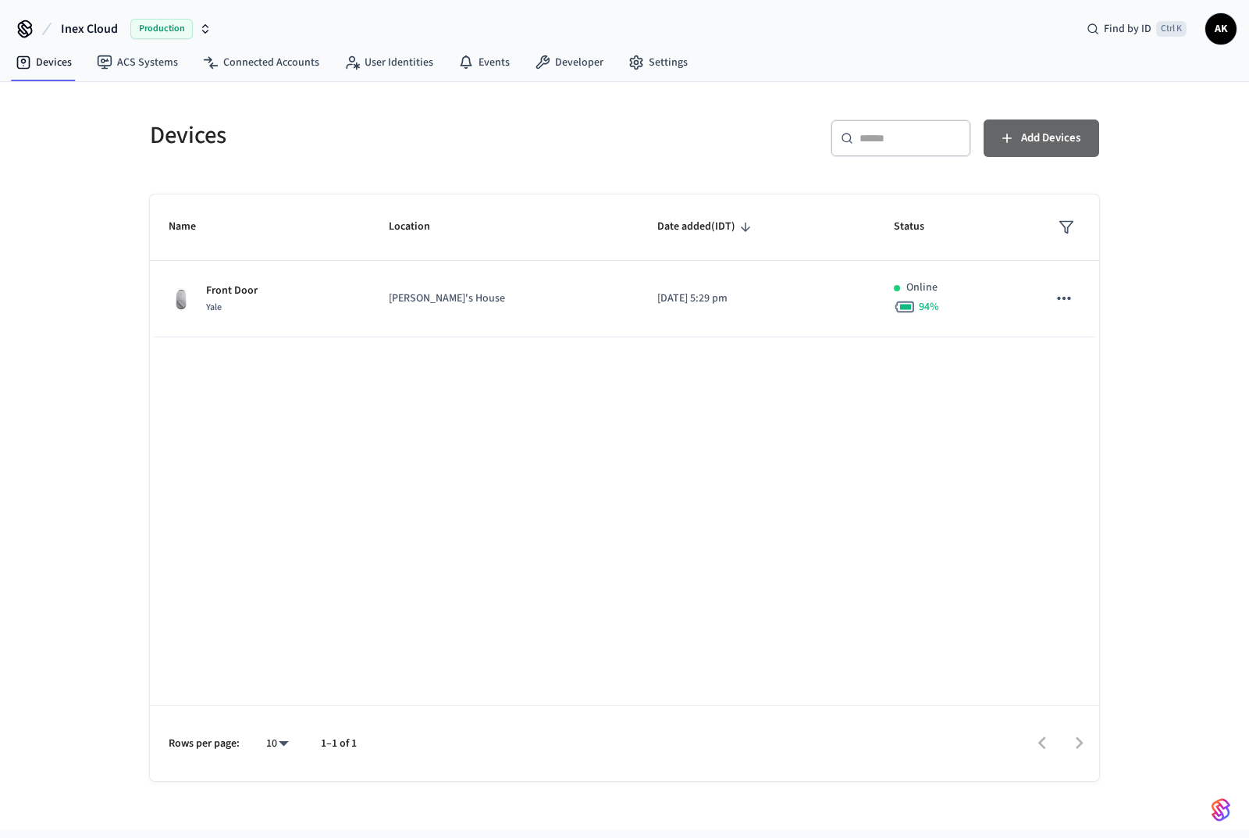
click at [1031, 134] on span "Add Devices" at bounding box center [1050, 138] width 59 height 20
click at [584, 69] on link "Developer" at bounding box center [569, 62] width 94 height 28
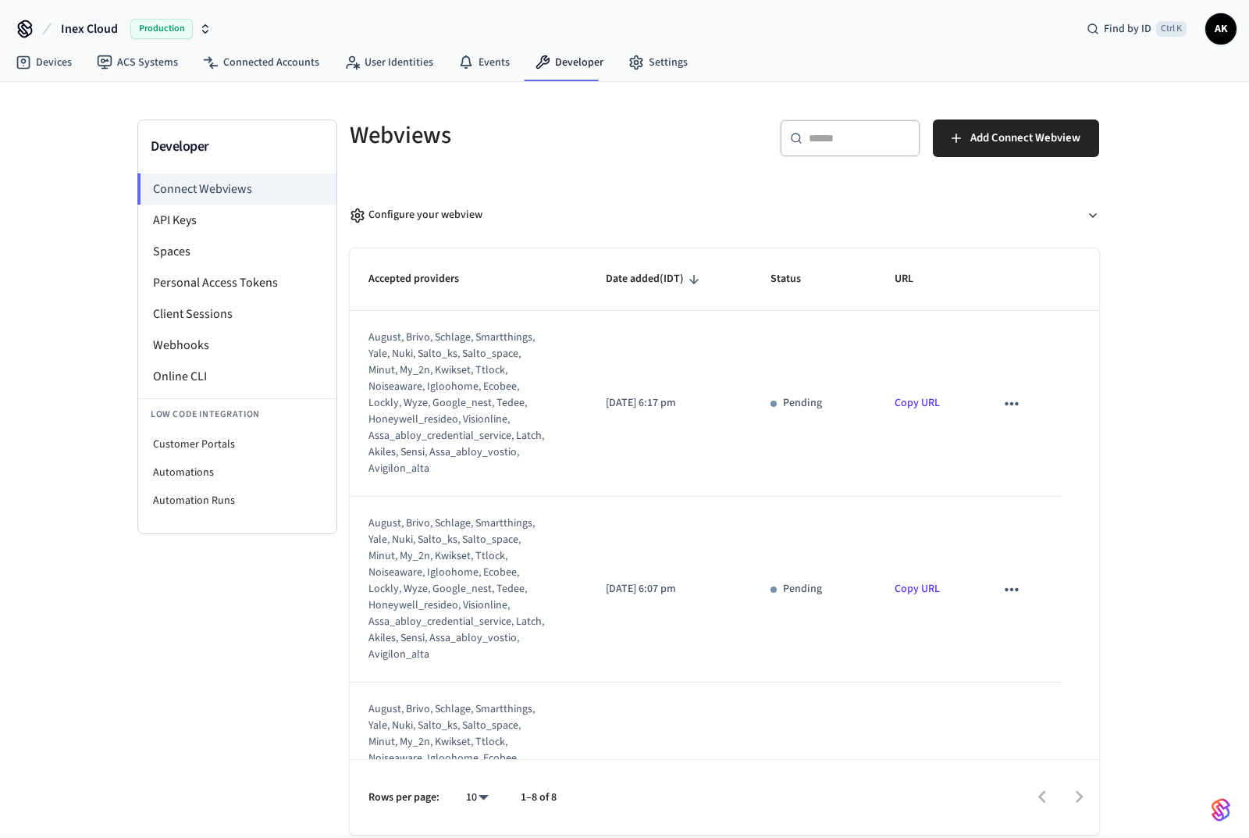
click at [199, 318] on li "Client Sessions" at bounding box center [237, 313] width 198 height 31
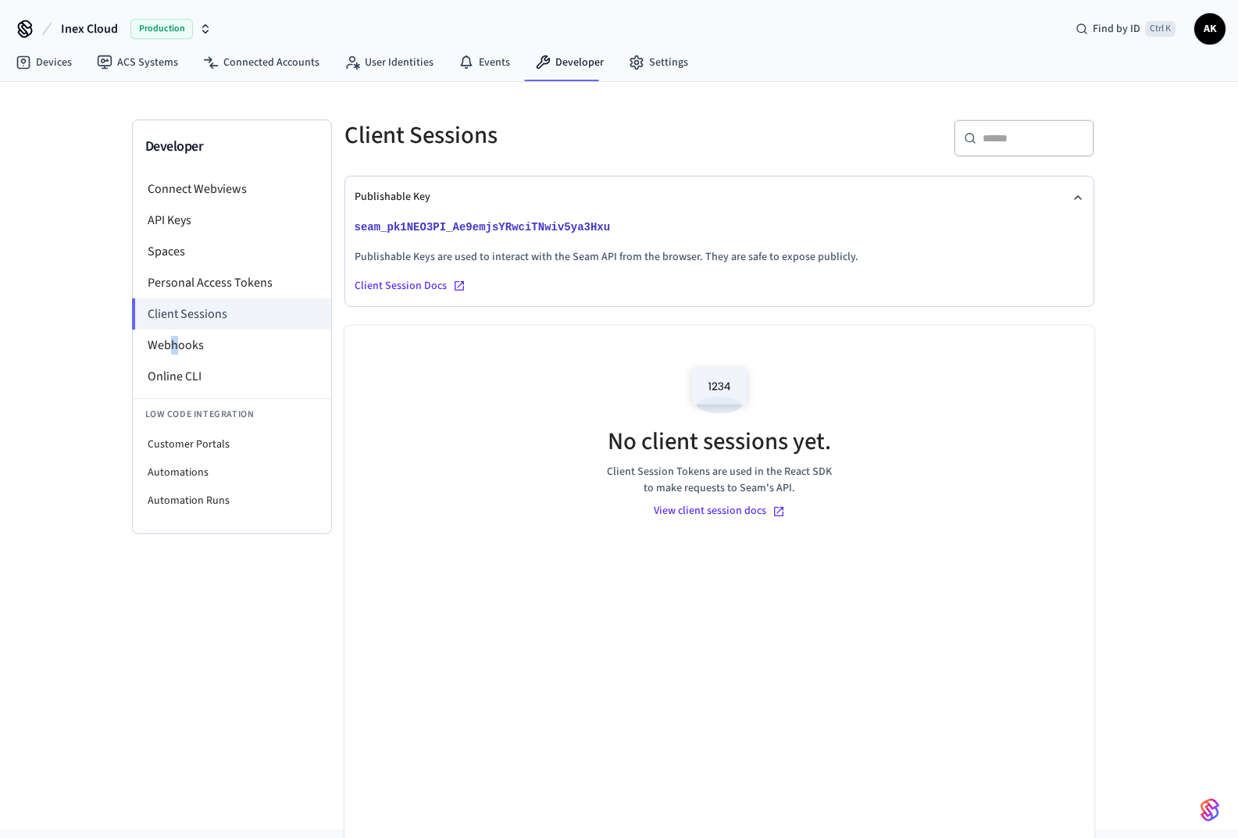
click at [174, 349] on li "Webhooks" at bounding box center [232, 345] width 198 height 31
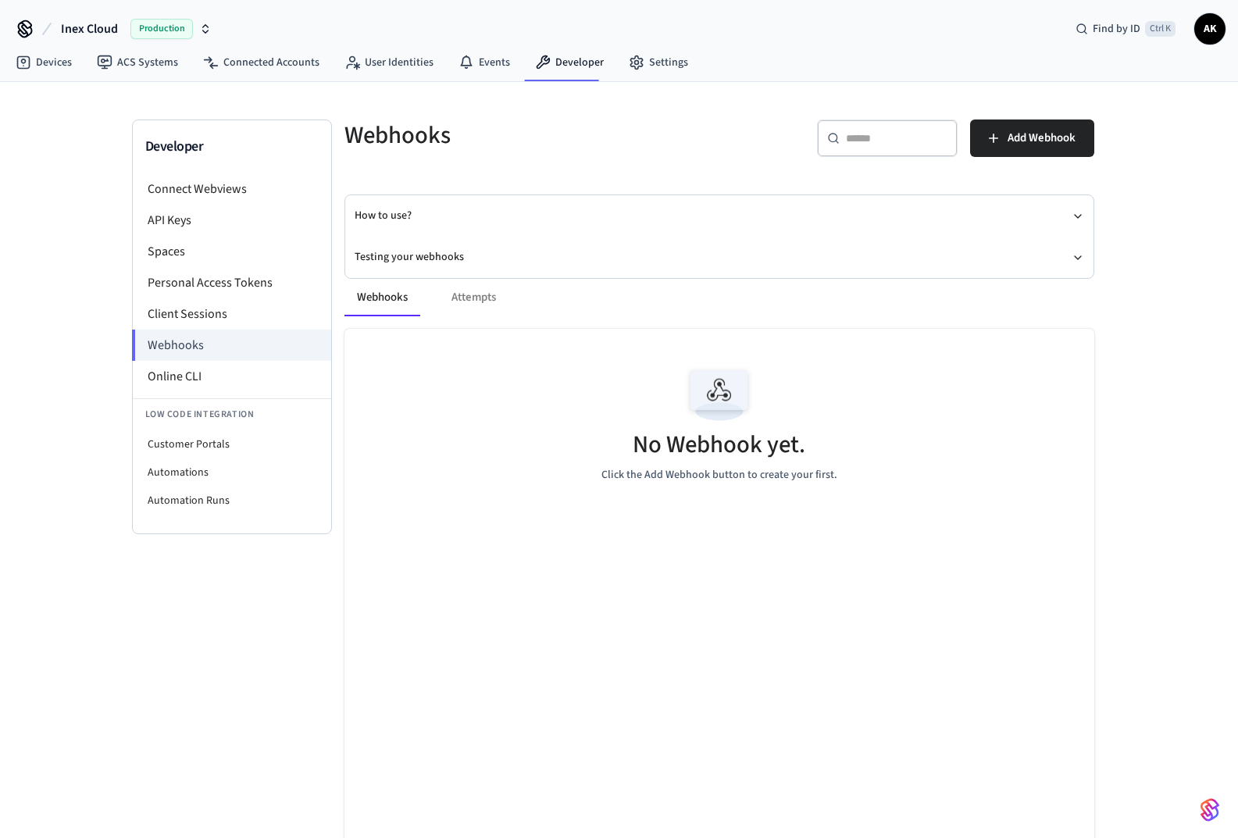
click at [181, 340] on li "Webhooks" at bounding box center [231, 345] width 199 height 31
click at [1047, 141] on span "Add Webhook" at bounding box center [1041, 138] width 68 height 20
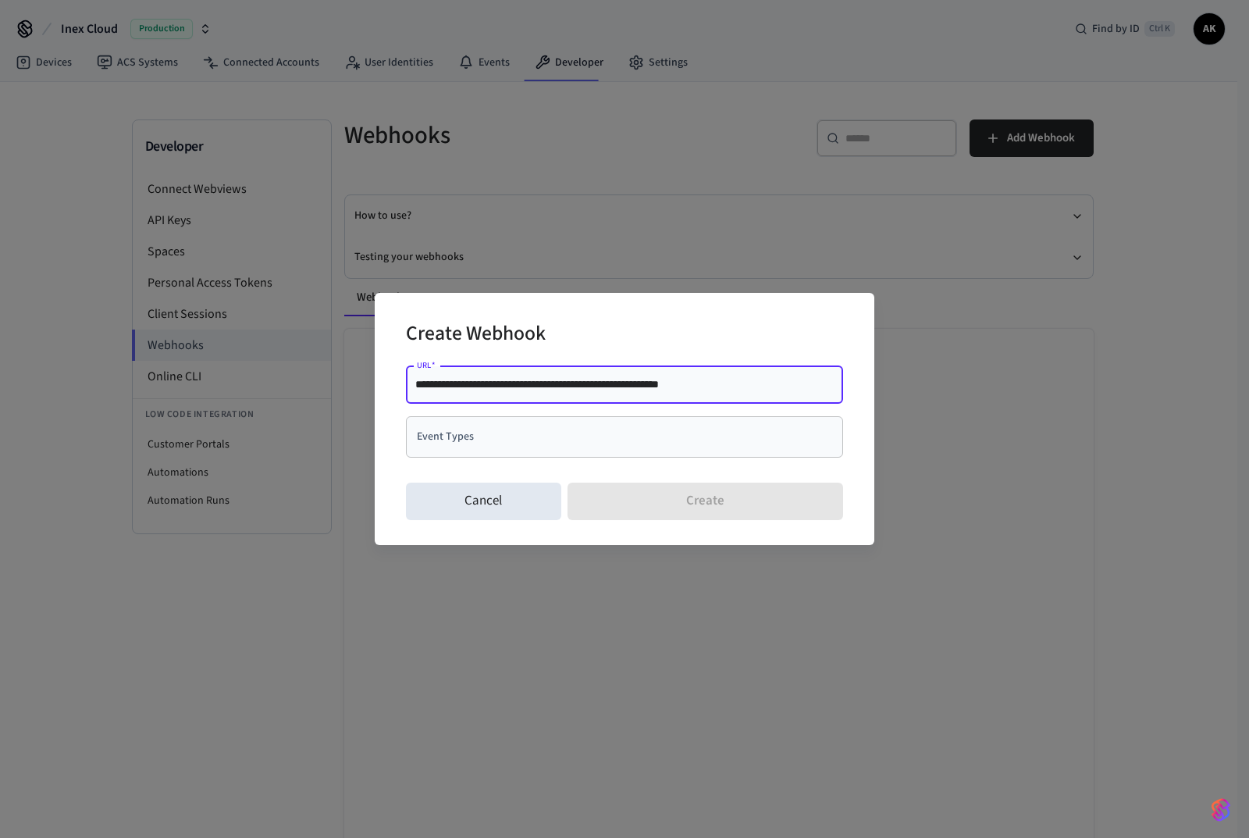
type input "**********"
click at [515, 445] on input "Event Types" at bounding box center [613, 436] width 400 height 27
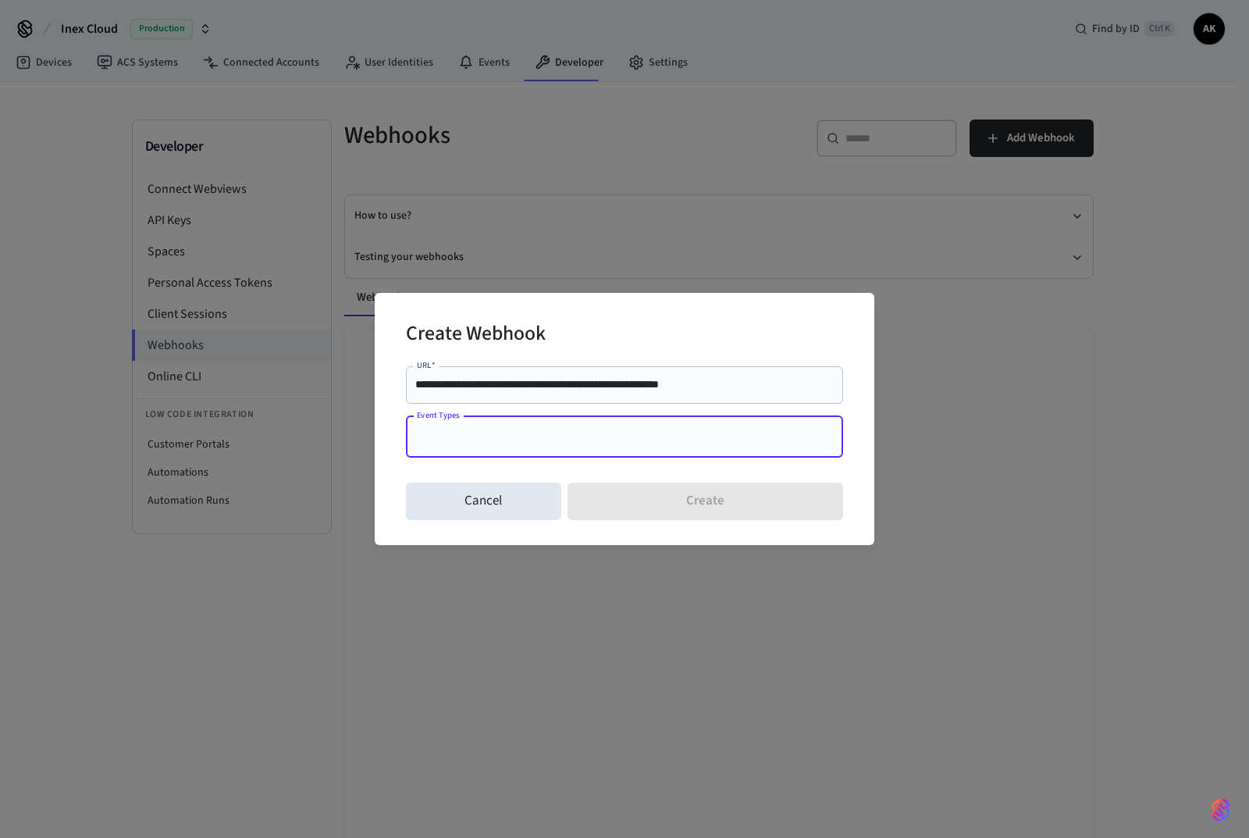
click at [470, 443] on input "Event Types" at bounding box center [613, 436] width 400 height 27
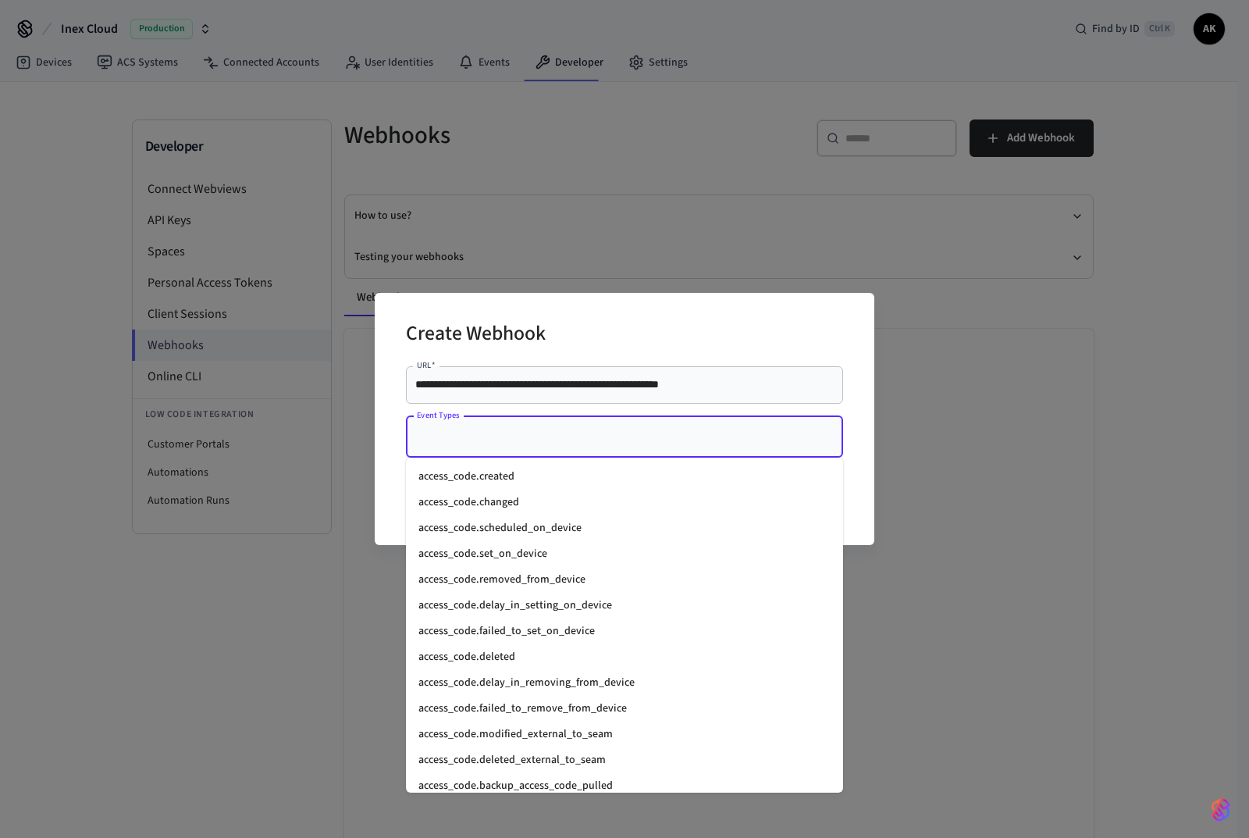
click at [470, 443] on input "Event Types" at bounding box center [613, 436] width 400 height 27
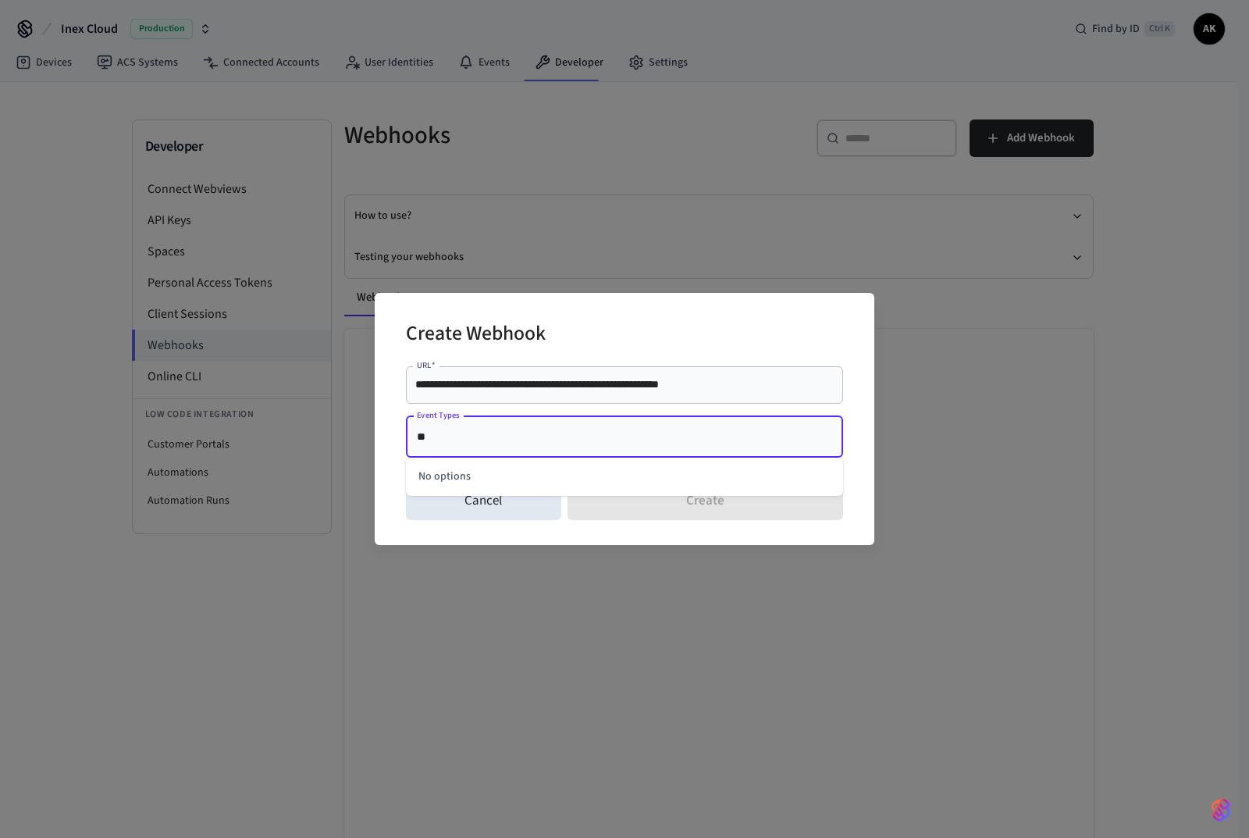
type input "*"
type input "*********"
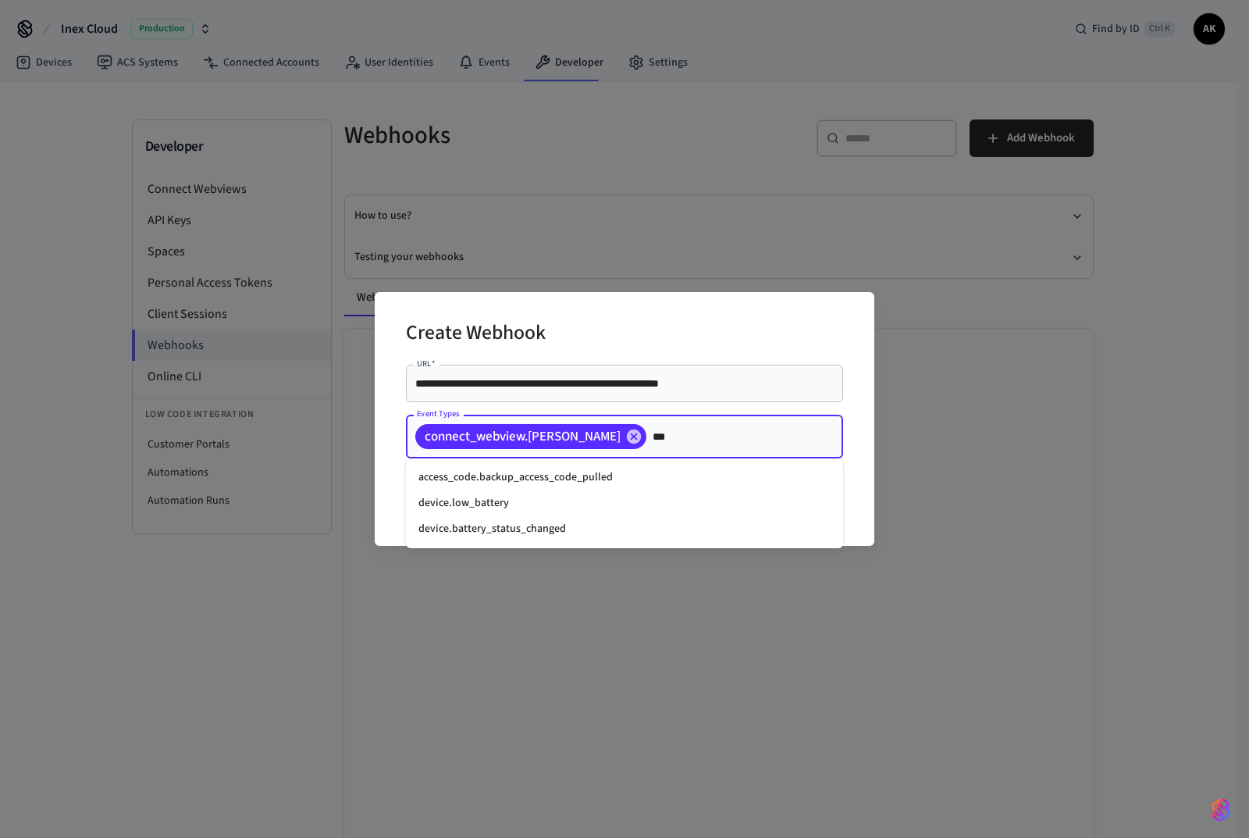
type input "****"
click at [565, 508] on li "device.battery_status_changed" at bounding box center [624, 503] width 437 height 26
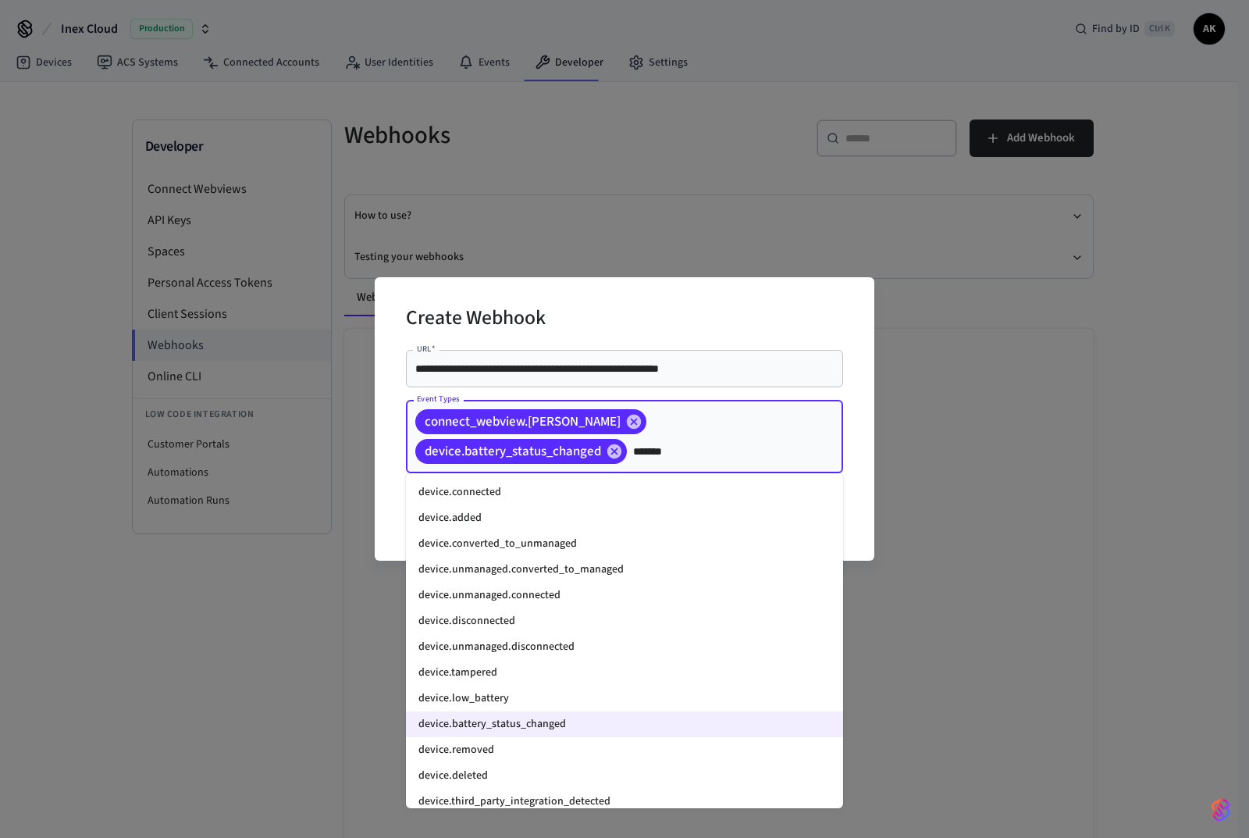
type input "********"
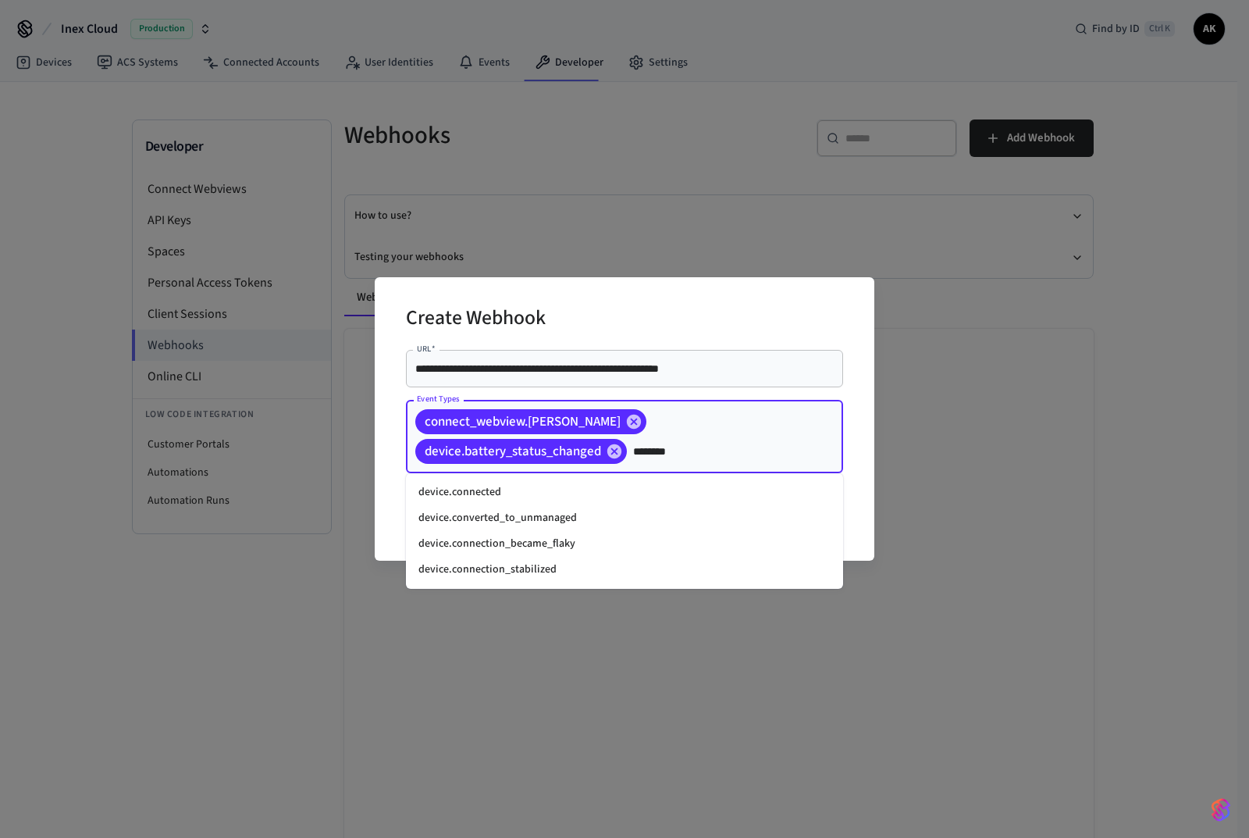
click at [583, 500] on li "device.connected" at bounding box center [624, 492] width 437 height 26
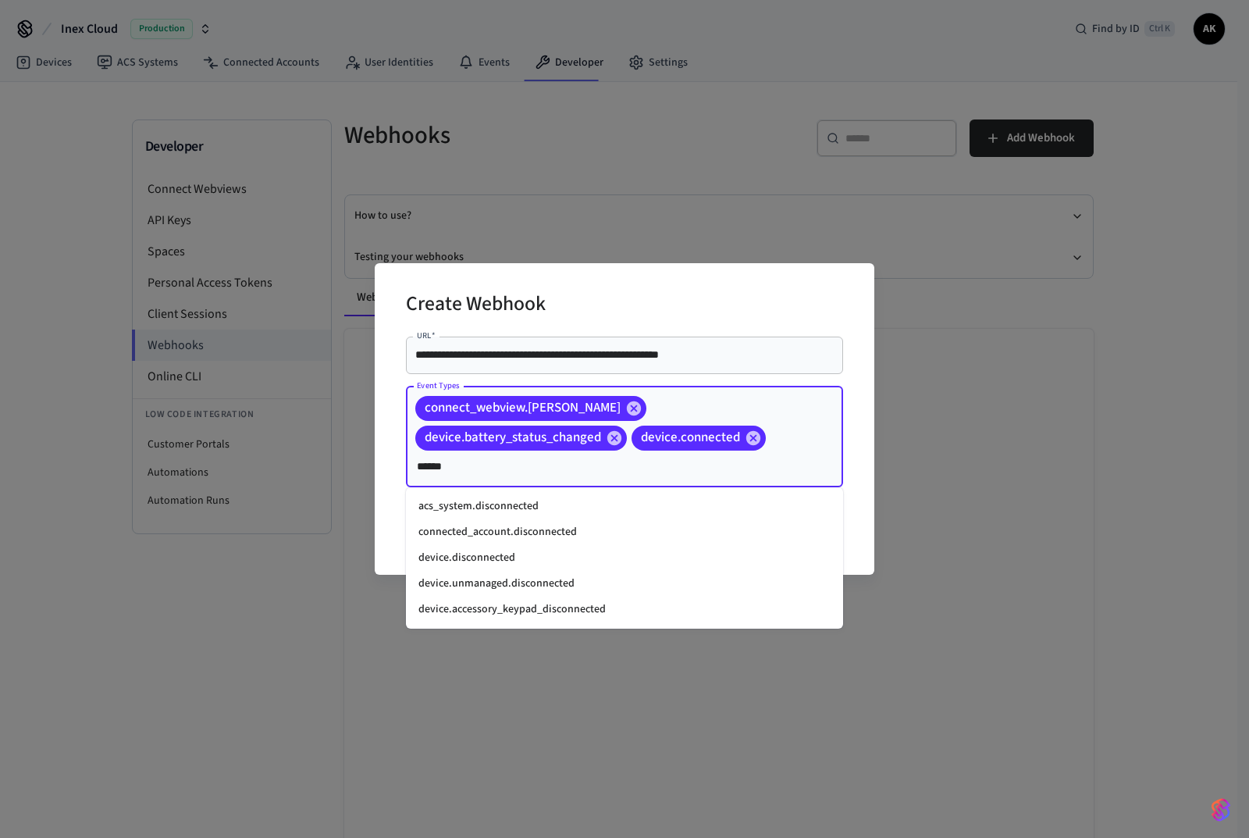
type input "*******"
click at [483, 558] on li "device.disconnected" at bounding box center [624, 558] width 437 height 26
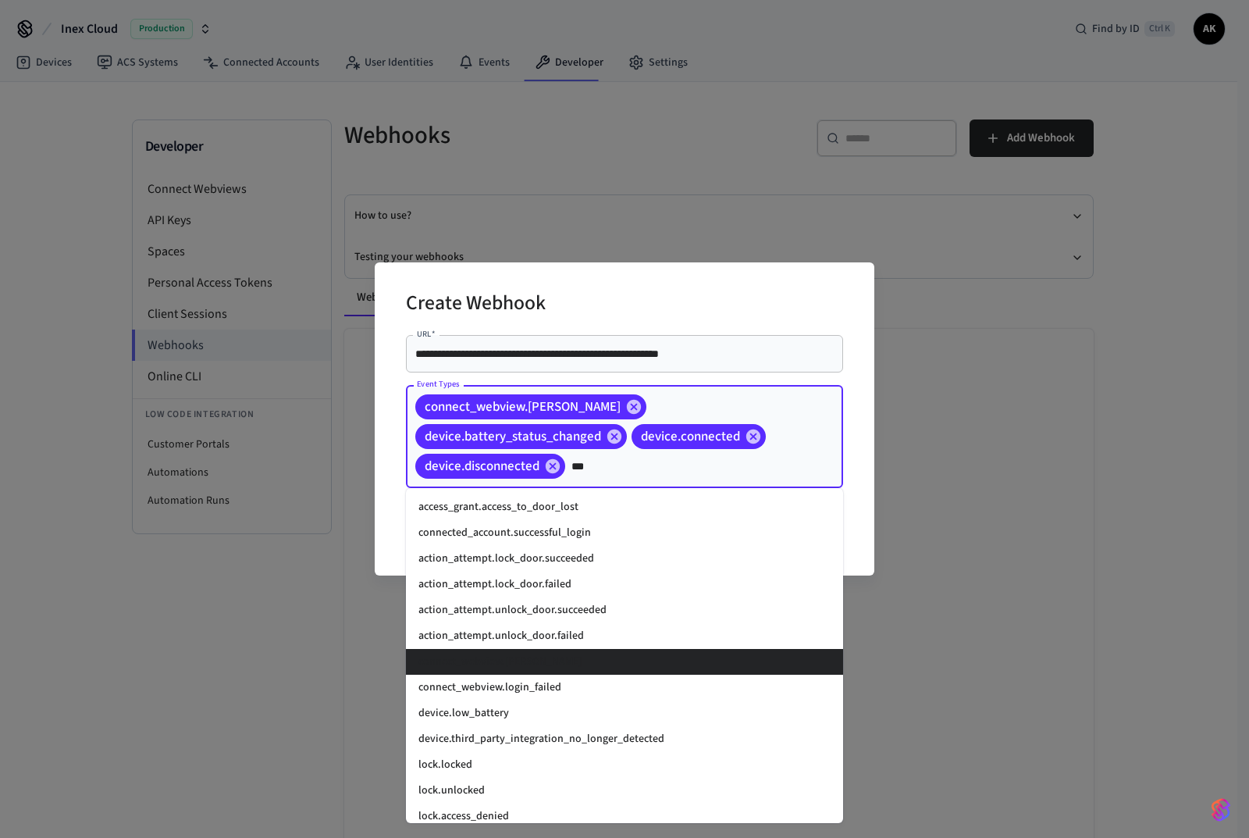
type input "****"
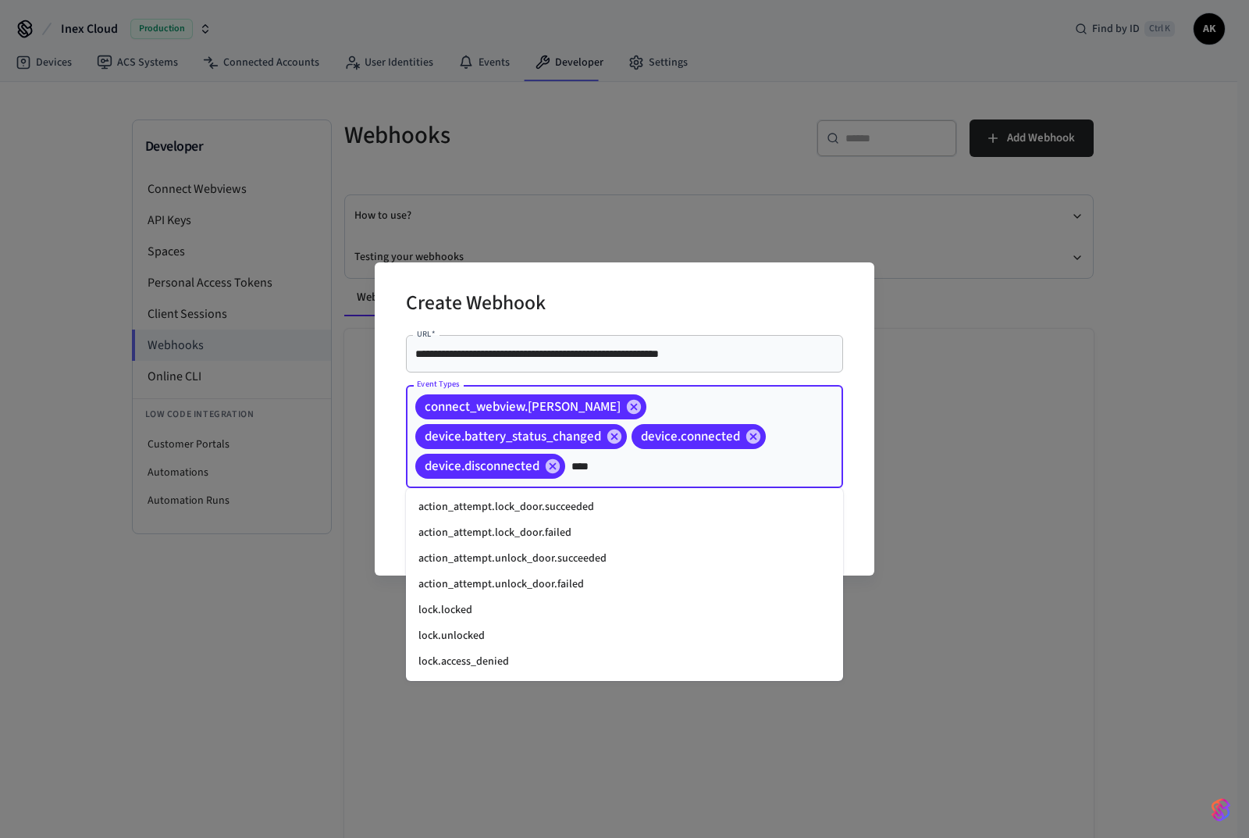
click at [479, 612] on li "lock.locked" at bounding box center [624, 610] width 437 height 26
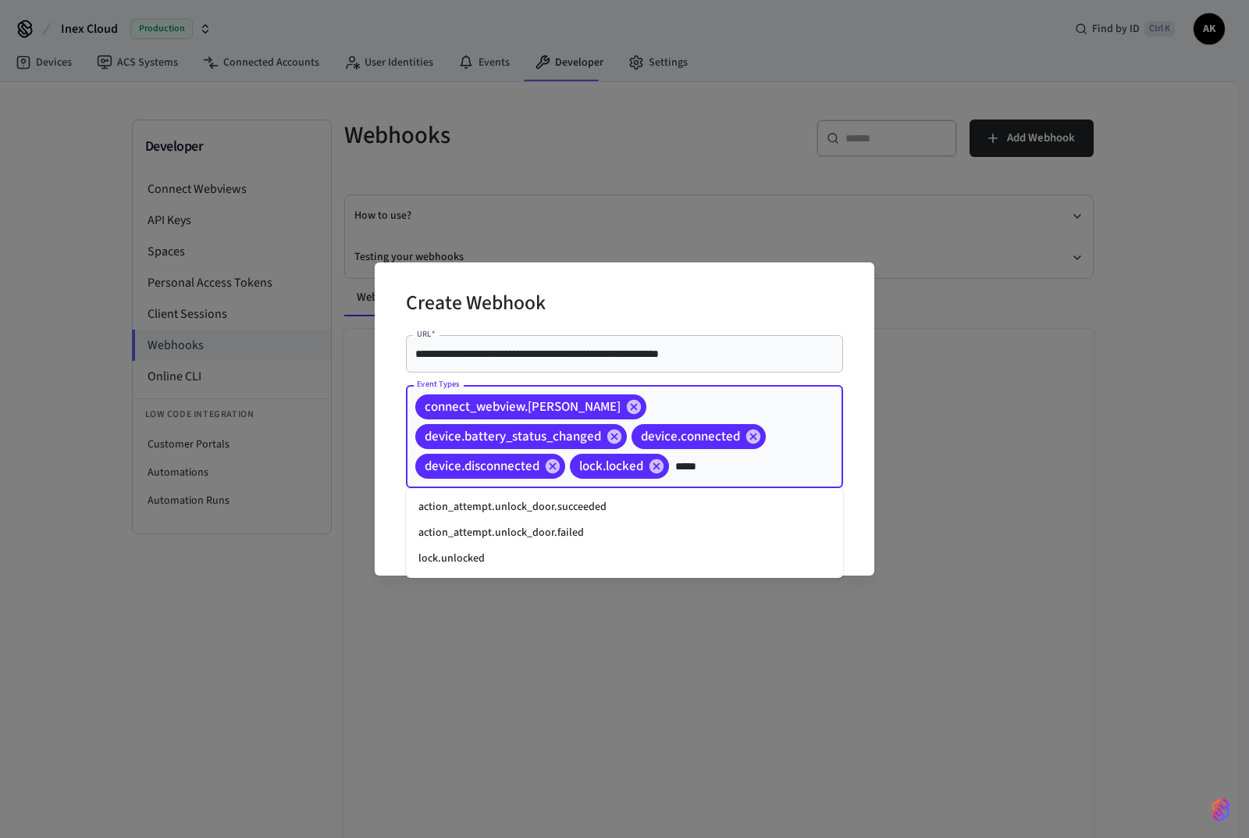
type input "******"
click at [466, 558] on li "lock.unlocked" at bounding box center [624, 559] width 437 height 26
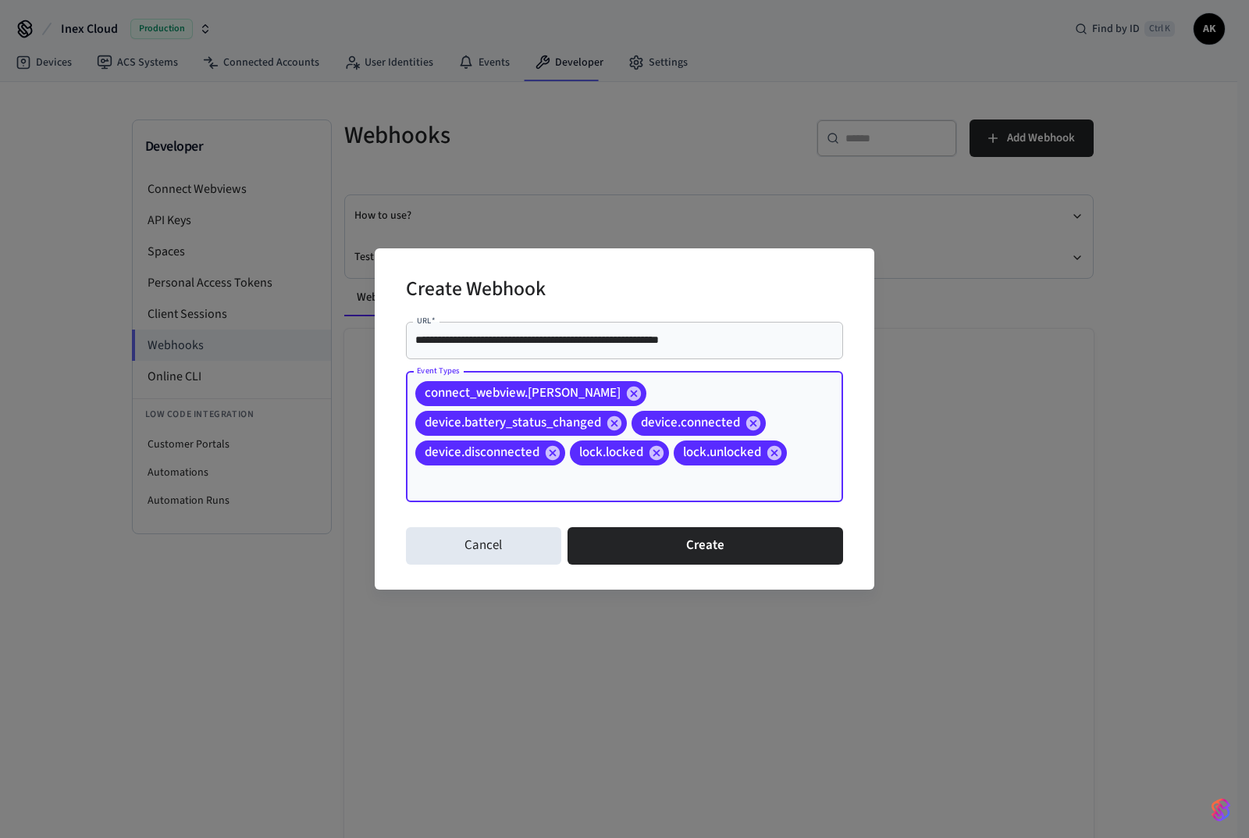
click at [718, 549] on button "Create" at bounding box center [706, 545] width 276 height 37
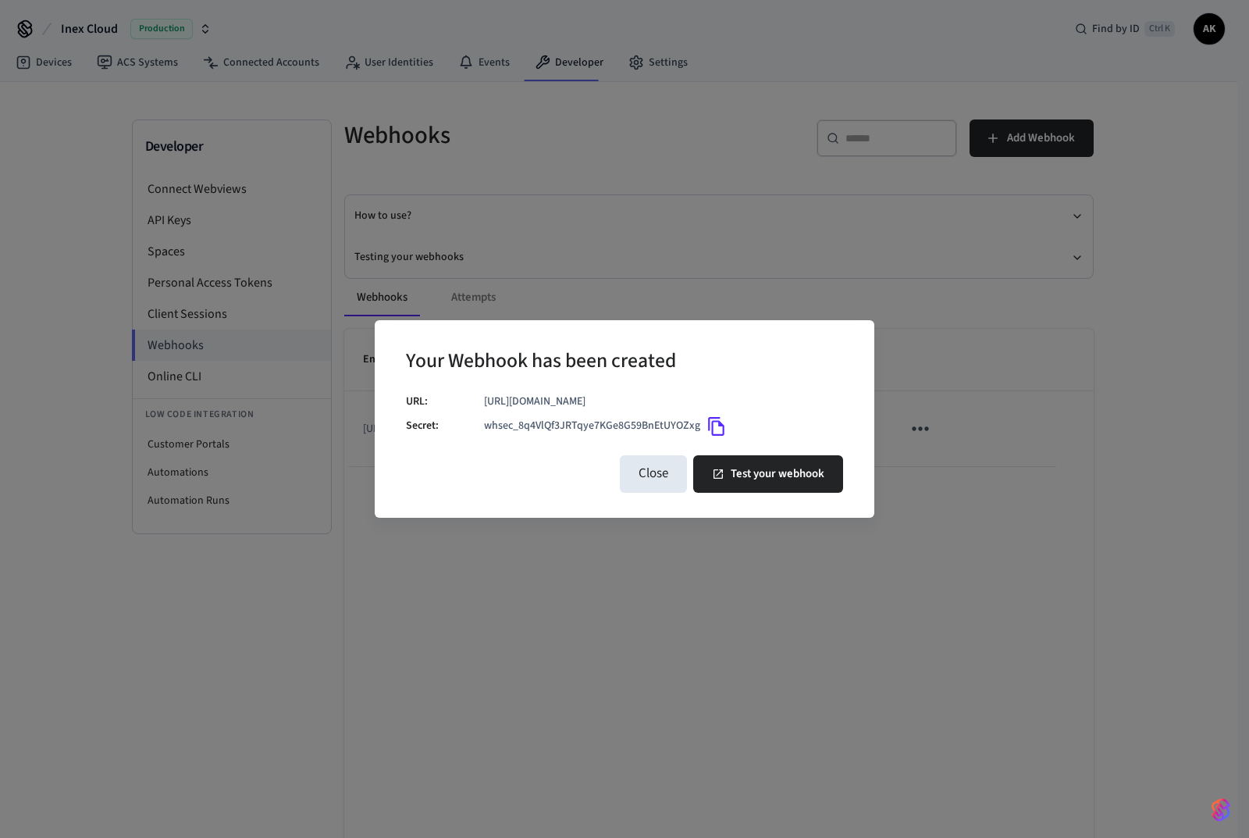
click at [650, 472] on button "Close" at bounding box center [653, 473] width 67 height 37
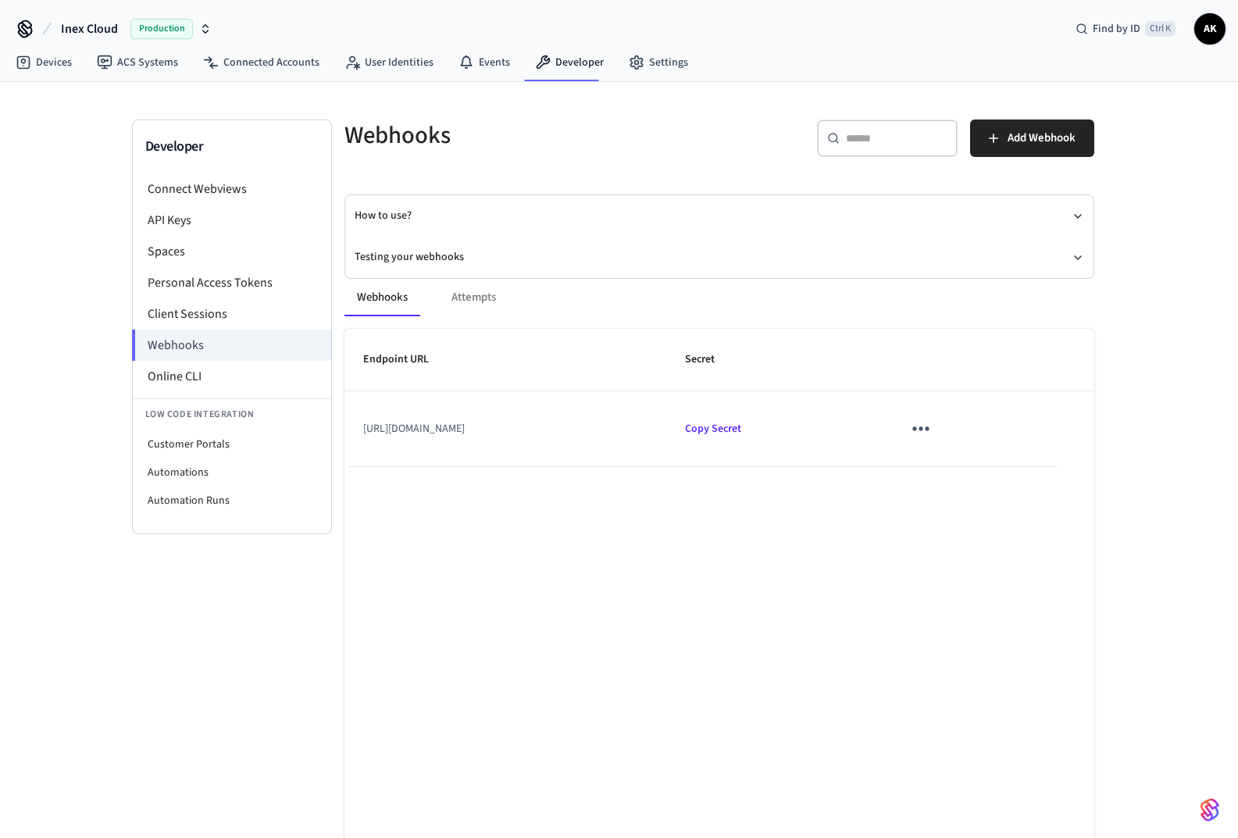
click at [182, 310] on li "Client Sessions" at bounding box center [232, 313] width 198 height 31
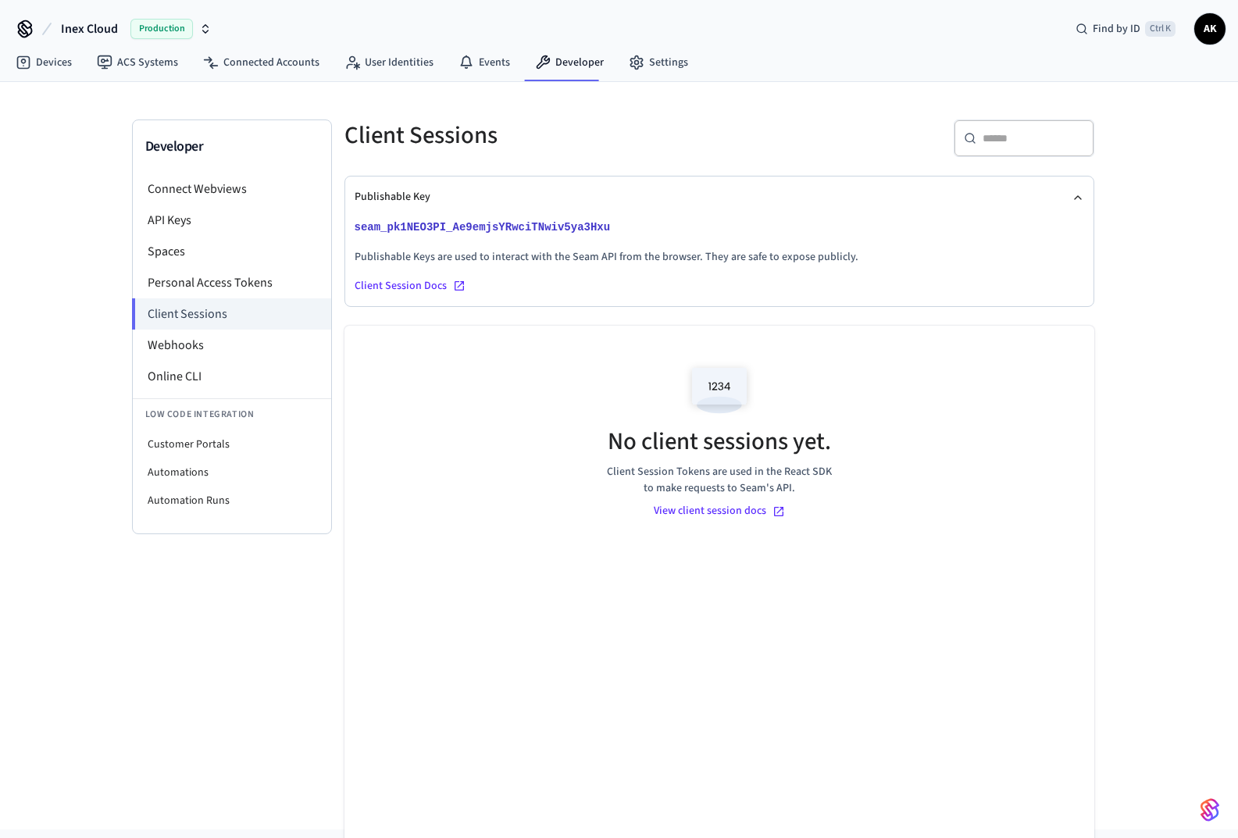
click at [184, 347] on li "Webhooks" at bounding box center [232, 345] width 198 height 31
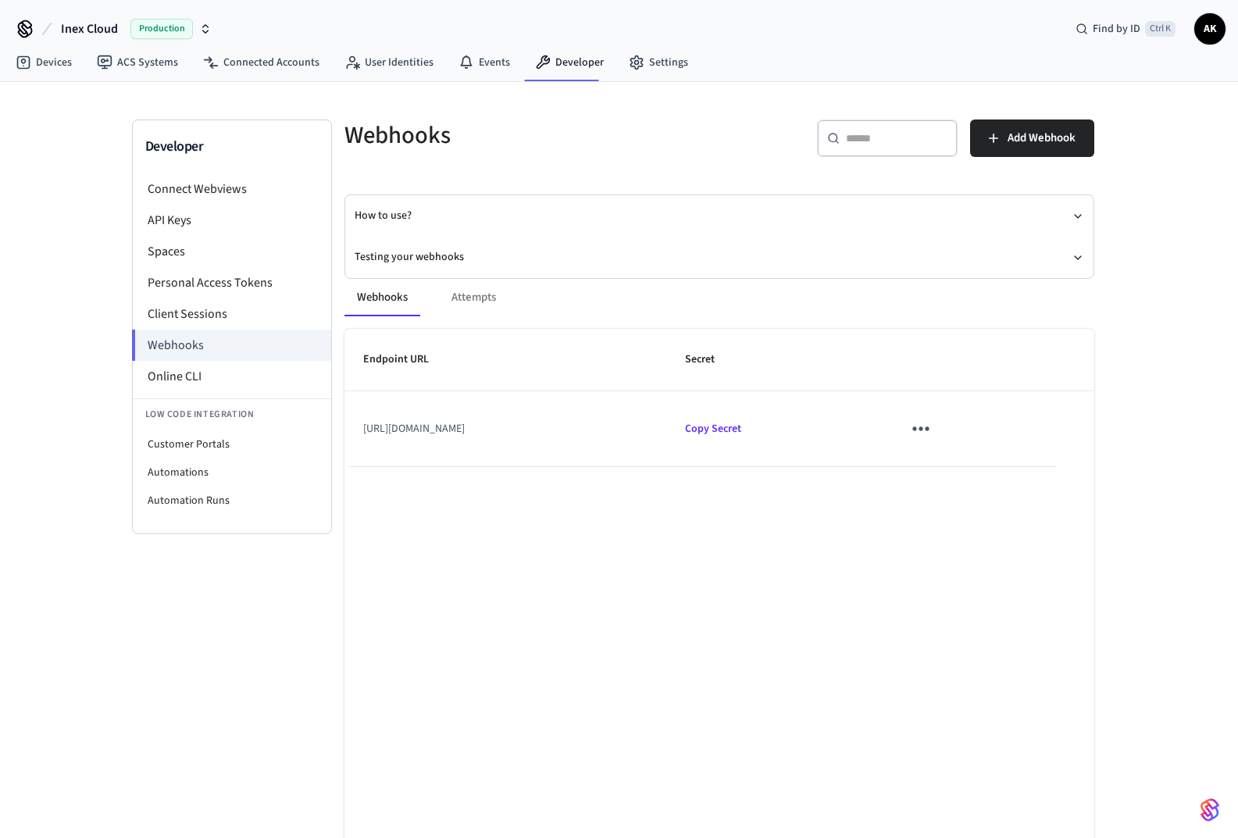
click at [176, 244] on li "Spaces" at bounding box center [232, 251] width 198 height 31
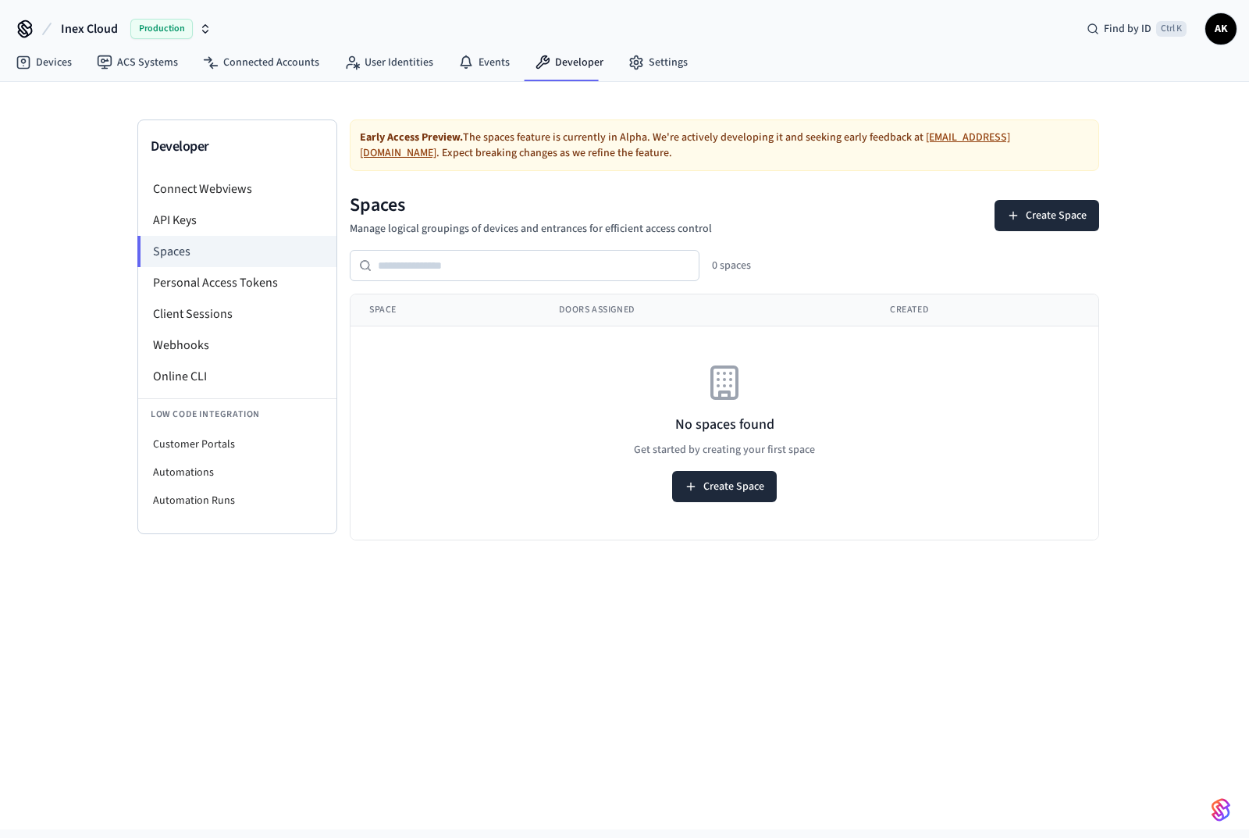
click at [208, 223] on li "API Keys" at bounding box center [237, 220] width 198 height 31
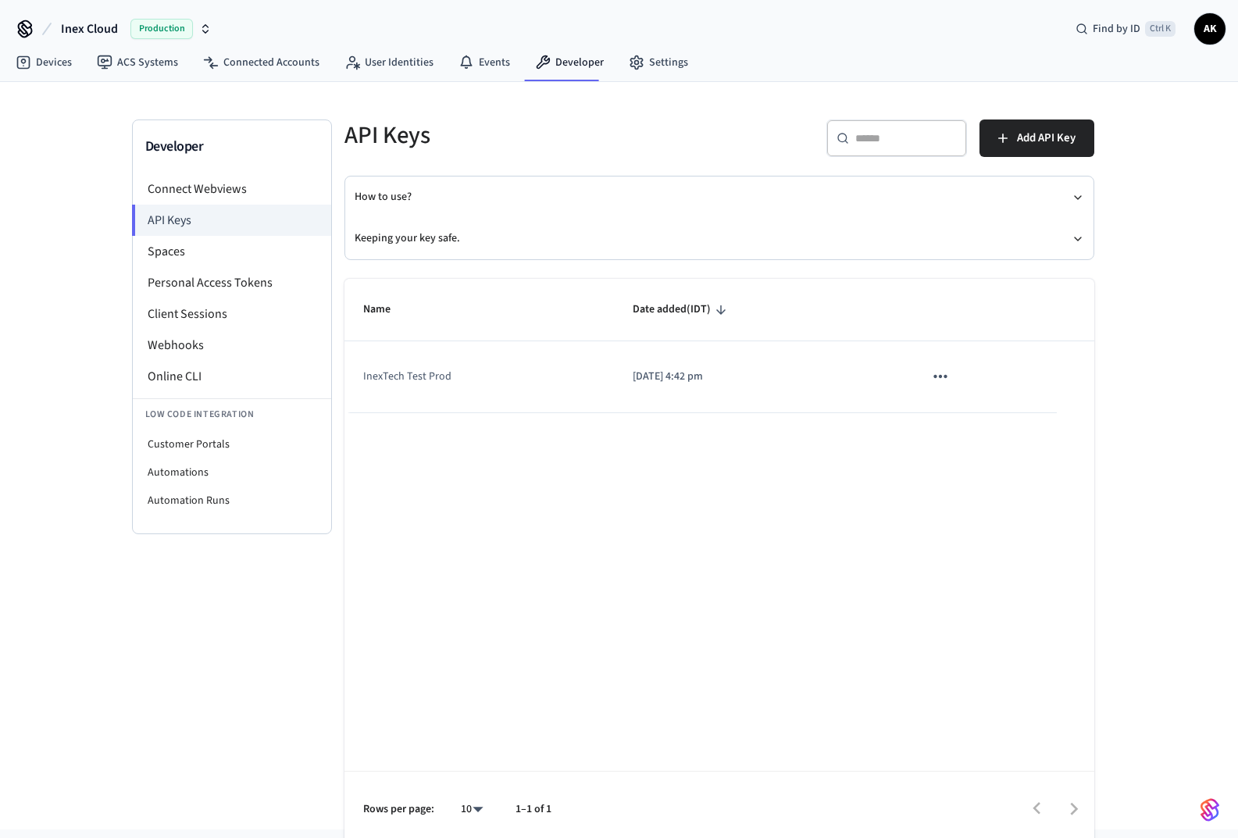
click at [198, 195] on li "Connect Webviews" at bounding box center [232, 188] width 198 height 31
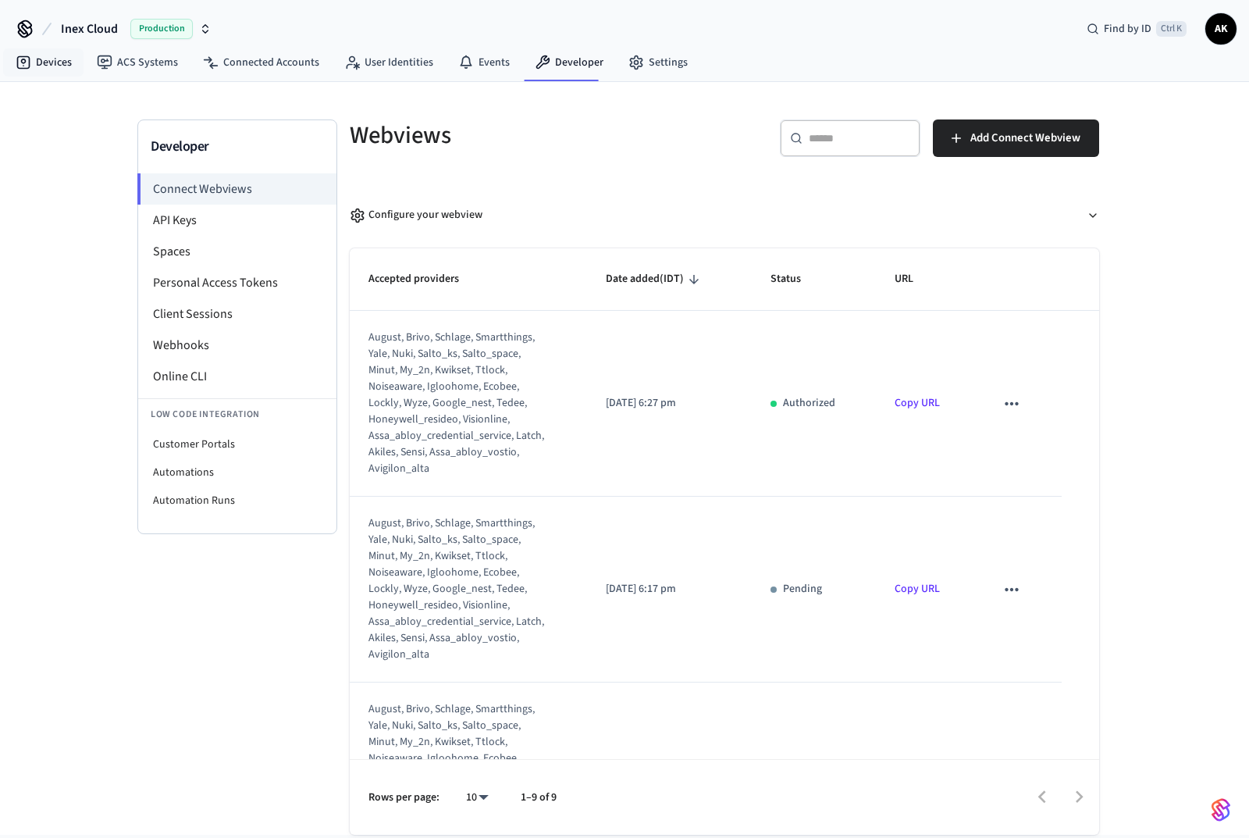
click at [57, 62] on link "Devices" at bounding box center [43, 62] width 81 height 28
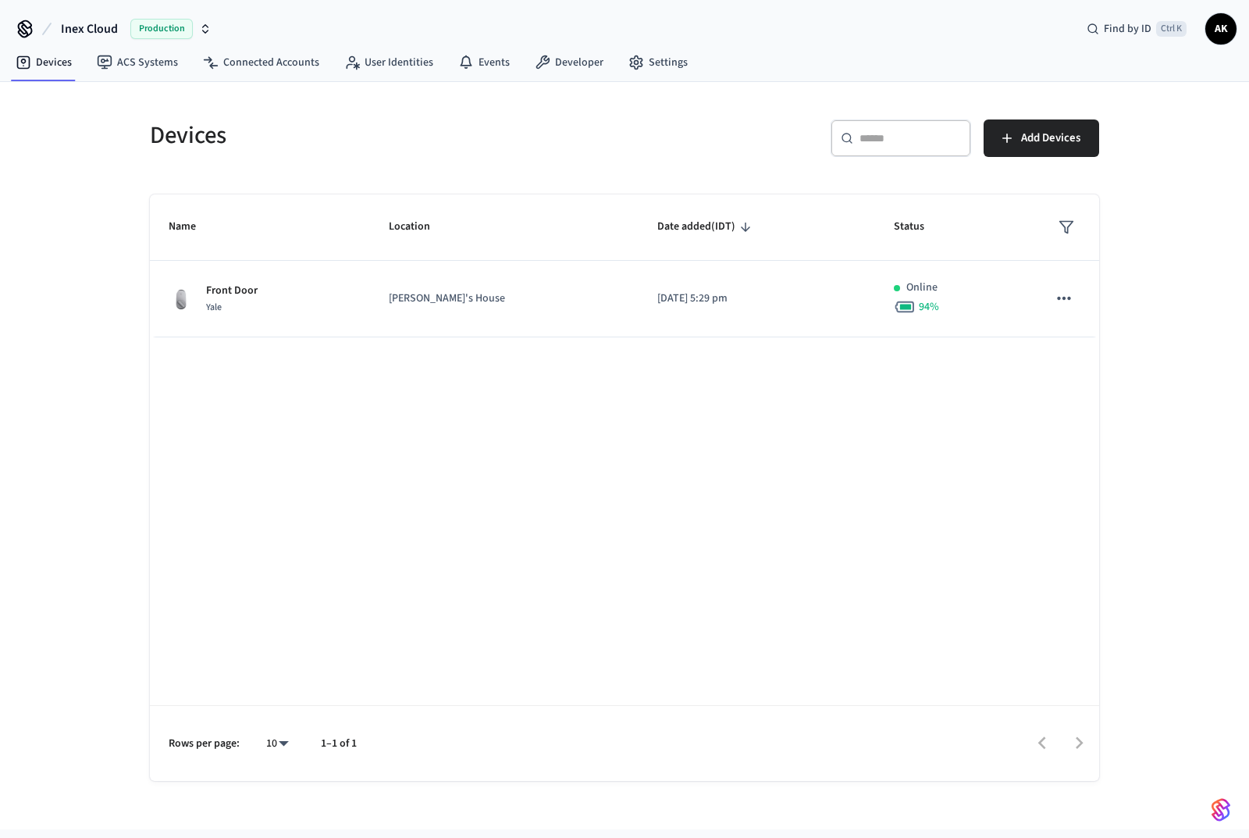
click at [664, 300] on p "[DATE] 5:29 pm" at bounding box center [756, 298] width 199 height 16
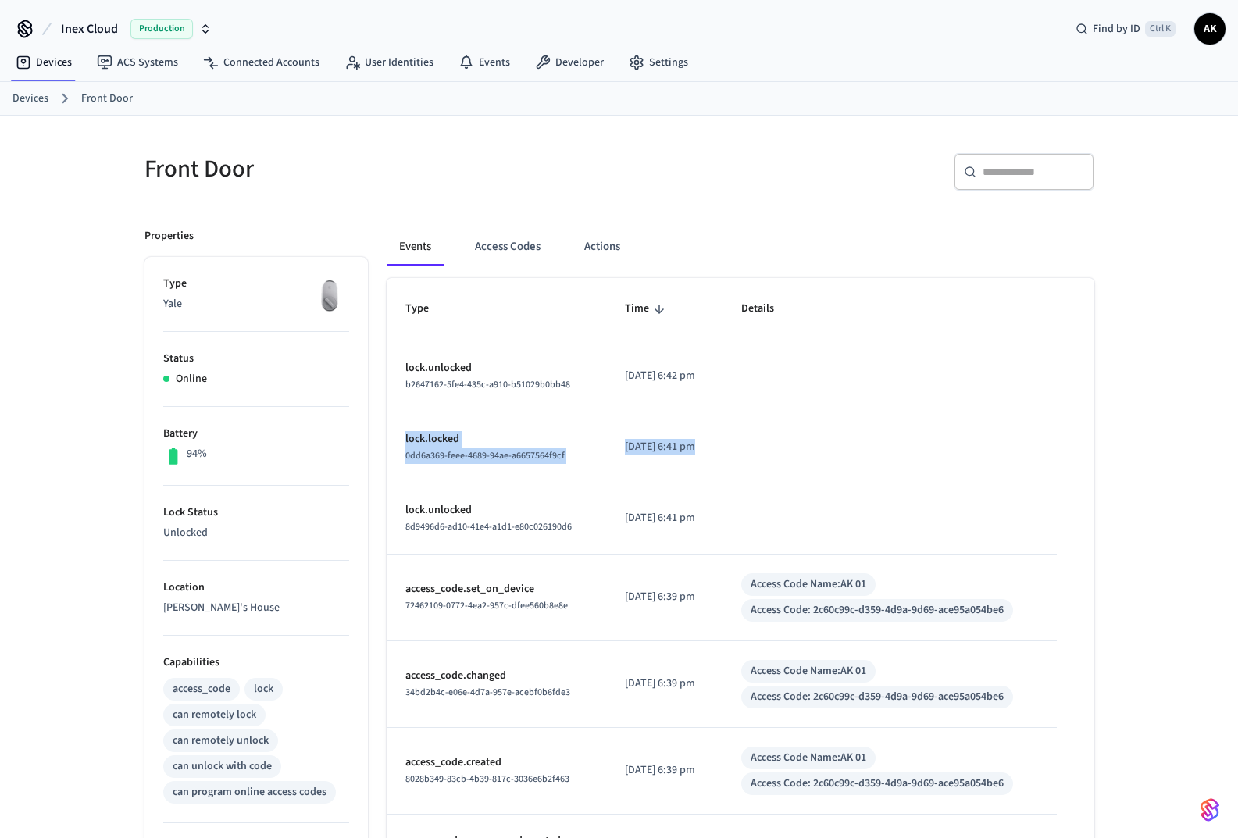
drag, startPoint x: 1032, startPoint y: 391, endPoint x: 771, endPoint y: 461, distance: 270.9
click at [739, 443] on tbody "lock.unlocked b2647162-5fe4-435c-a910-b51029b0bb48 [DATE] 6:42 pm lock.locked 0…" at bounding box center [740, 719] width 707 height 757
click at [634, 444] on p "[DATE] 6:41 pm" at bounding box center [664, 447] width 79 height 16
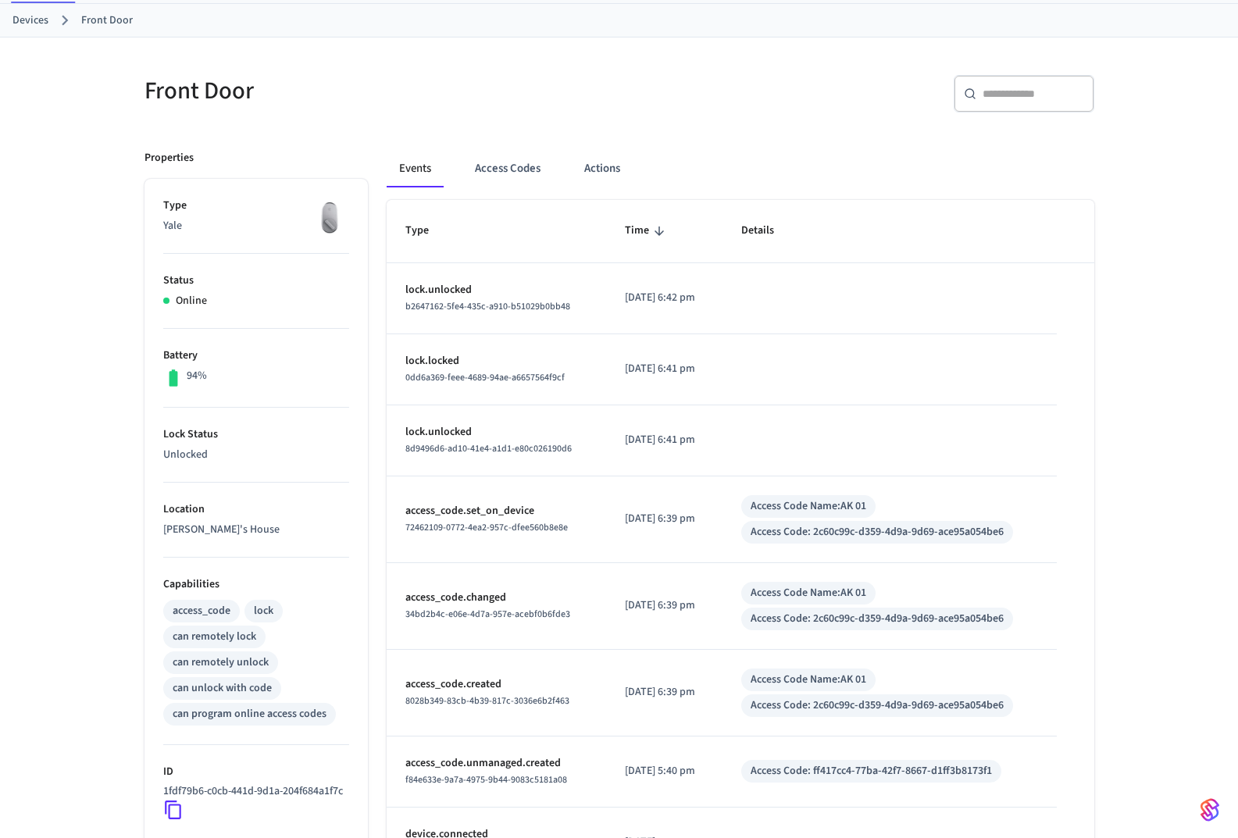
click at [520, 172] on button "Access Codes" at bounding box center [507, 168] width 91 height 37
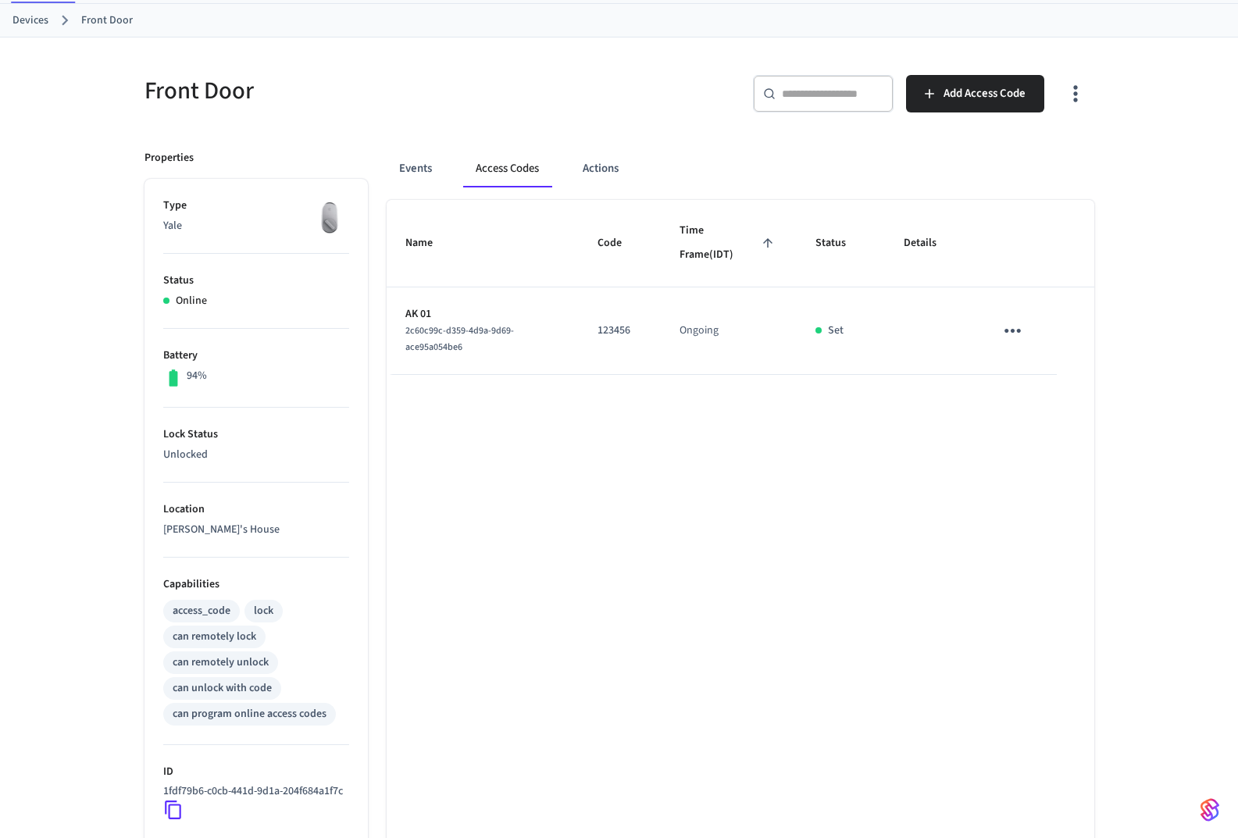
click at [413, 165] on button "Events" at bounding box center [416, 168] width 58 height 37
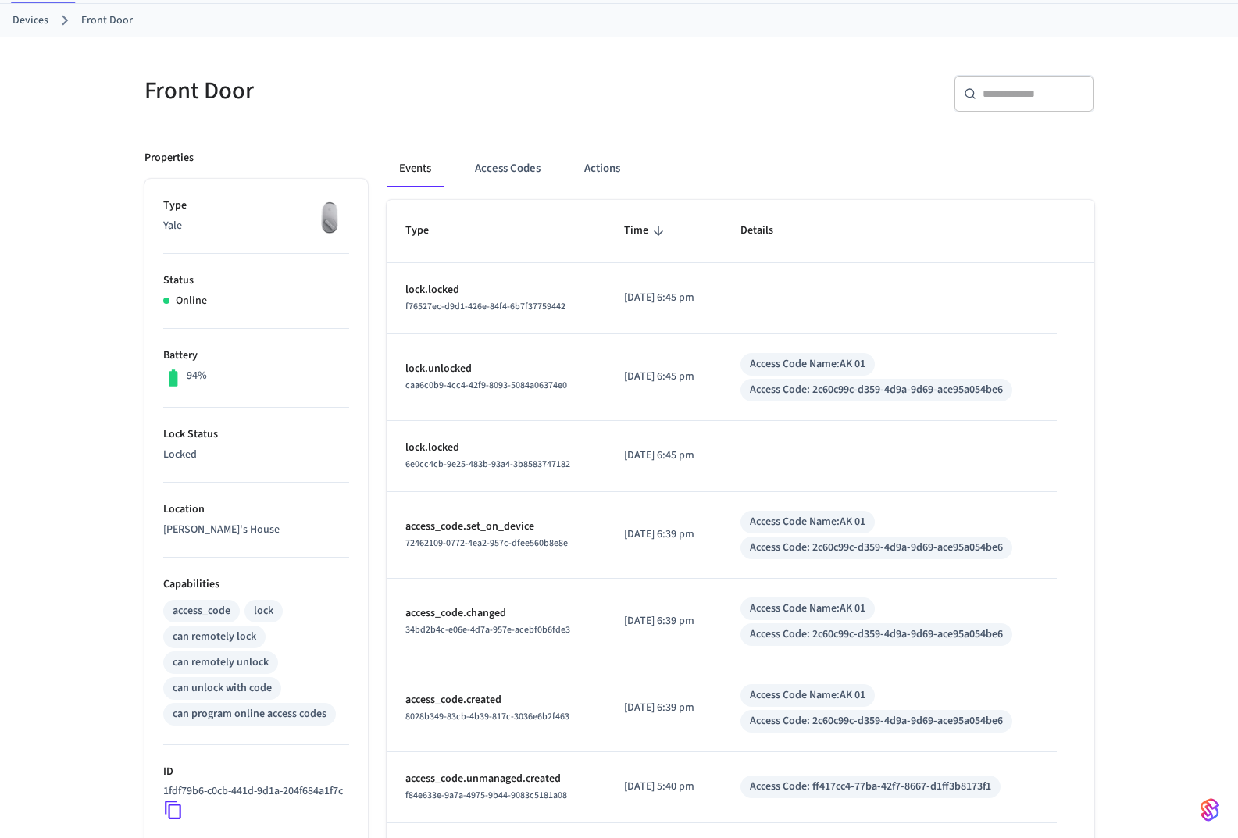
scroll to position [0, 0]
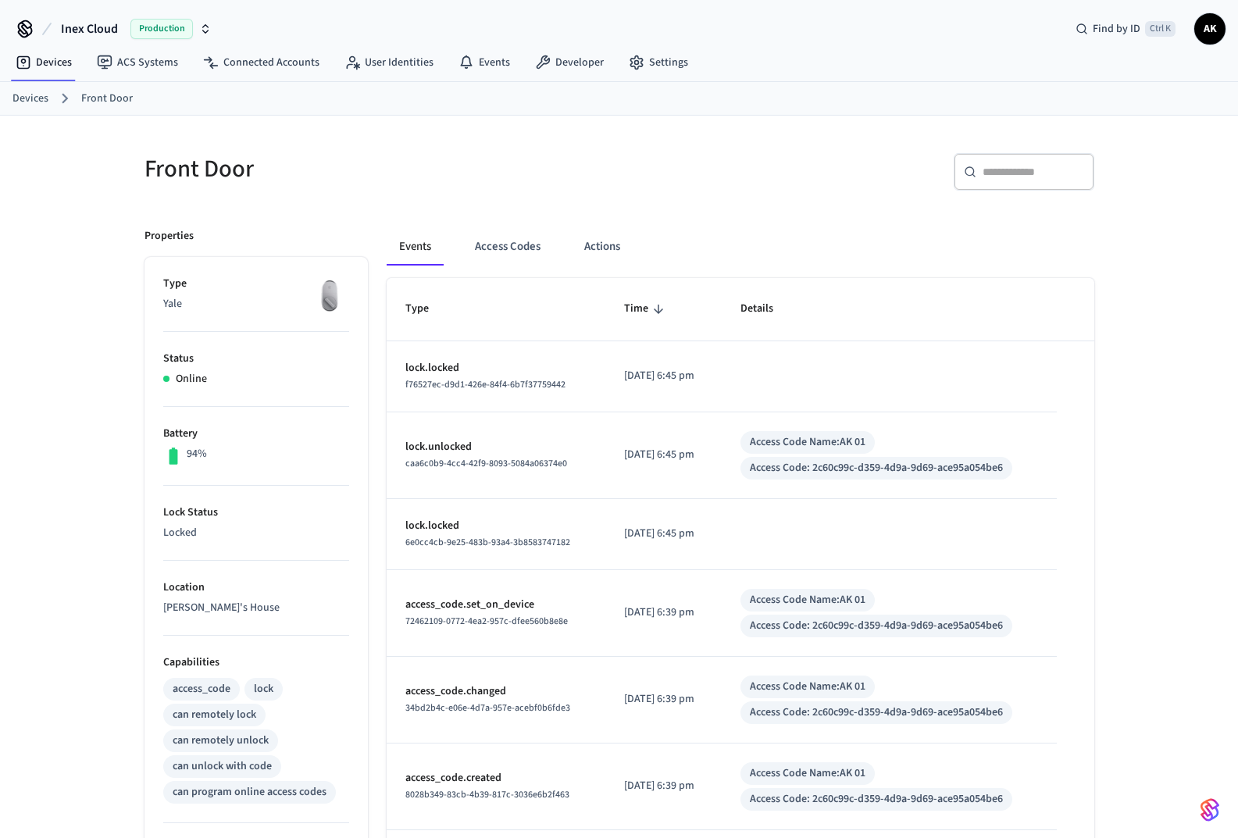
click at [502, 252] on button "Access Codes" at bounding box center [507, 246] width 91 height 37
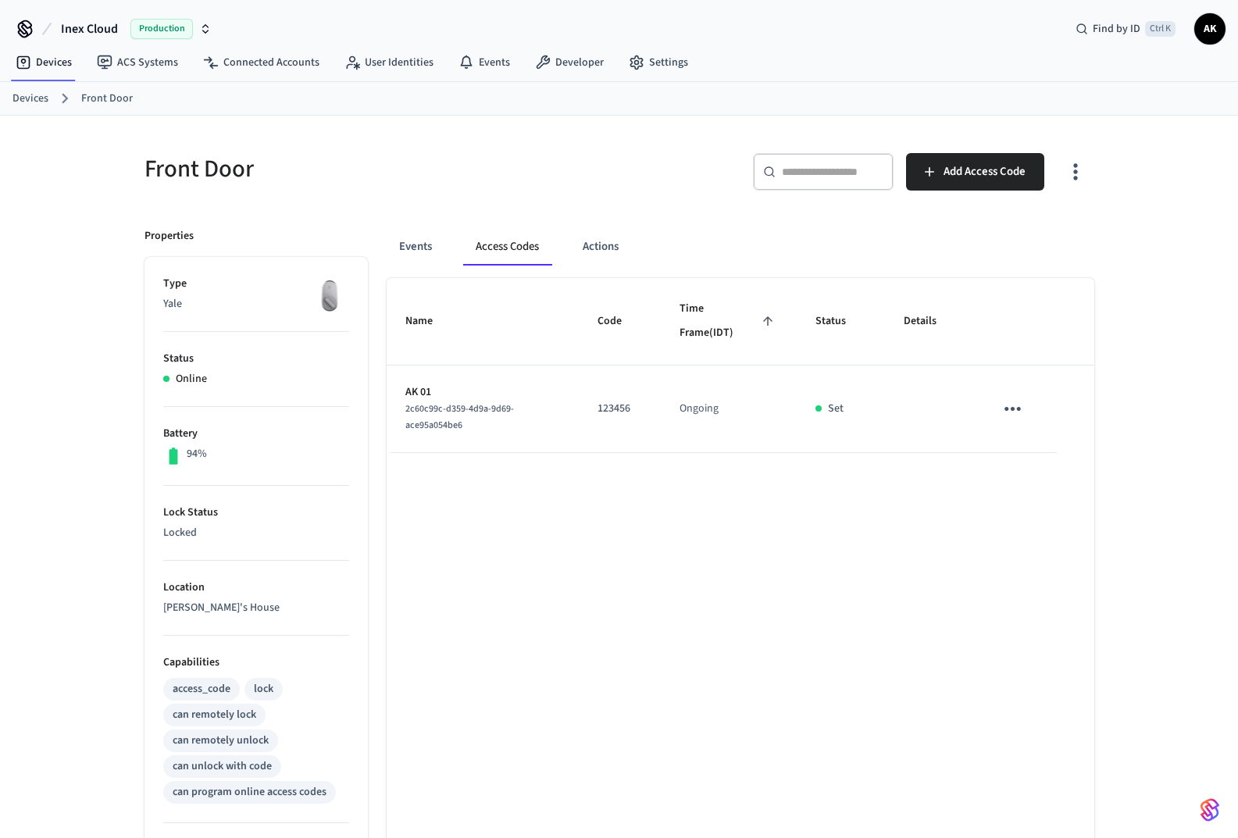
click at [422, 251] on button "Events" at bounding box center [416, 246] width 58 height 37
